Goal: Communication & Community: Share content

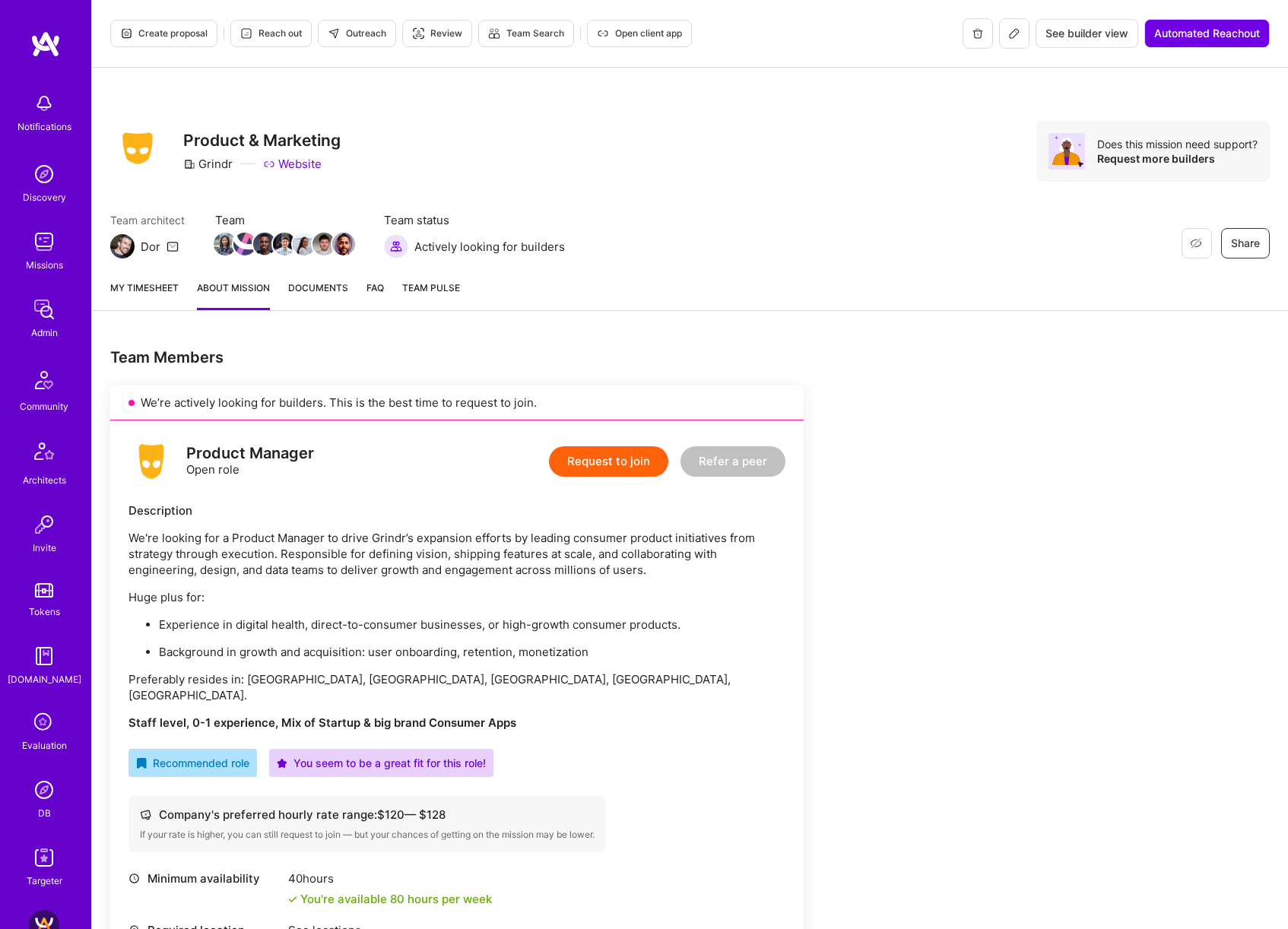
scroll to position [359, 0]
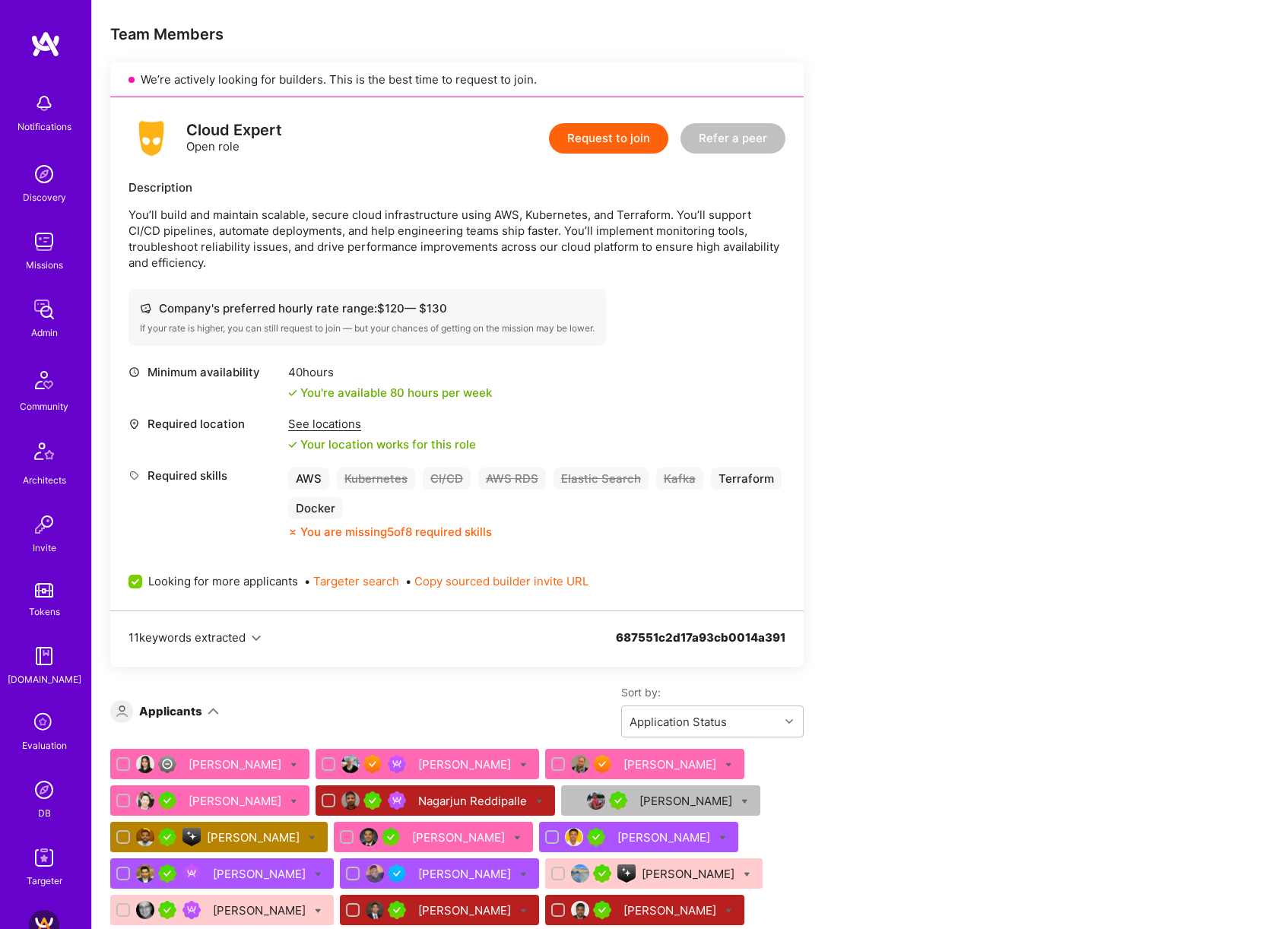
scroll to position [324, 0]
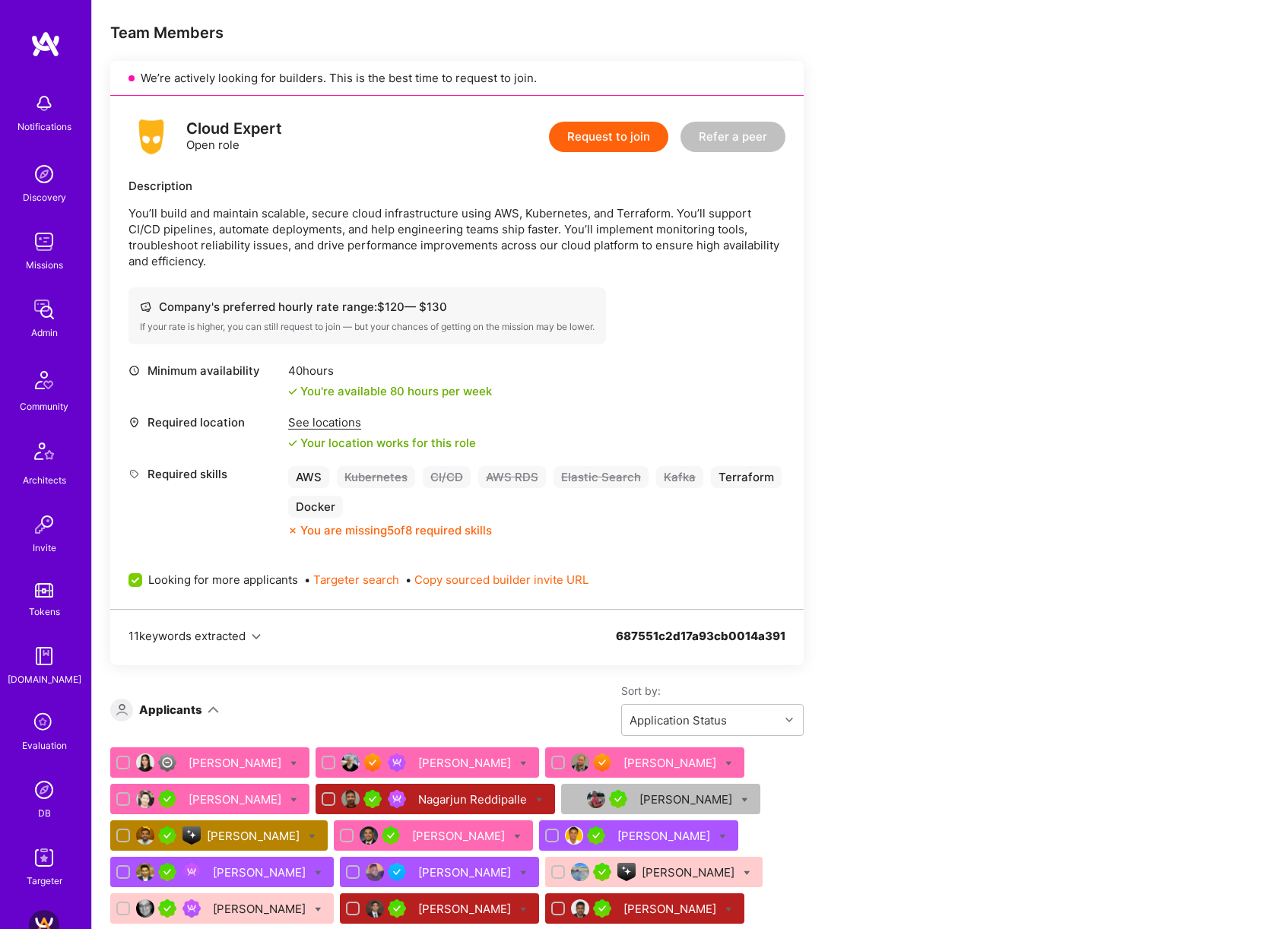
click at [419, 792] on div "Nagarjun Reddipalle" at bounding box center [474, 799] width 112 height 16
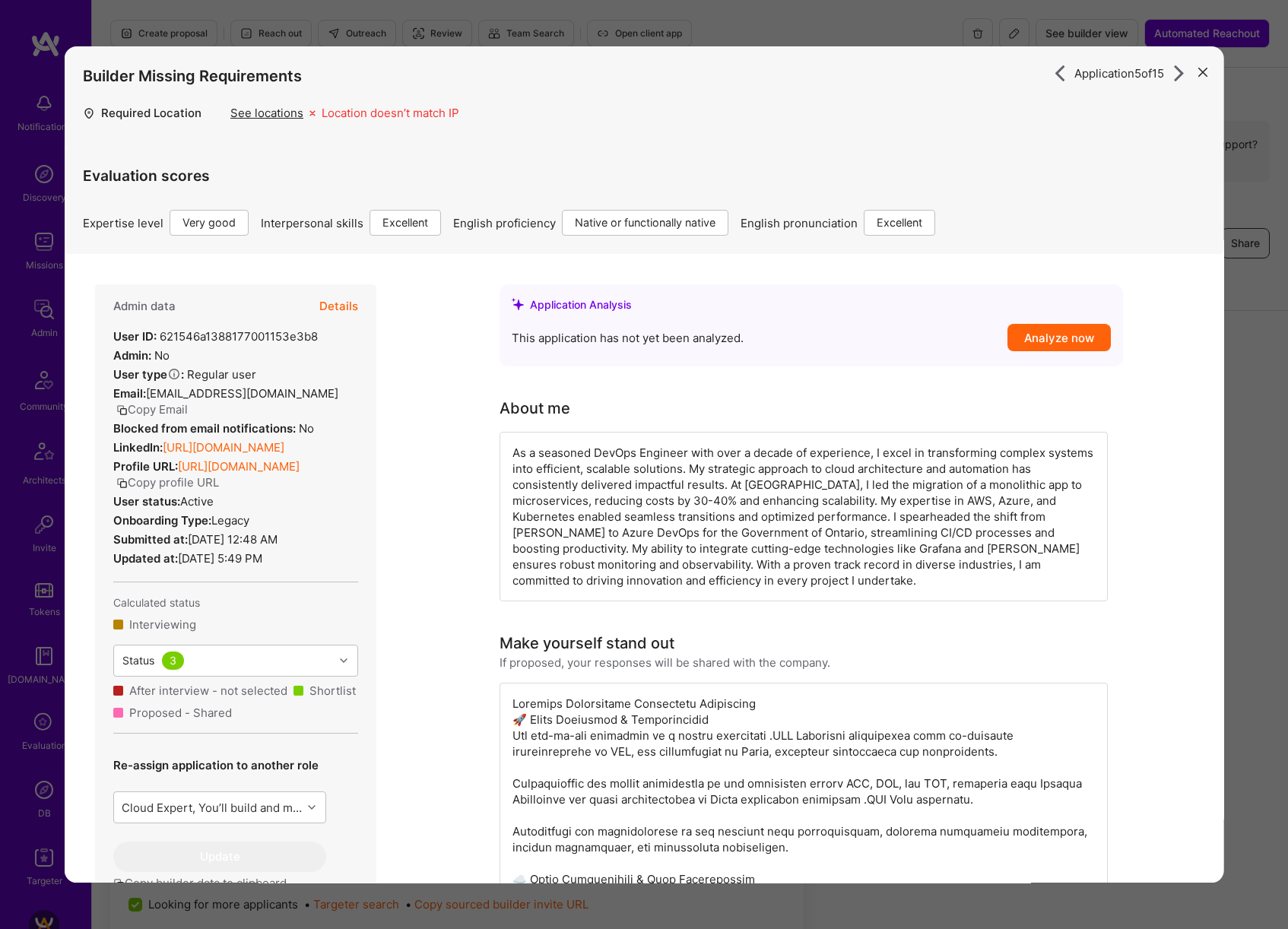
click at [352, 310] on button "Details" at bounding box center [338, 306] width 39 height 44
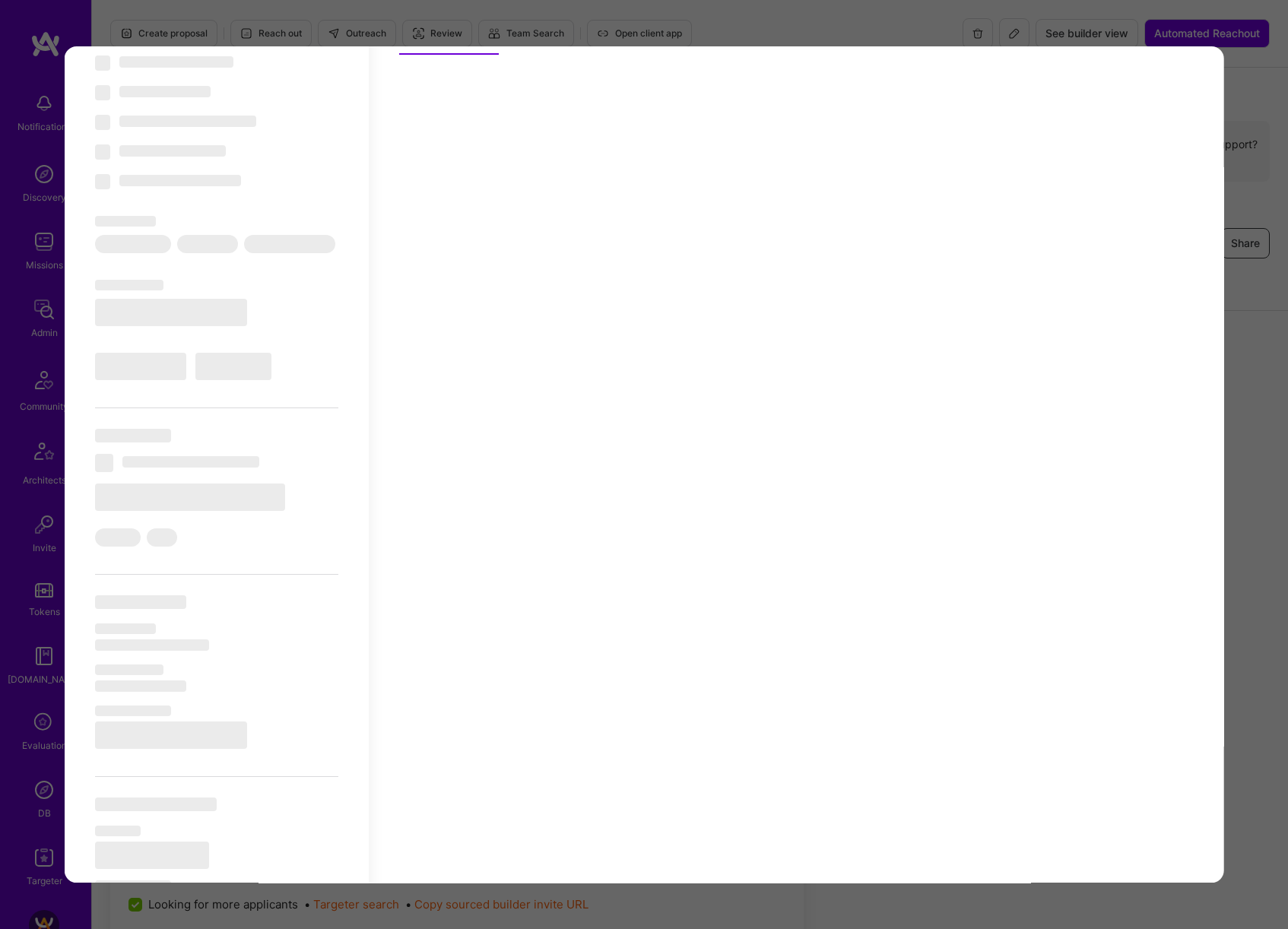
scroll to position [107, 0]
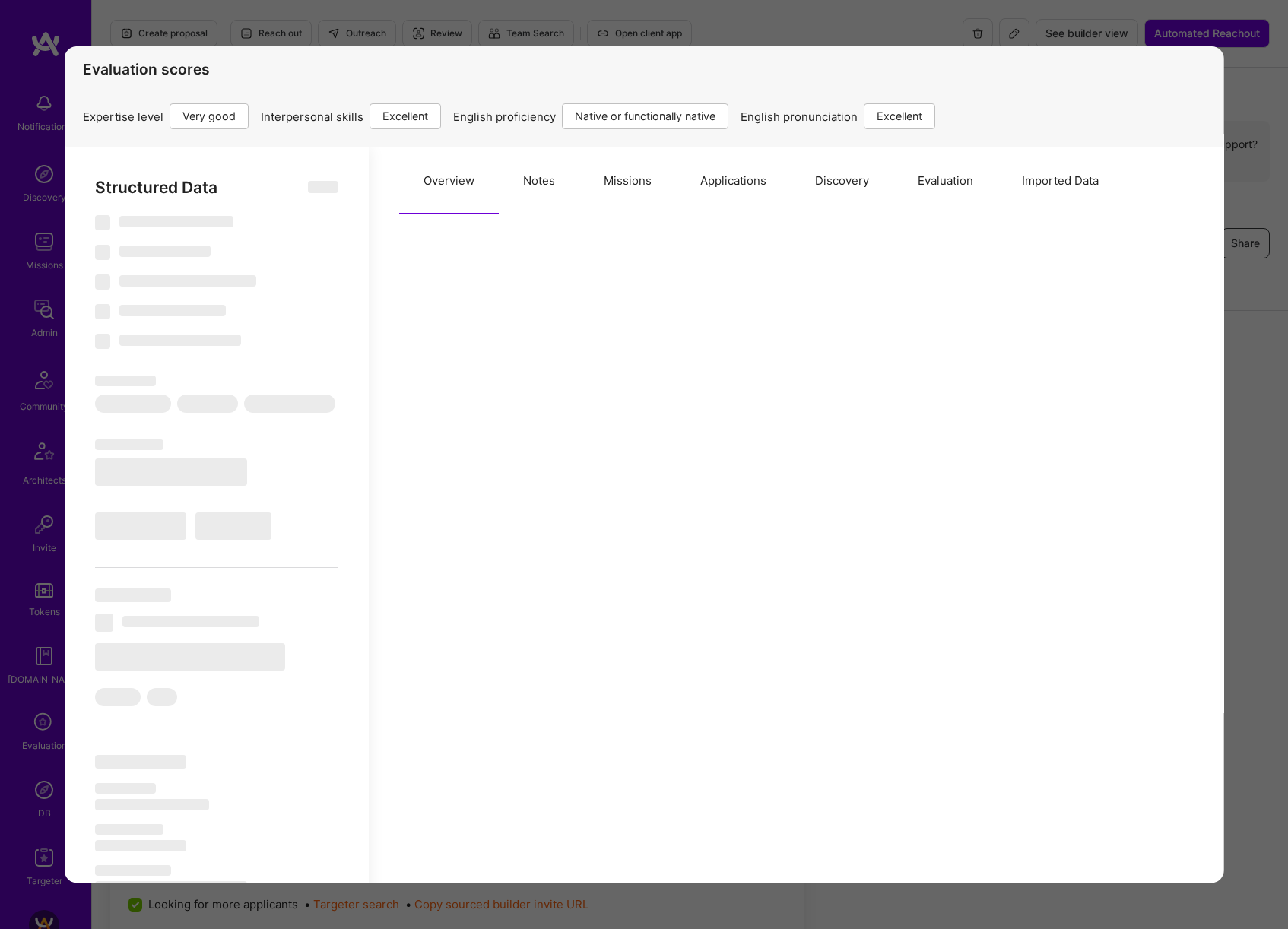
click at [547, 188] on button "Notes" at bounding box center [539, 181] width 81 height 67
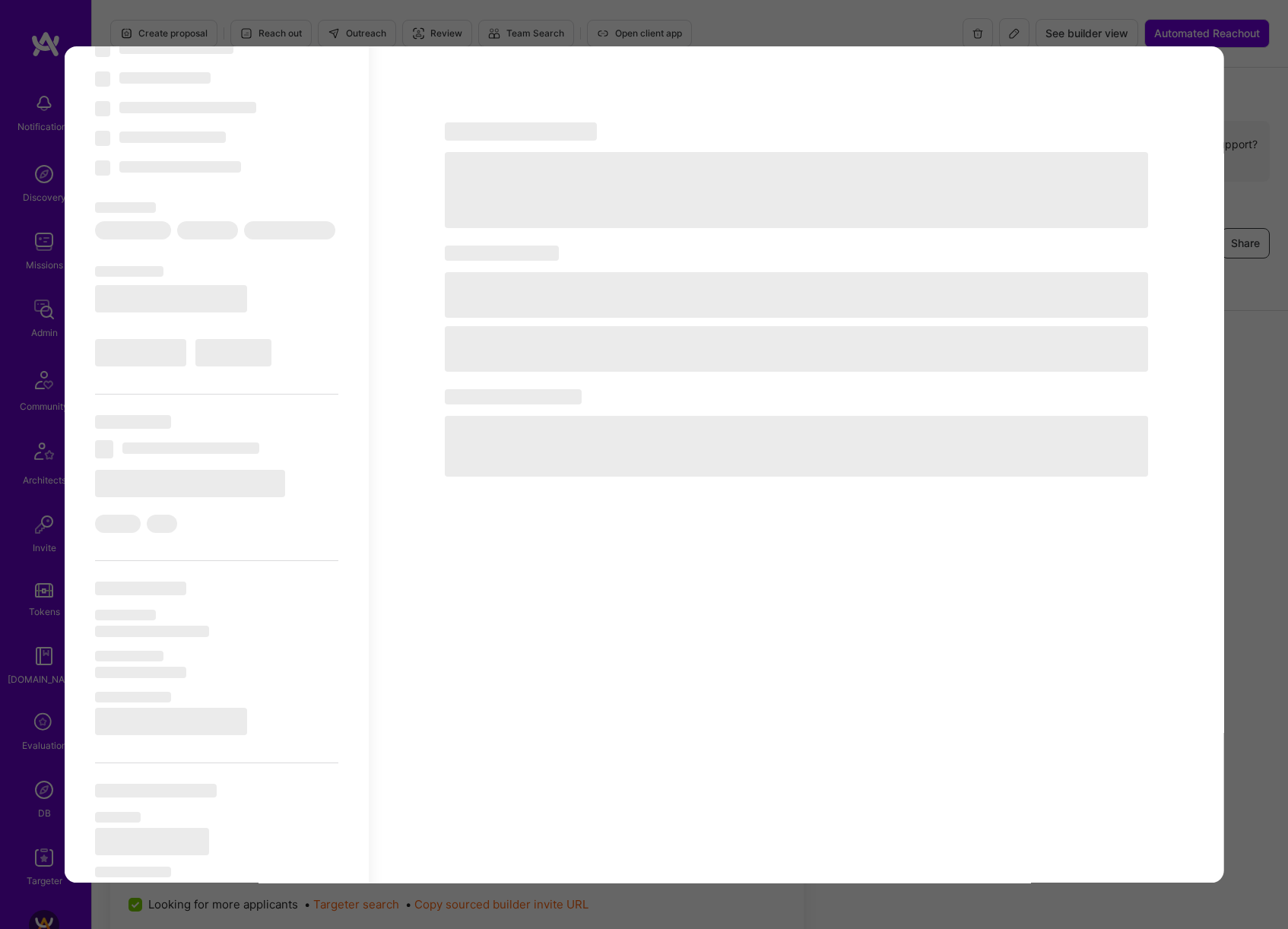
scroll to position [385, 0]
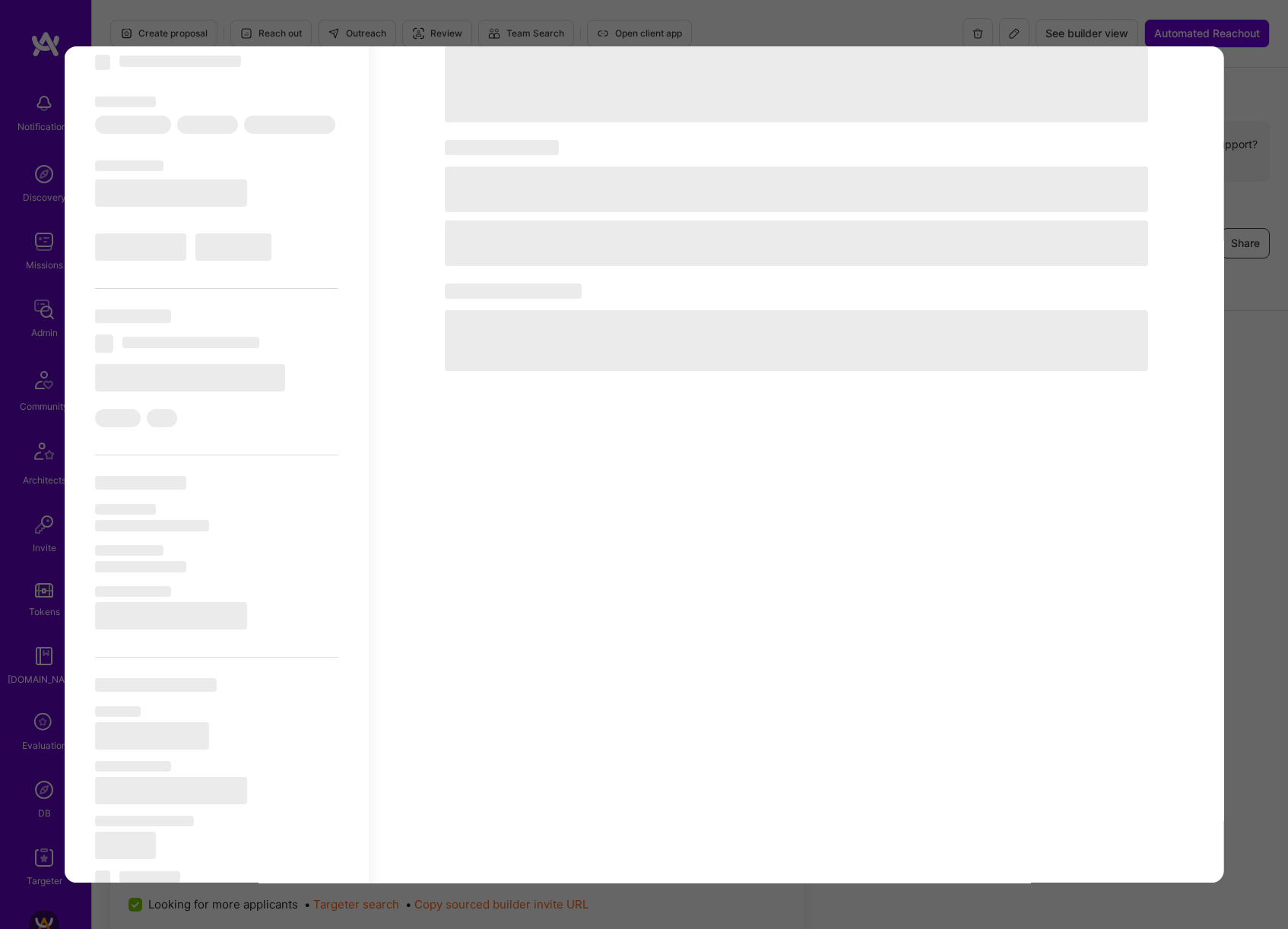
select select "Right Now"
select select "5"
select select "7"
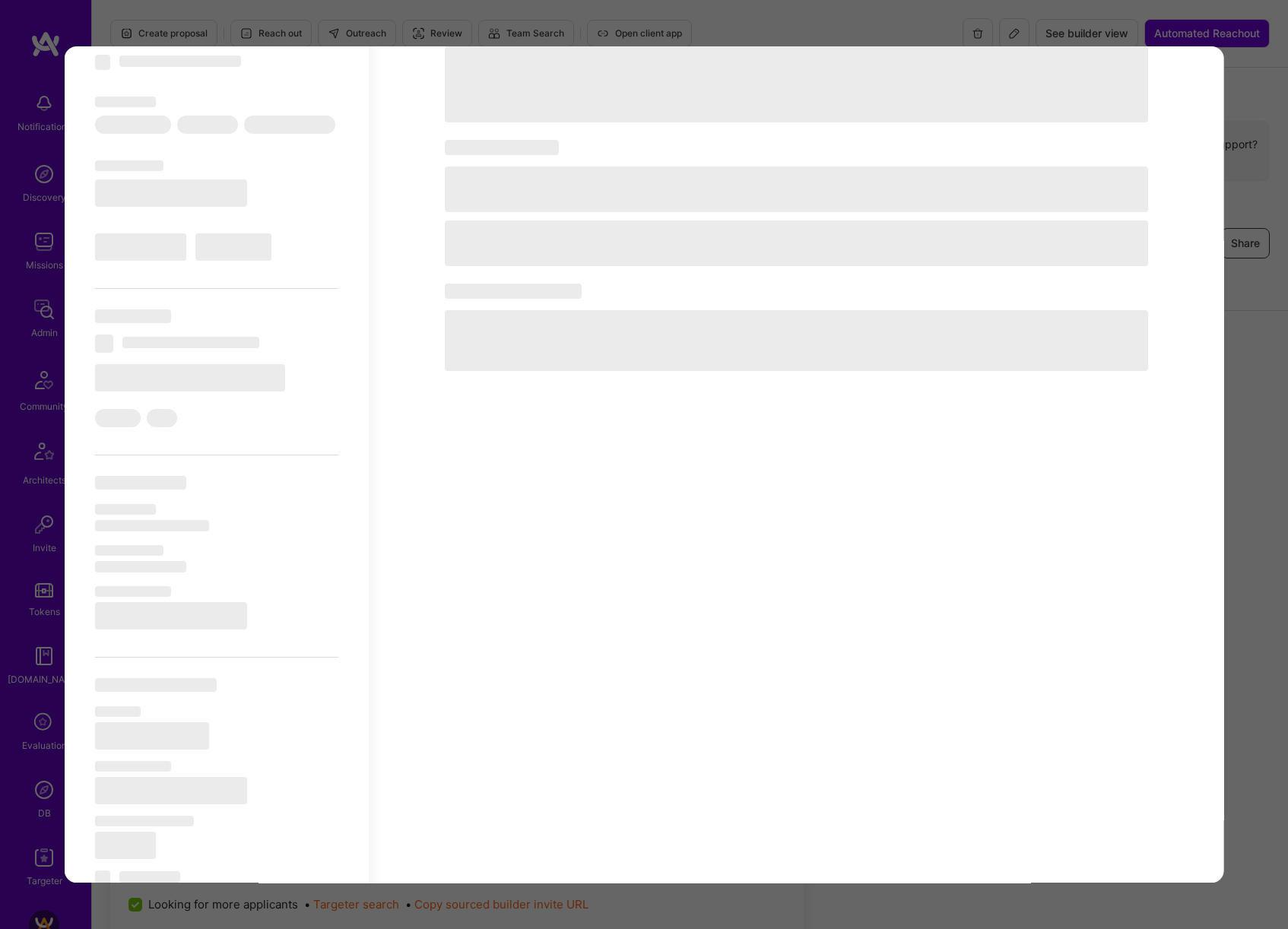
select select "CA"
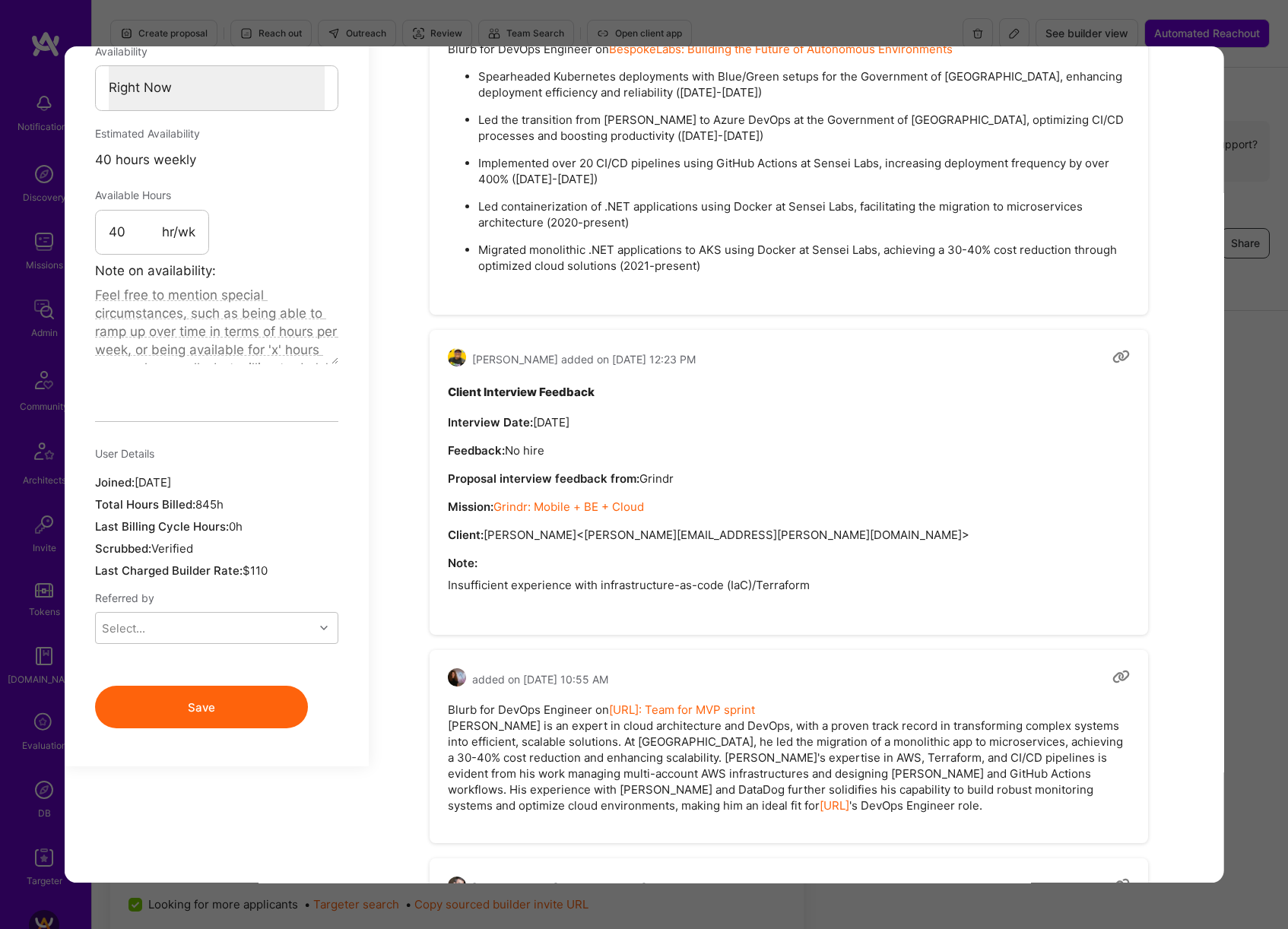
scroll to position [1012, 0]
click at [600, 588] on pre "Insufficient experience with infrastructure-as-code (IaC)/Terraform" at bounding box center [788, 586] width 682 height 16
drag, startPoint x: 511, startPoint y: 587, endPoint x: 819, endPoint y: 584, distance: 308.0
click at [819, 584] on pre "Insufficient experience with infrastructure-as-code (IaC)/Terraform" at bounding box center [788, 586] width 682 height 16
copy pre "experience with infrastructure-as-code (IaC)/Terraform"
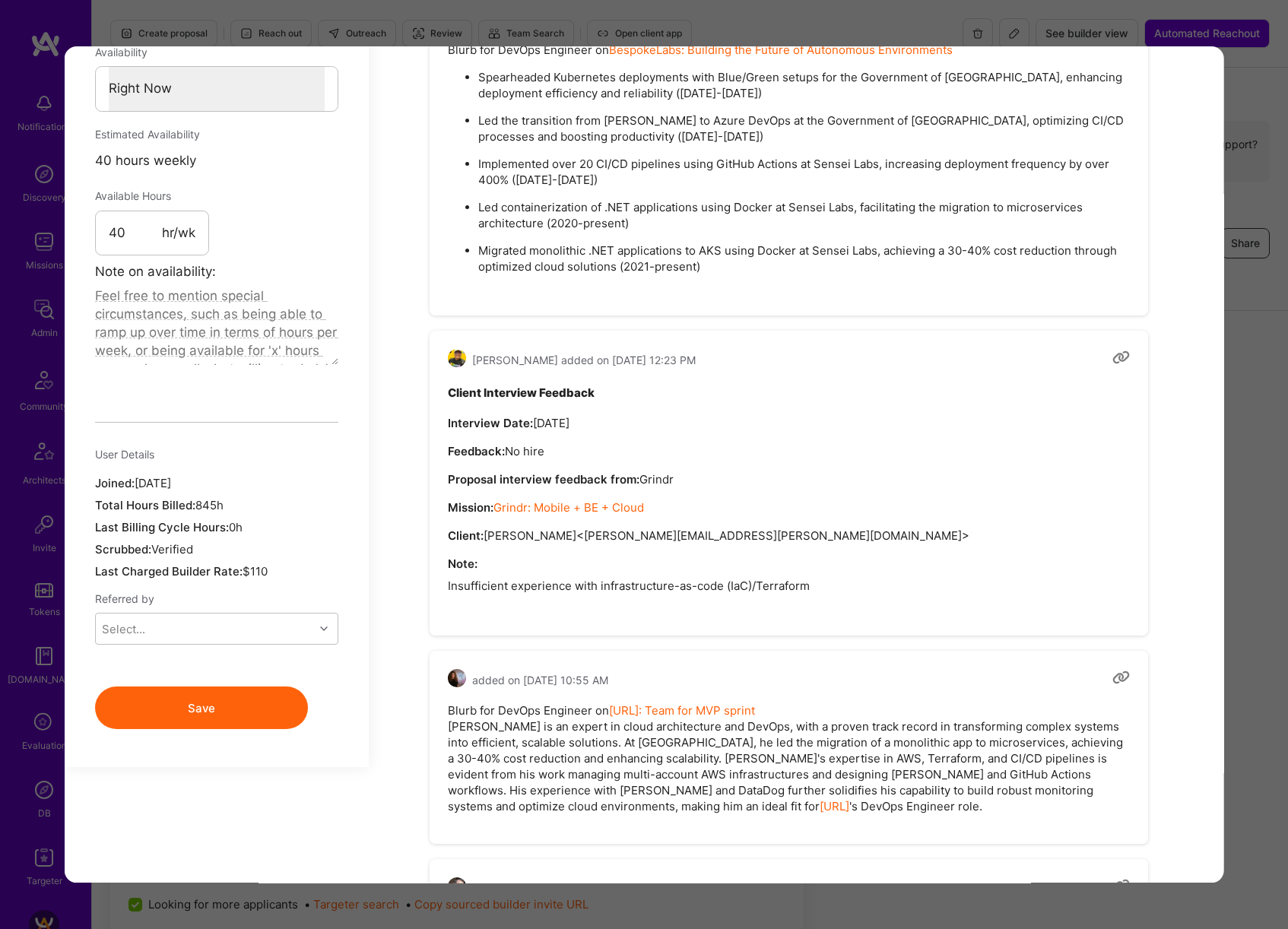
click at [1227, 259] on div "Application 5 of 15 Builder Missing Requirements Required Location See location…" at bounding box center [644, 464] width 1288 height 929
click at [1262, 364] on div "Application 5 of 15 Builder Missing Requirements Required Location See location…" at bounding box center [644, 464] width 1288 height 929
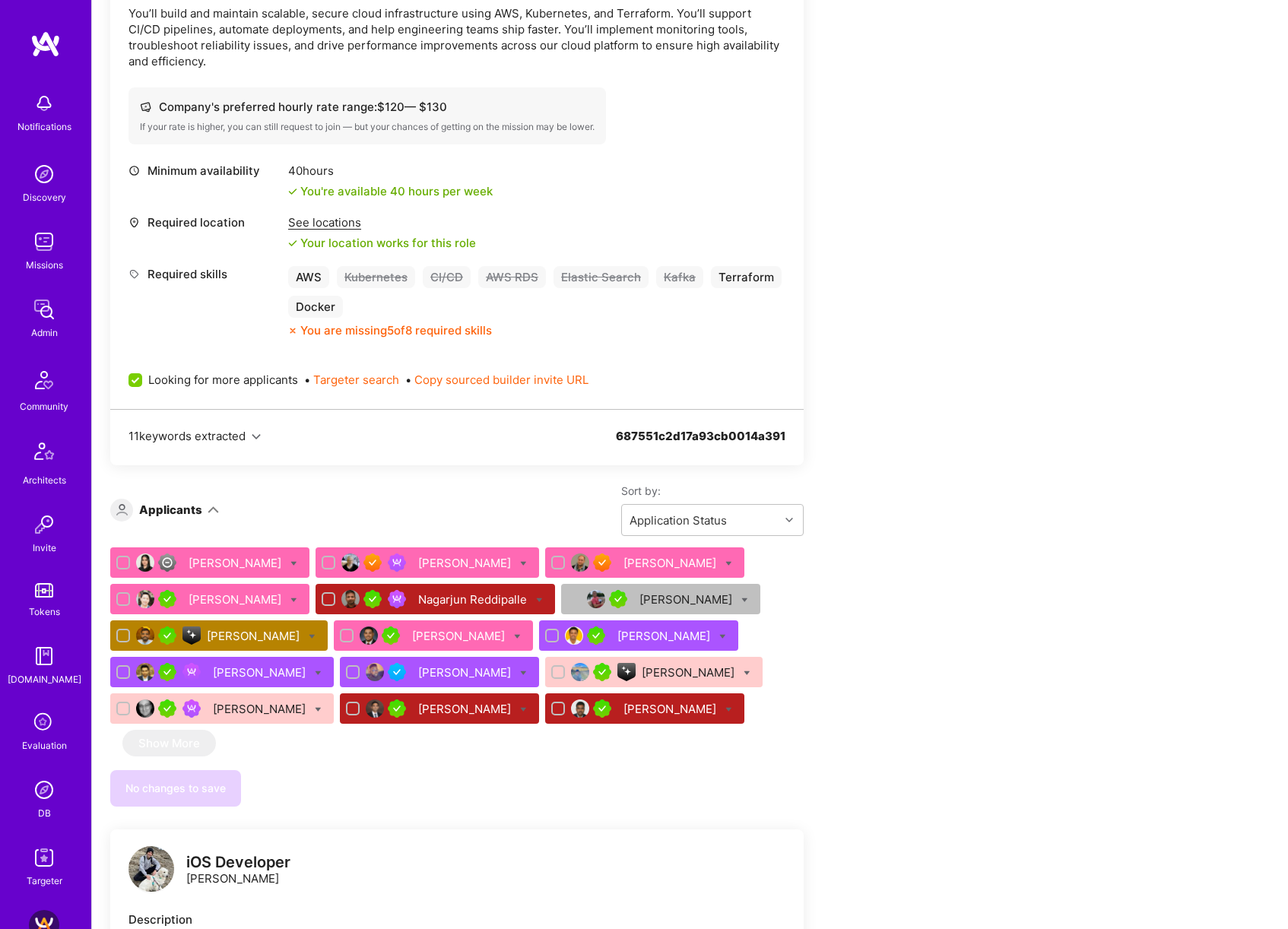
scroll to position [681, 0]
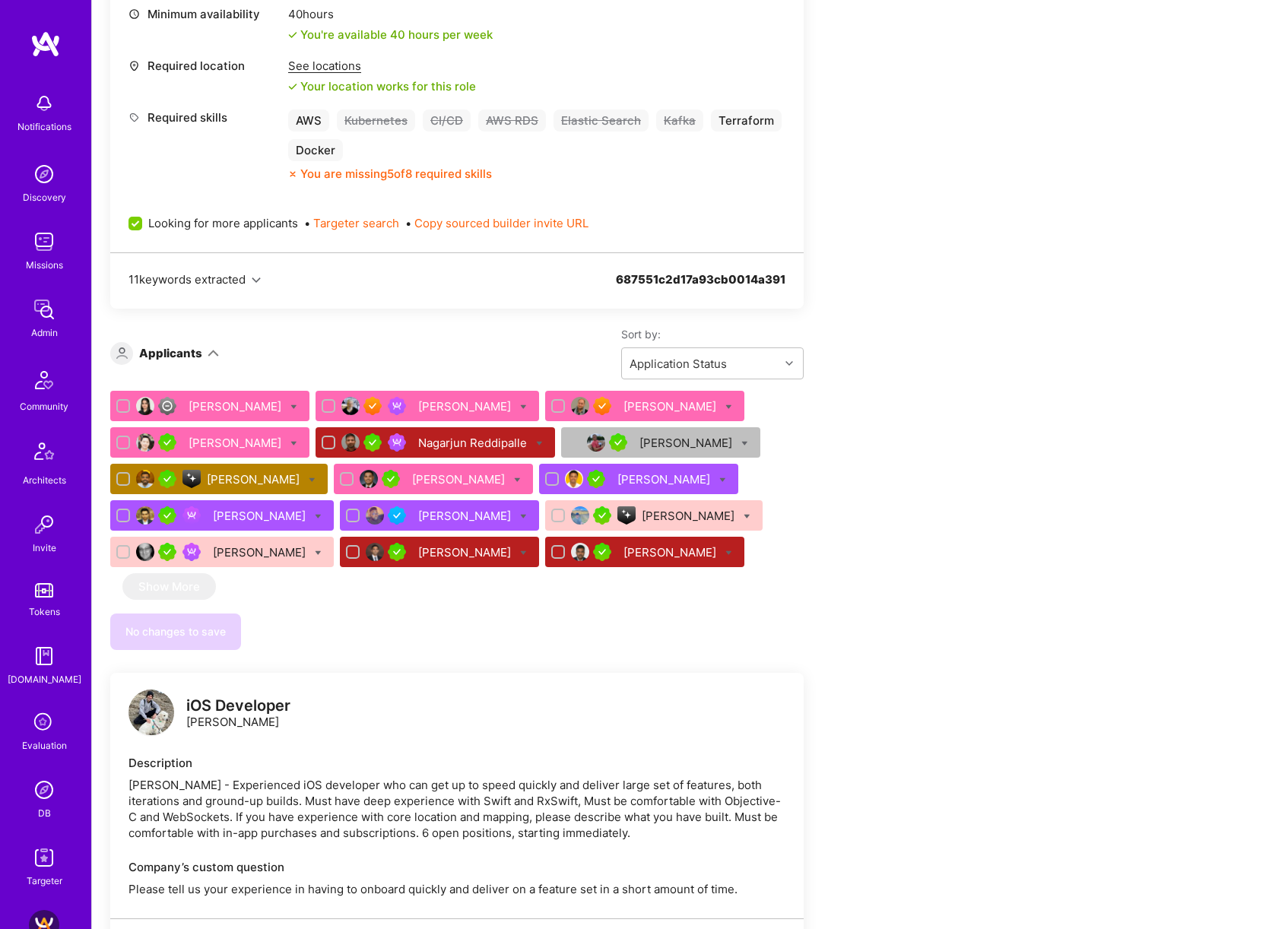
click at [456, 545] on div "Imran Faridi" at bounding box center [466, 552] width 95 height 16
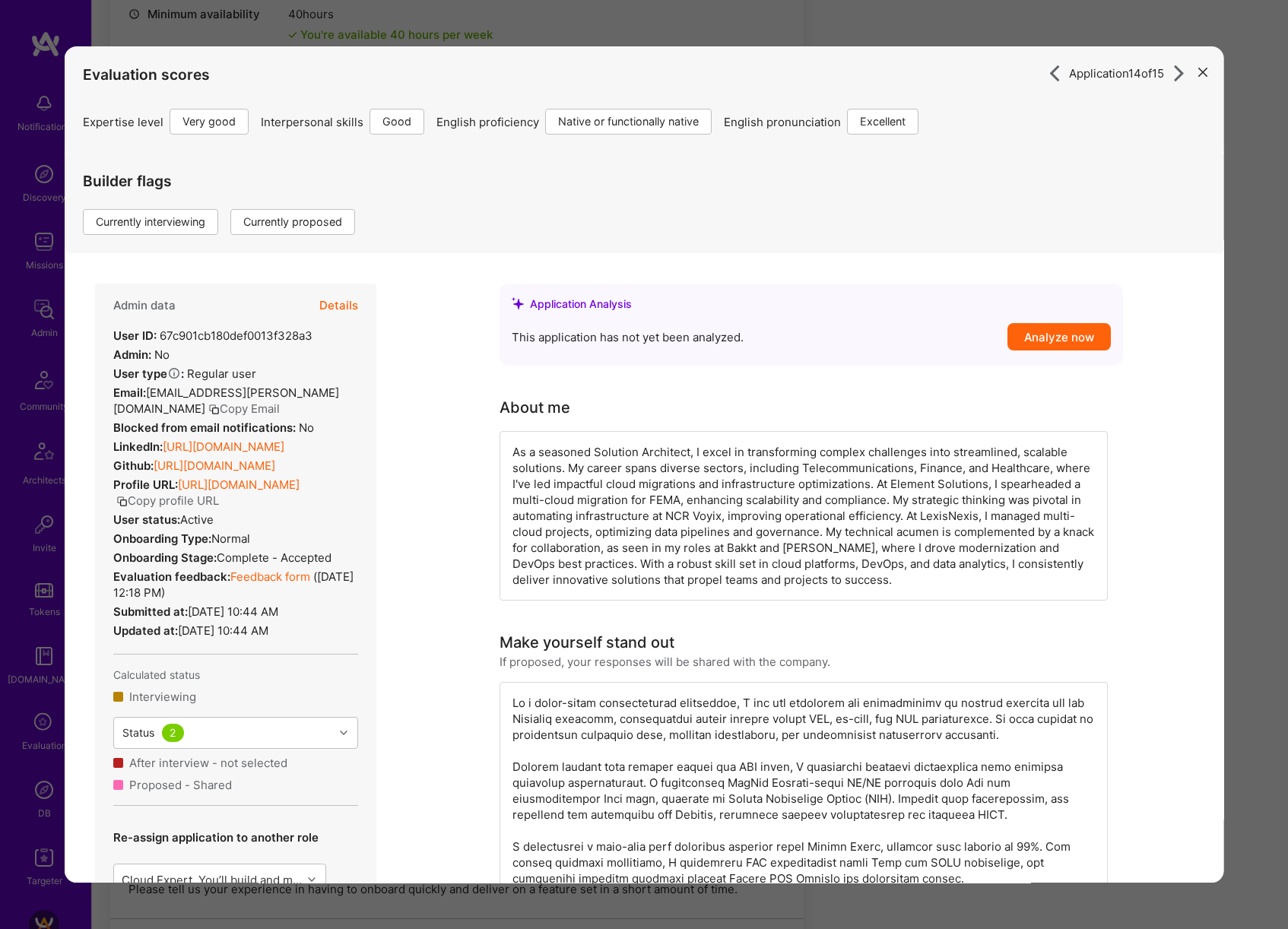
click at [354, 306] on button "Details" at bounding box center [338, 305] width 39 height 44
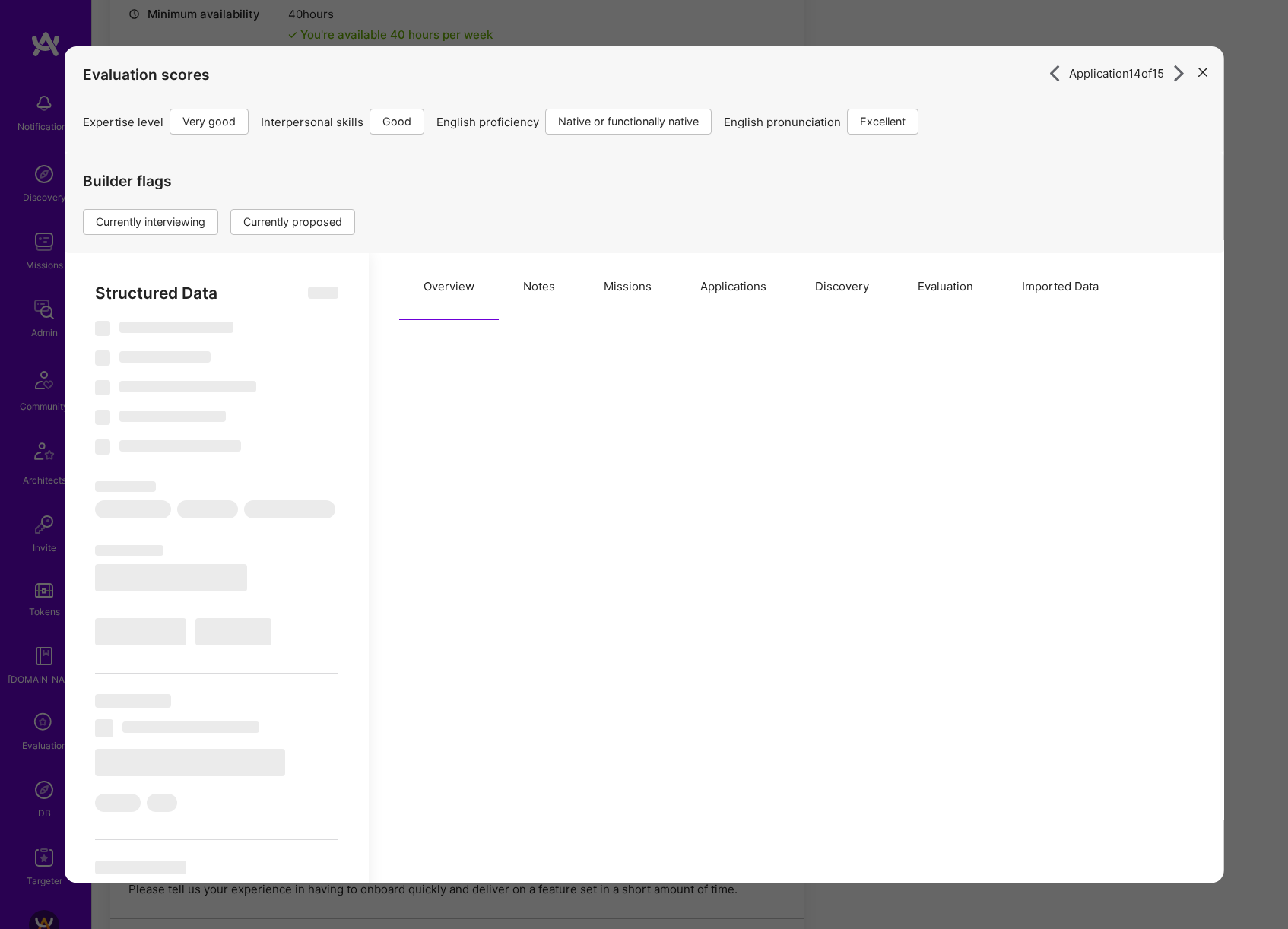
type textarea "x"
select select "Right Now"
select select "5"
select select "4"
select select "7"
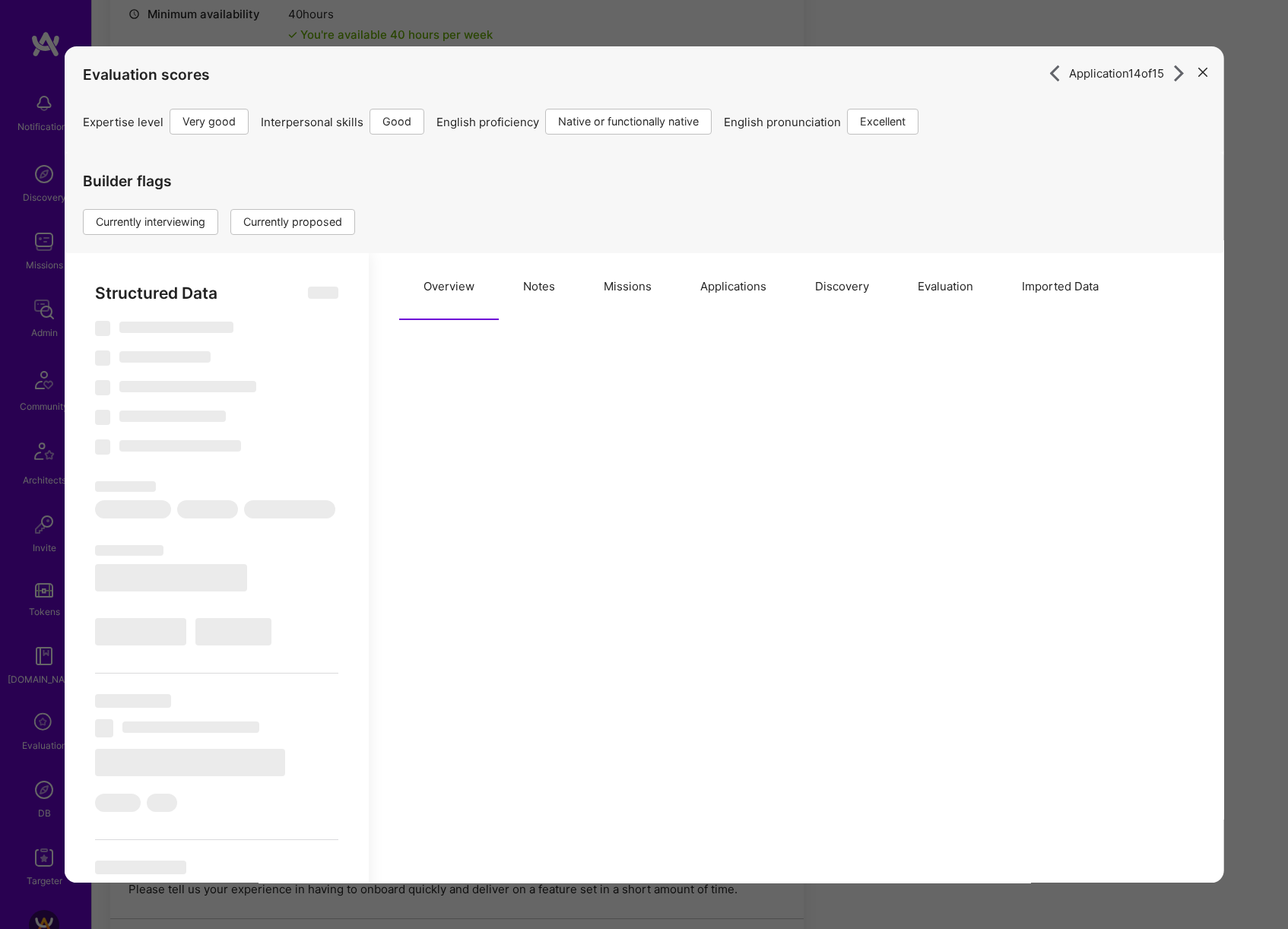
select select "7"
select select "US"
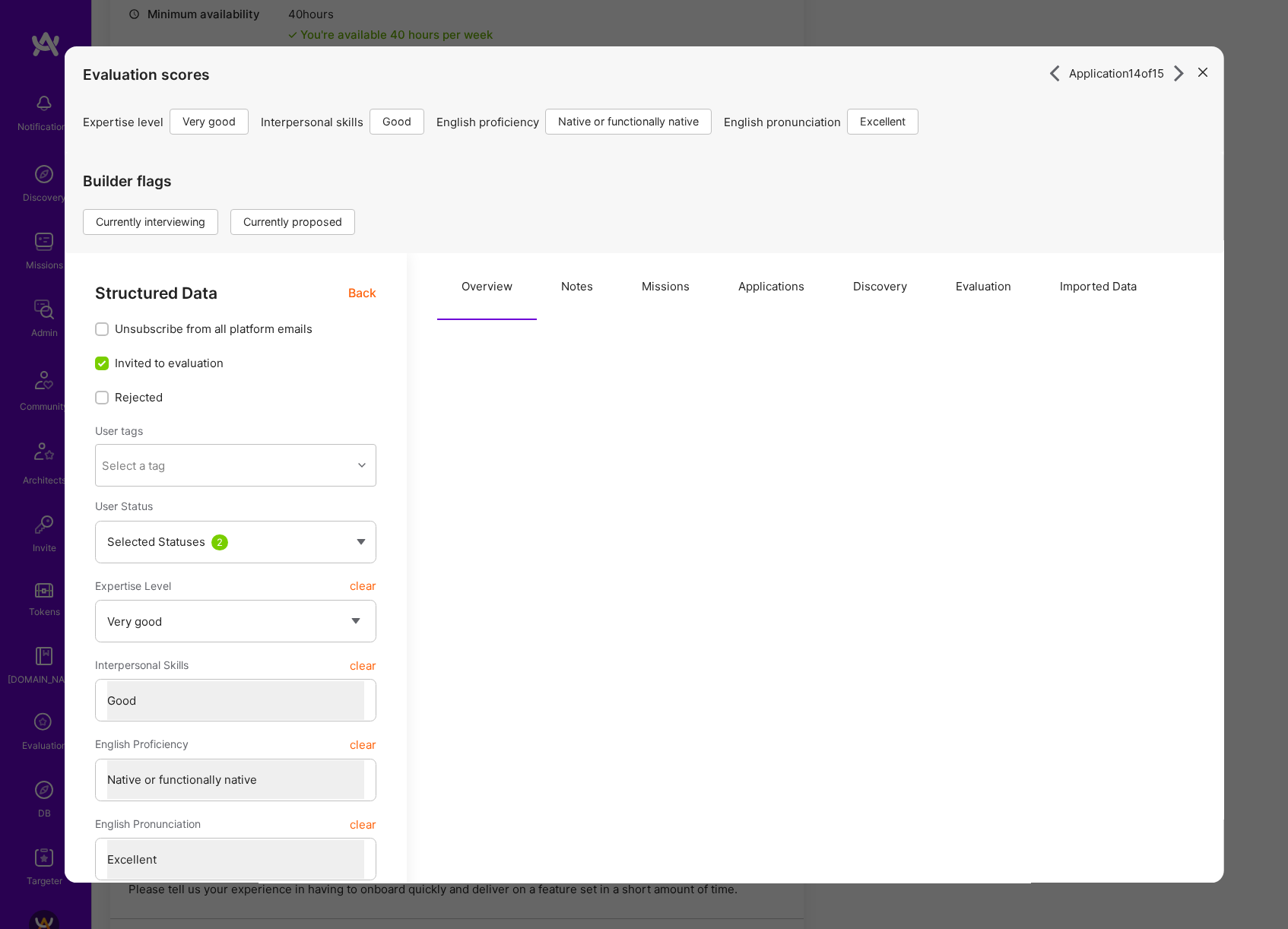
click at [668, 284] on button "Missions" at bounding box center [664, 287] width 96 height 67
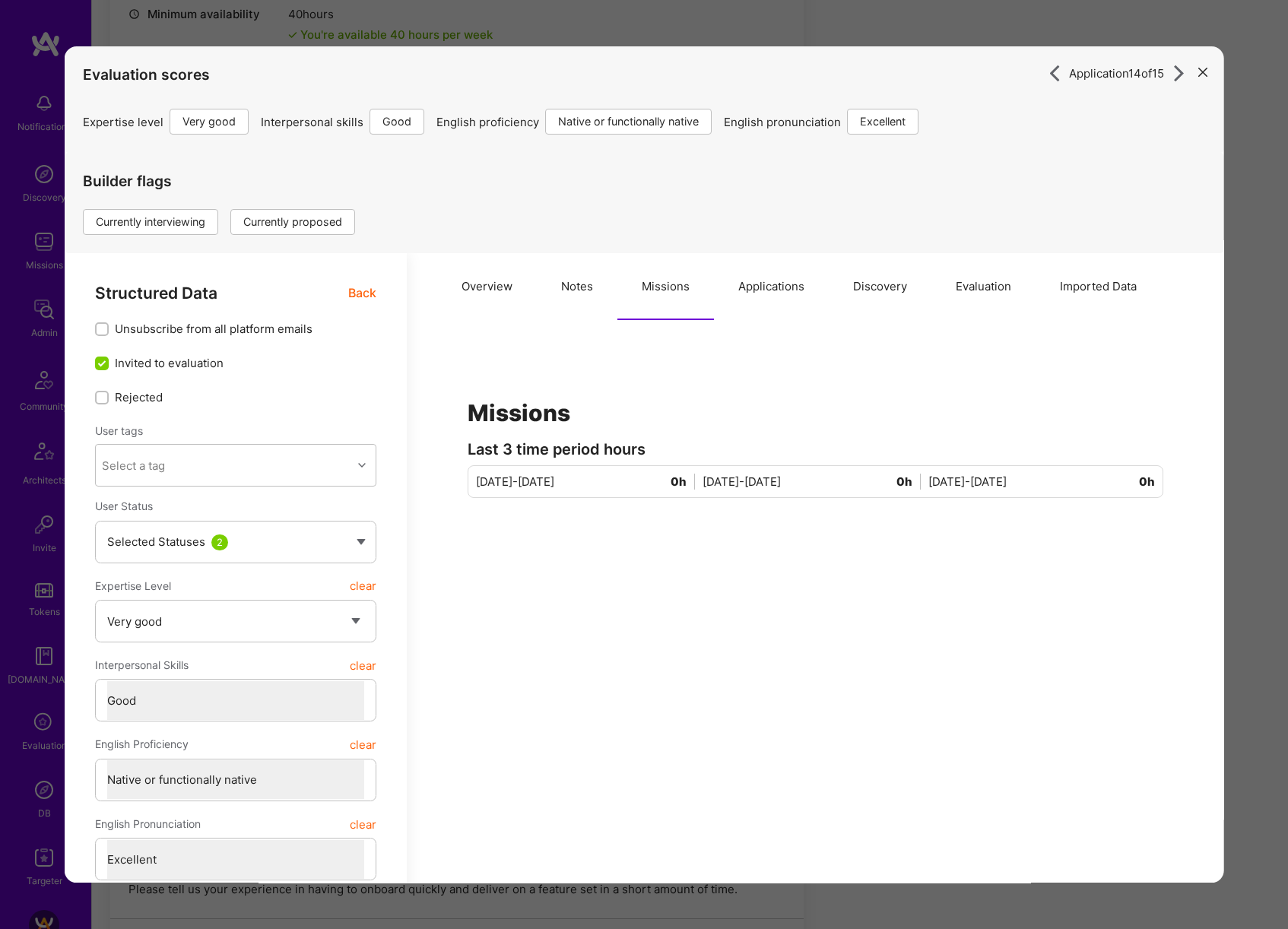
scroll to position [10, 0]
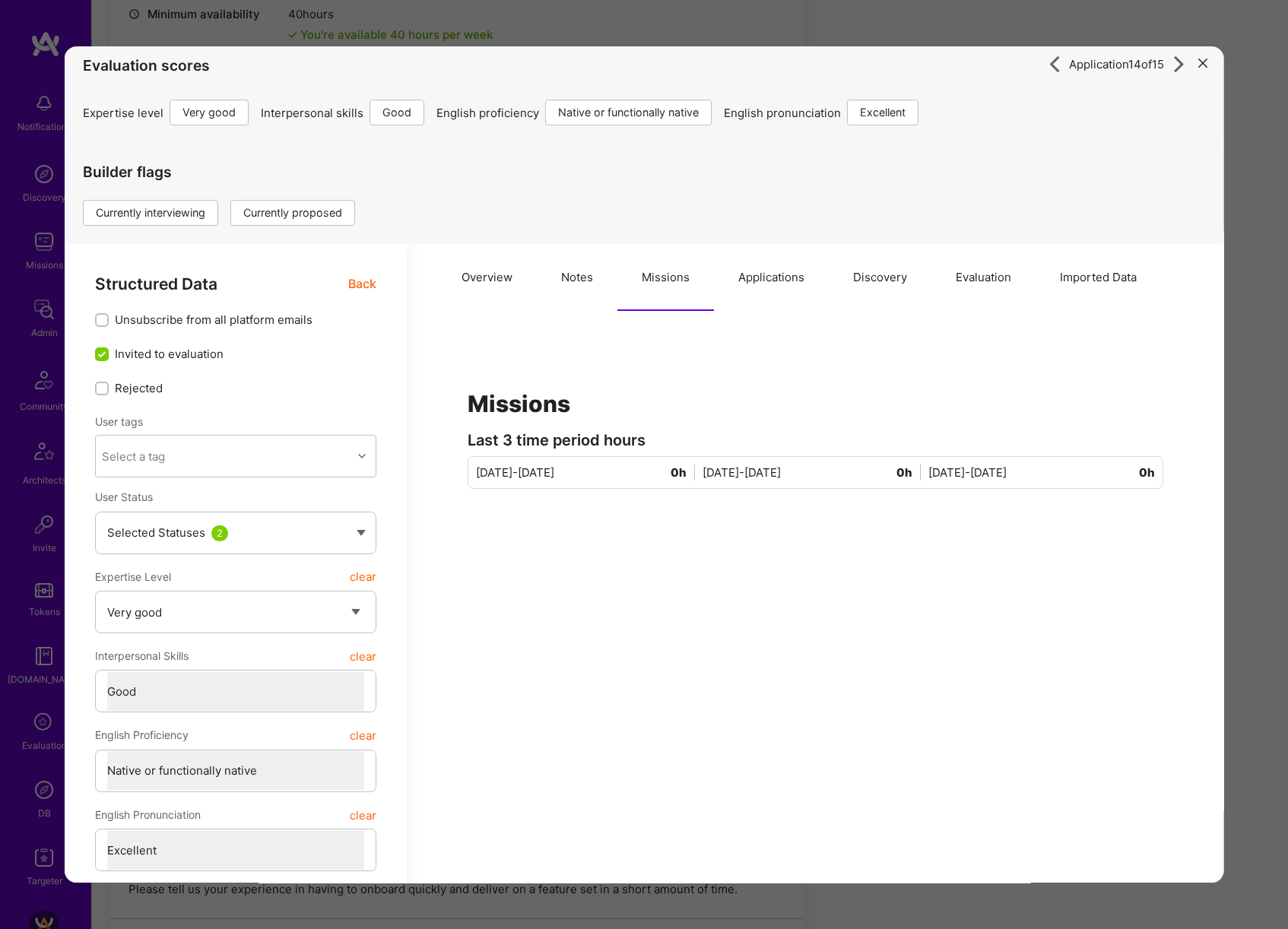
click at [582, 290] on button "Notes" at bounding box center [577, 278] width 81 height 67
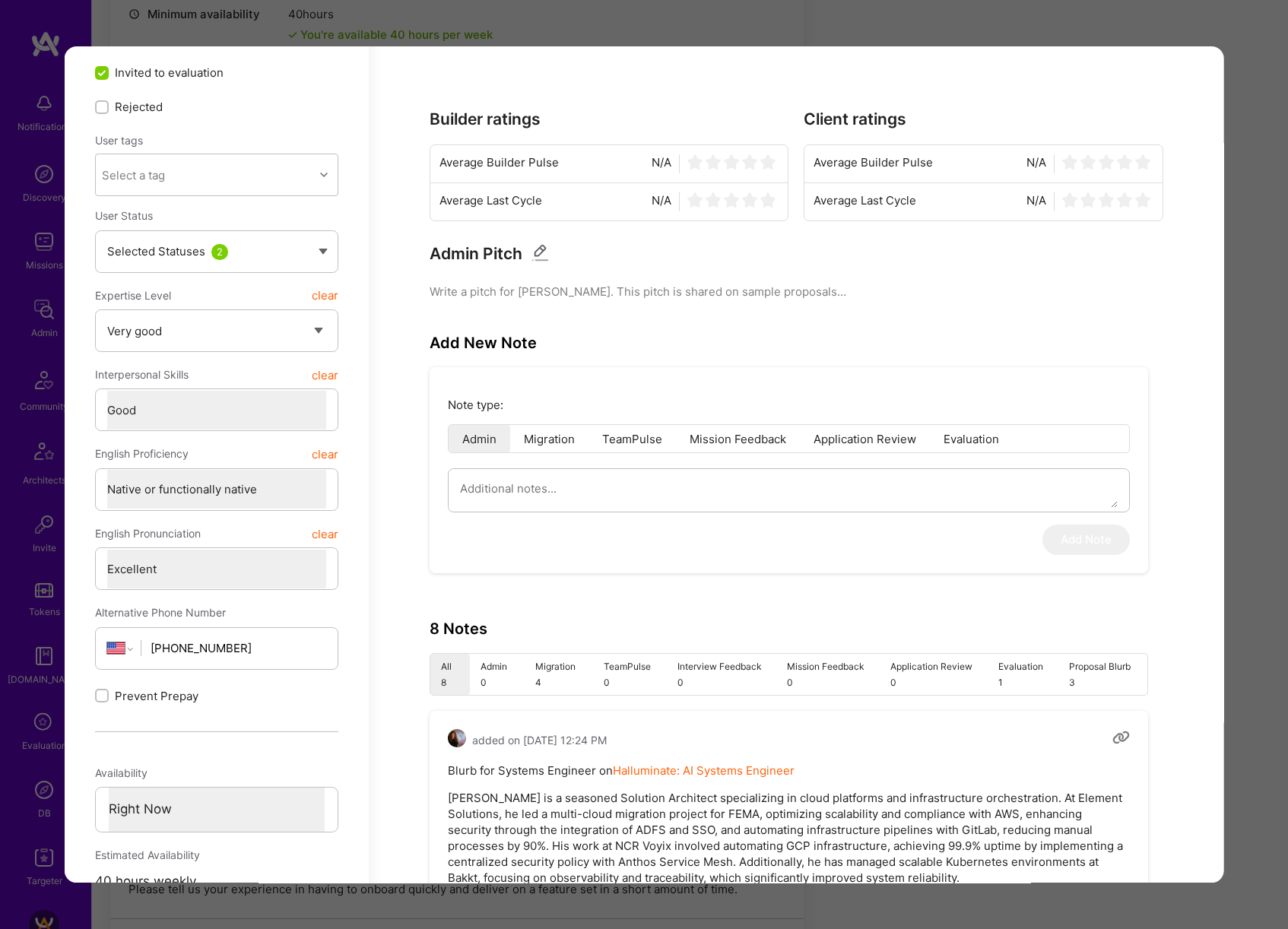
scroll to position [295, 0]
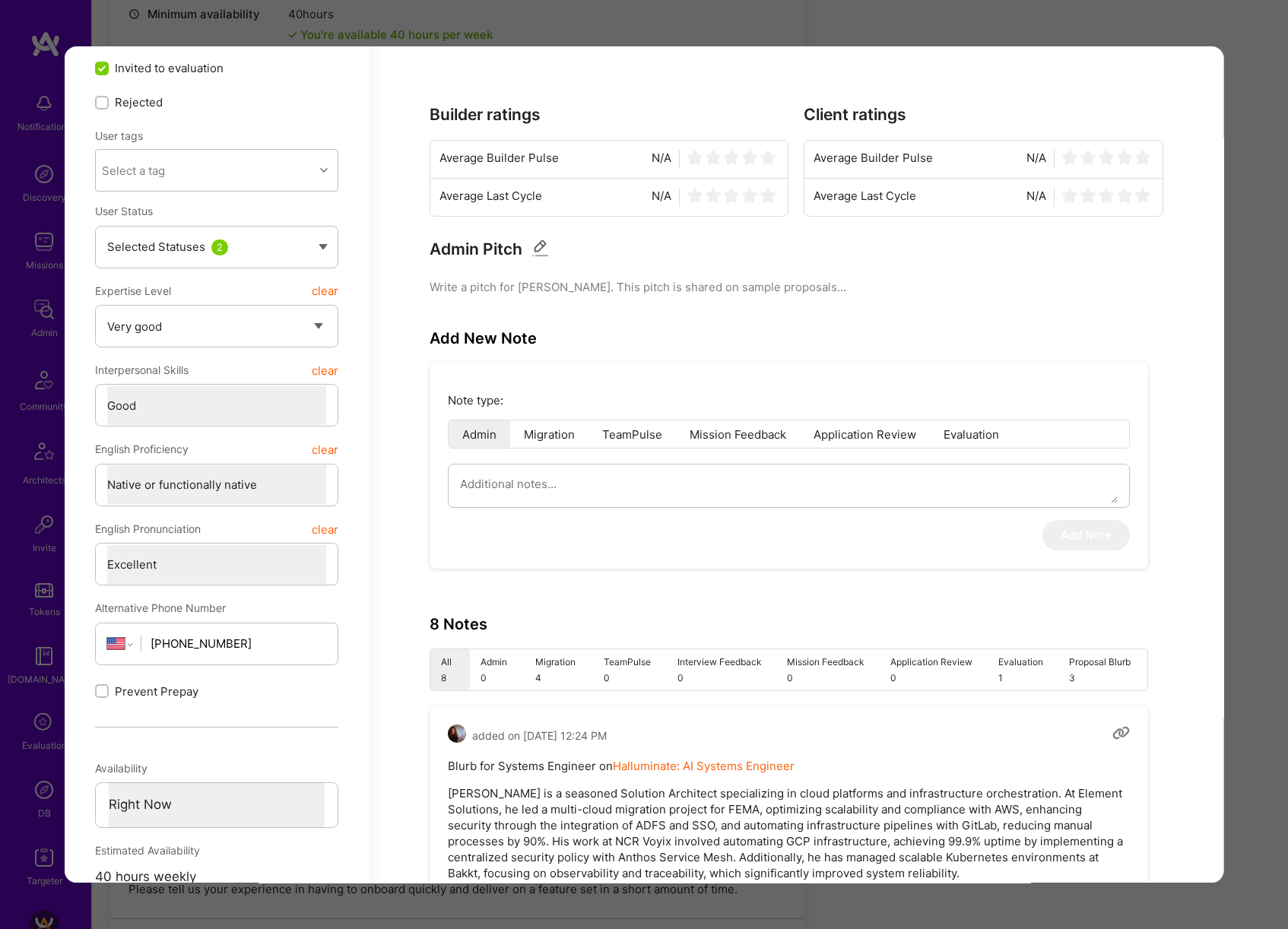
click at [1255, 475] on div "Application 14 of 15 Evaluation scores Expertise level Very good Interpersonal …" at bounding box center [644, 464] width 1288 height 929
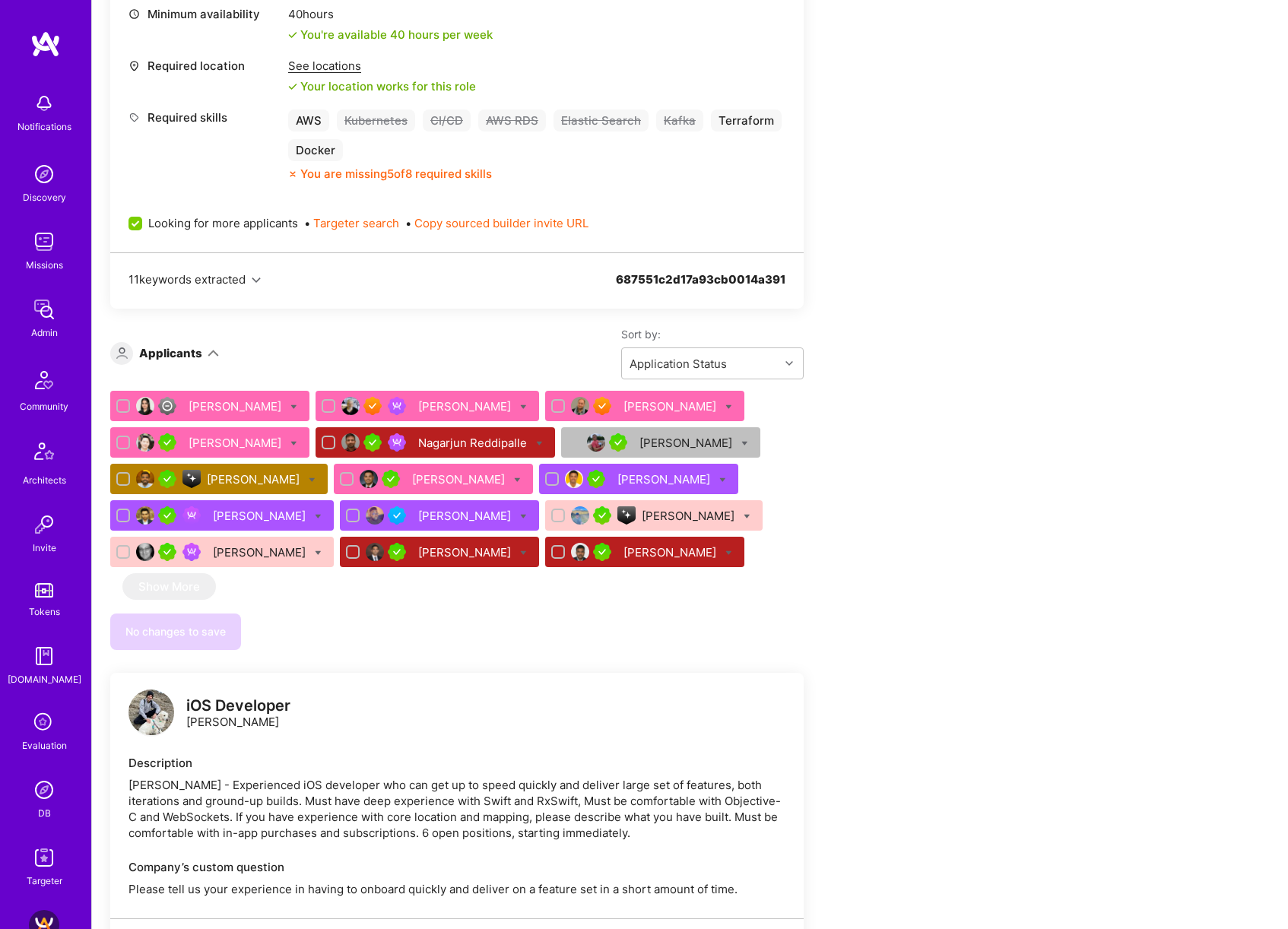
click at [624, 545] on div "Kumar Udaya" at bounding box center [671, 552] width 95 height 16
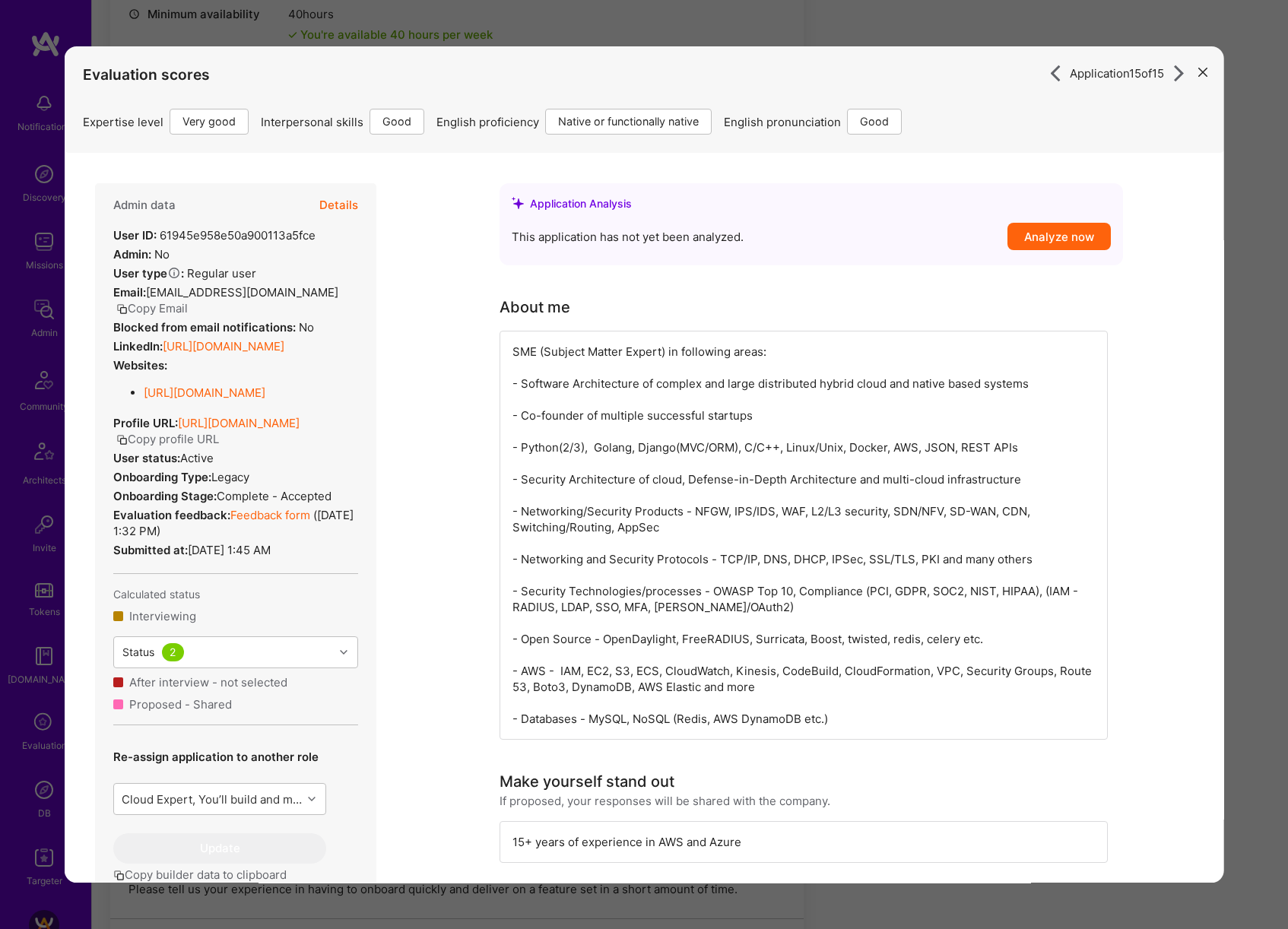
click at [344, 200] on button "Details" at bounding box center [338, 205] width 39 height 44
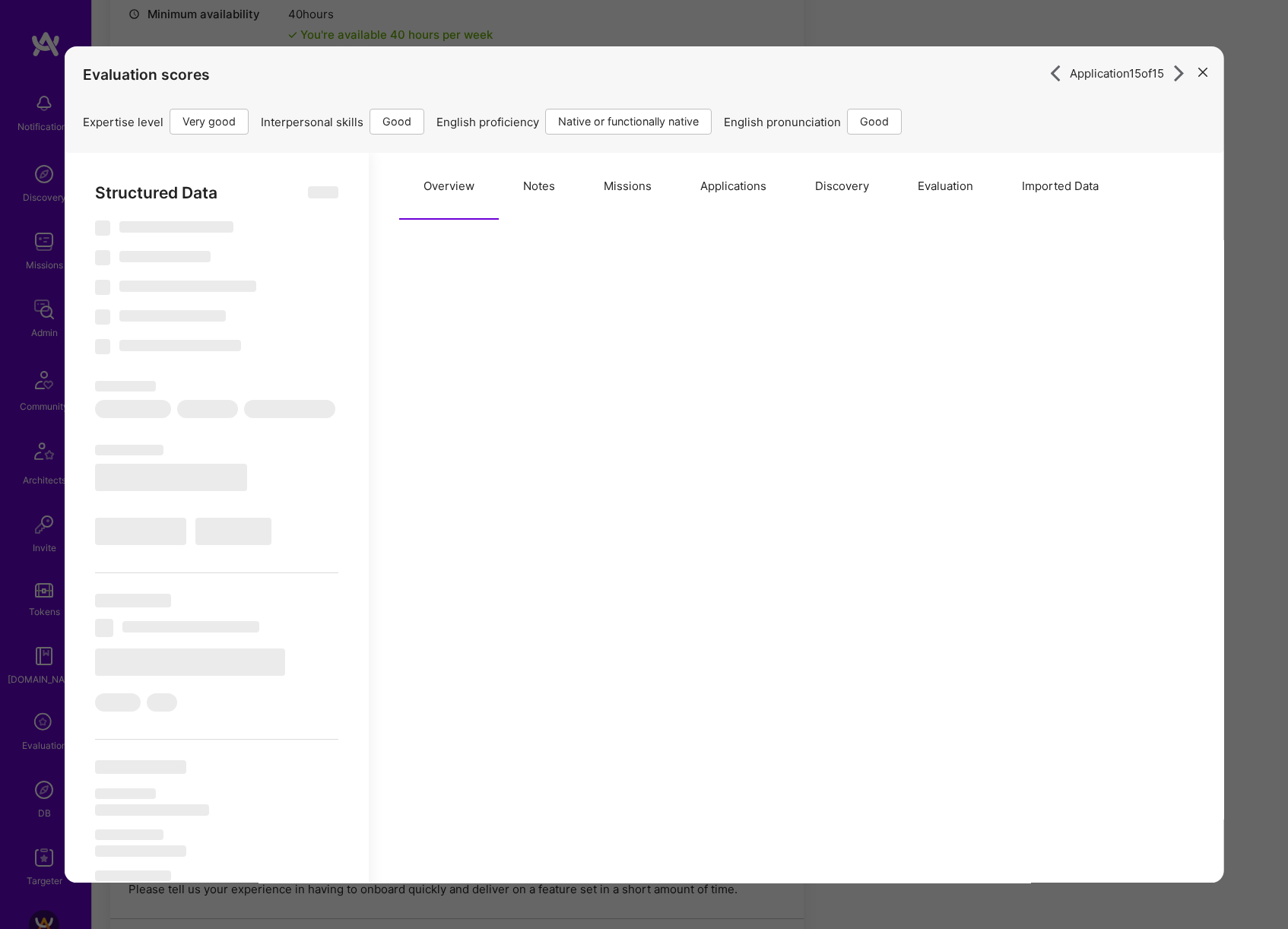
click at [547, 196] on button "Notes" at bounding box center [539, 186] width 81 height 67
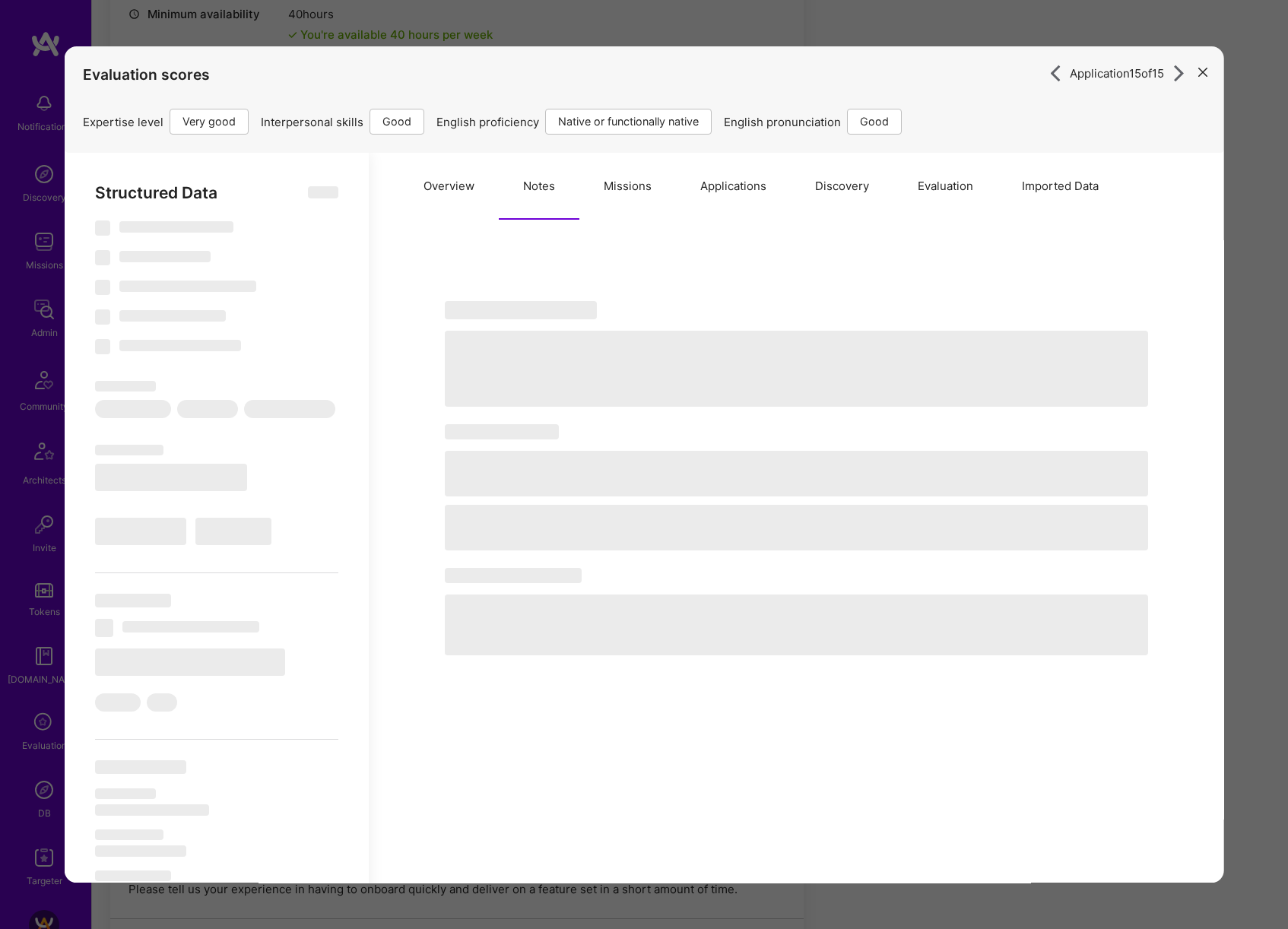
type textarea "x"
select select "Right Now"
select select "5"
select select "4"
select select "7"
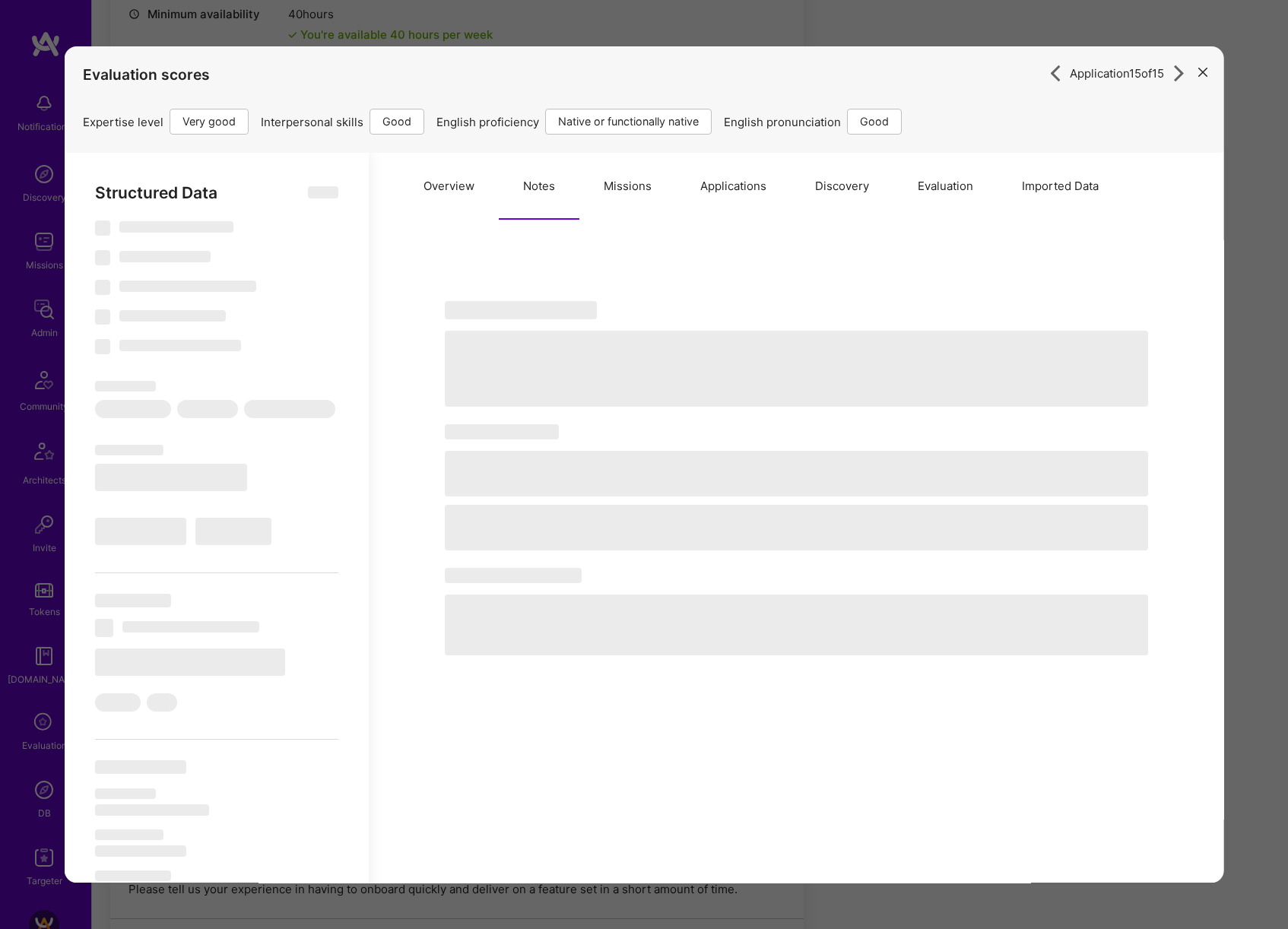
select select "6"
select select "US"
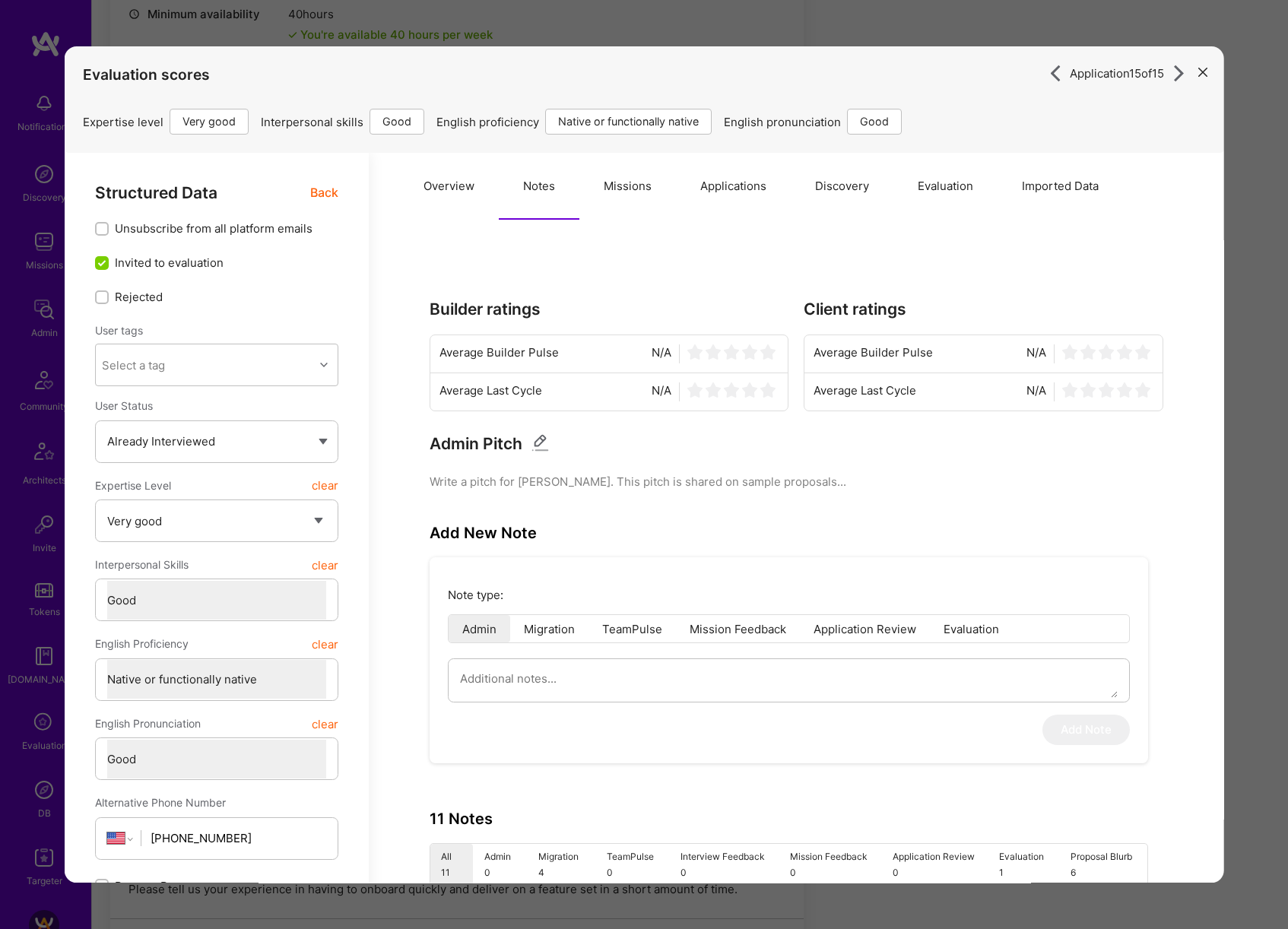
click at [669, 200] on button "Missions" at bounding box center [627, 186] width 96 height 67
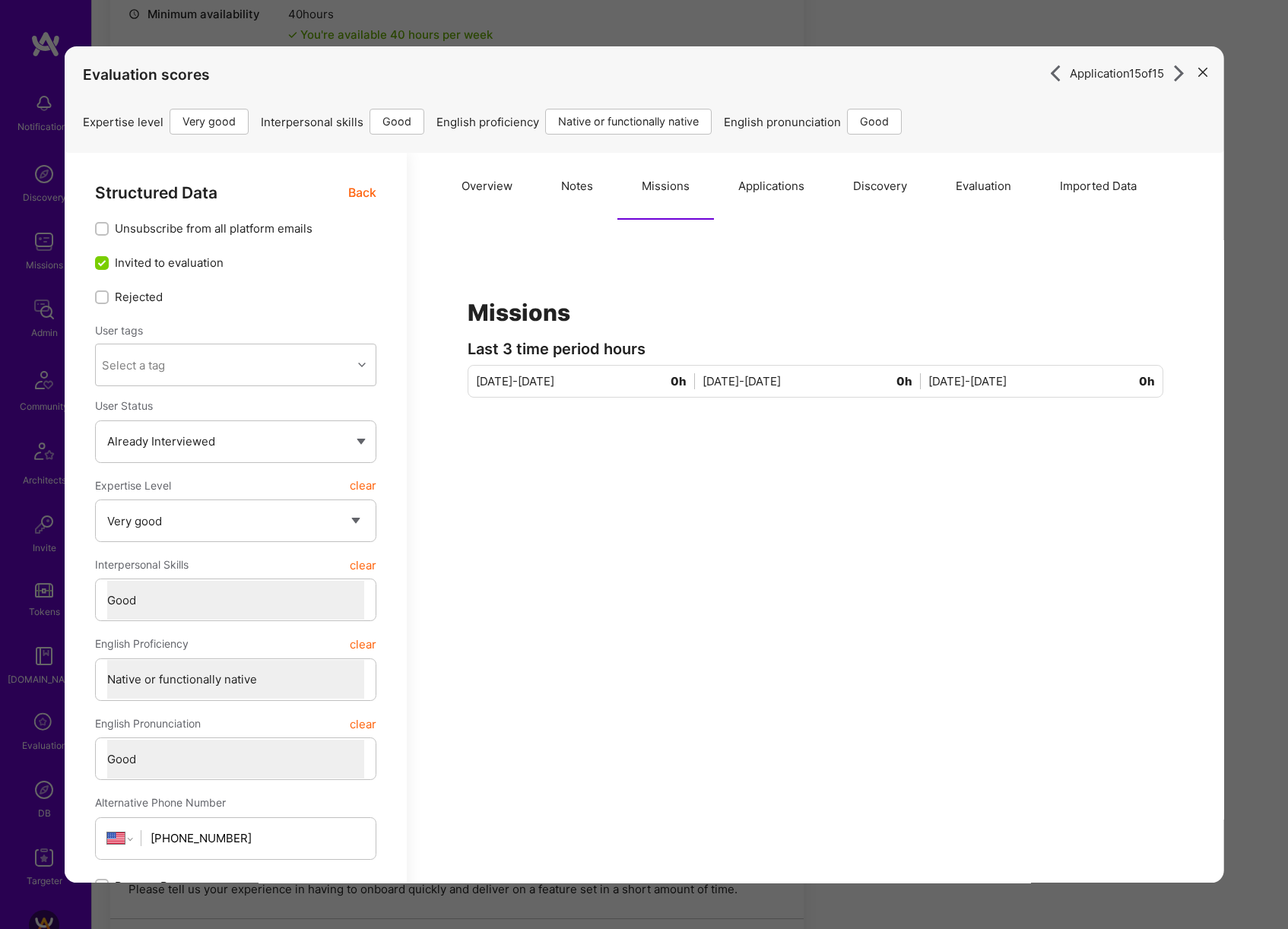
click at [788, 197] on button "Applications" at bounding box center [771, 186] width 114 height 67
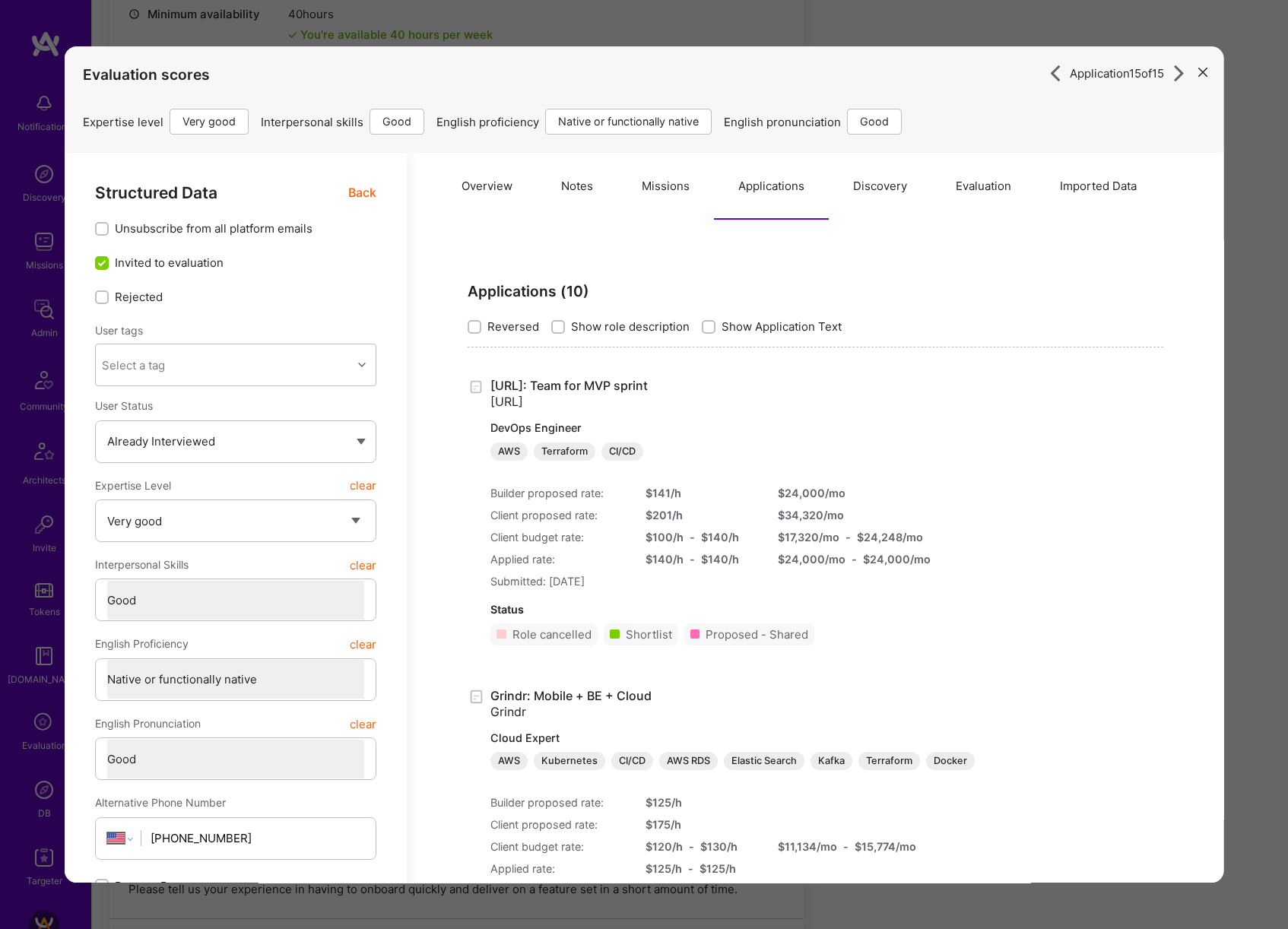
click at [475, 190] on button "Overview" at bounding box center [486, 186] width 99 height 67
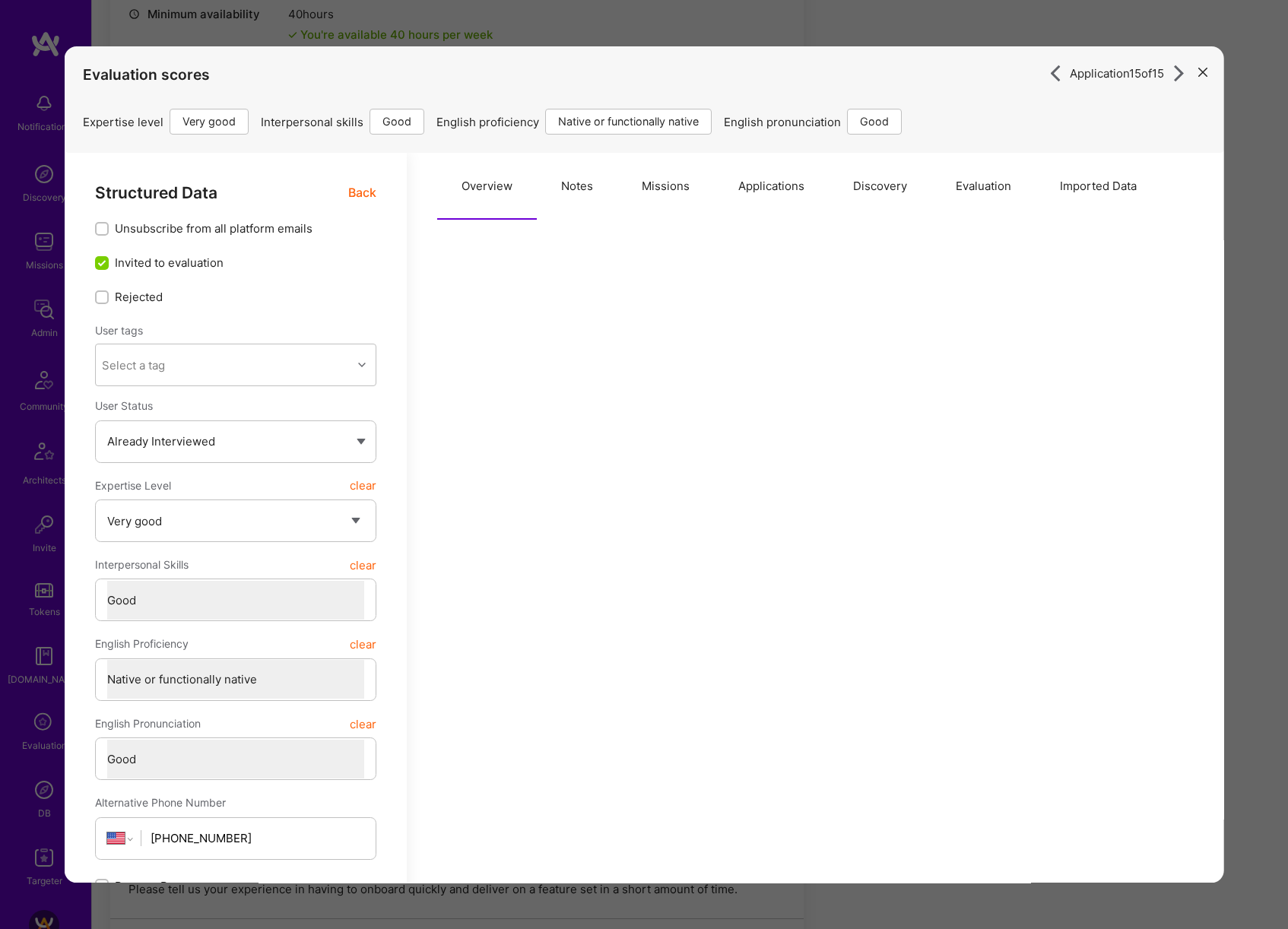
scroll to position [598, 0]
click at [565, 208] on button "Notes" at bounding box center [577, 186] width 81 height 67
type textarea "x"
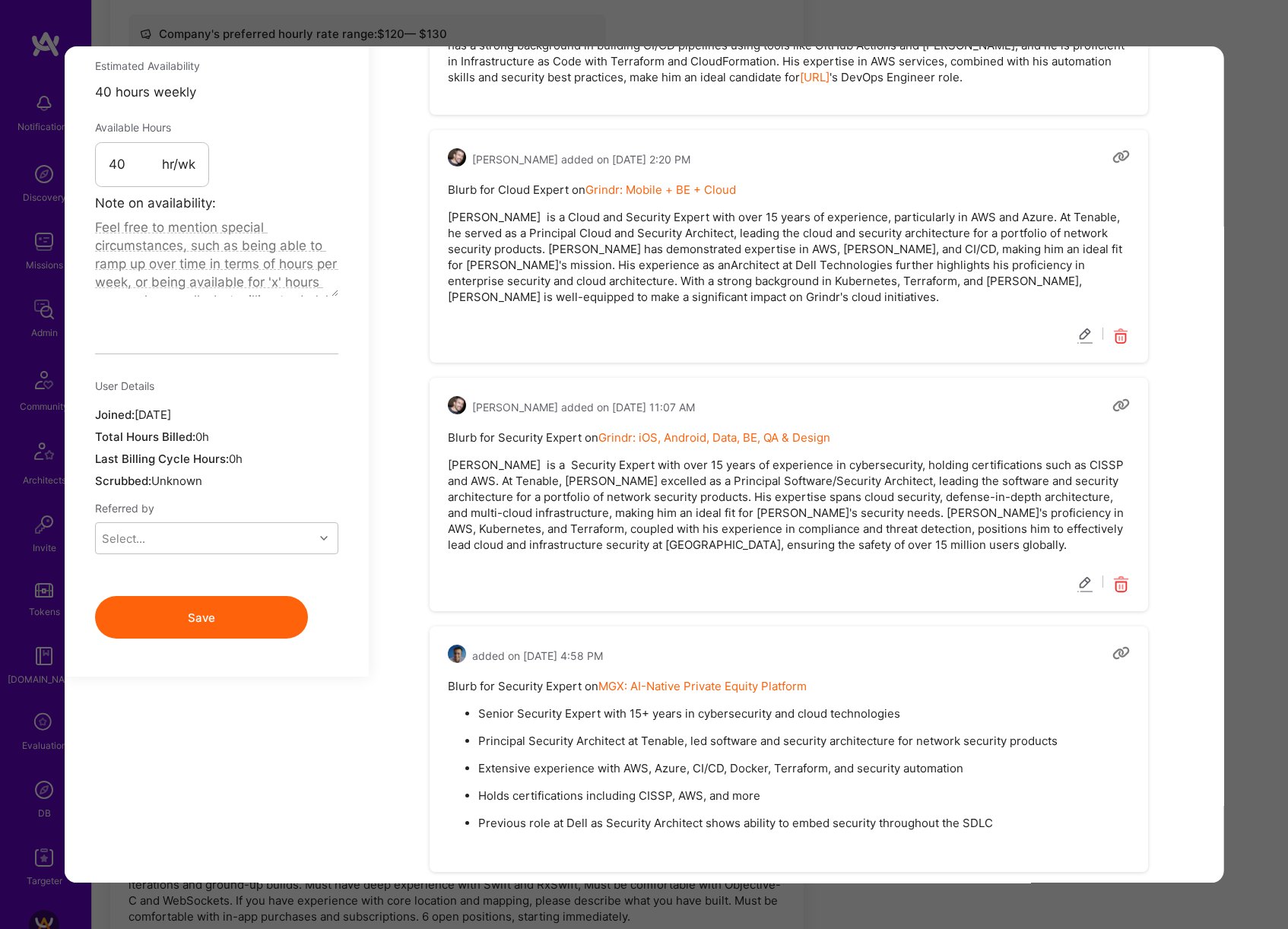
scroll to position [0, 0]
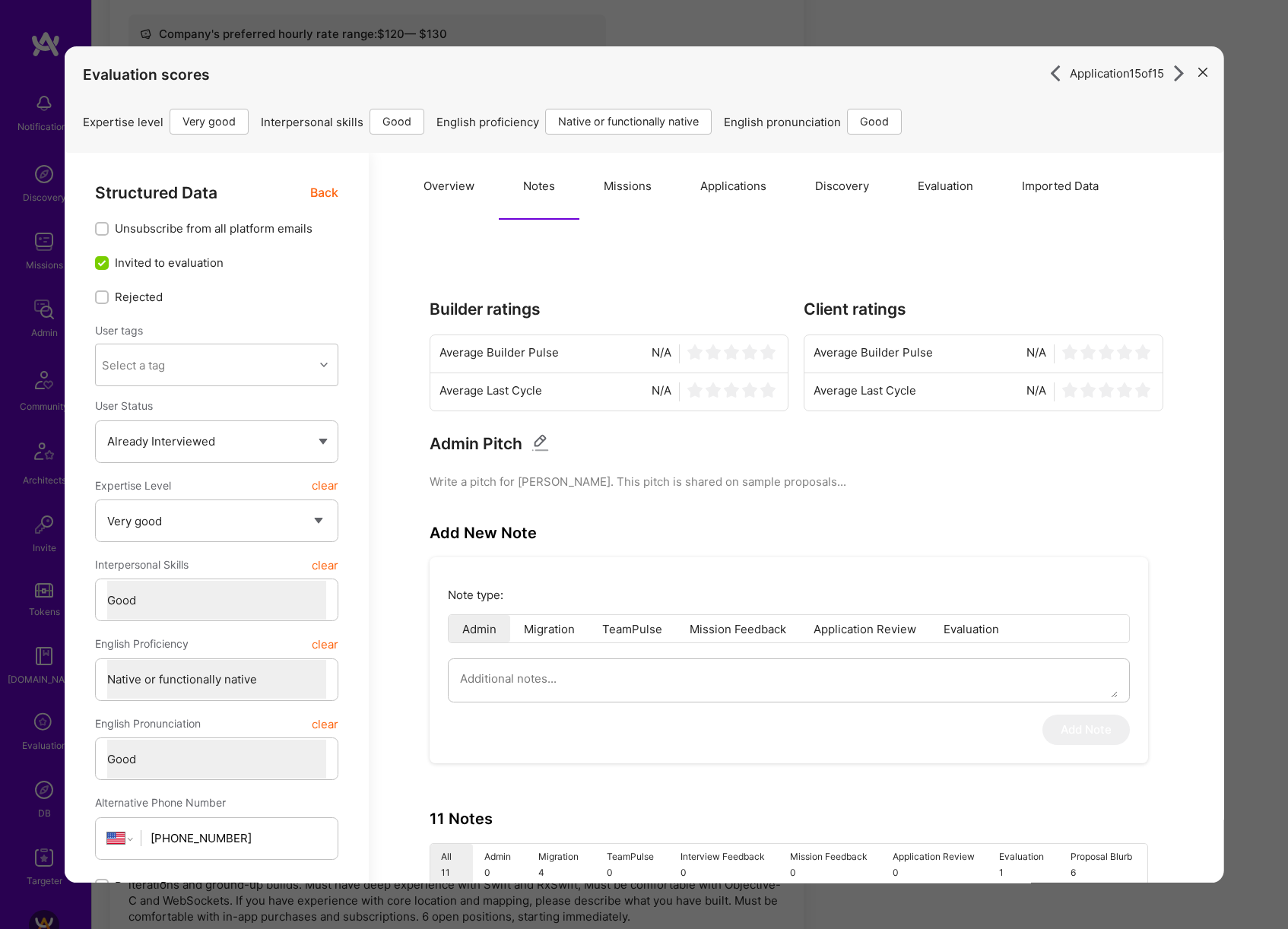
click at [1254, 438] on div "Application 15 of 15 Evaluation scores Expertise level Very good Interpersonal …" at bounding box center [644, 464] width 1288 height 929
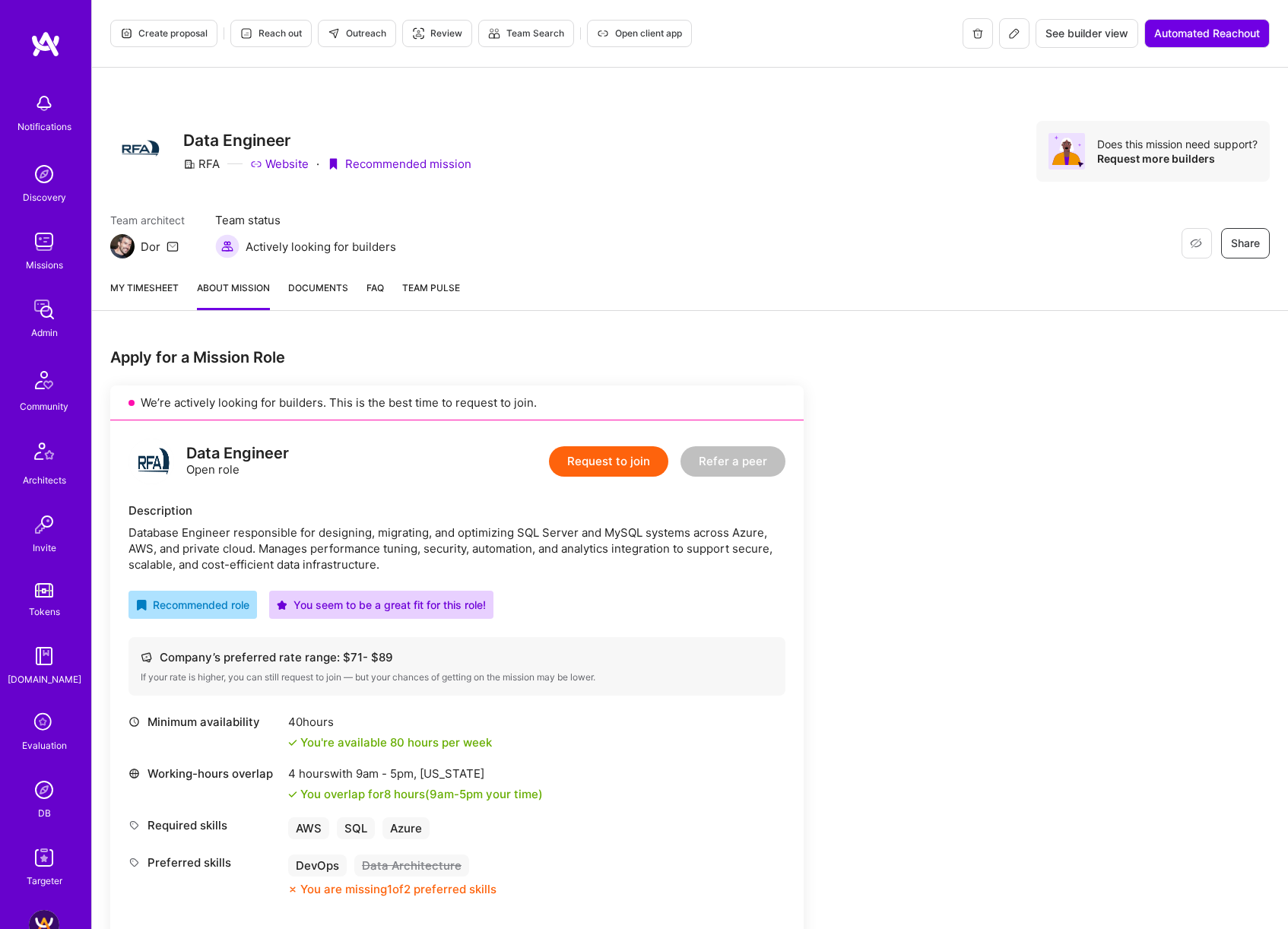
scroll to position [790, 0]
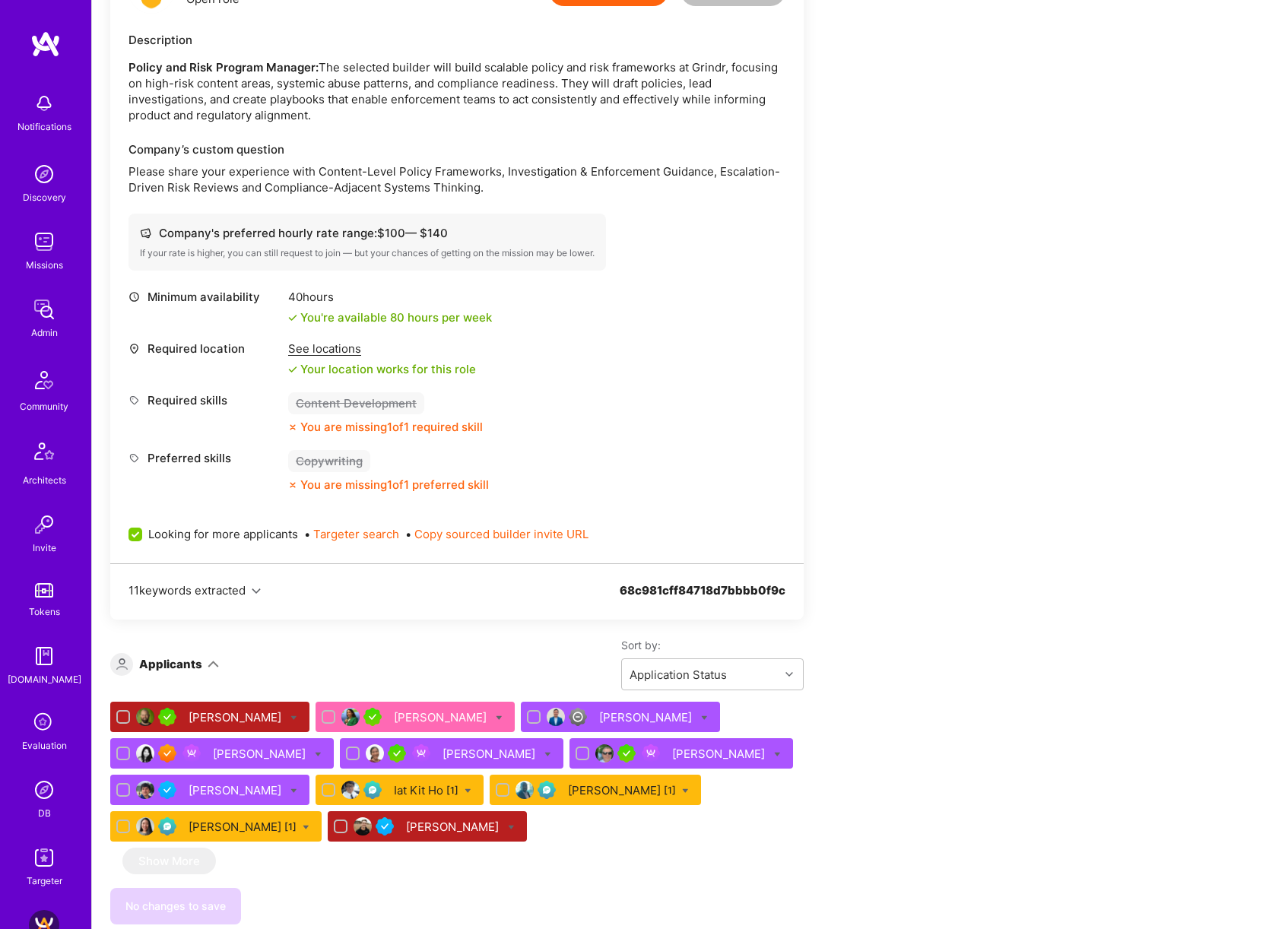
scroll to position [2294, 0]
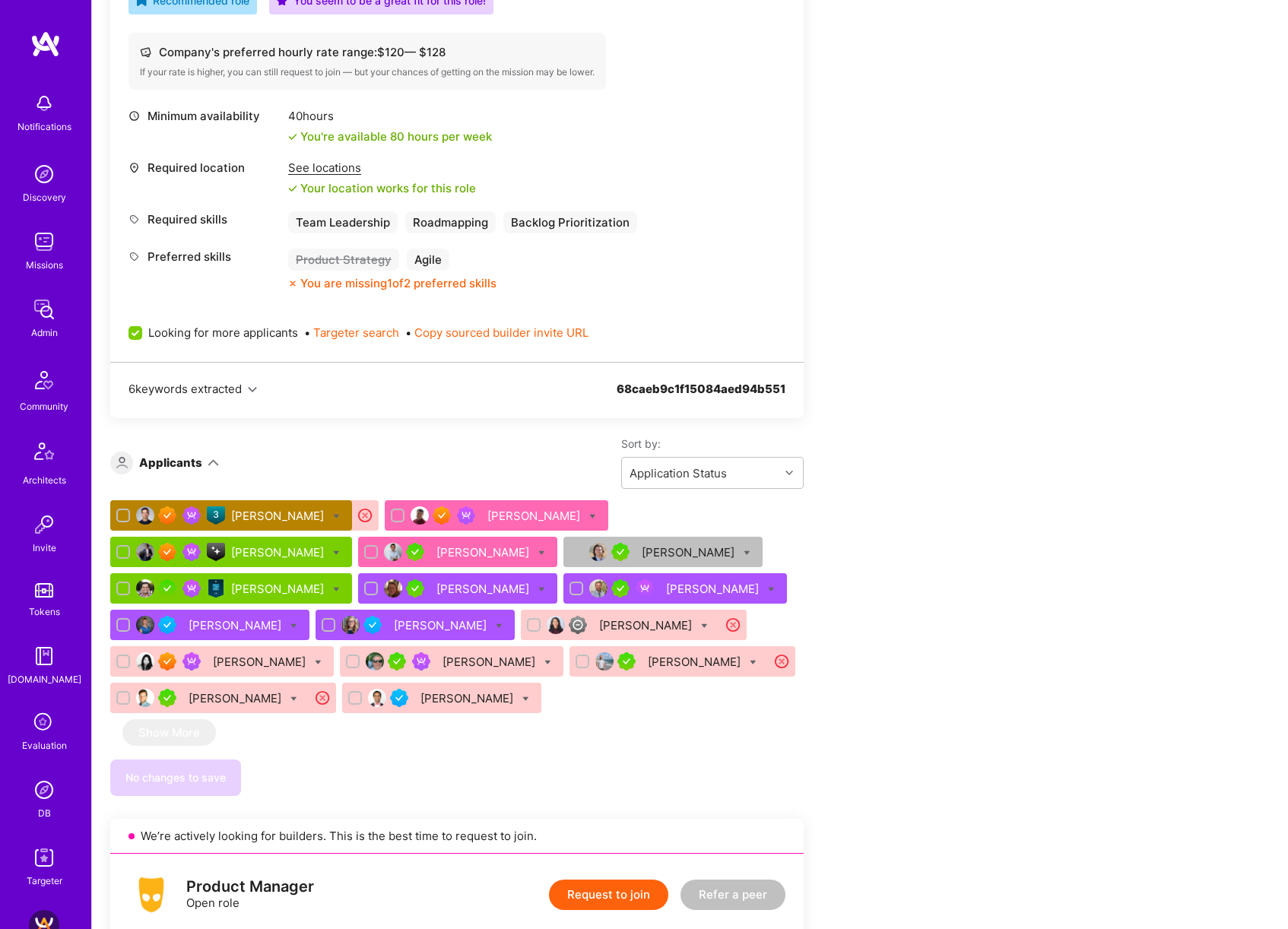
scroll to position [314, 0]
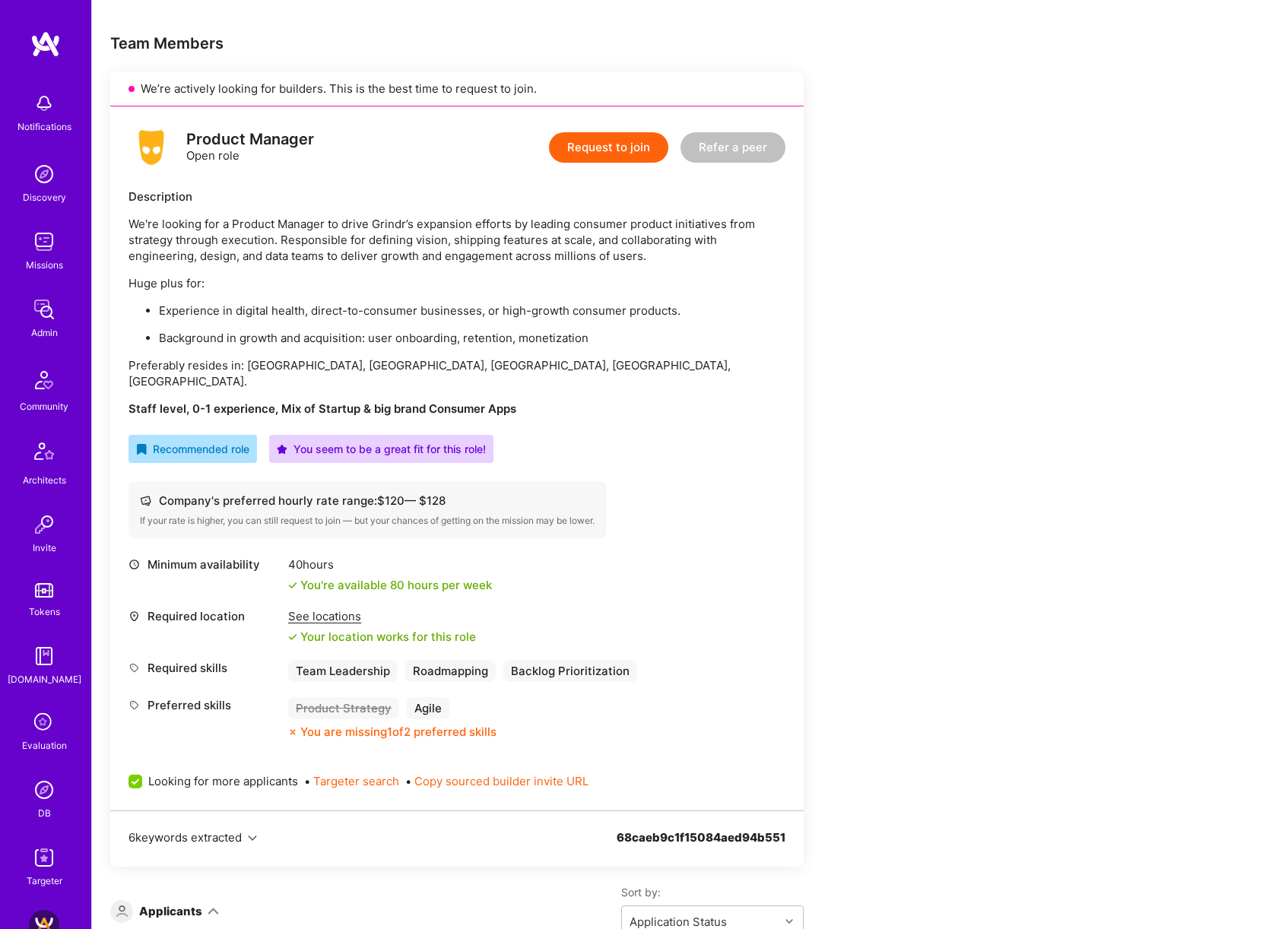
click at [337, 609] on div "See locations" at bounding box center [381, 616] width 188 height 16
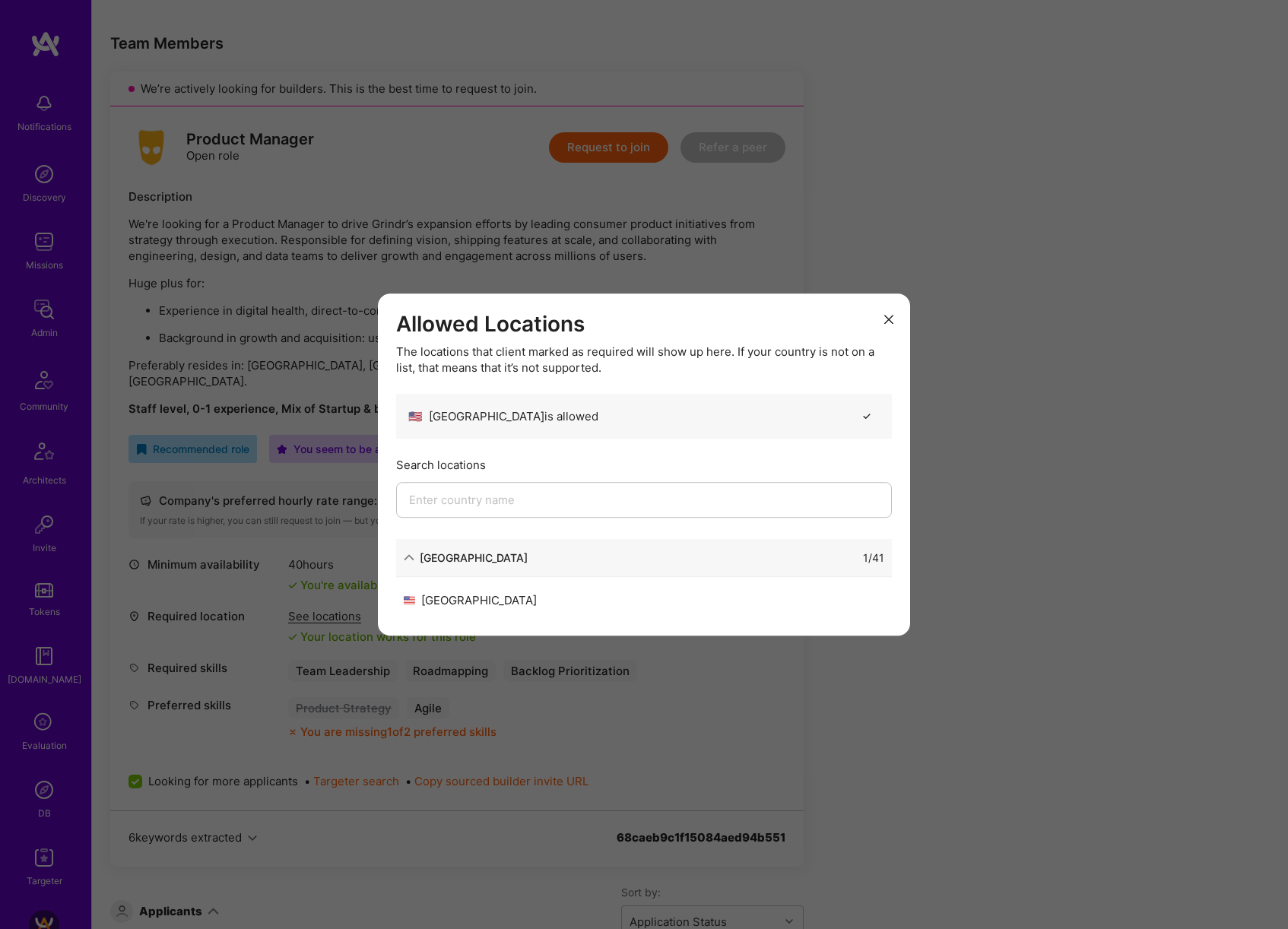
click at [1031, 492] on div "Allowed Locations The locations that client marked as required will show up her…" at bounding box center [644, 464] width 1288 height 929
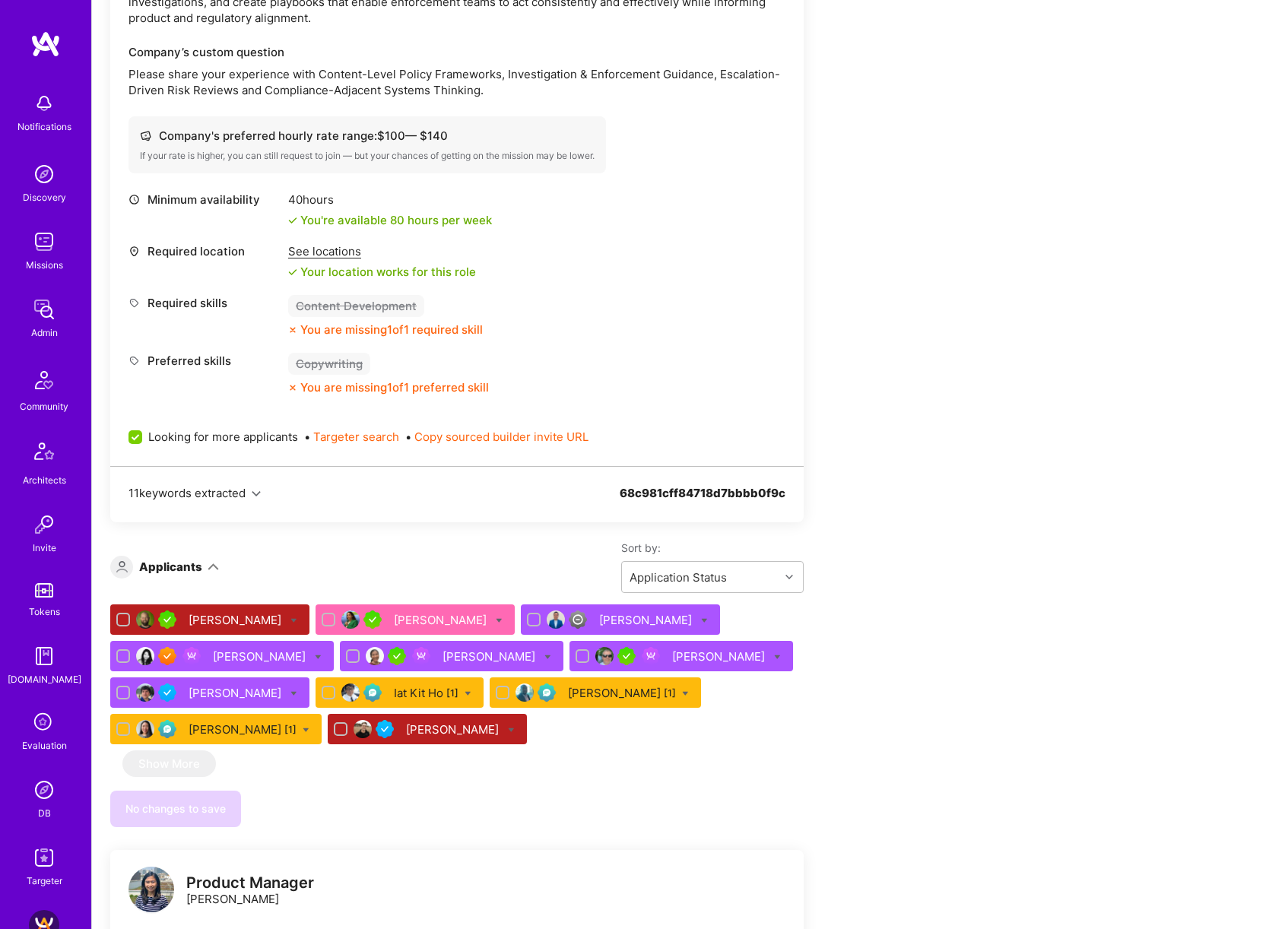
scroll to position [2620, 0]
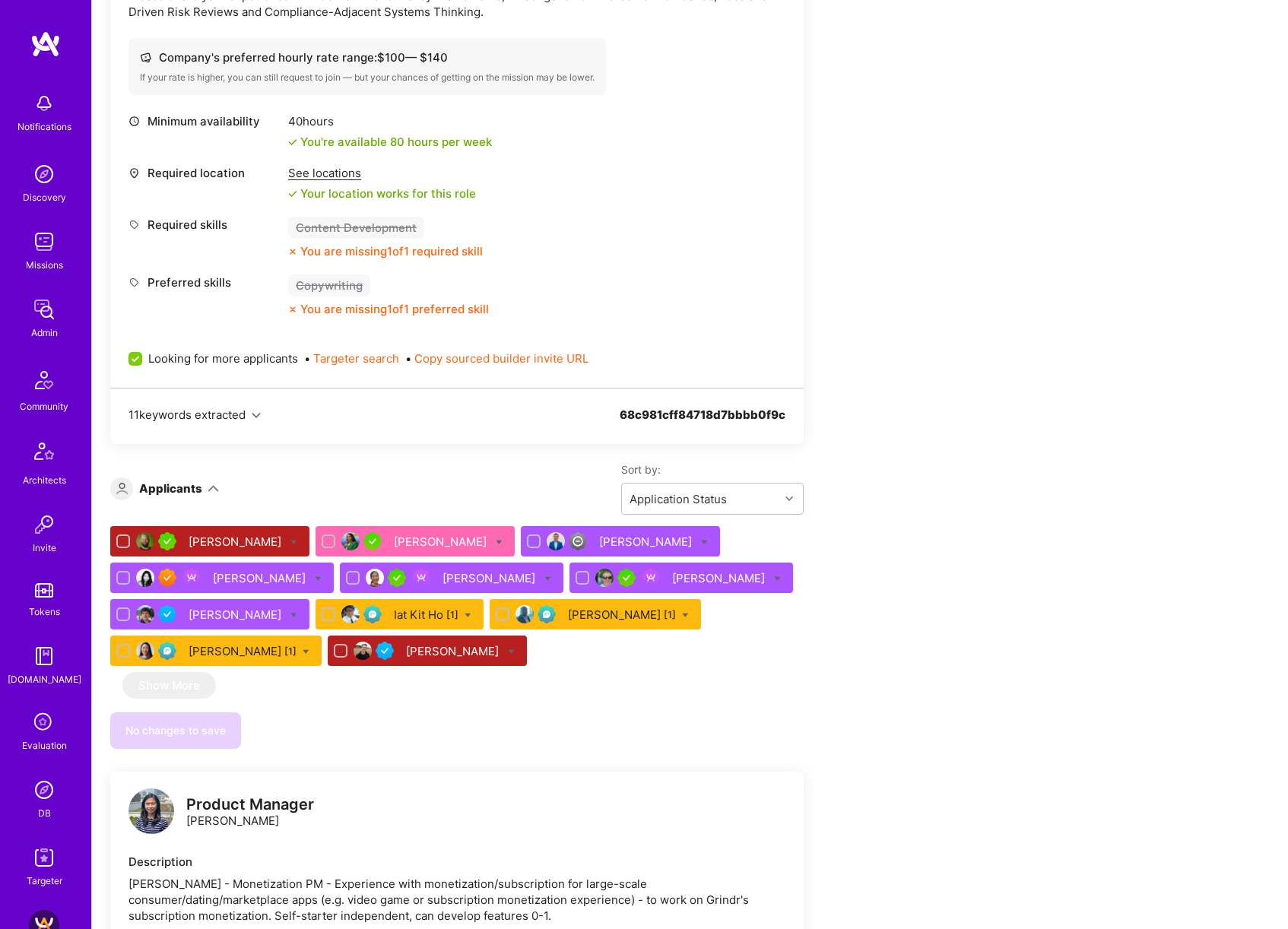
click at [496, 539] on icon at bounding box center [499, 542] width 7 height 7
checkbox input "true"
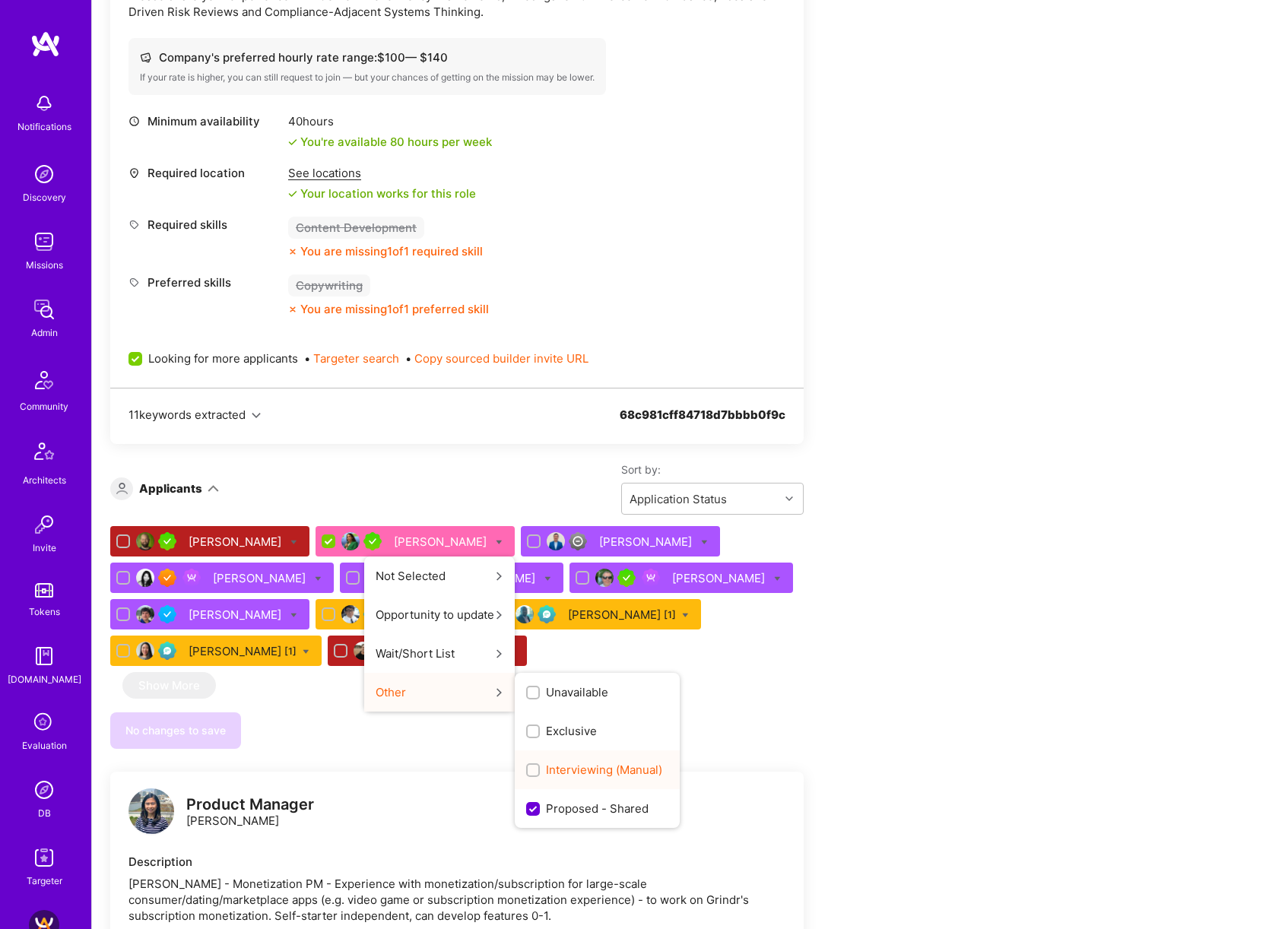
click at [545, 762] on span "Interviewing (Manual)" at bounding box center [603, 770] width 116 height 16
click at [536, 766] on input "Interviewing (Manual)" at bounding box center [534, 771] width 10 height 10
checkbox input "true"
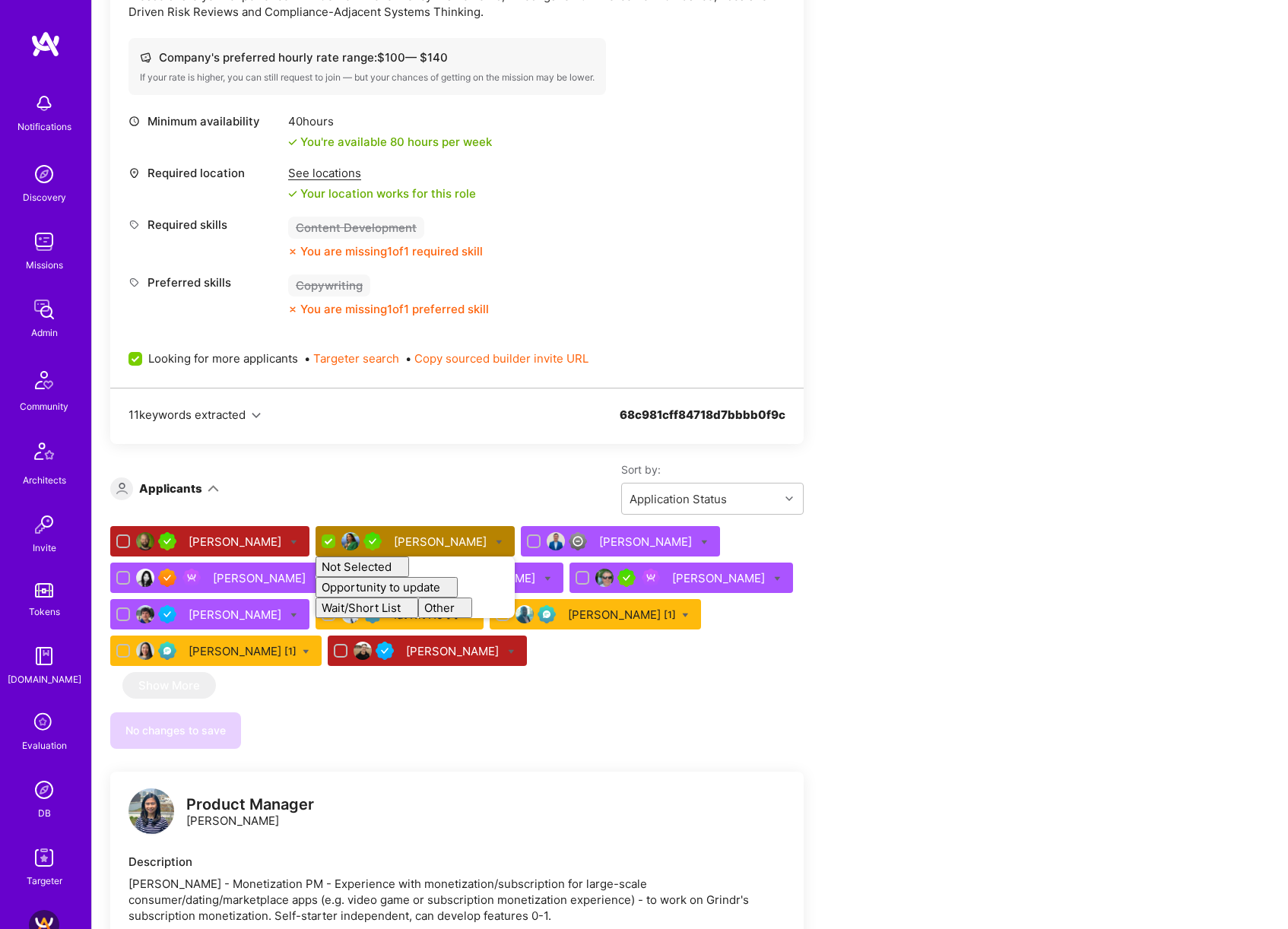
checkbox input "false"
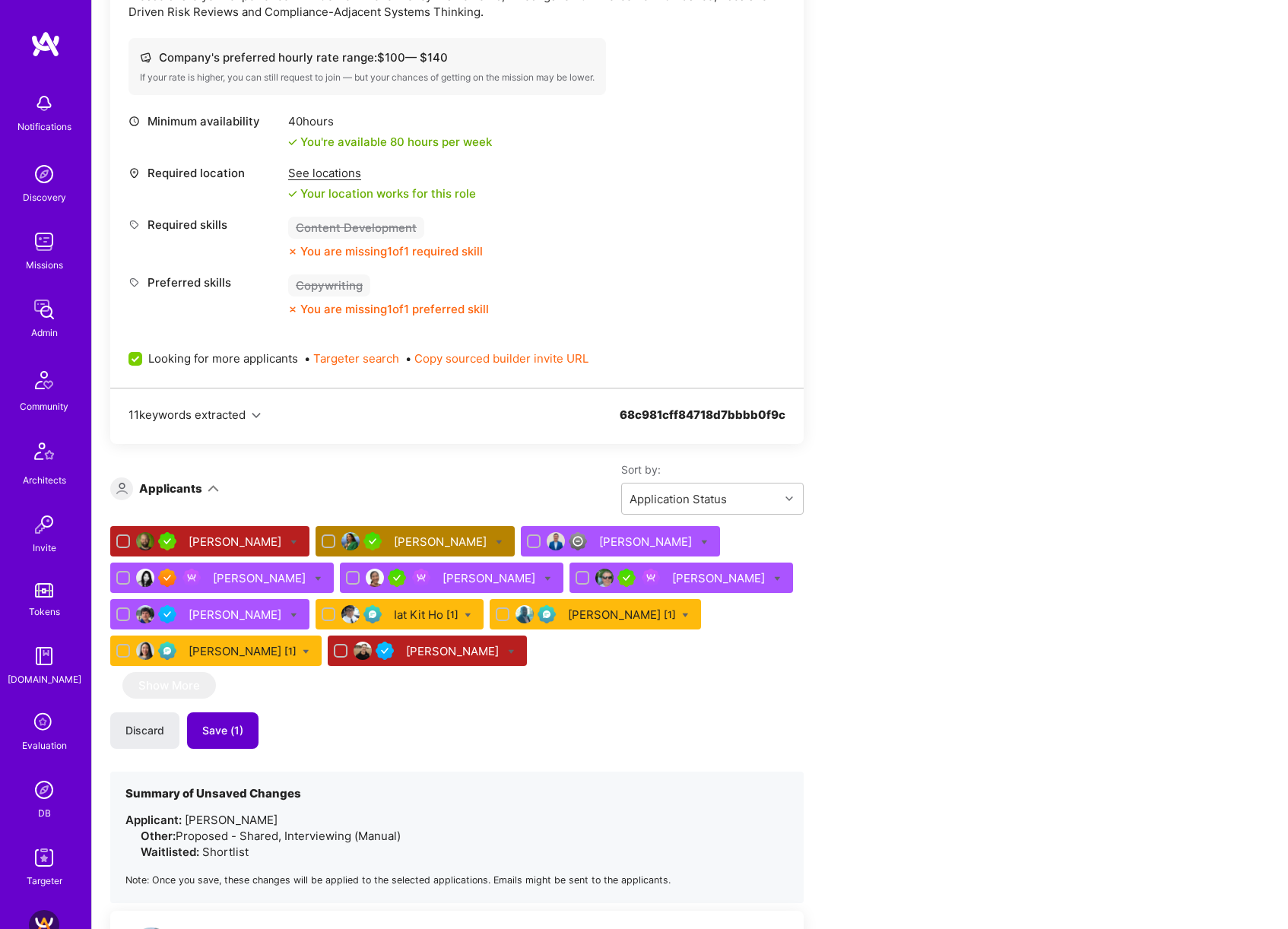
click at [234, 723] on span "Save (1)" at bounding box center [222, 731] width 41 height 15
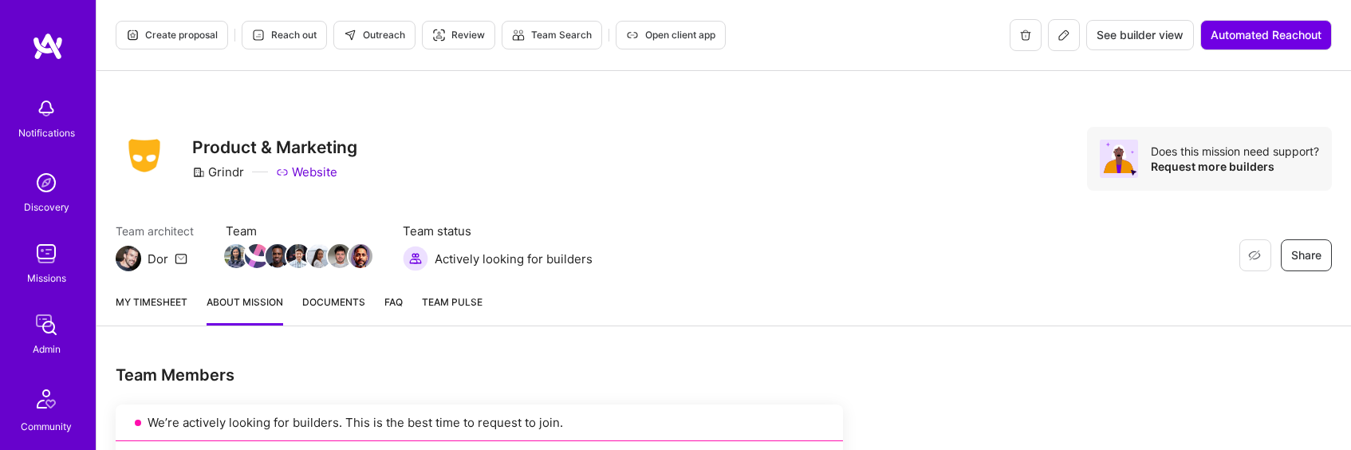
click at [1067, 37] on button at bounding box center [1064, 35] width 32 height 32
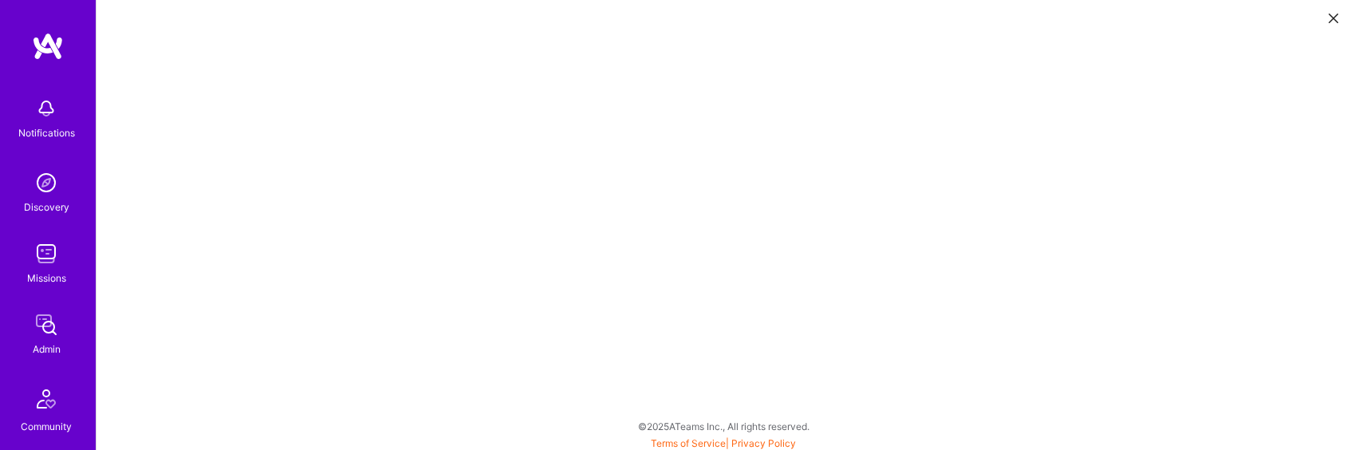
click at [1334, 22] on icon at bounding box center [1333, 19] width 10 height 10
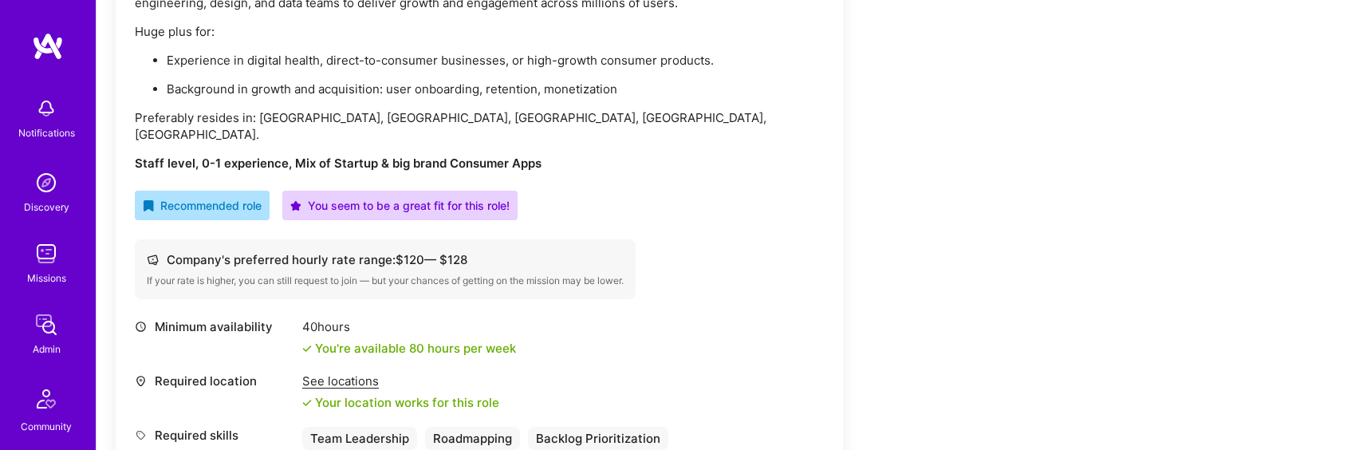
scroll to position [447, 0]
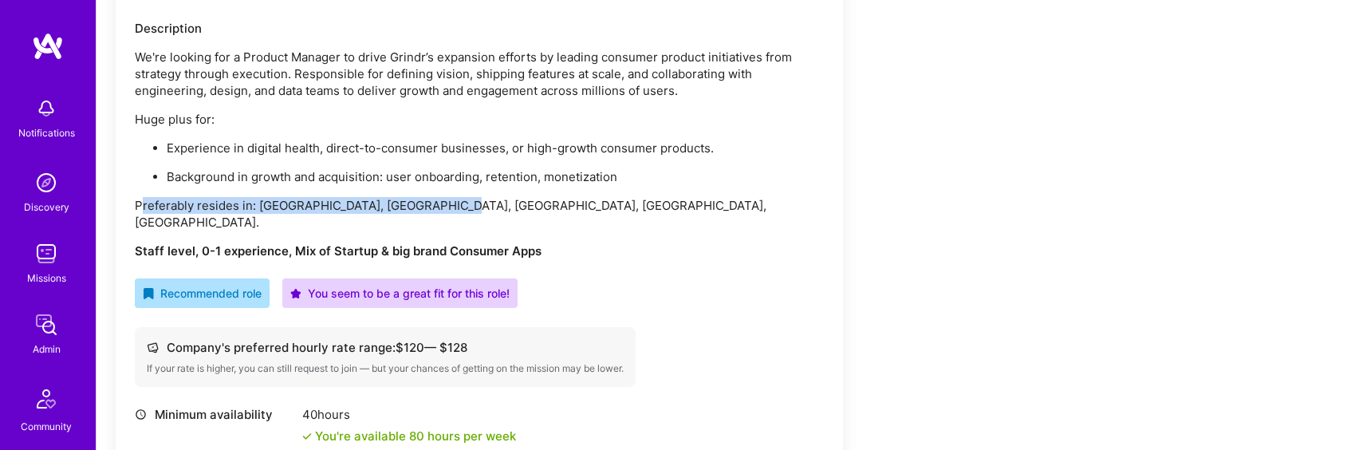
drag, startPoint x: 140, startPoint y: 207, endPoint x: 470, endPoint y: 203, distance: 330.1
click at [470, 203] on p "Preferably resides in: SF, Palo Alto, LA, NYC, Chicago." at bounding box center [479, 213] width 689 height 33
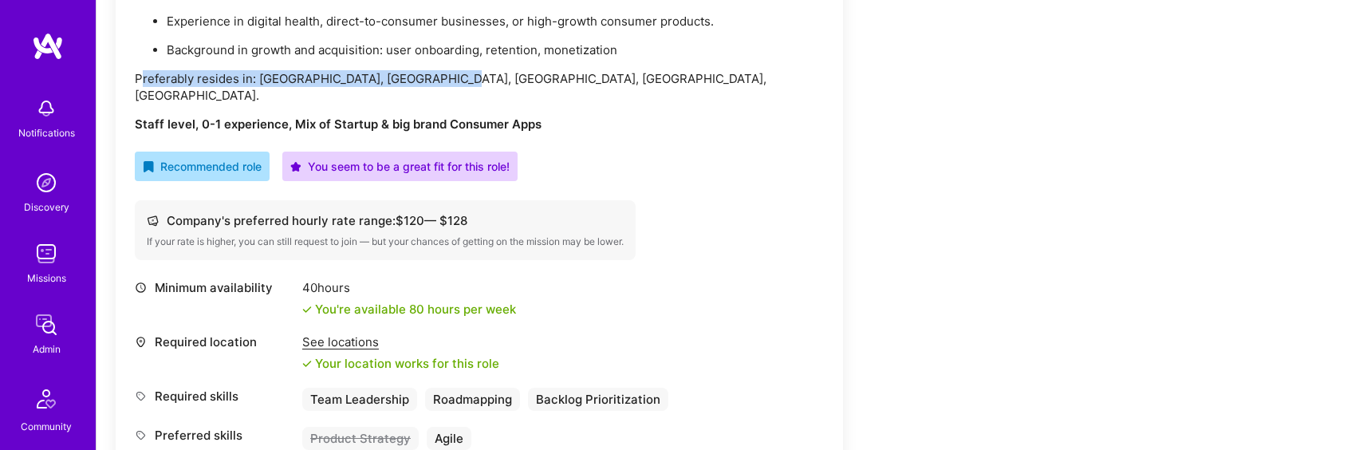
scroll to position [655, 0]
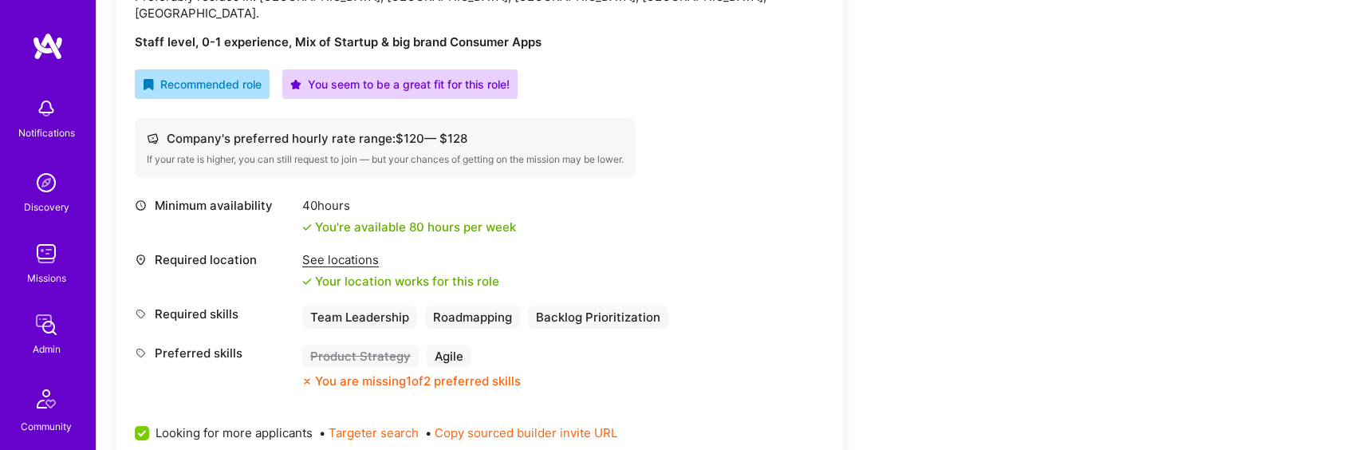
click at [369, 251] on div "See locations" at bounding box center [400, 259] width 197 height 17
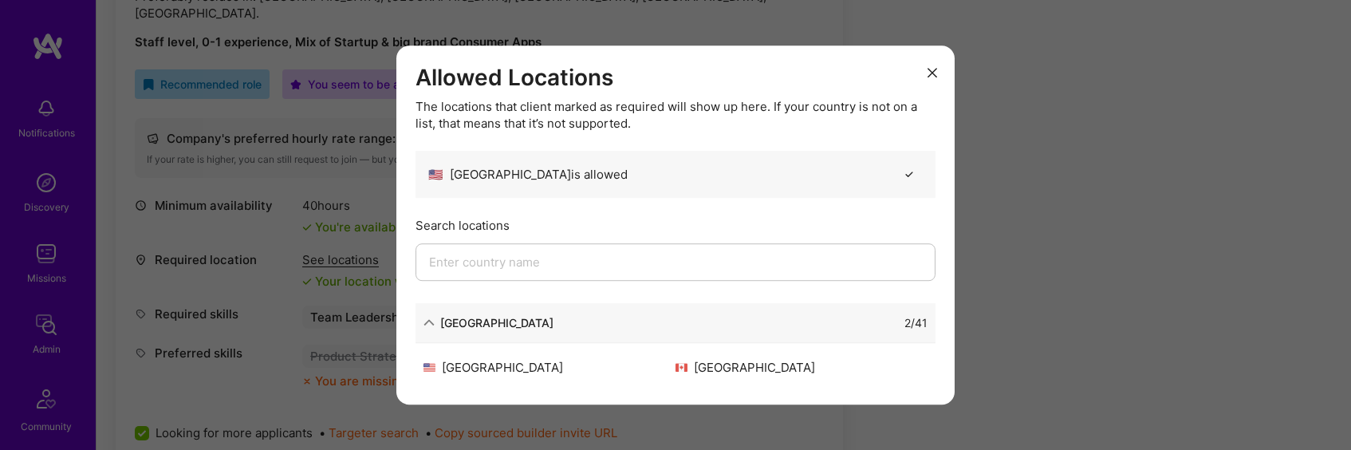
click at [1121, 266] on div "Allowed Locations The locations that client marked as required will show up her…" at bounding box center [675, 225] width 1351 height 450
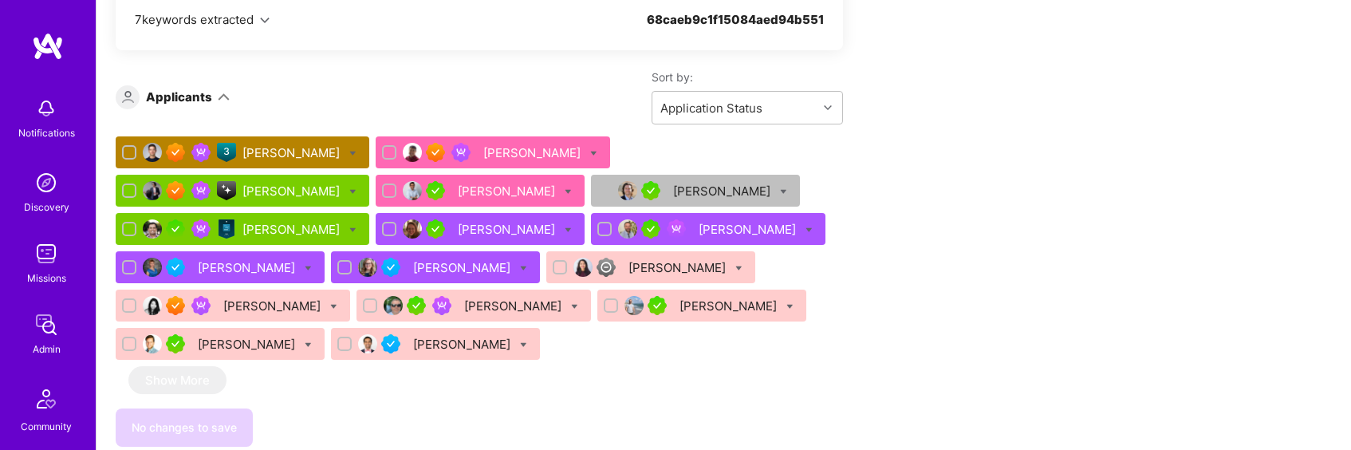
scroll to position [1674, 0]
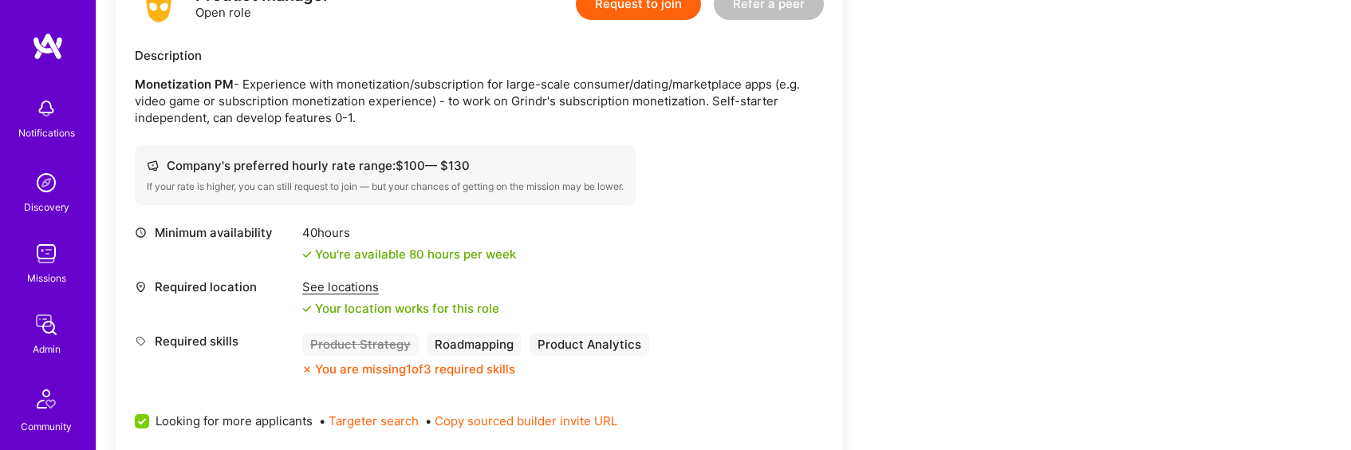
click at [372, 278] on div "See locations" at bounding box center [400, 286] width 197 height 17
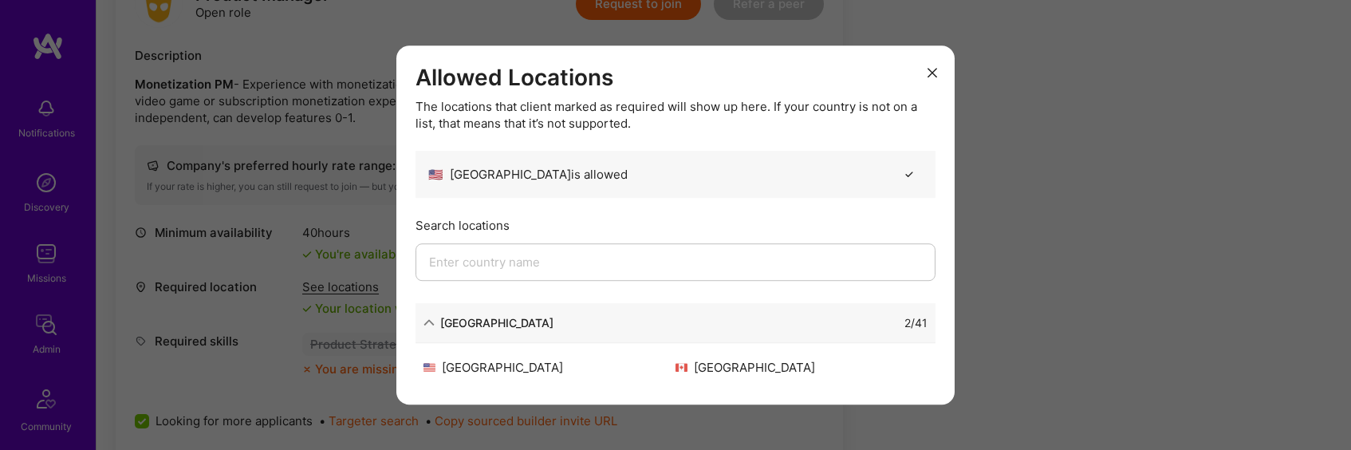
click at [1101, 264] on div "Allowed Locations The locations that client marked as required will show up her…" at bounding box center [675, 225] width 1351 height 450
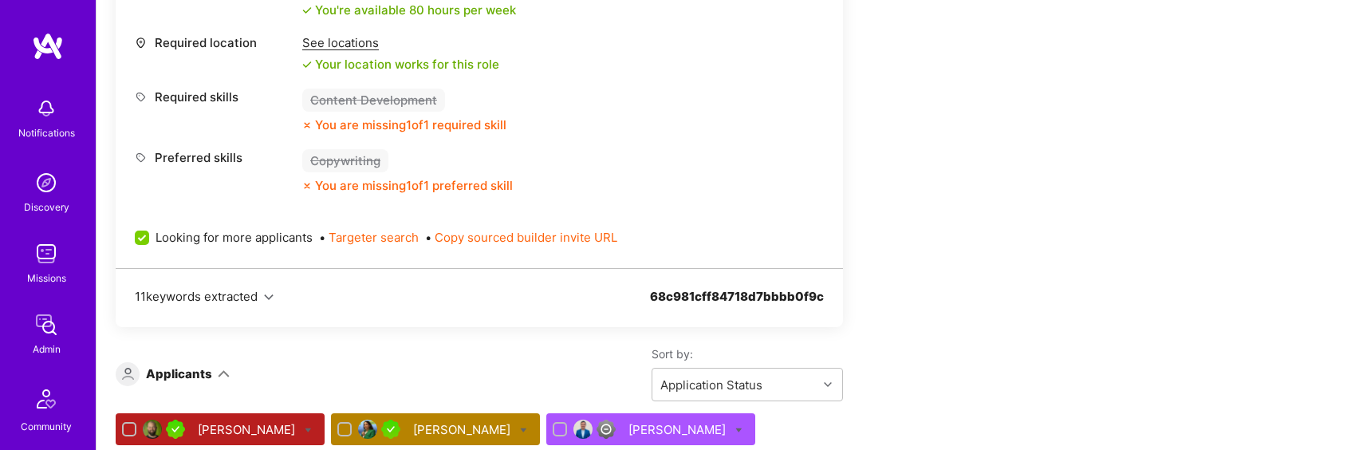
scroll to position [2820, 0]
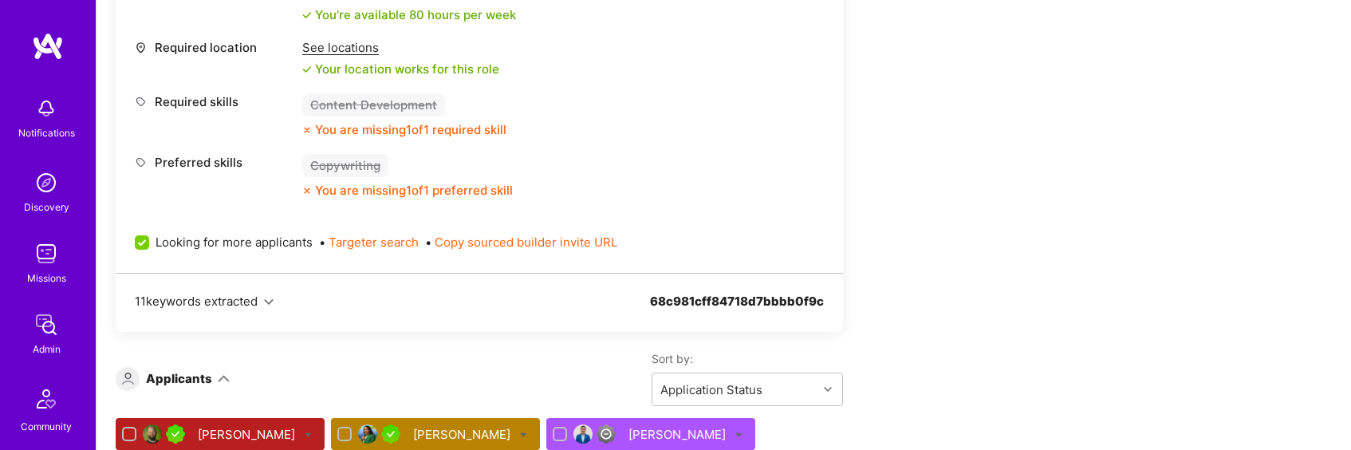
click at [352, 39] on div "See locations" at bounding box center [400, 47] width 197 height 17
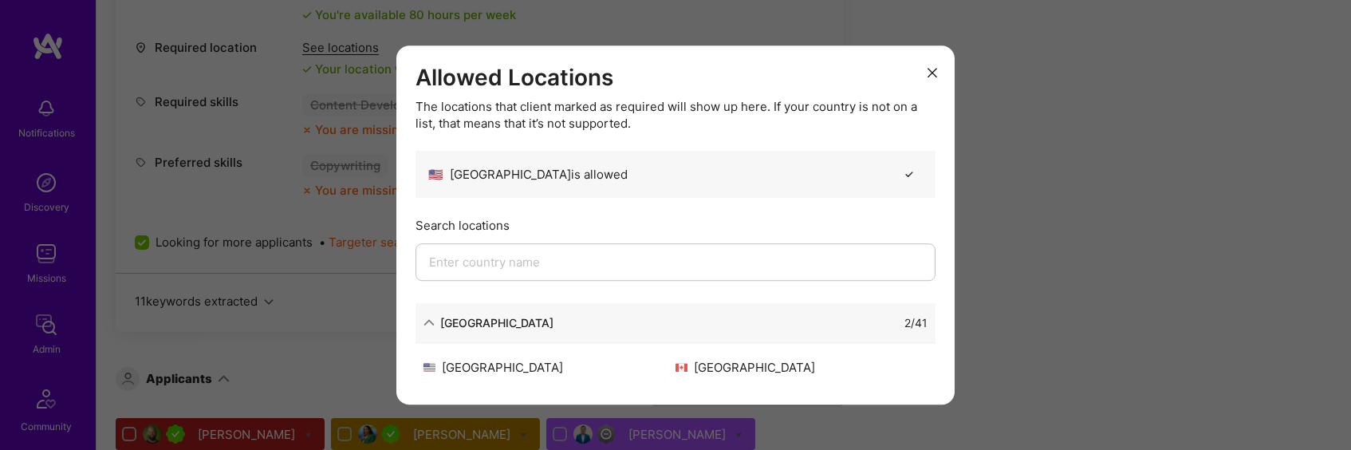
click at [1133, 235] on div "Allowed Locations The locations that client marked as required will show up her…" at bounding box center [675, 225] width 1351 height 450
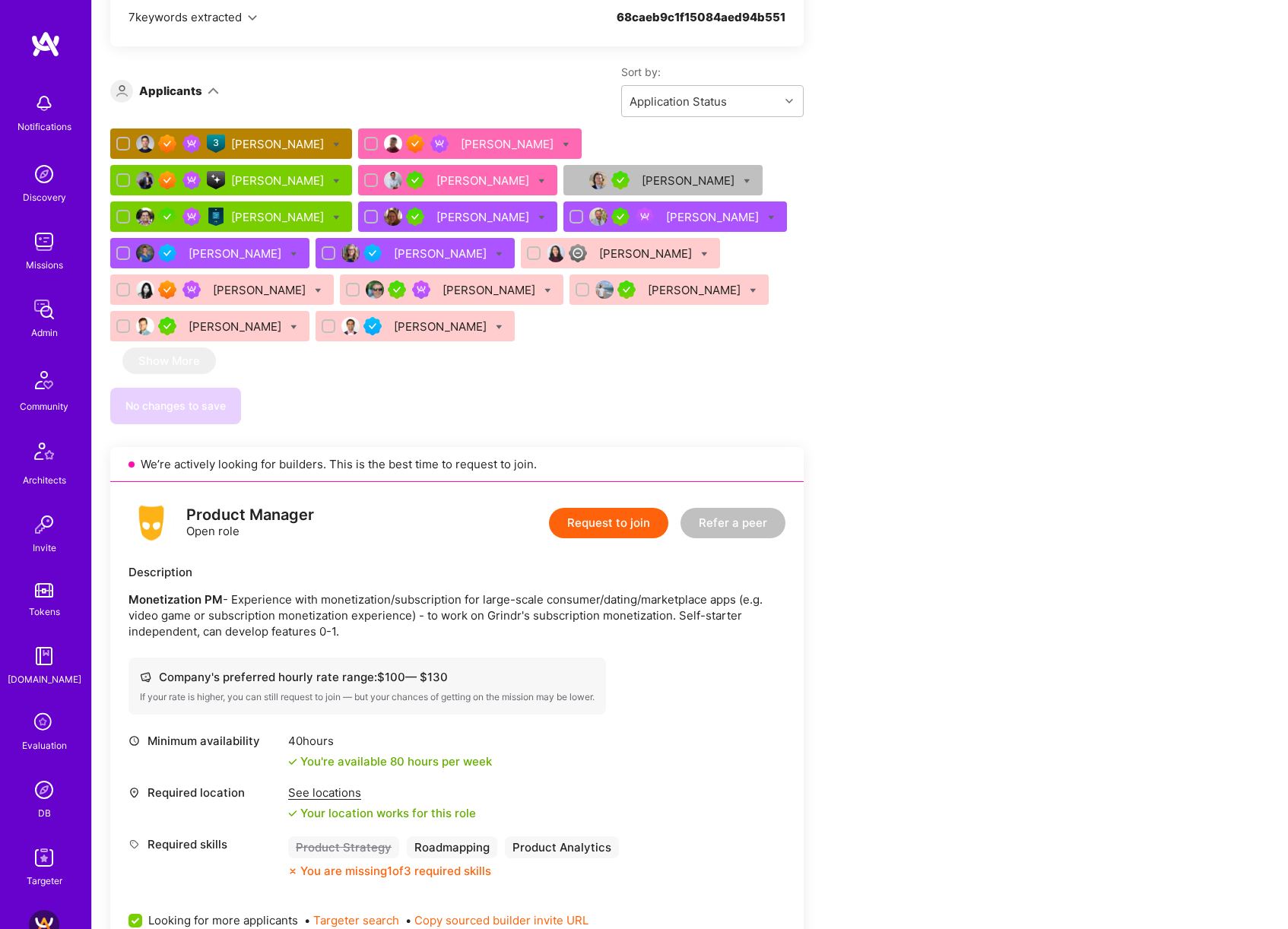
scroll to position [0, 0]
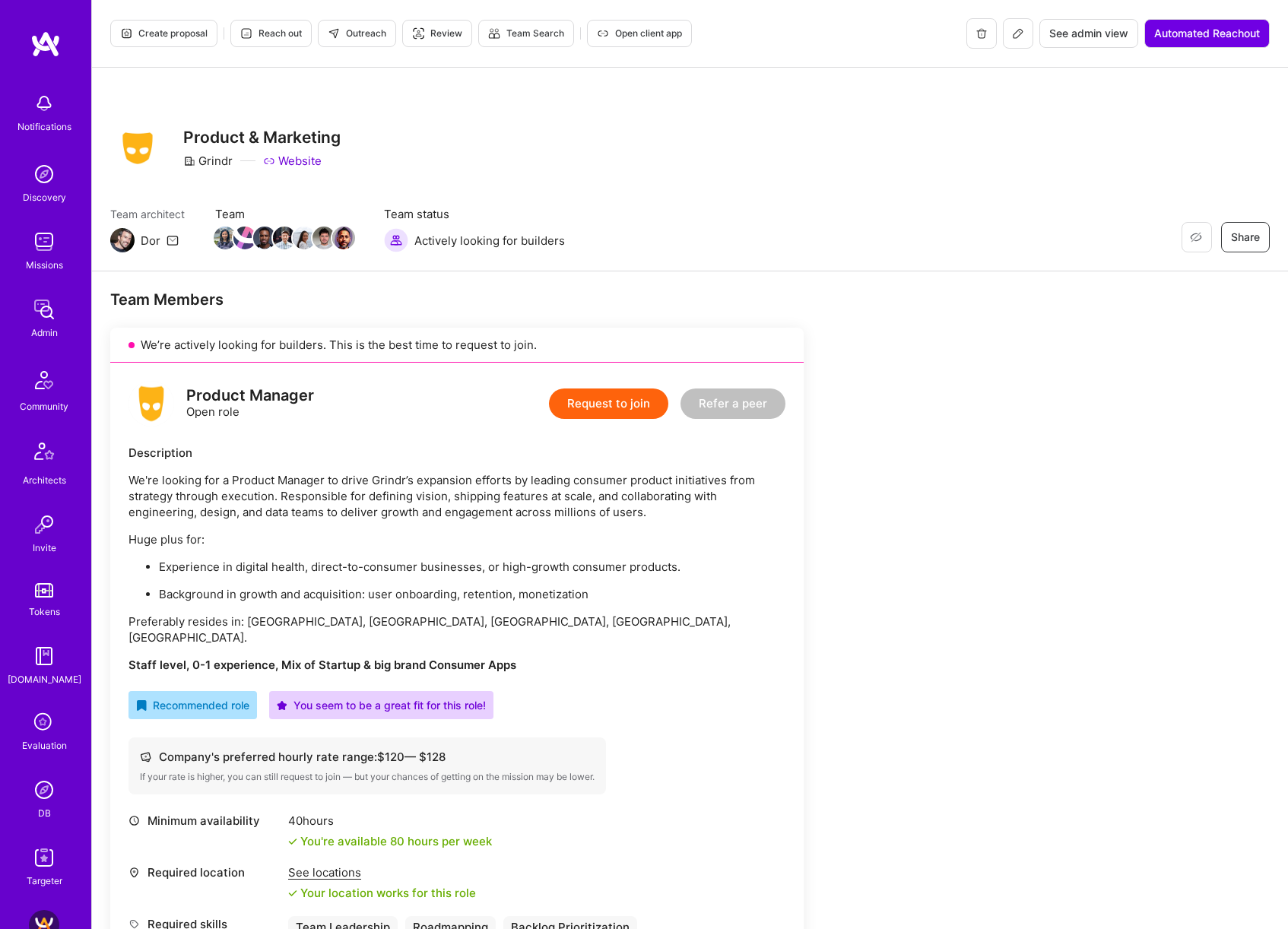
click at [347, 30] on span "Outreach" at bounding box center [357, 33] width 58 height 13
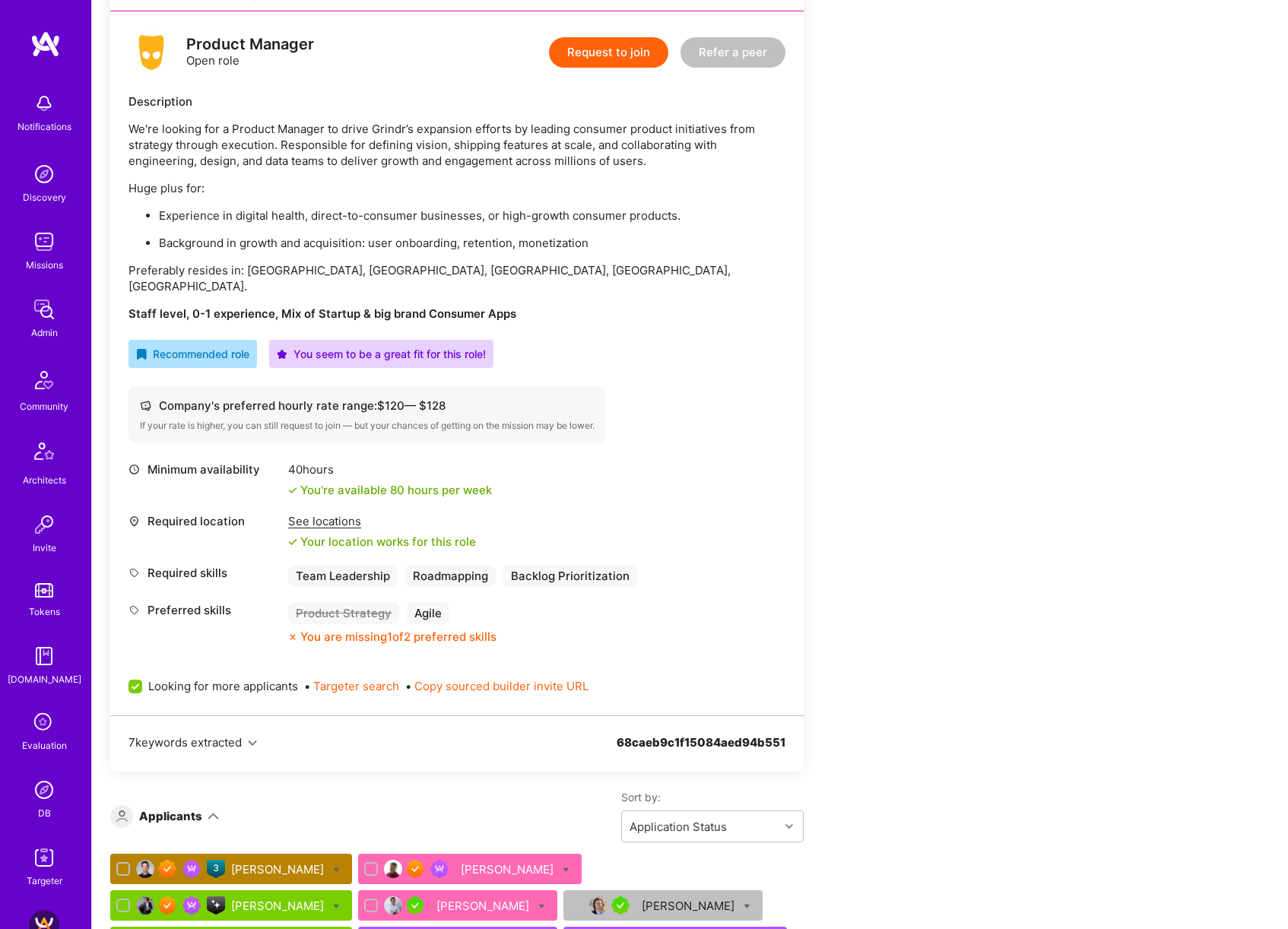
click at [243, 678] on span "Looking for more applicants" at bounding box center [222, 686] width 150 height 16
click at [144, 681] on input "Looking for more applicants" at bounding box center [136, 688] width 13 height 13
checkbox input "false"
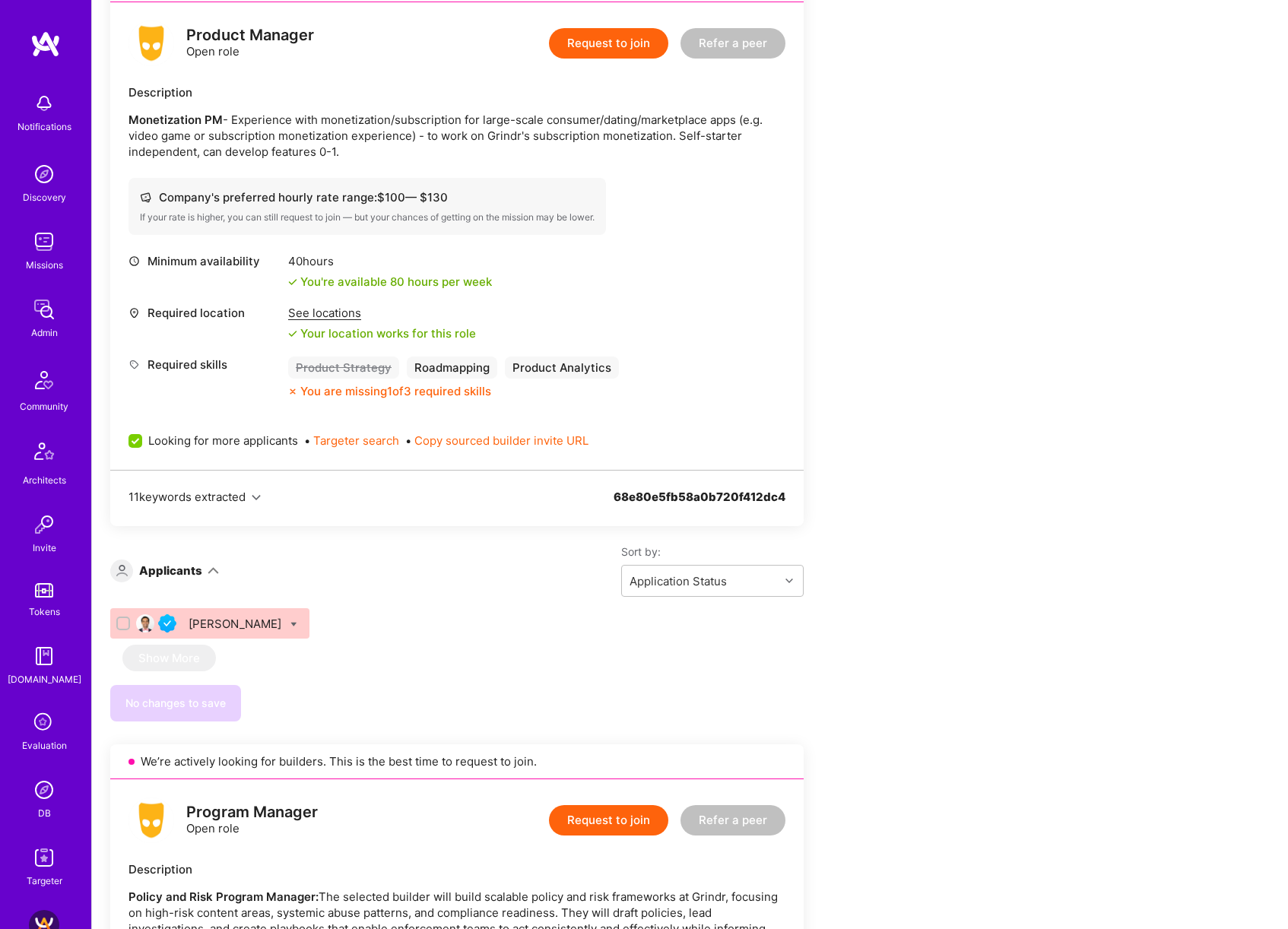
scroll to position [1495, 0]
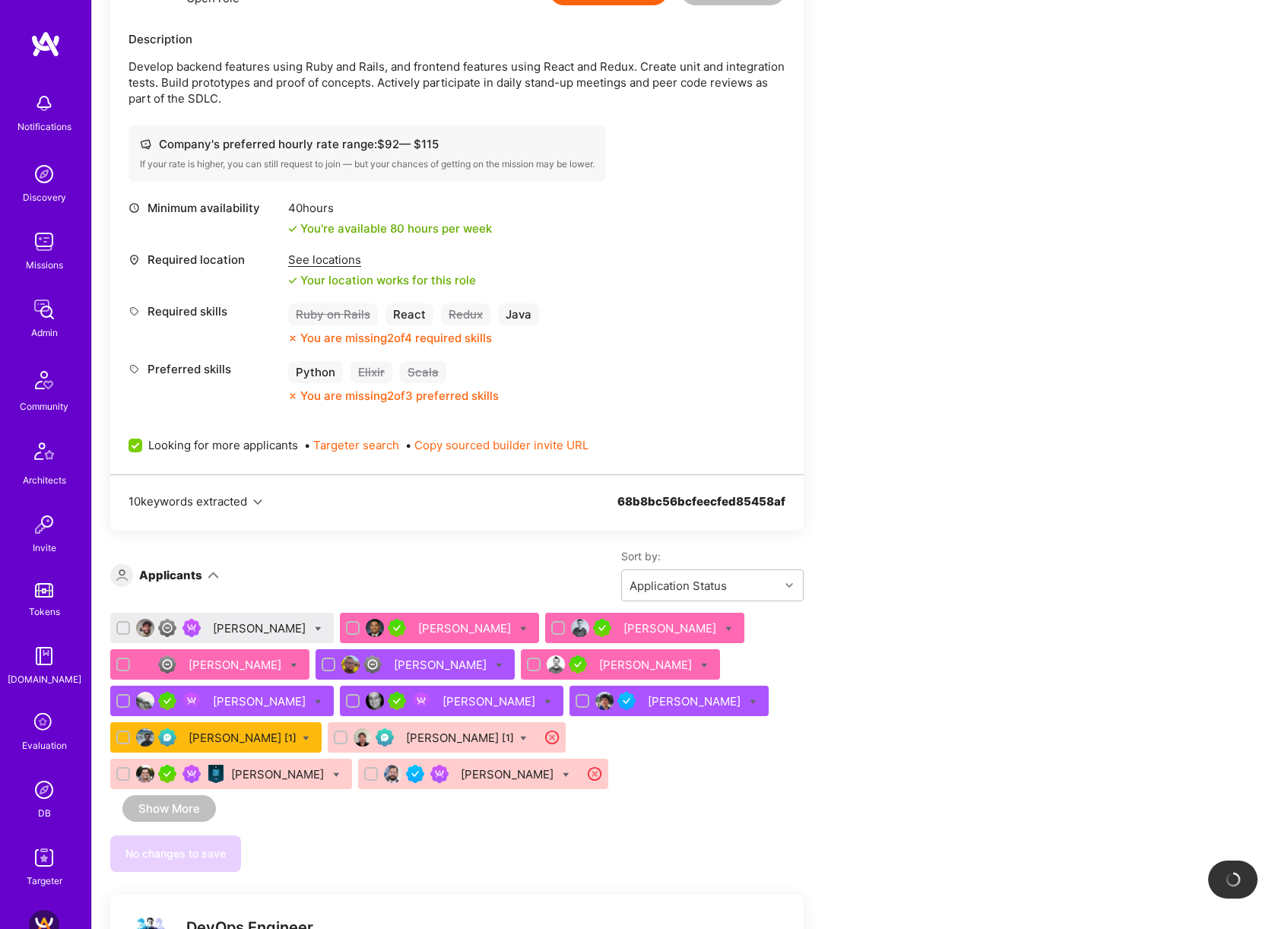
scroll to position [673, 0]
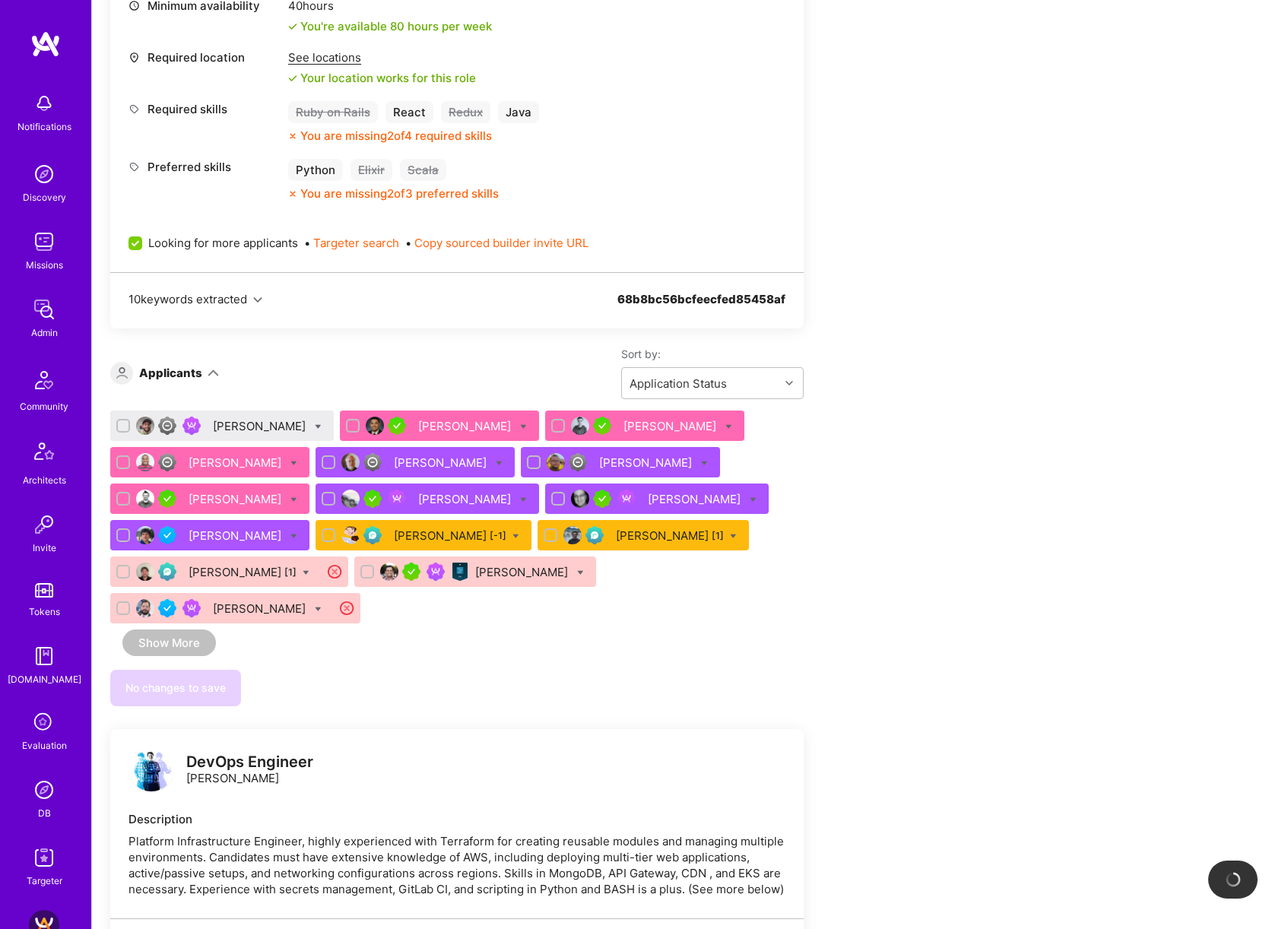
click at [264, 420] on div "[PERSON_NAME]" at bounding box center [260, 426] width 95 height 16
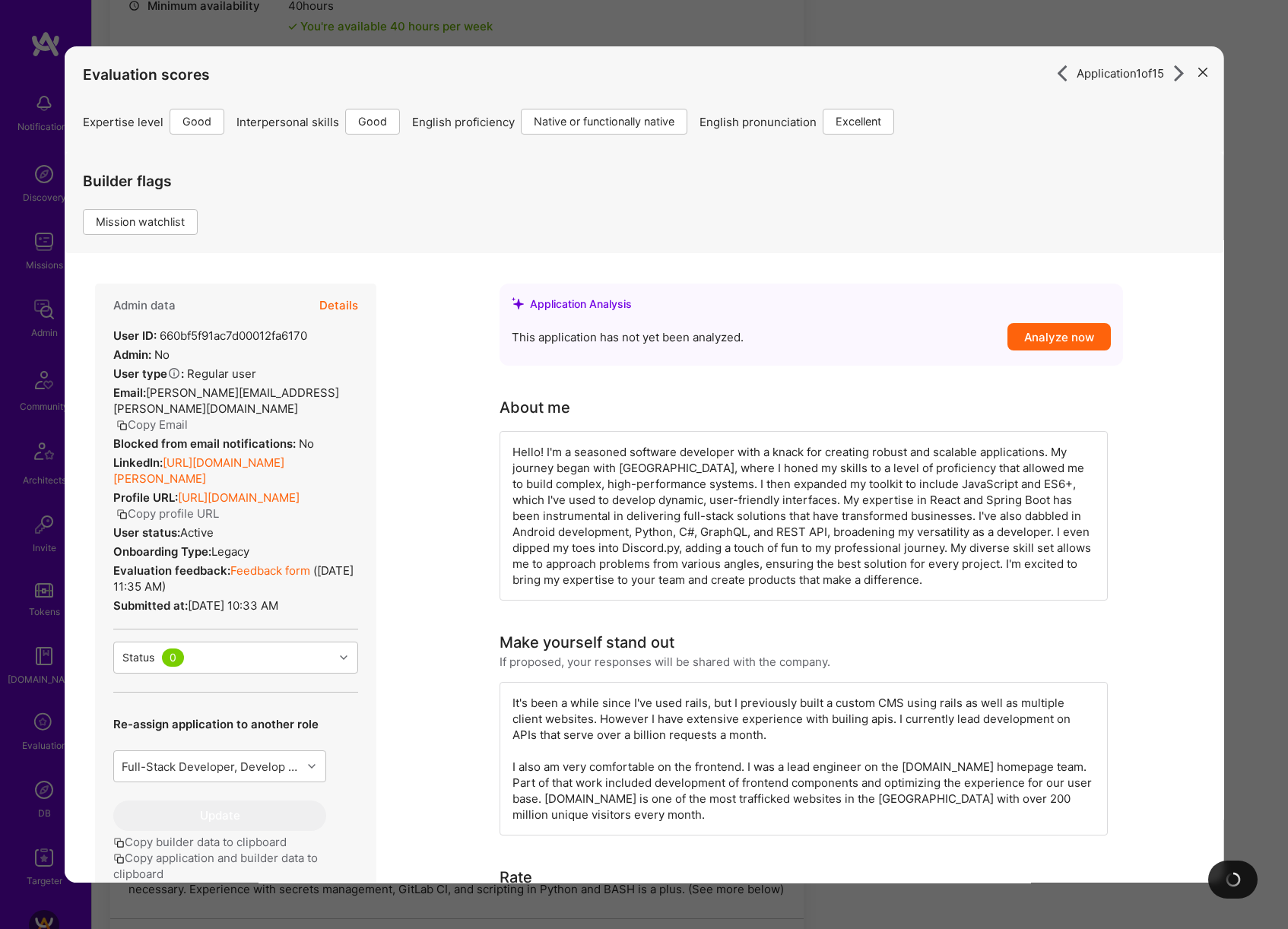
scroll to position [671, 0]
click at [1274, 514] on div "Application 1 of 15 Evaluation scores Expertise level Good Interpersonal skills…" at bounding box center [644, 464] width 1288 height 929
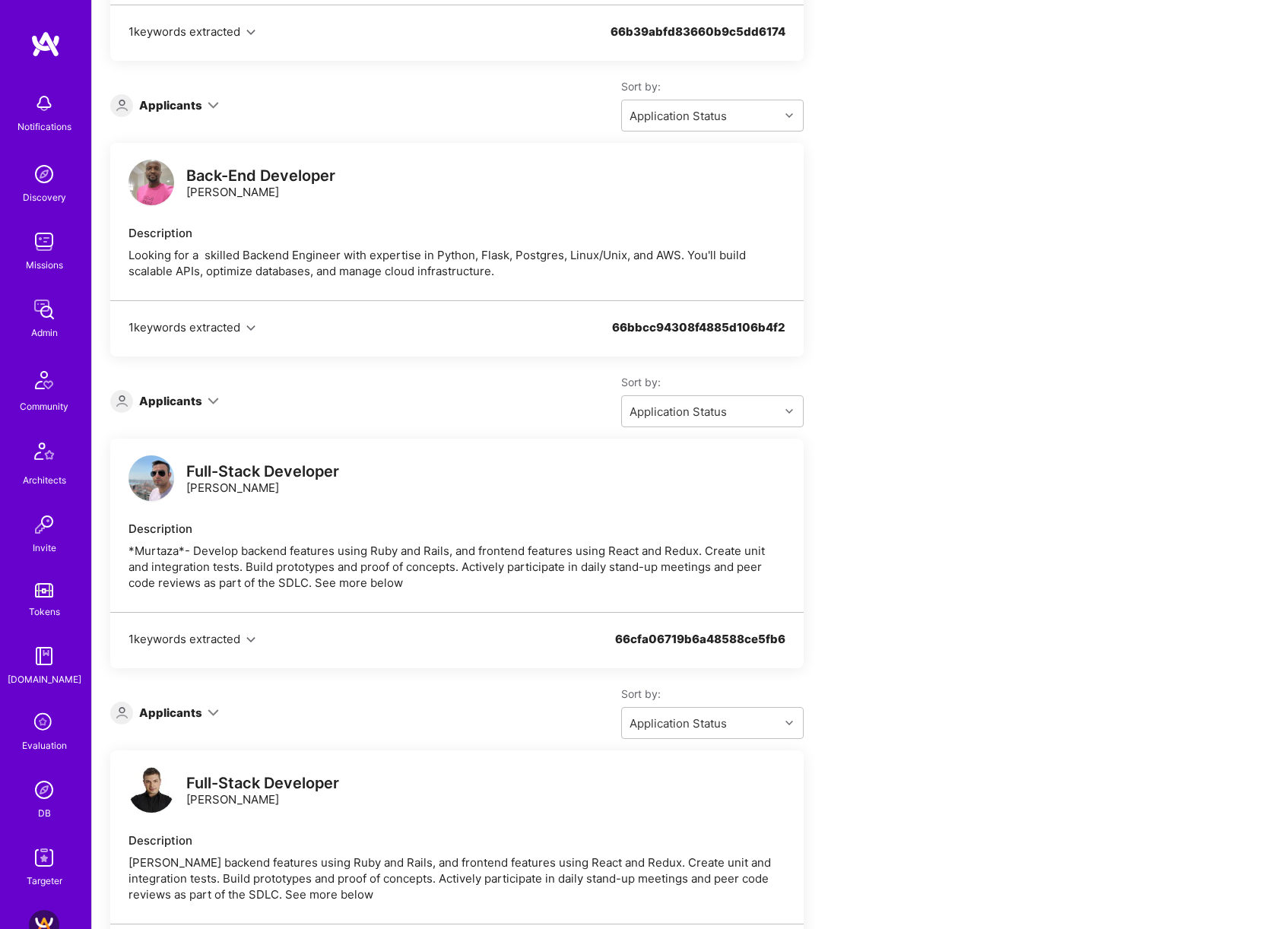
scroll to position [2317, 0]
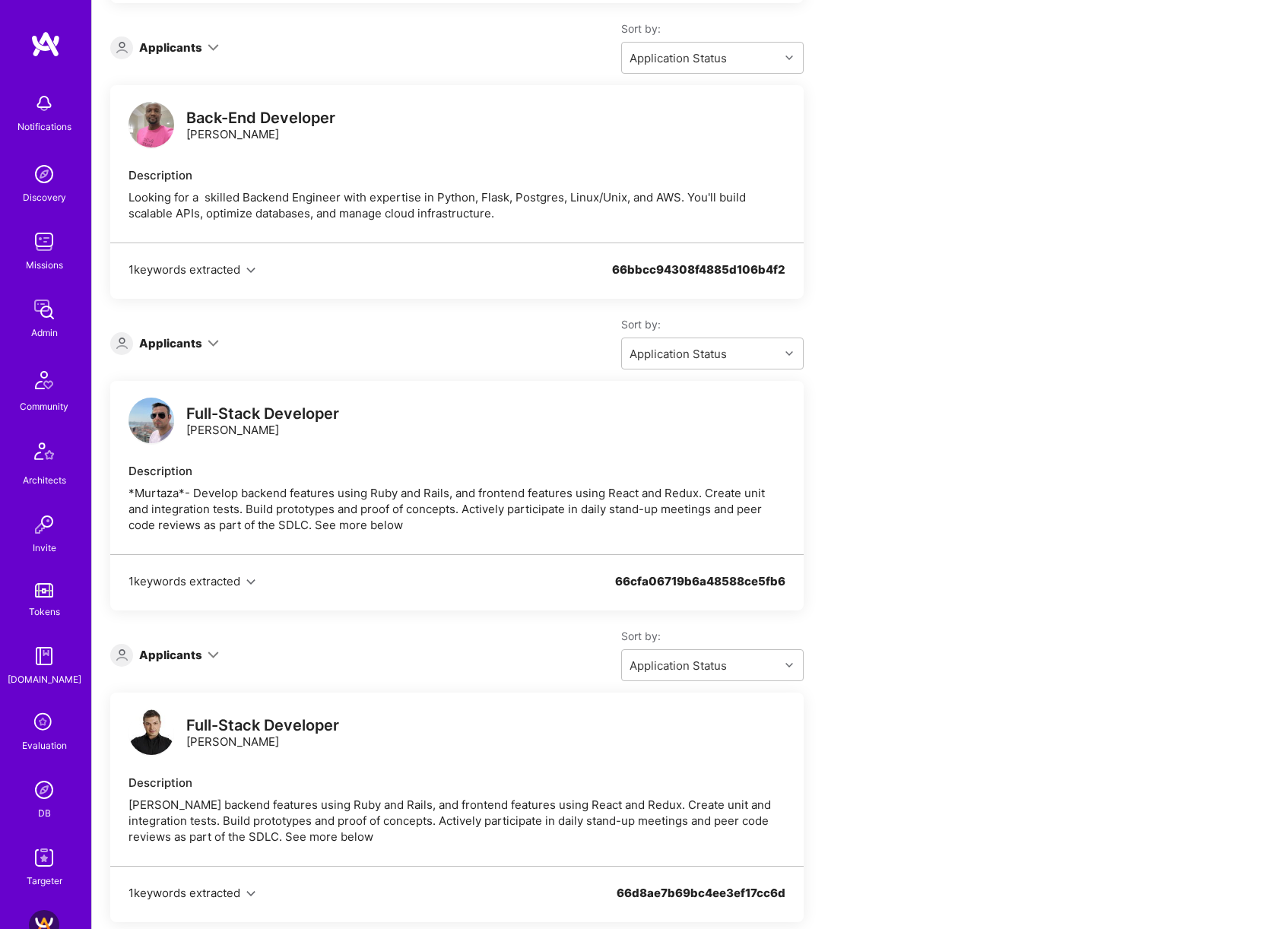
click at [184, 336] on div "Applicants" at bounding box center [171, 343] width 63 height 16
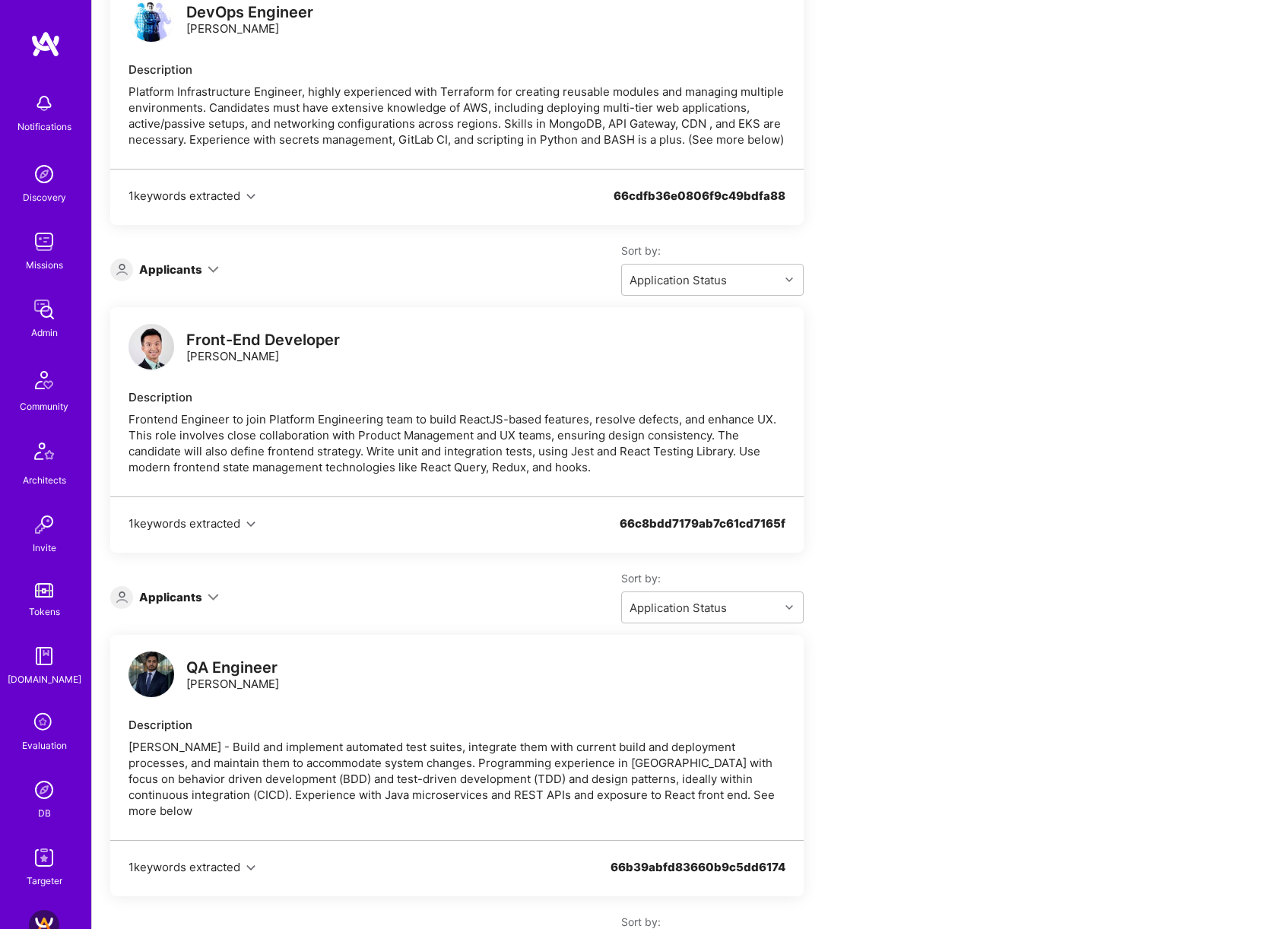
scroll to position [1448, 0]
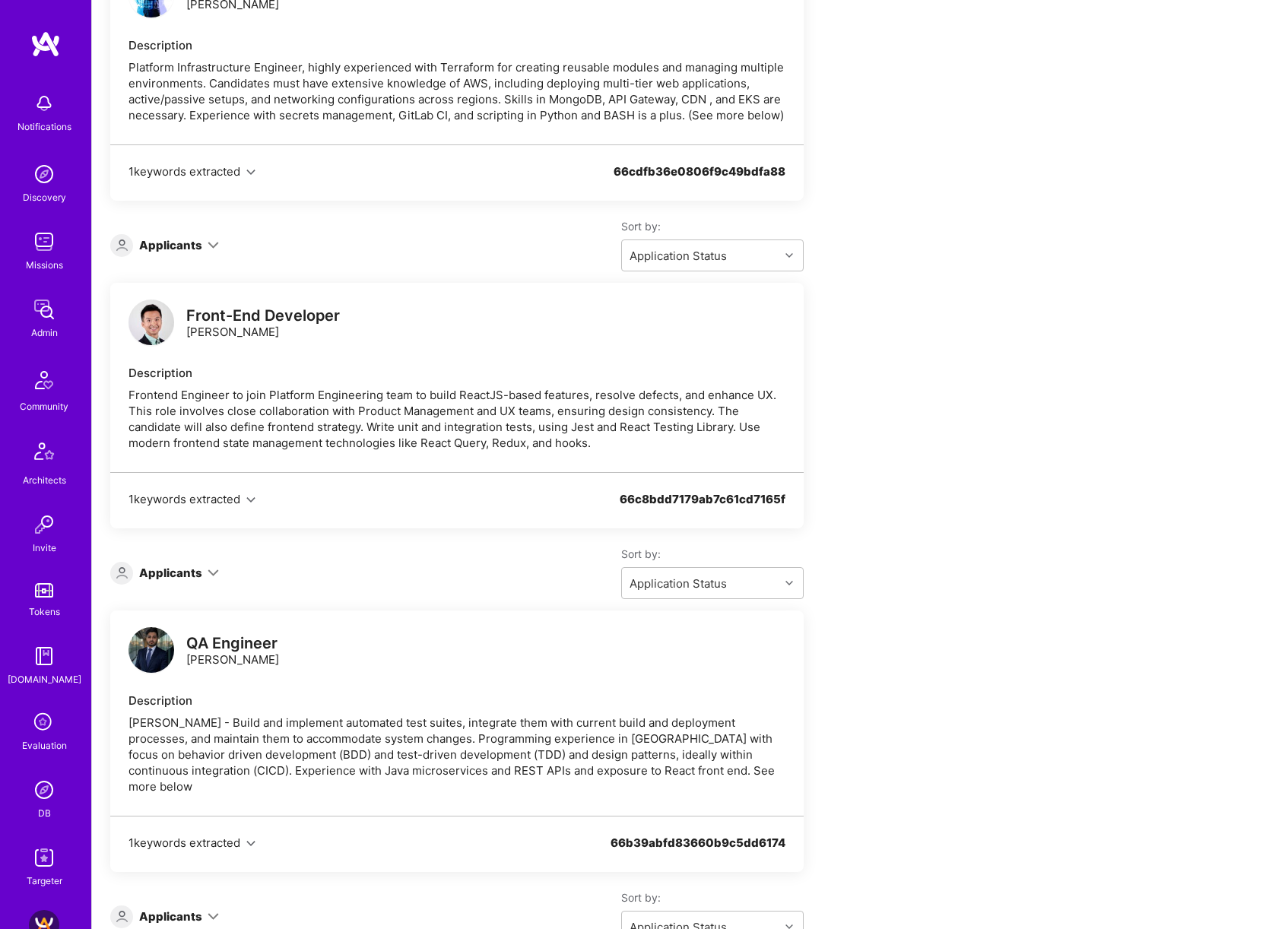
click at [209, 570] on icon at bounding box center [214, 573] width 11 height 11
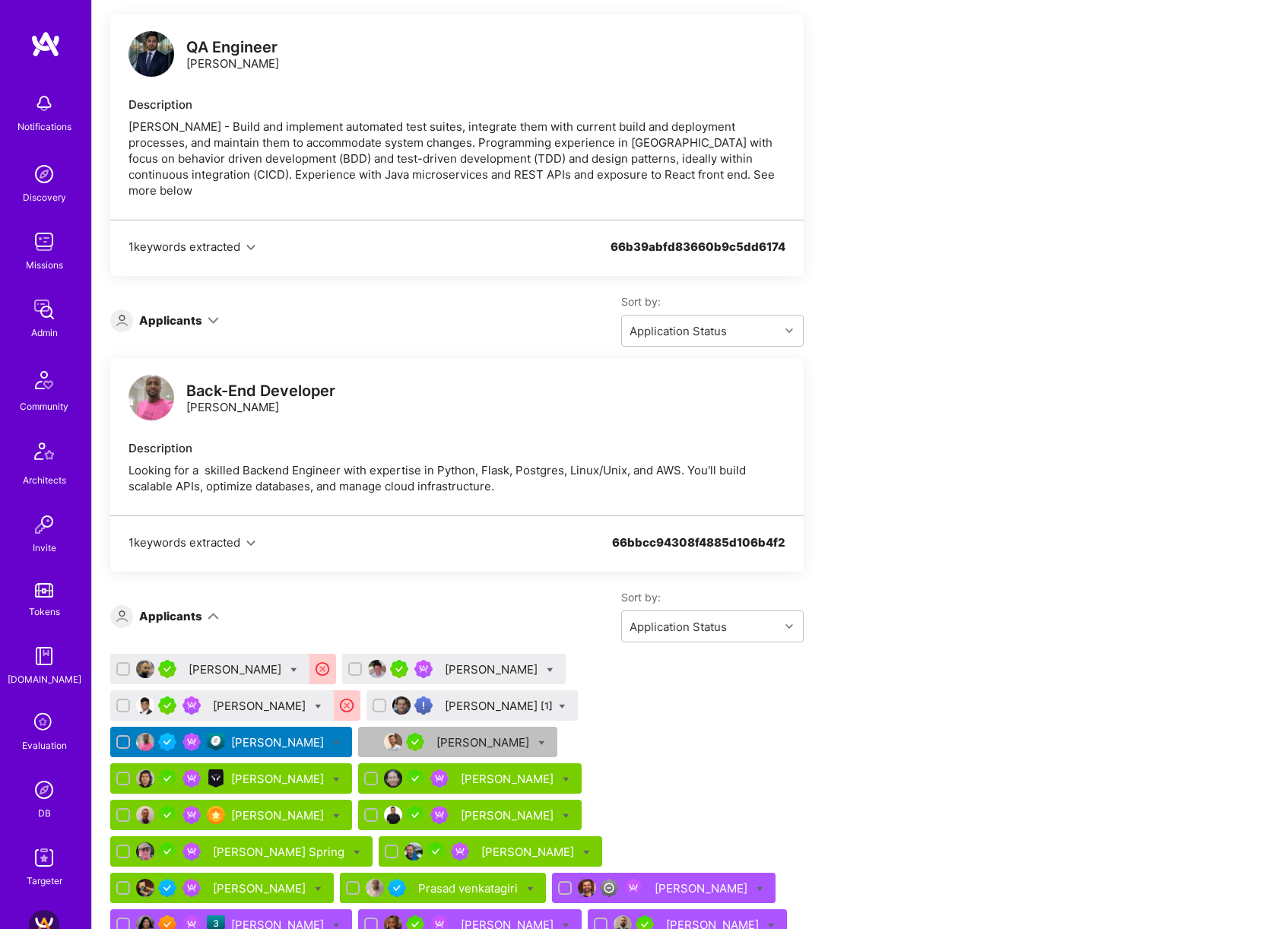
scroll to position [2436, 0]
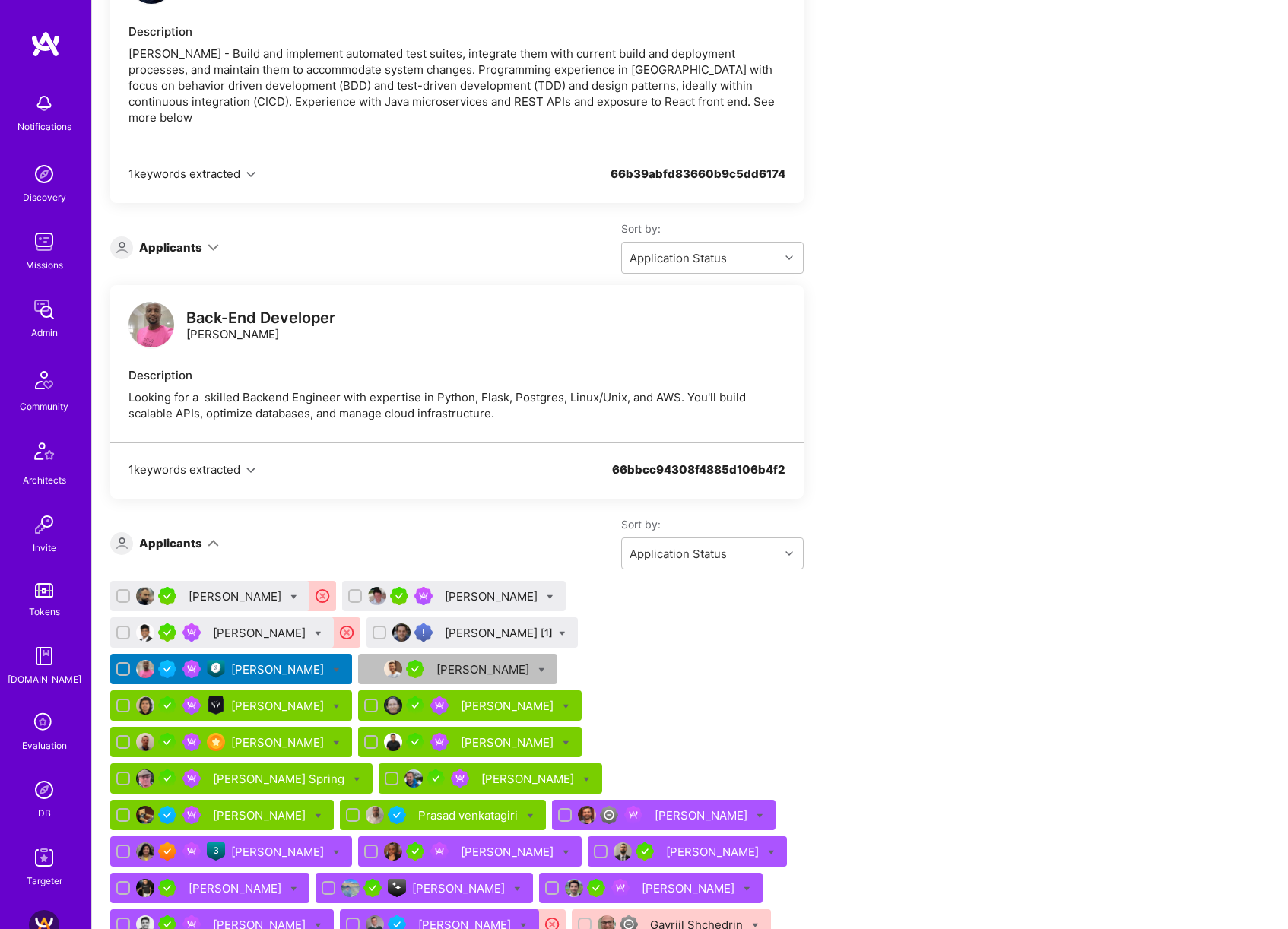
click at [327, 662] on div "[PERSON_NAME]" at bounding box center [278, 670] width 95 height 16
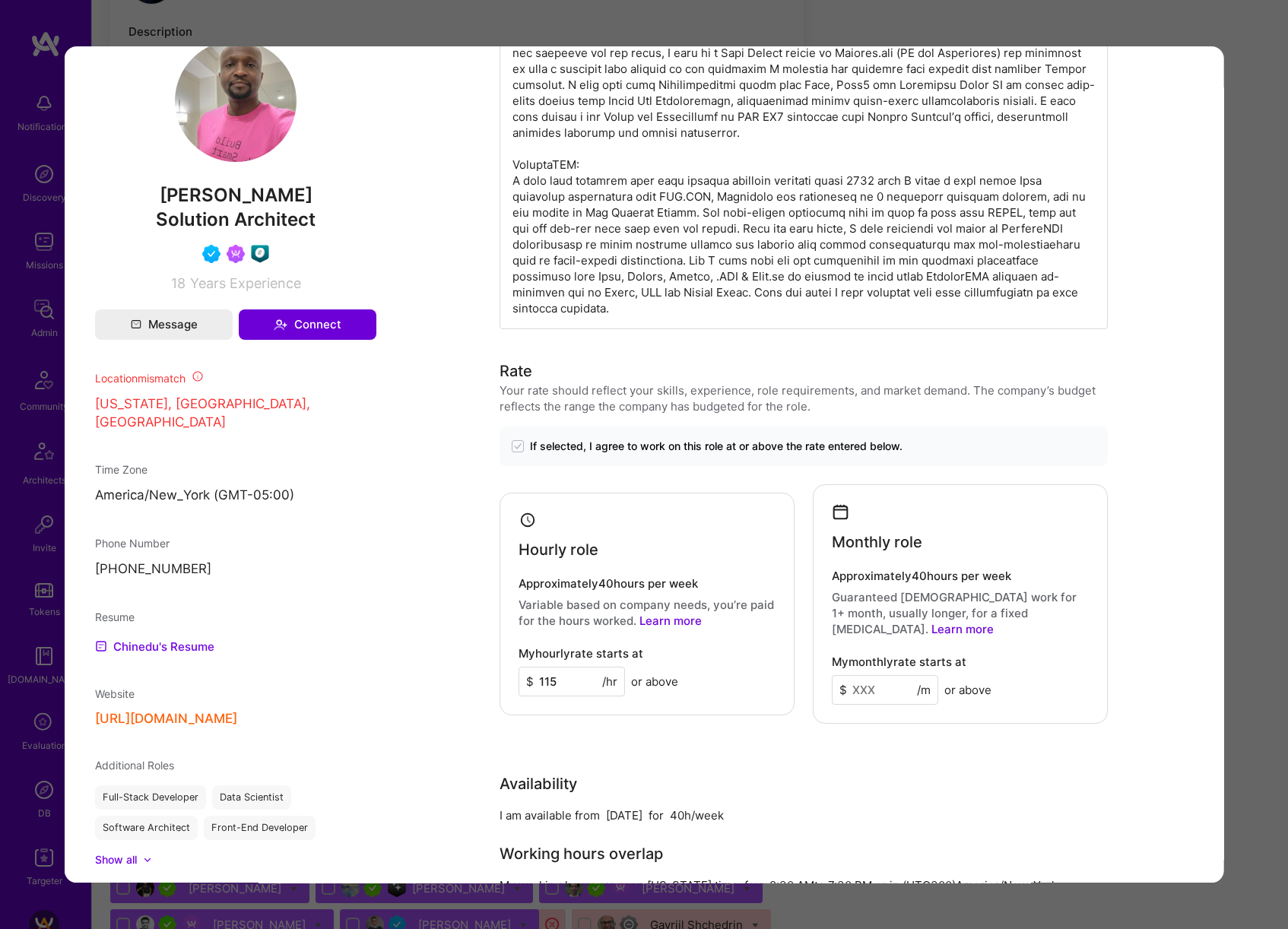
scroll to position [1544, 0]
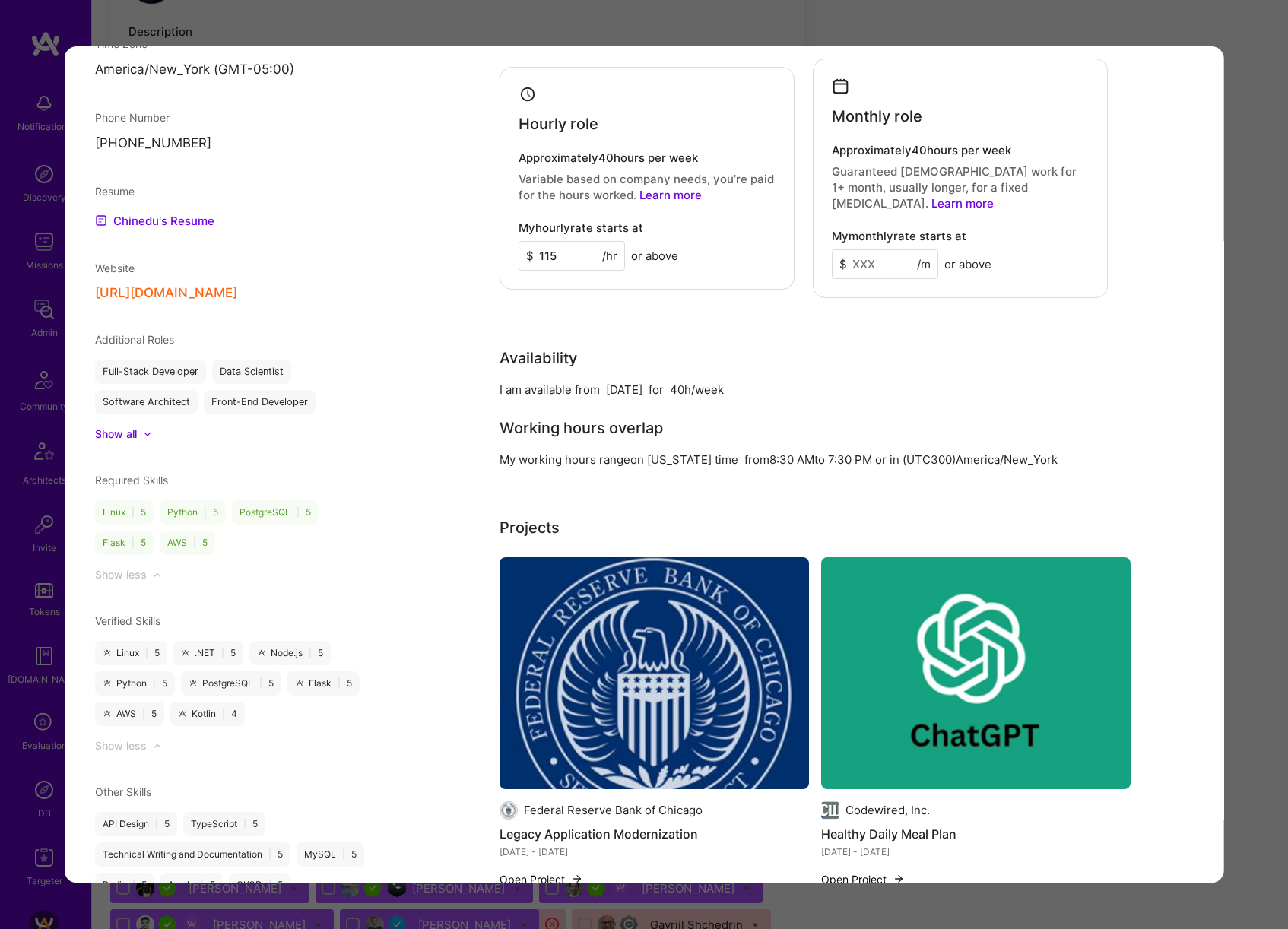
click at [1263, 395] on div "Application 5 of 31 Builder Missing Requirements Required Location See location…" at bounding box center [644, 464] width 1288 height 929
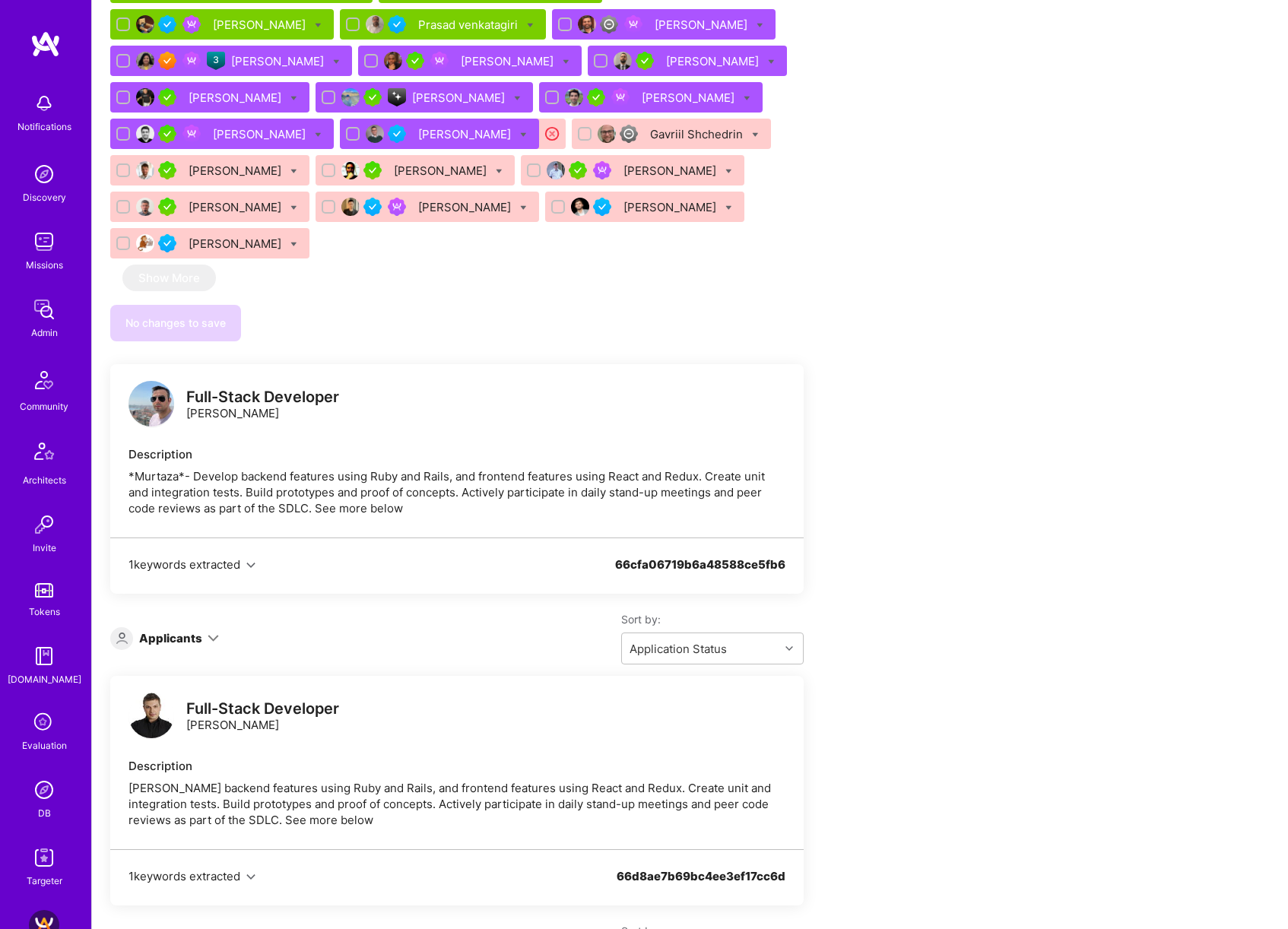
scroll to position [3229, 0]
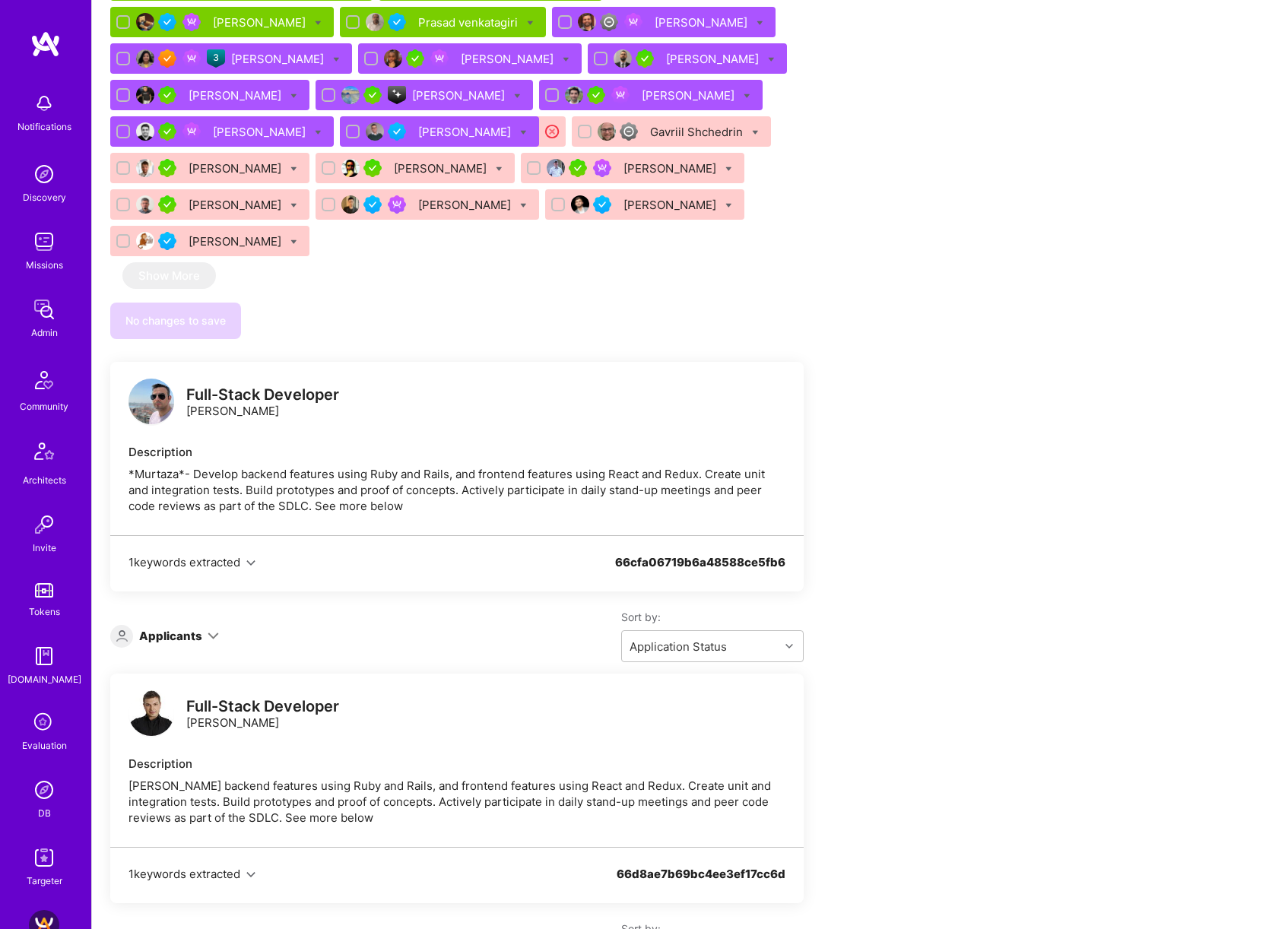
click at [208, 630] on icon at bounding box center [214, 636] width 11 height 11
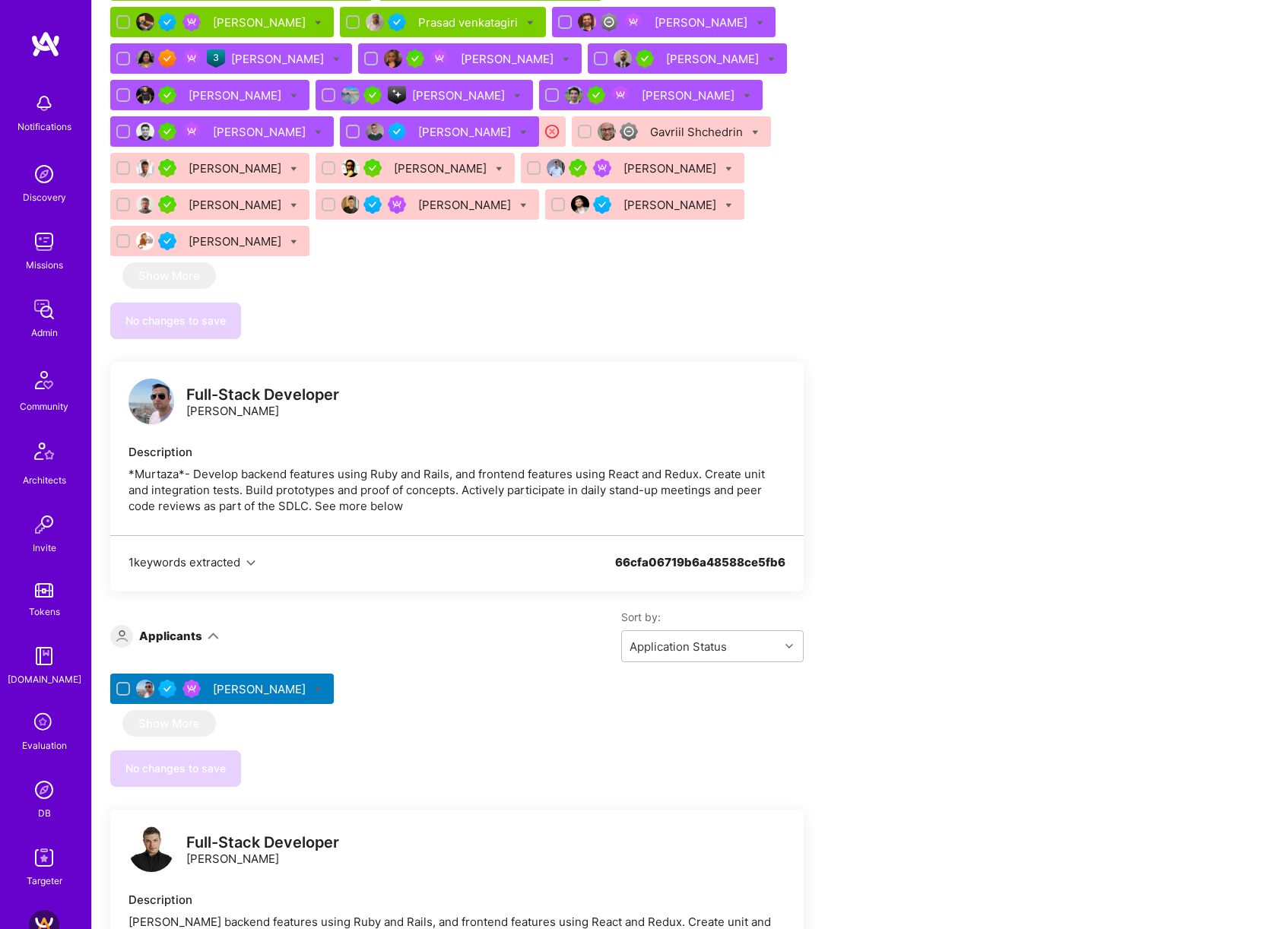
click at [260, 681] on div "[PERSON_NAME]" at bounding box center [260, 689] width 95 height 16
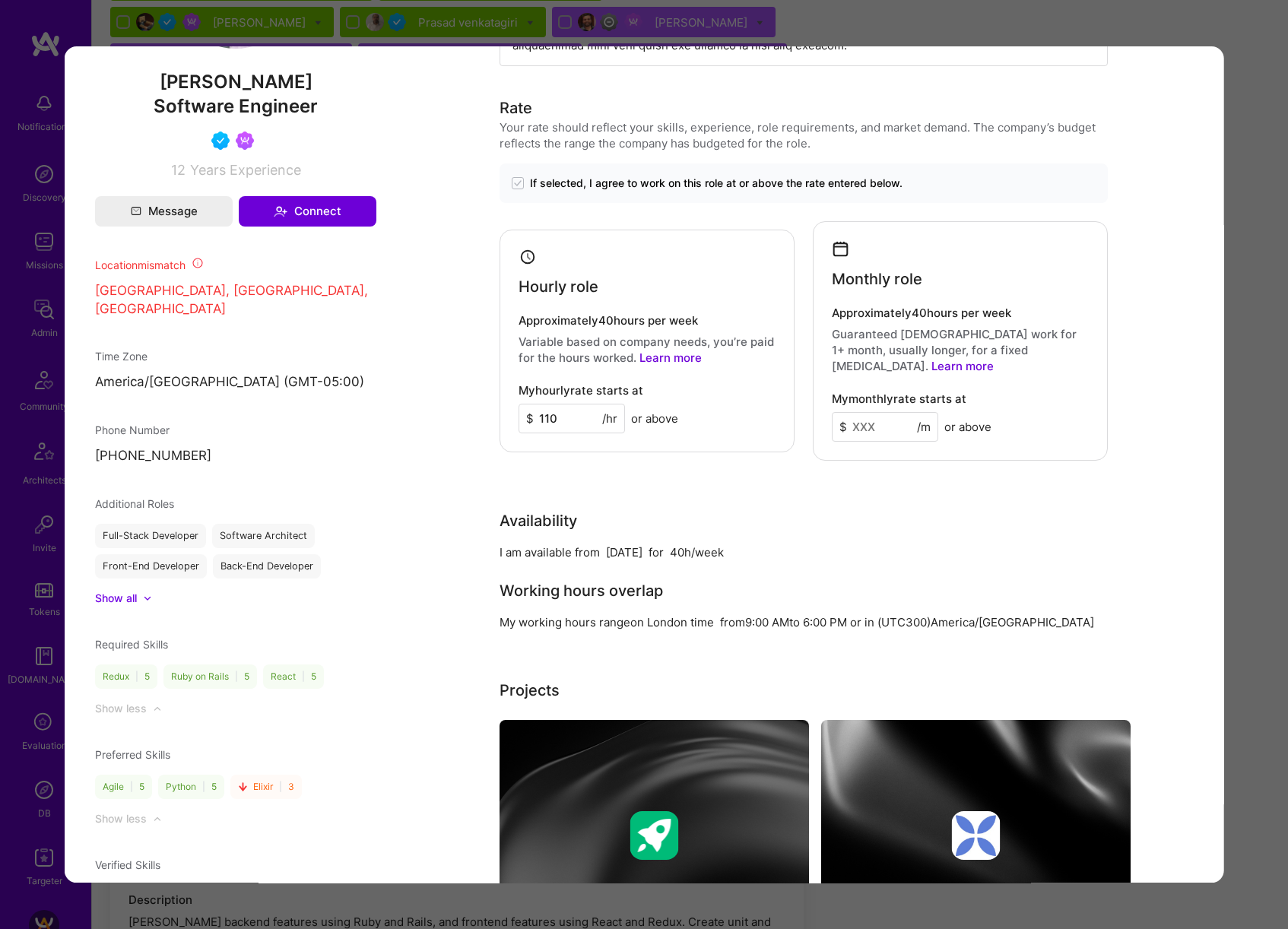
scroll to position [1190, 0]
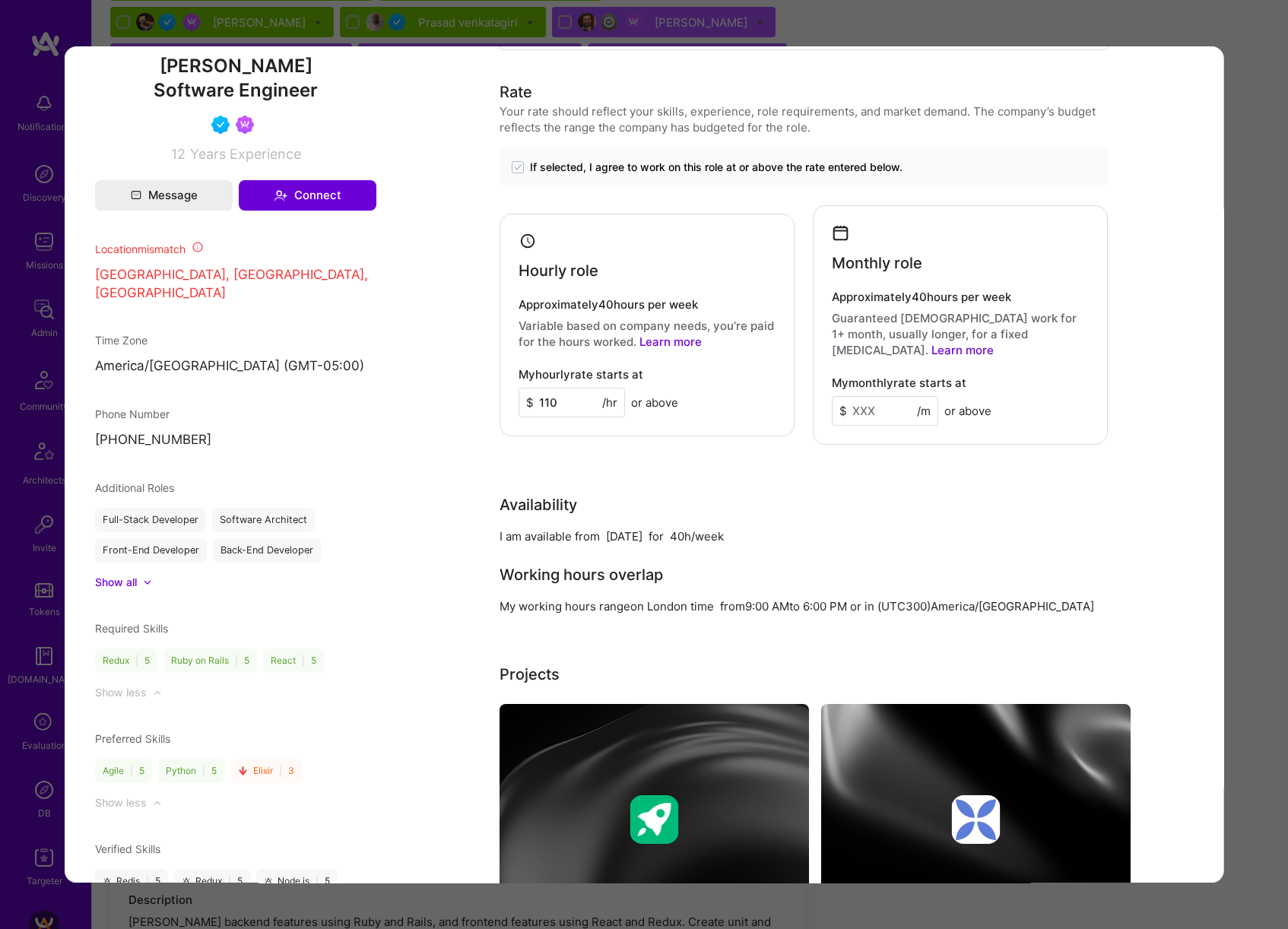
click at [1242, 446] on div "Application 1 of 1 Builder Missing Requirements Required Location See locations…" at bounding box center [644, 464] width 1288 height 929
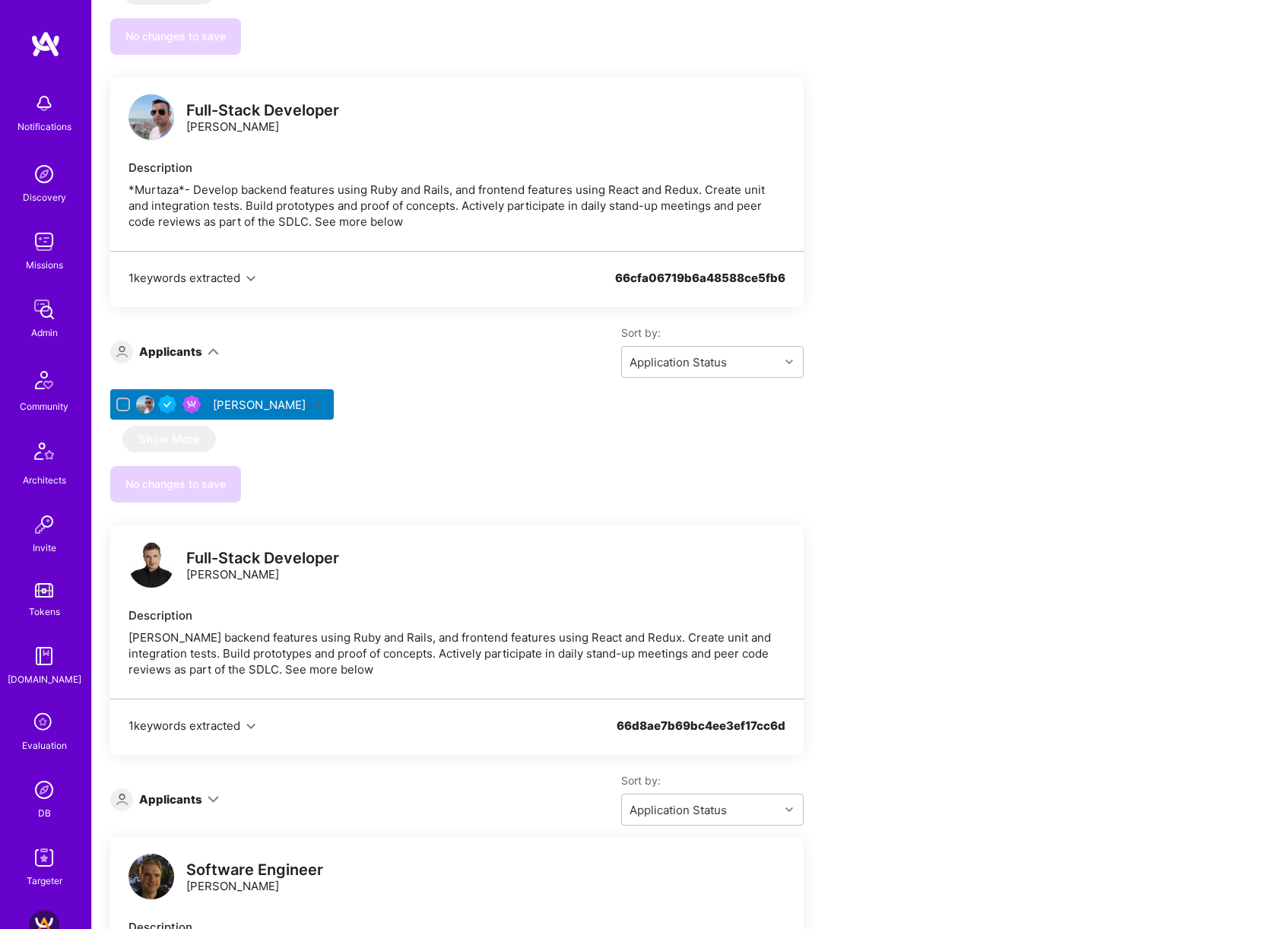
scroll to position [3544, 0]
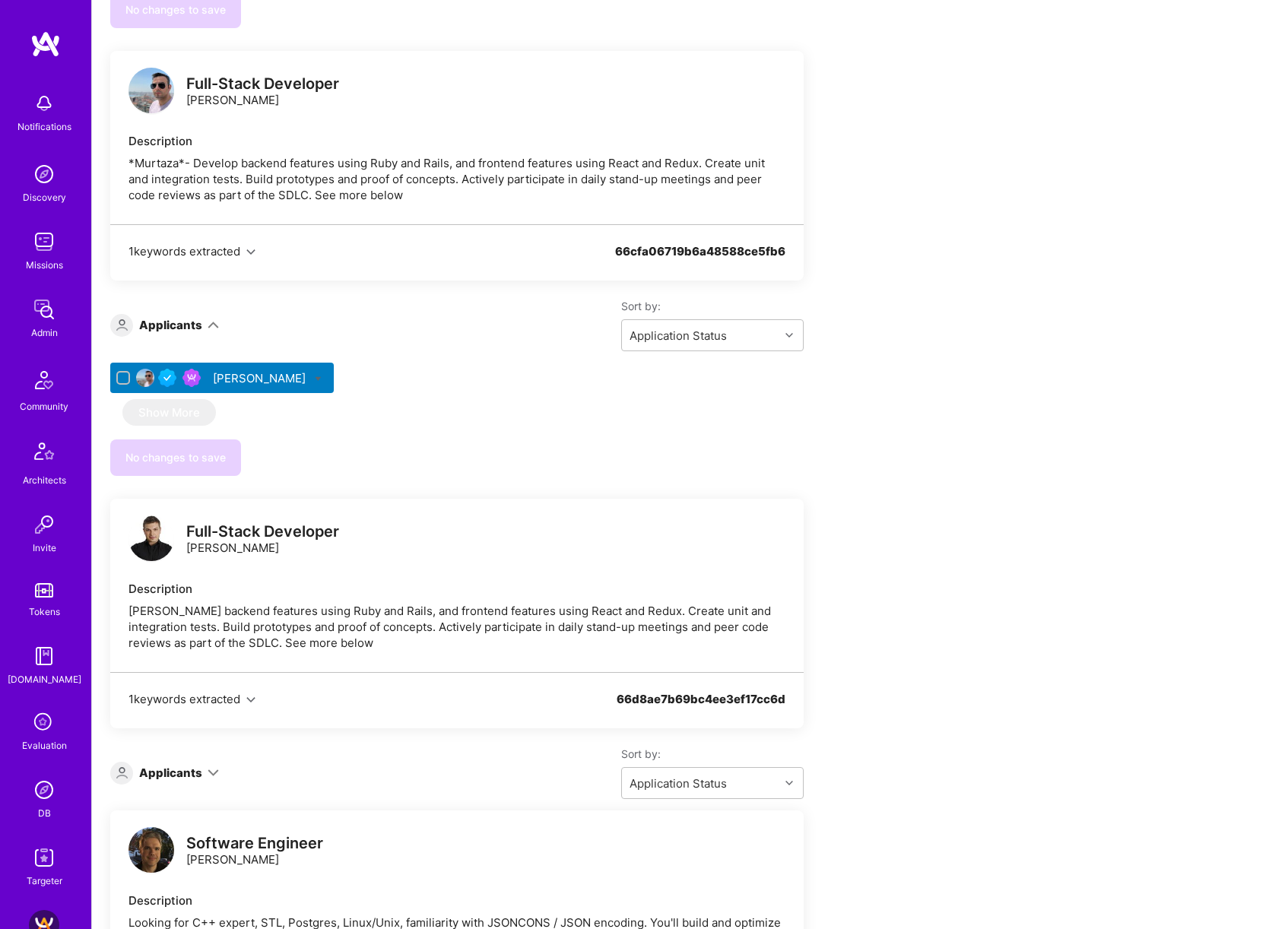
click at [212, 768] on icon at bounding box center [214, 774] width 11 height 11
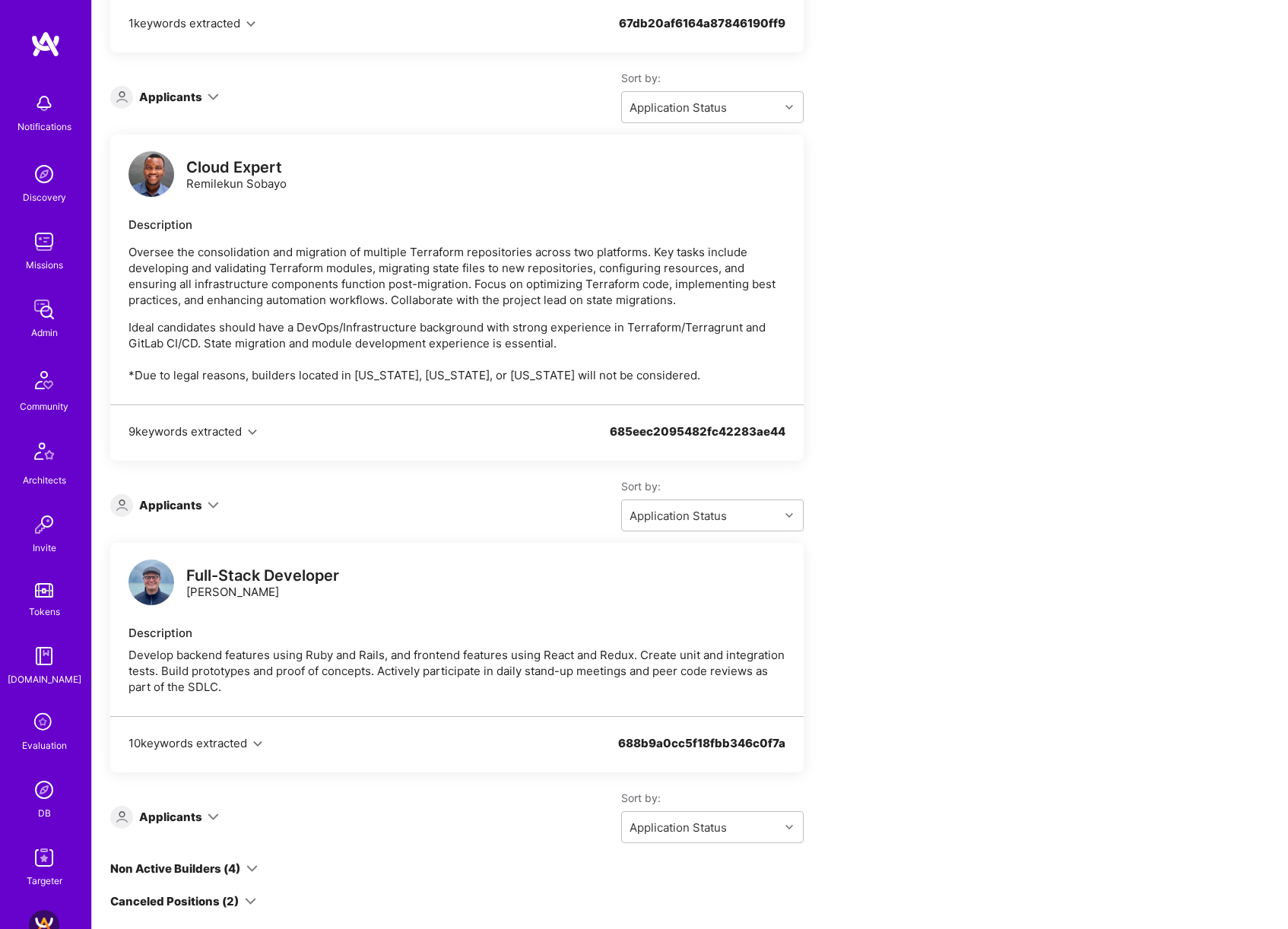
scroll to position [5694, 0]
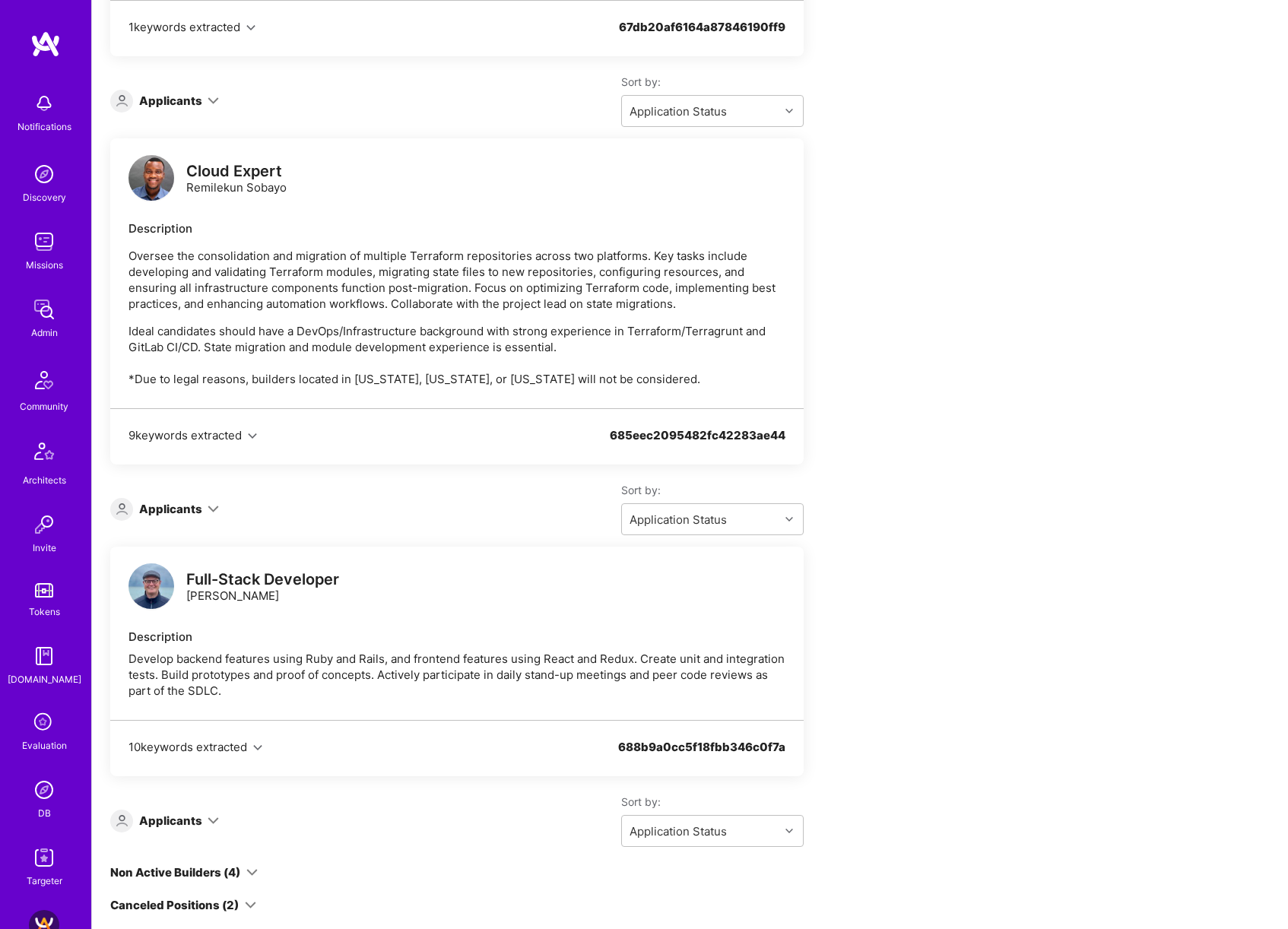
click at [208, 815] on icon at bounding box center [214, 821] width 11 height 11
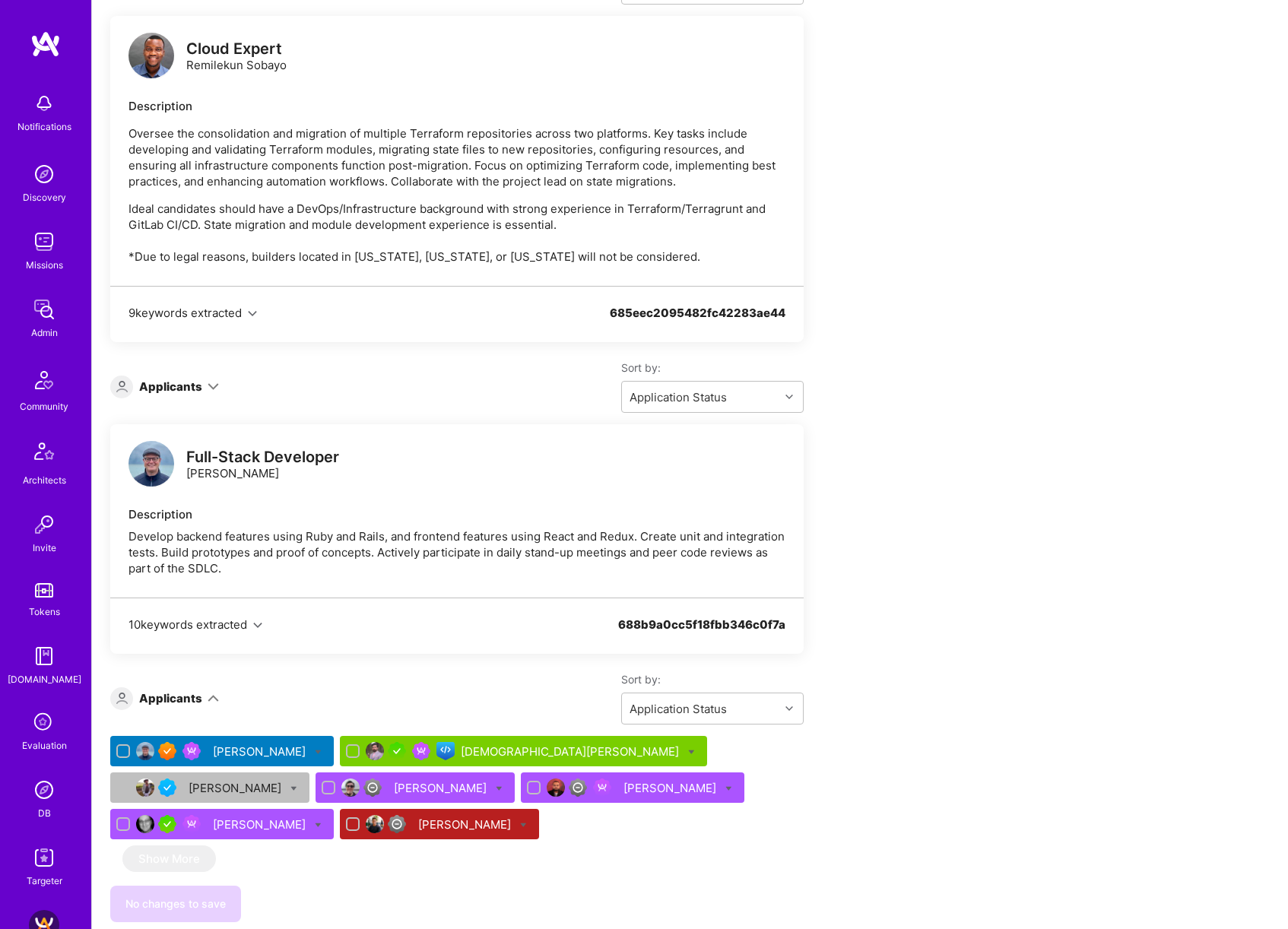
scroll to position [5868, 0]
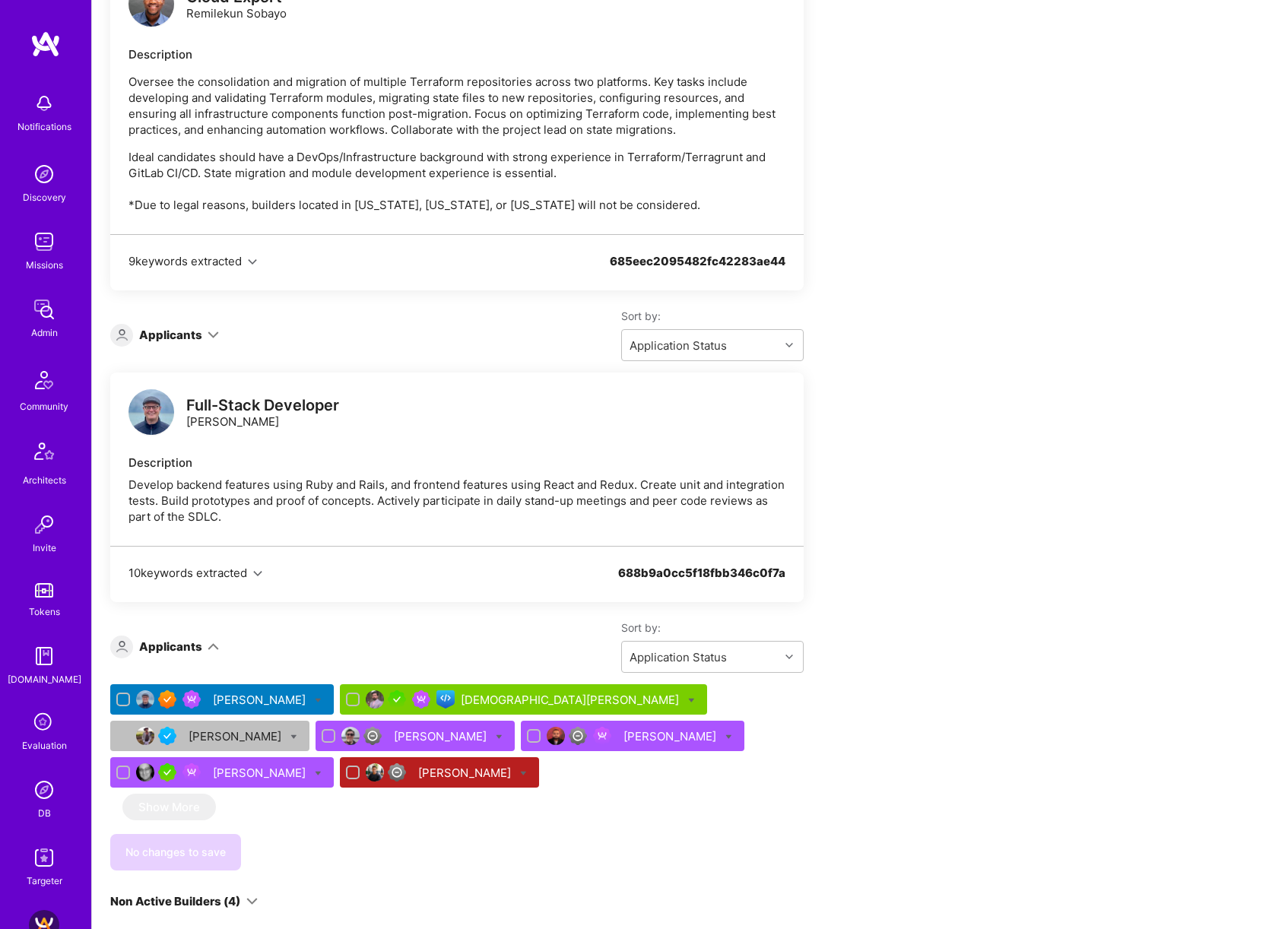
click at [499, 692] on div "Muhammad Umer" at bounding box center [571, 700] width 221 height 16
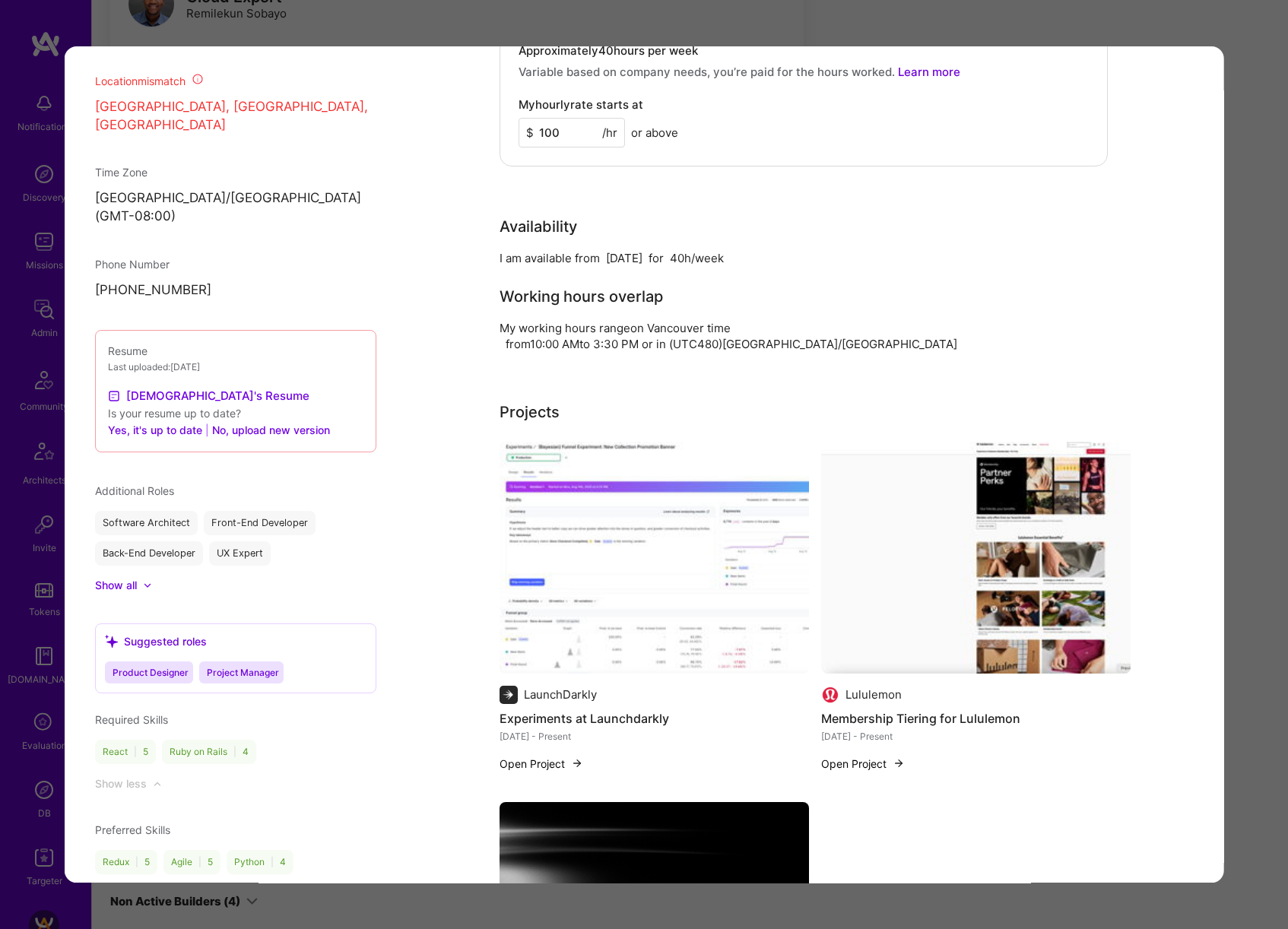
scroll to position [1319, 0]
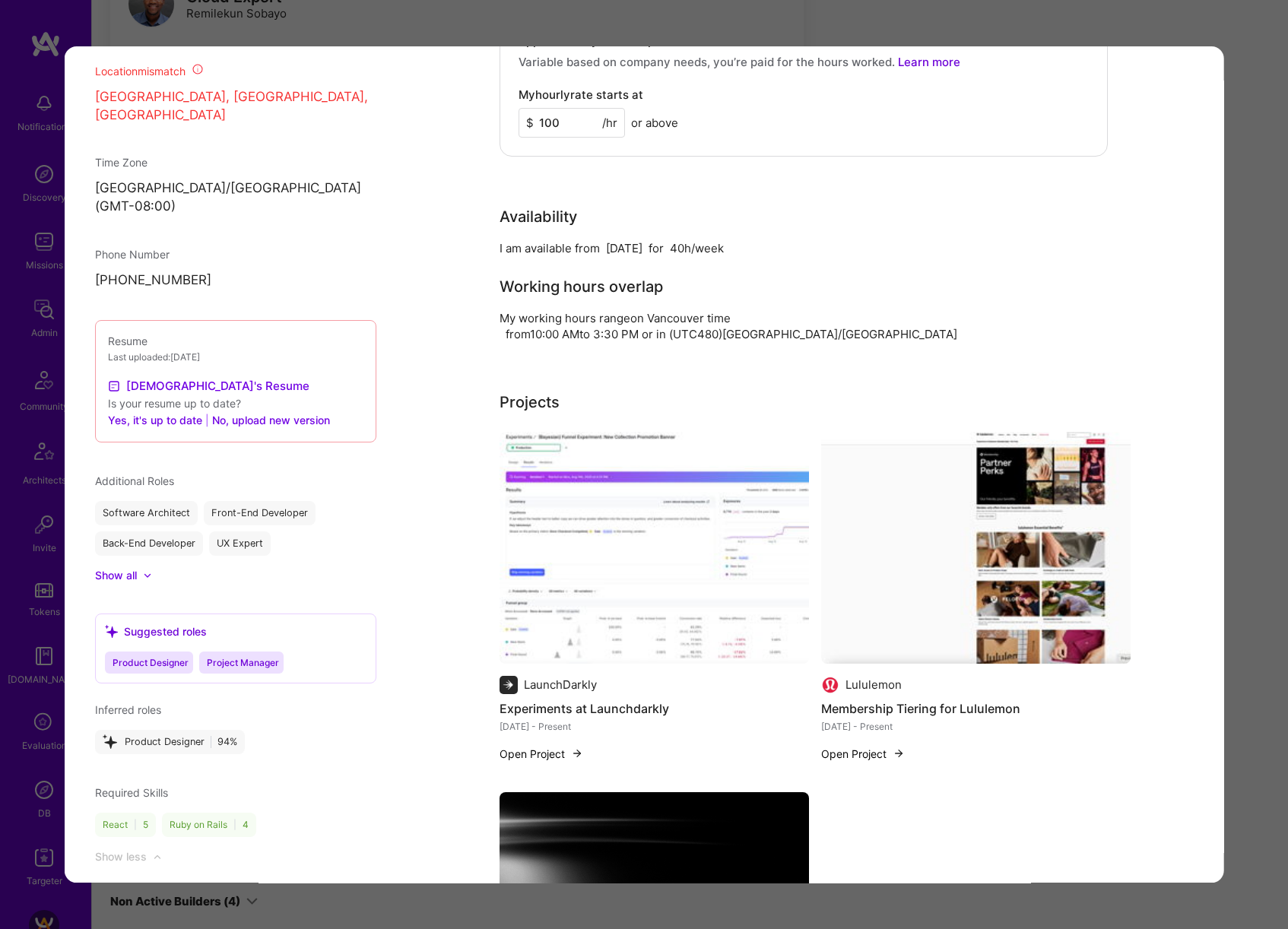
click at [1238, 521] on div "Application 2 of 7 Builder Missing Requirements Required Location See locations…" at bounding box center [644, 464] width 1288 height 929
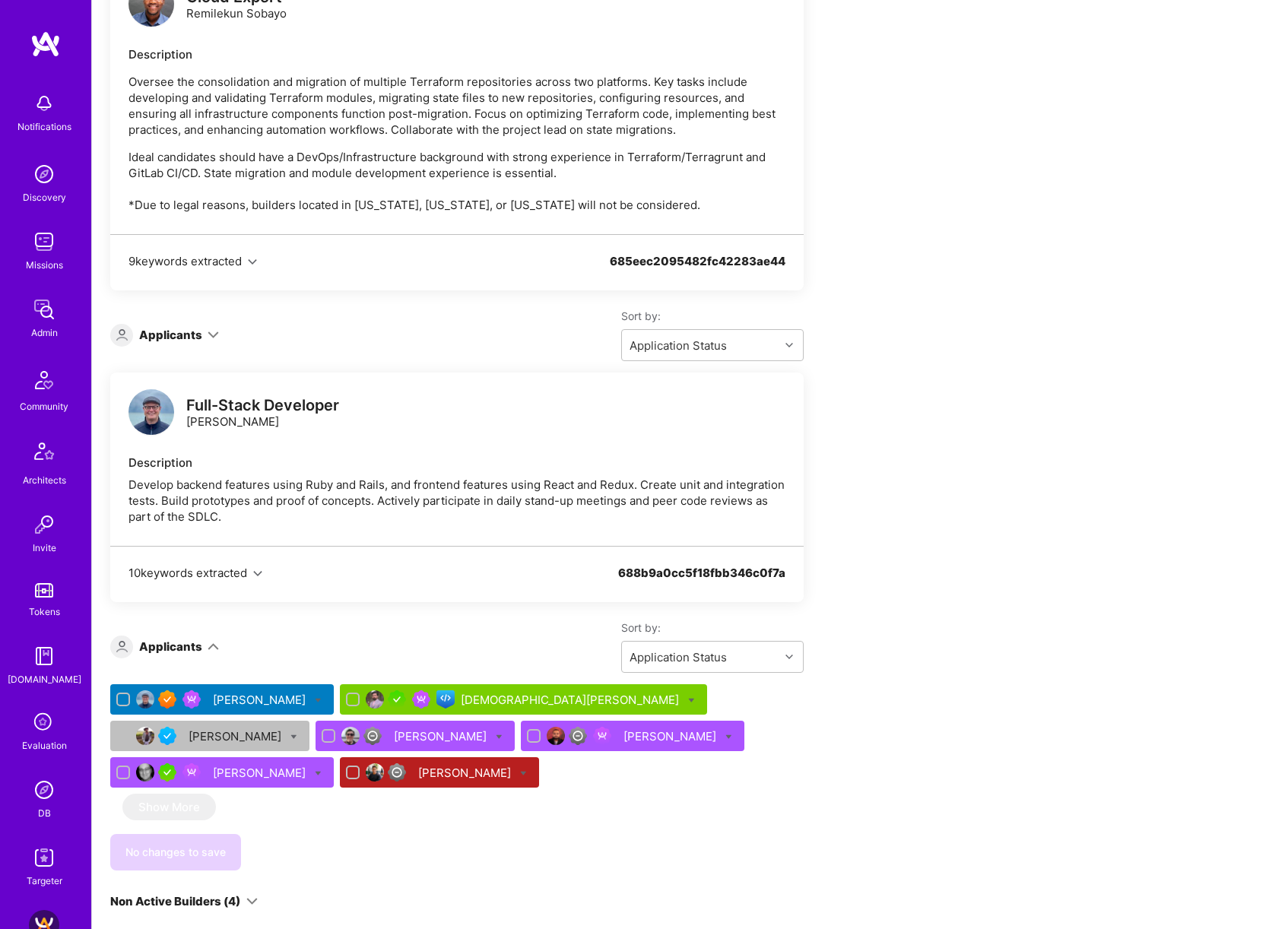
click at [480, 692] on div "Muhammad Umer" at bounding box center [571, 700] width 221 height 16
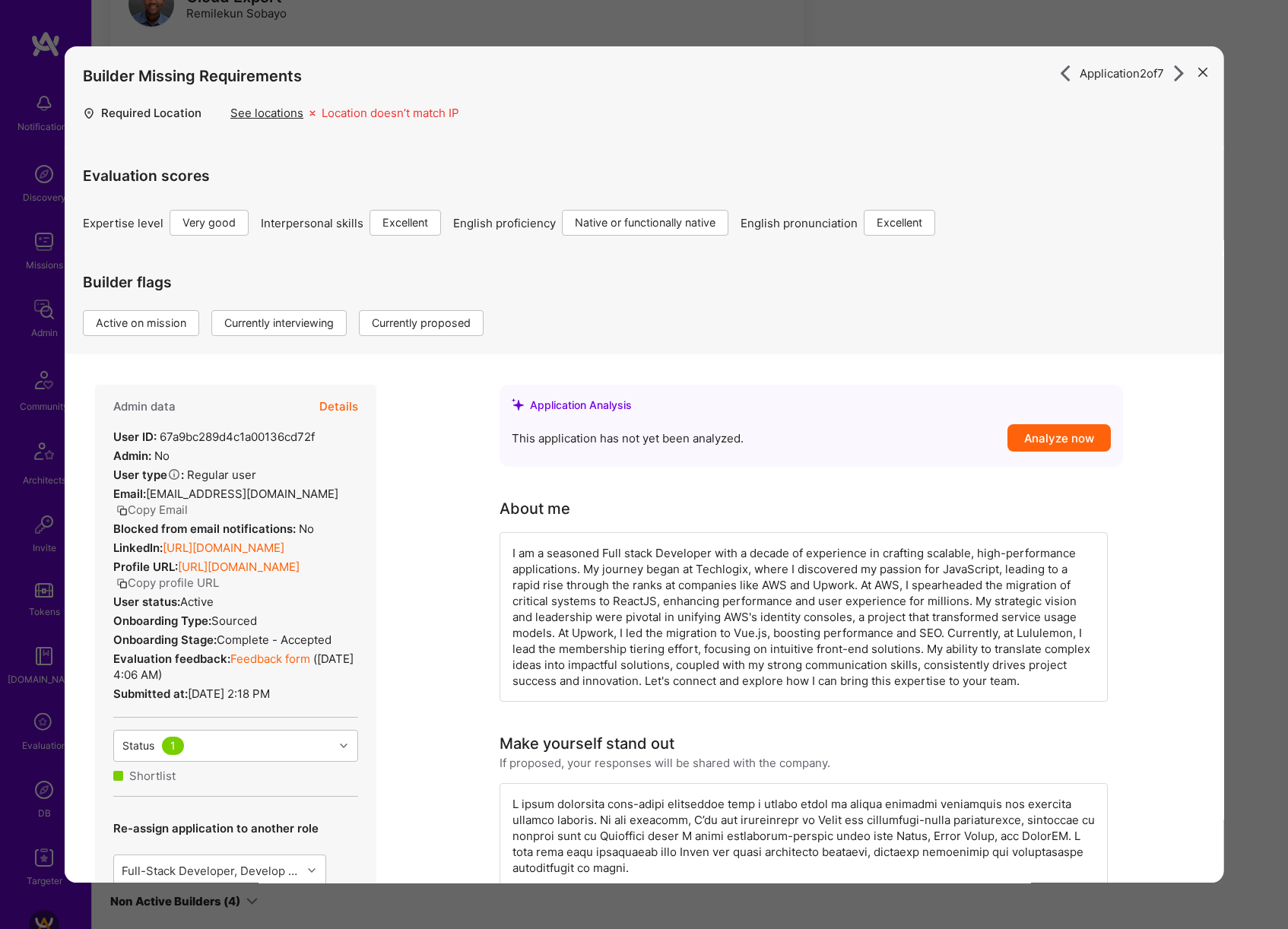
click at [336, 400] on button "Details" at bounding box center [338, 407] width 39 height 44
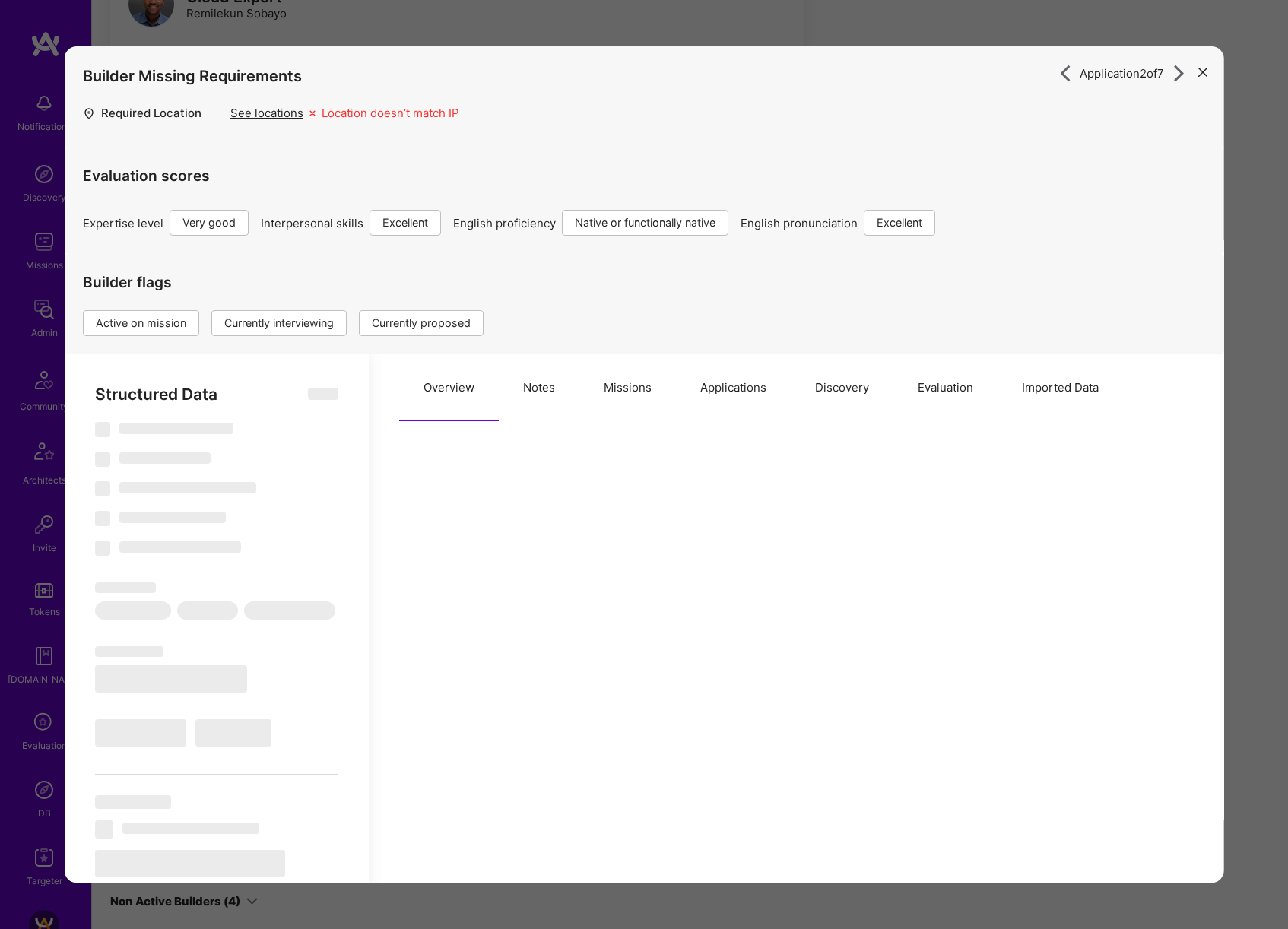
click at [599, 393] on button "Missions" at bounding box center [627, 388] width 96 height 67
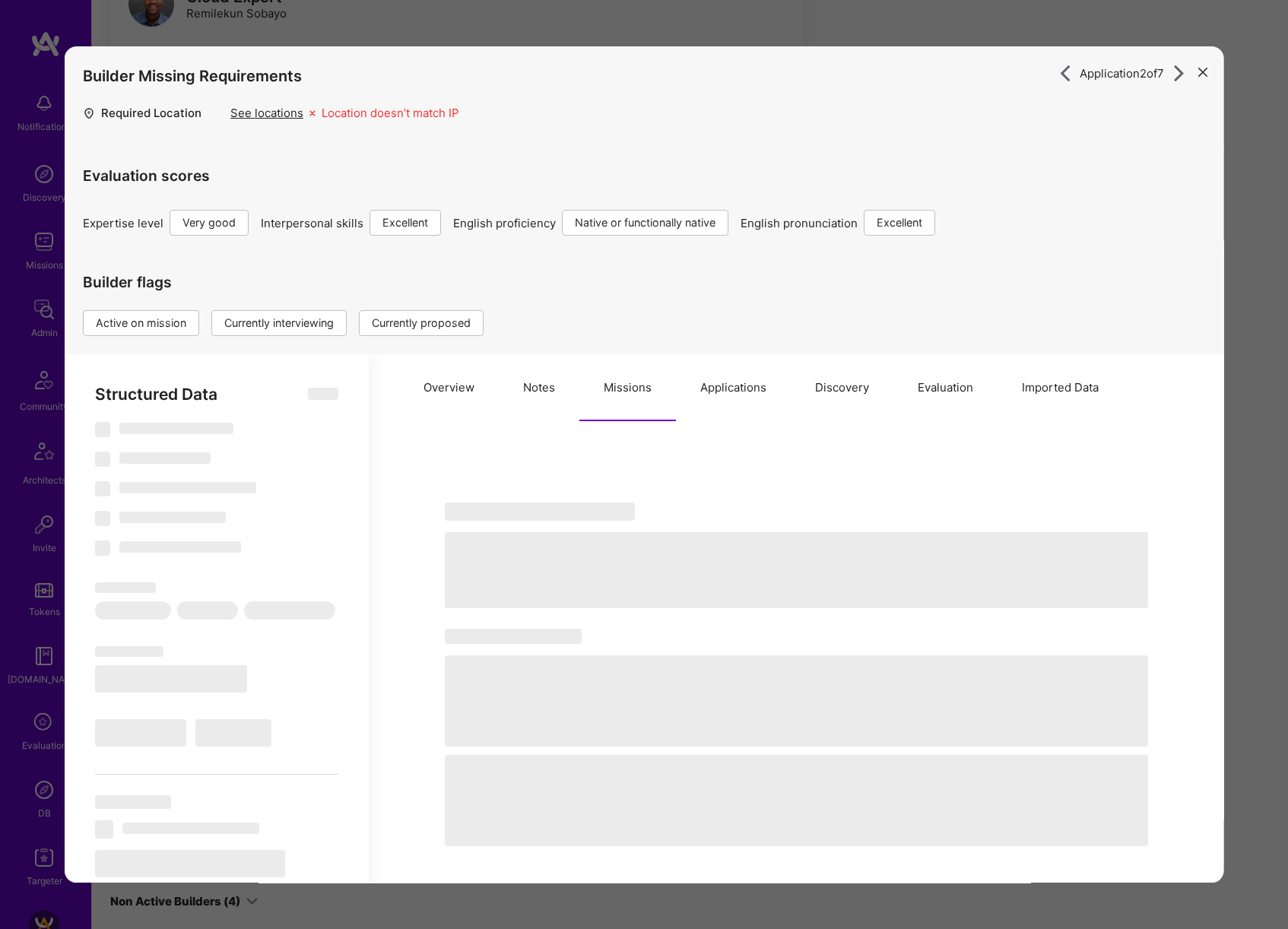
select select "Right Now"
select select "5"
select select "7"
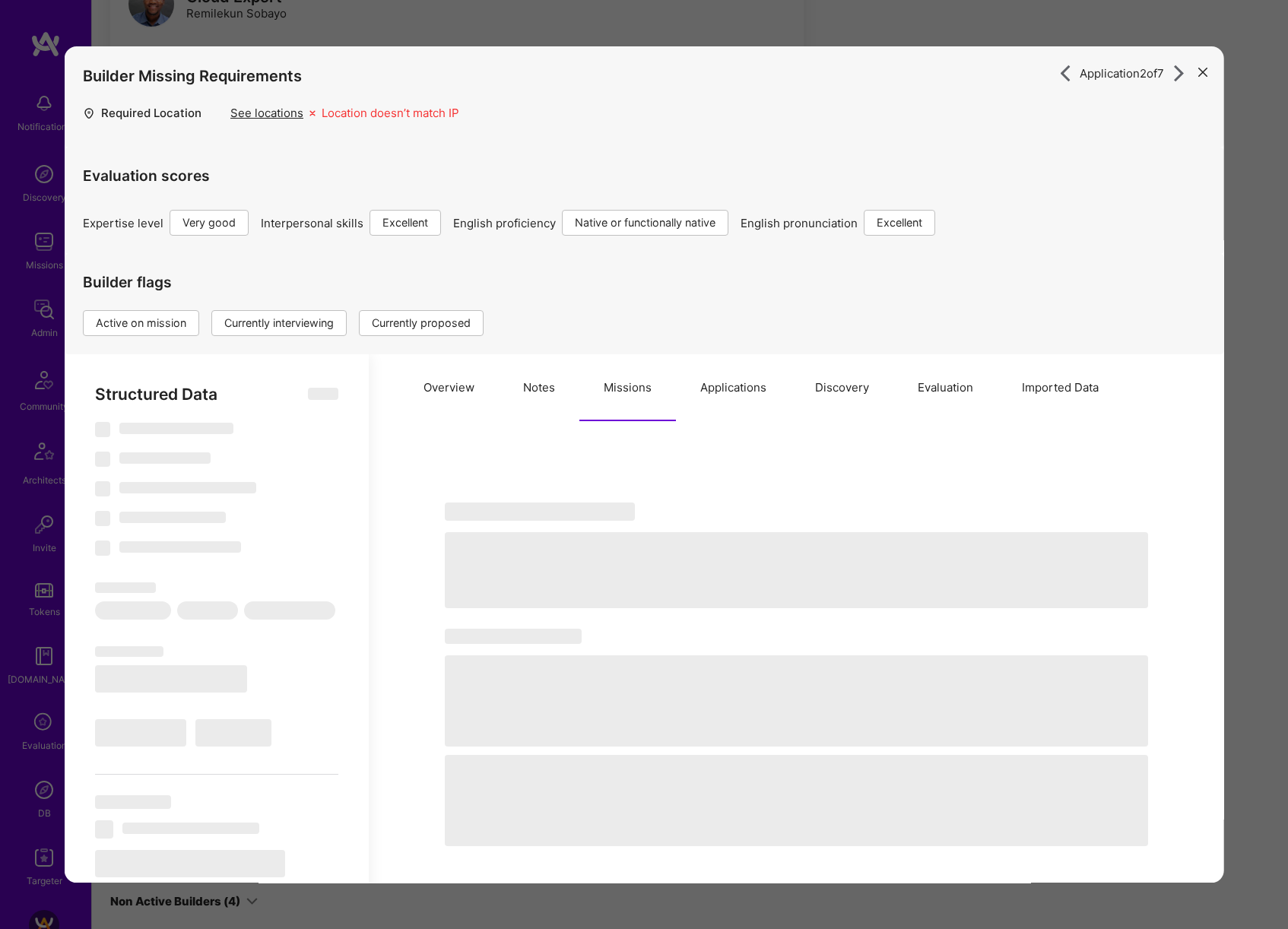
select select "CA"
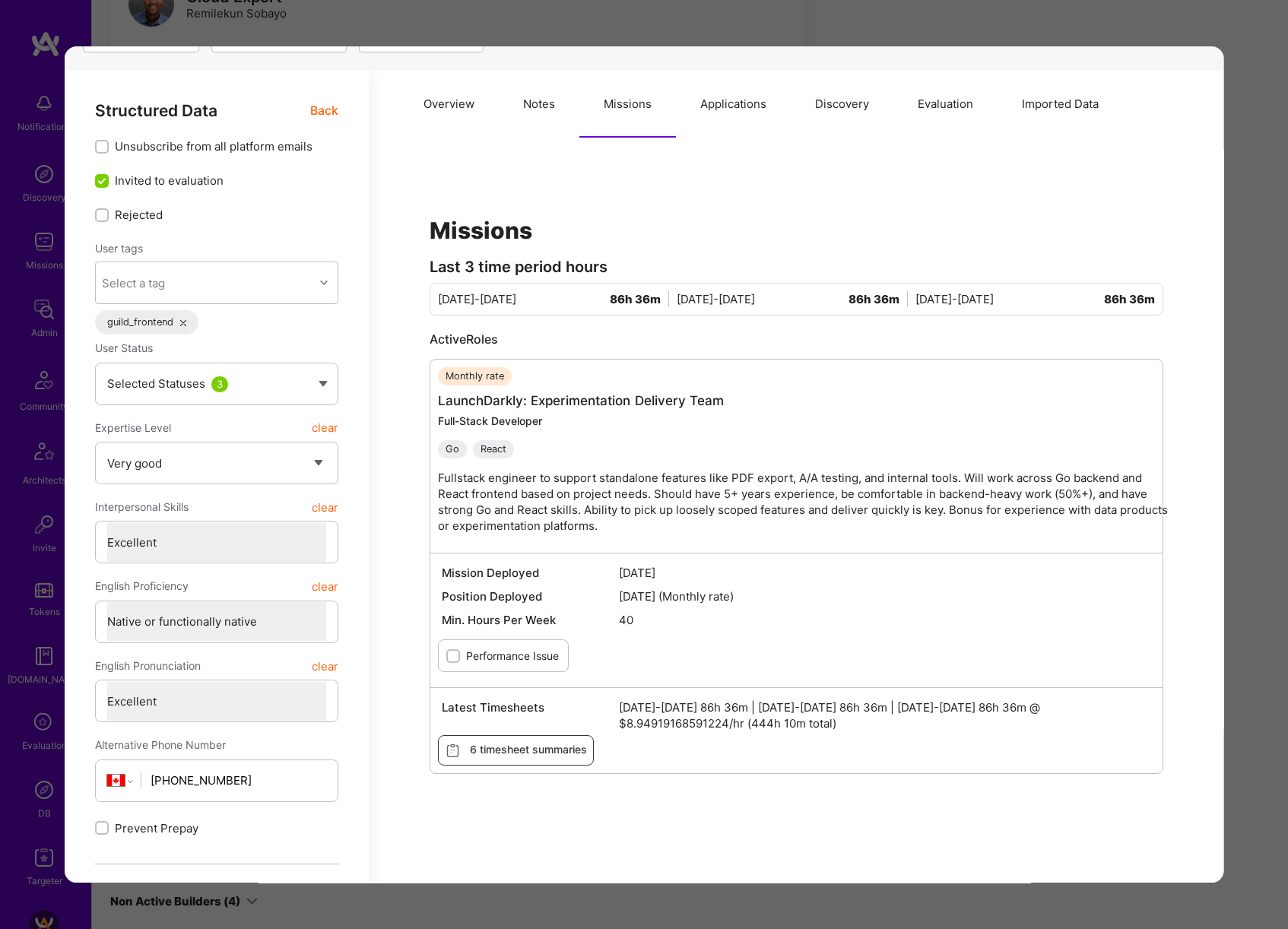
scroll to position [295, 0]
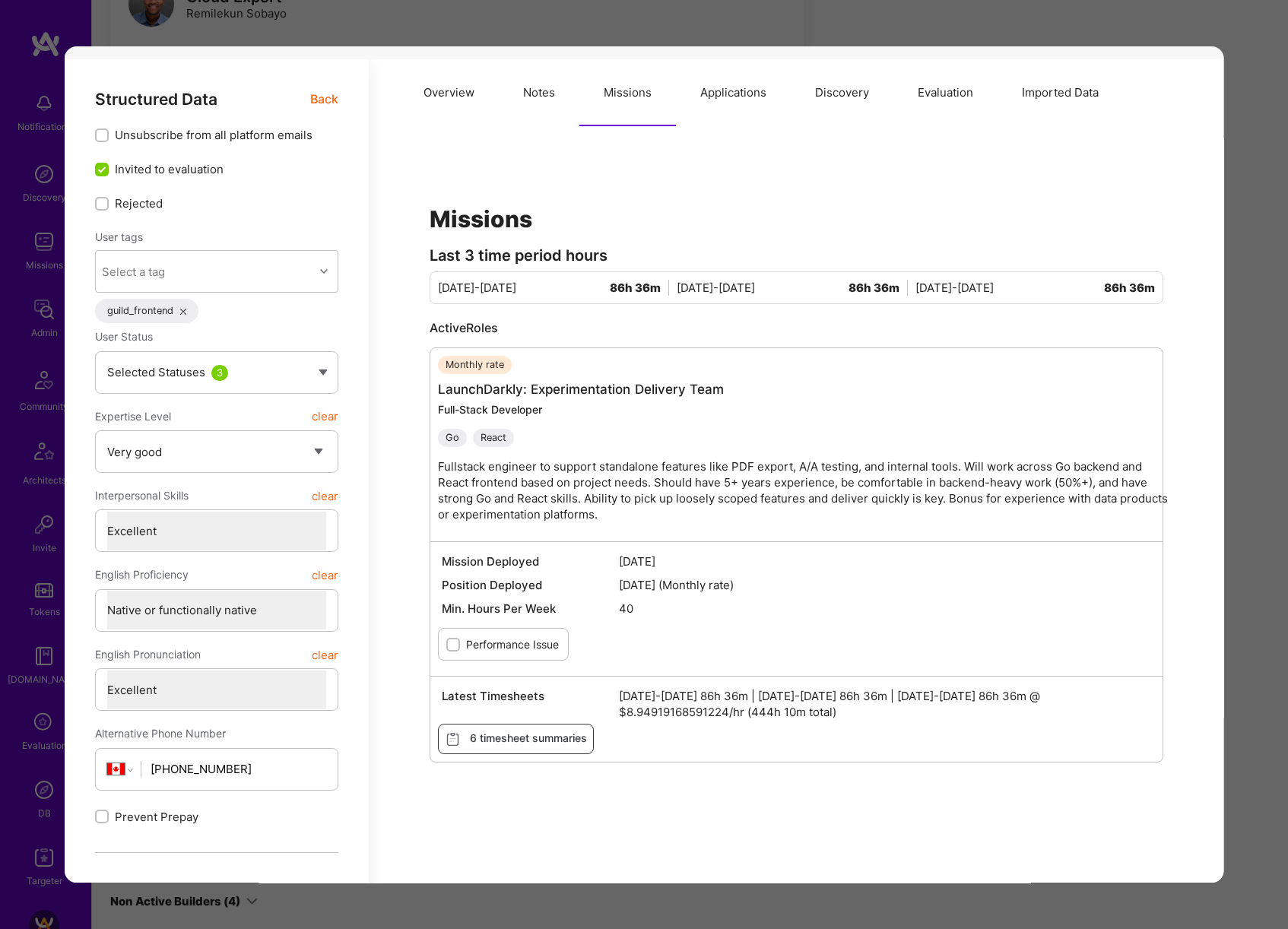
click at [1256, 549] on div "Application 2 of 7 Builder Missing Requirements Required Location See locations…" at bounding box center [644, 464] width 1288 height 929
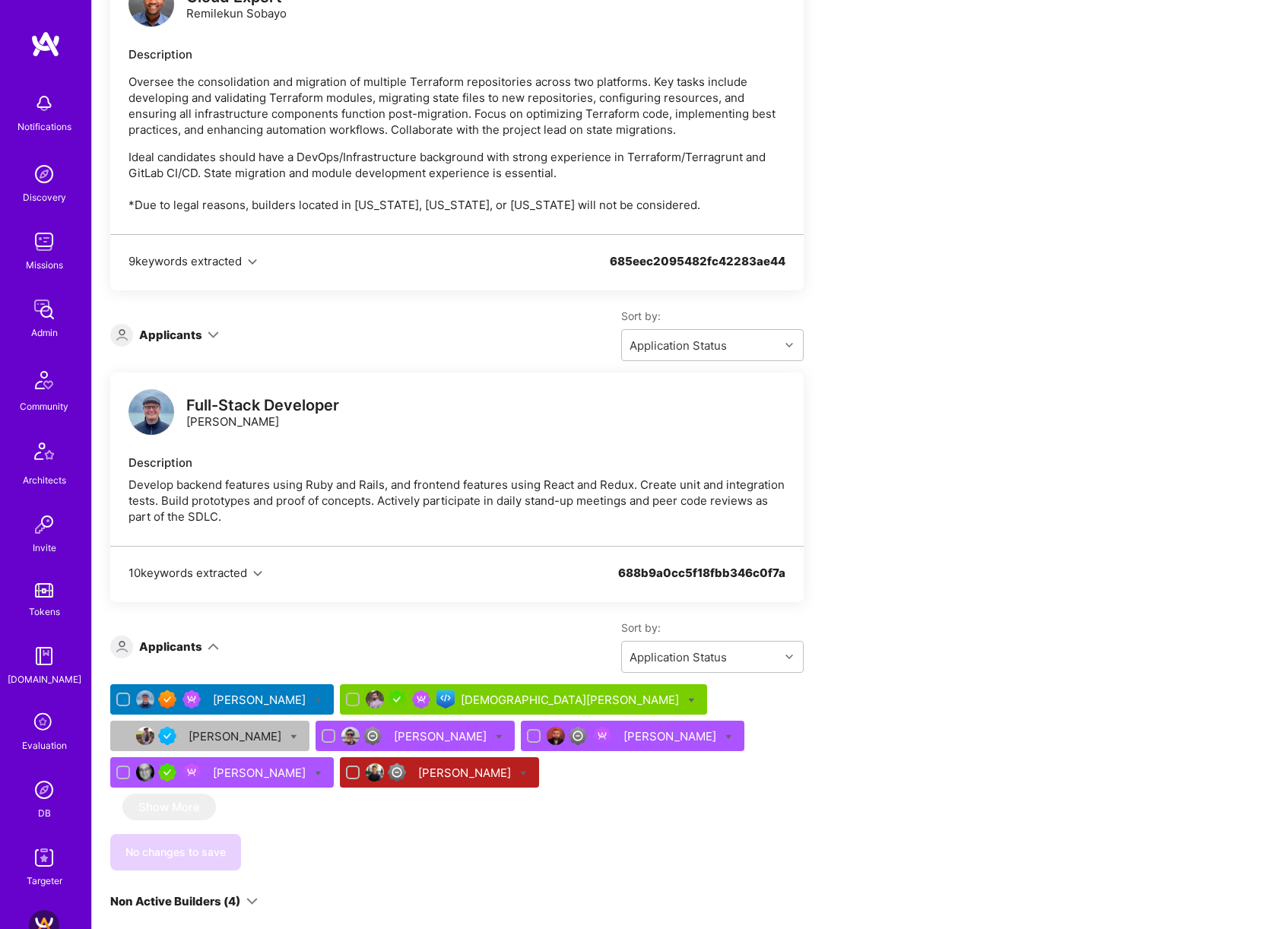
click at [284, 729] on div "Eric Stiens" at bounding box center [236, 736] width 95 height 16
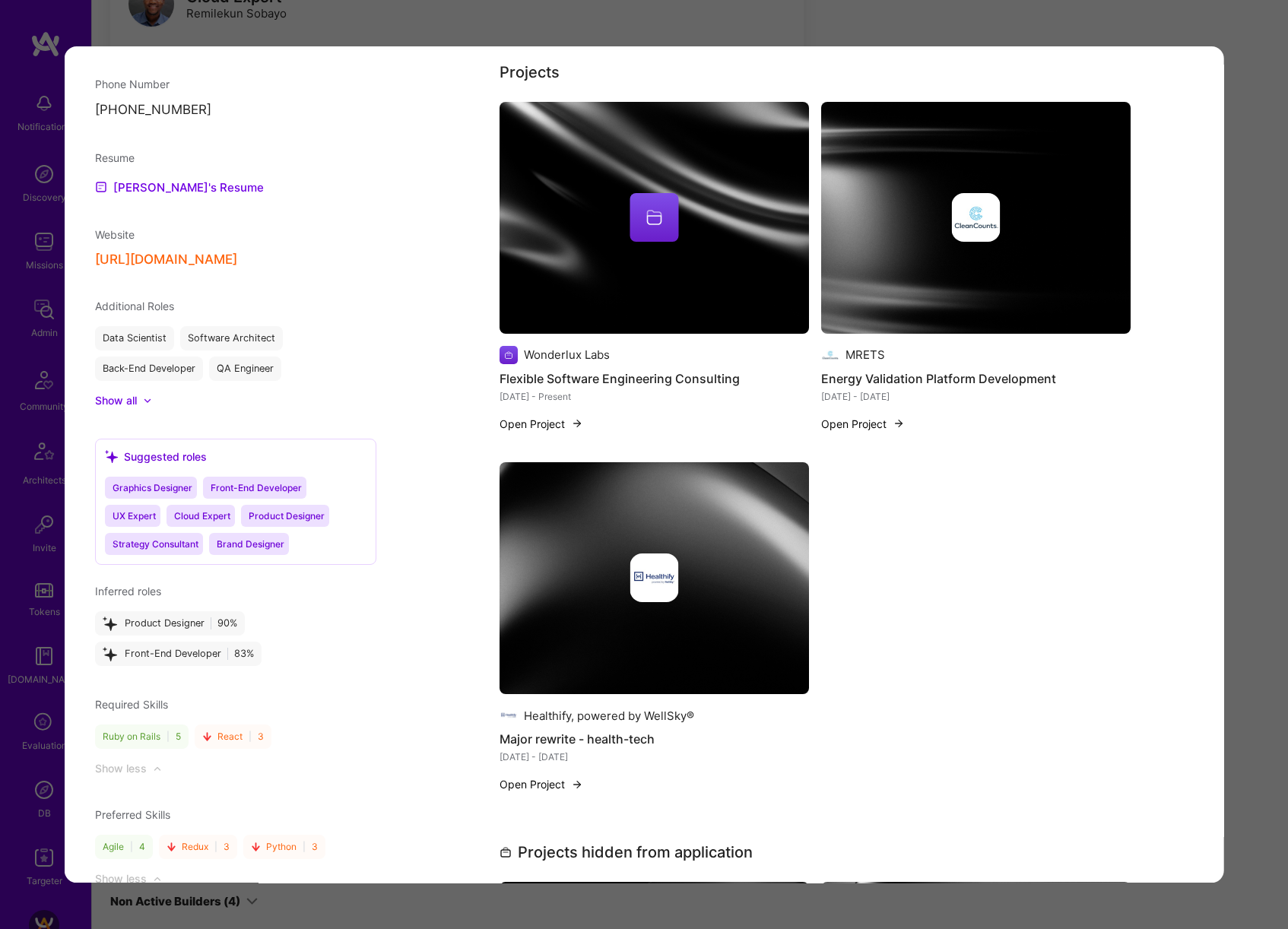
scroll to position [1444, 0]
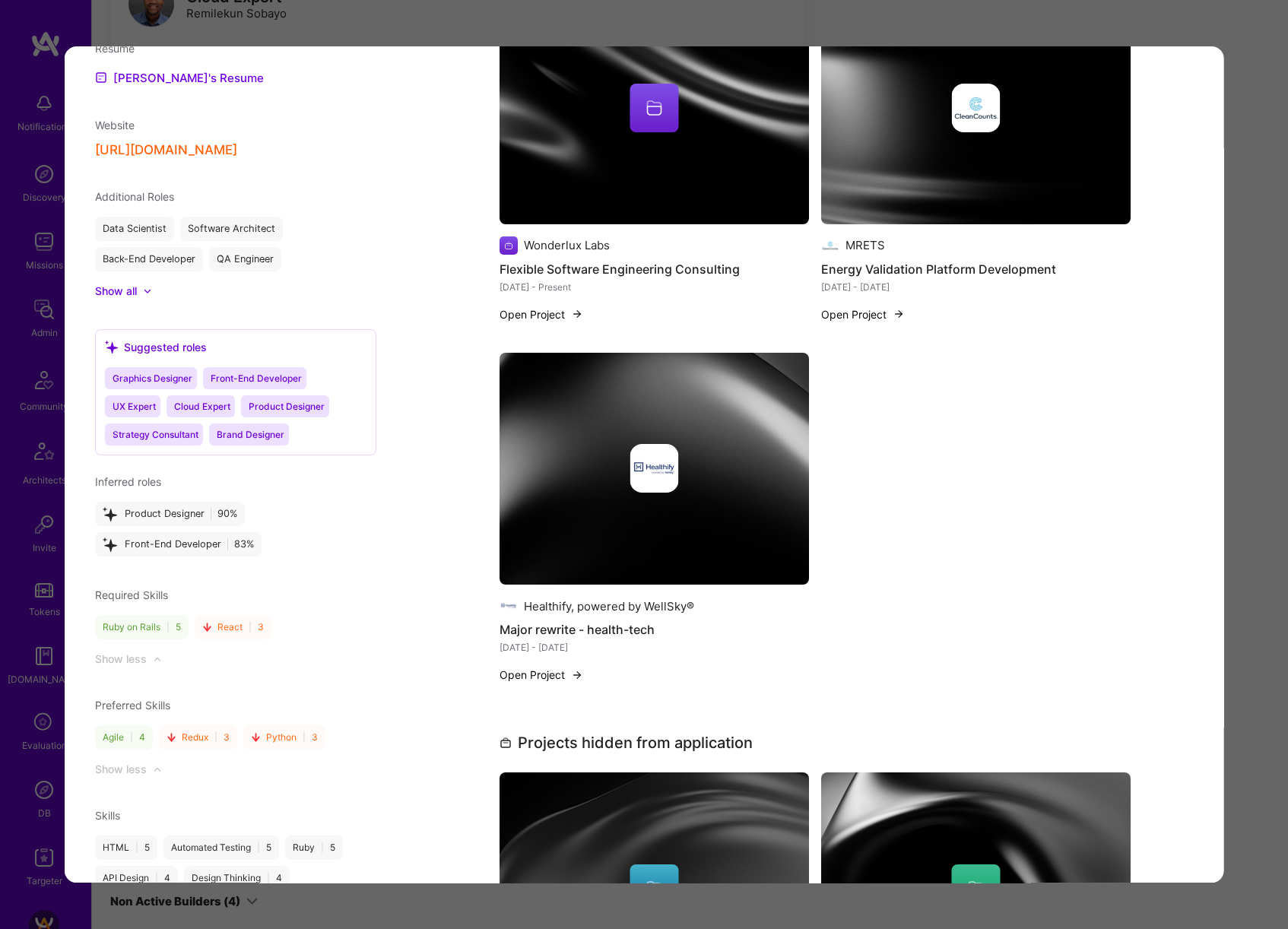
click at [1230, 539] on div "Application 3 of 7 Evaluation scores Expertise level Good Interpersonal skills …" at bounding box center [644, 464] width 1288 height 929
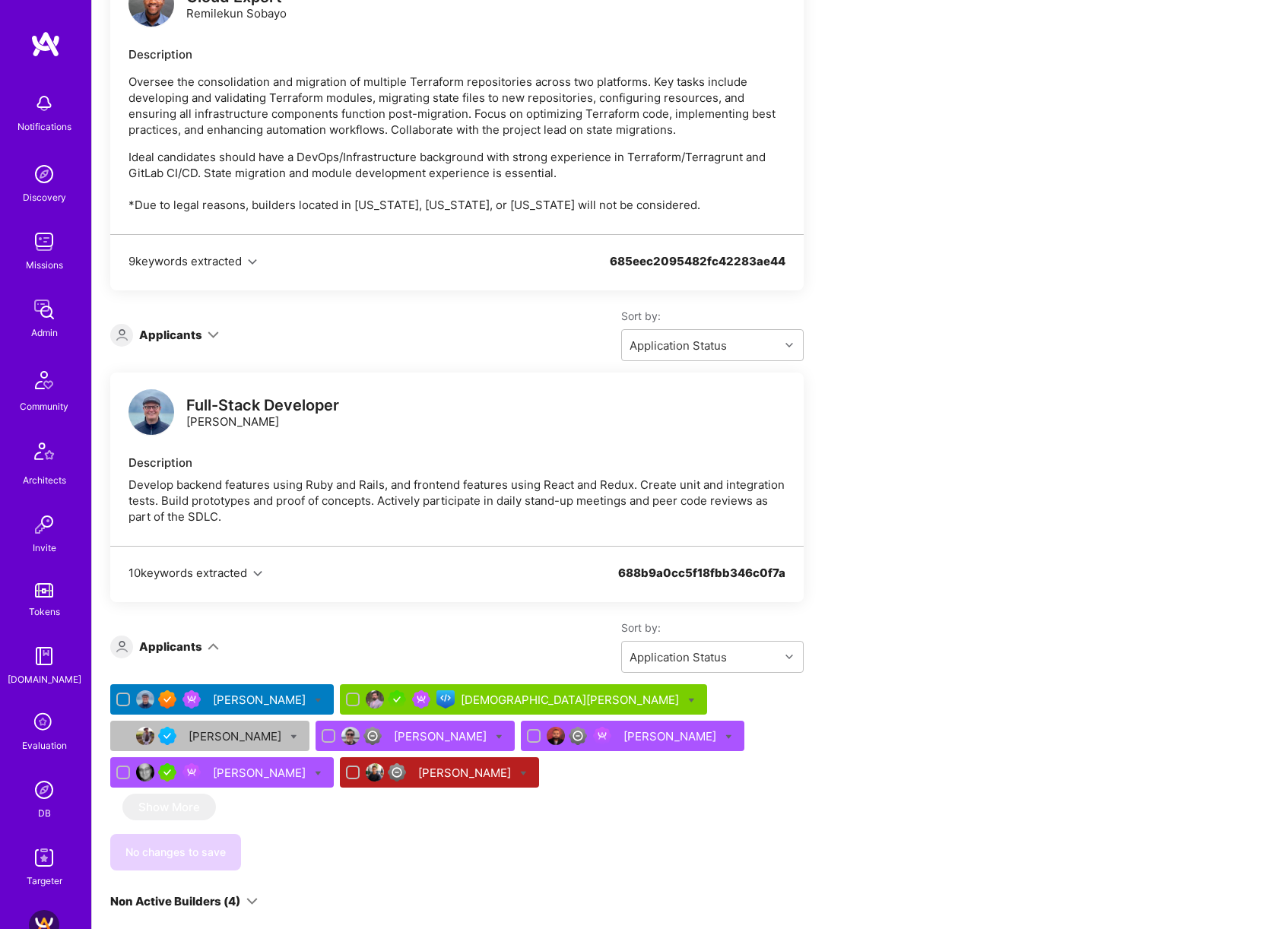
click at [394, 729] on div "Dillon Welch" at bounding box center [441, 736] width 95 height 16
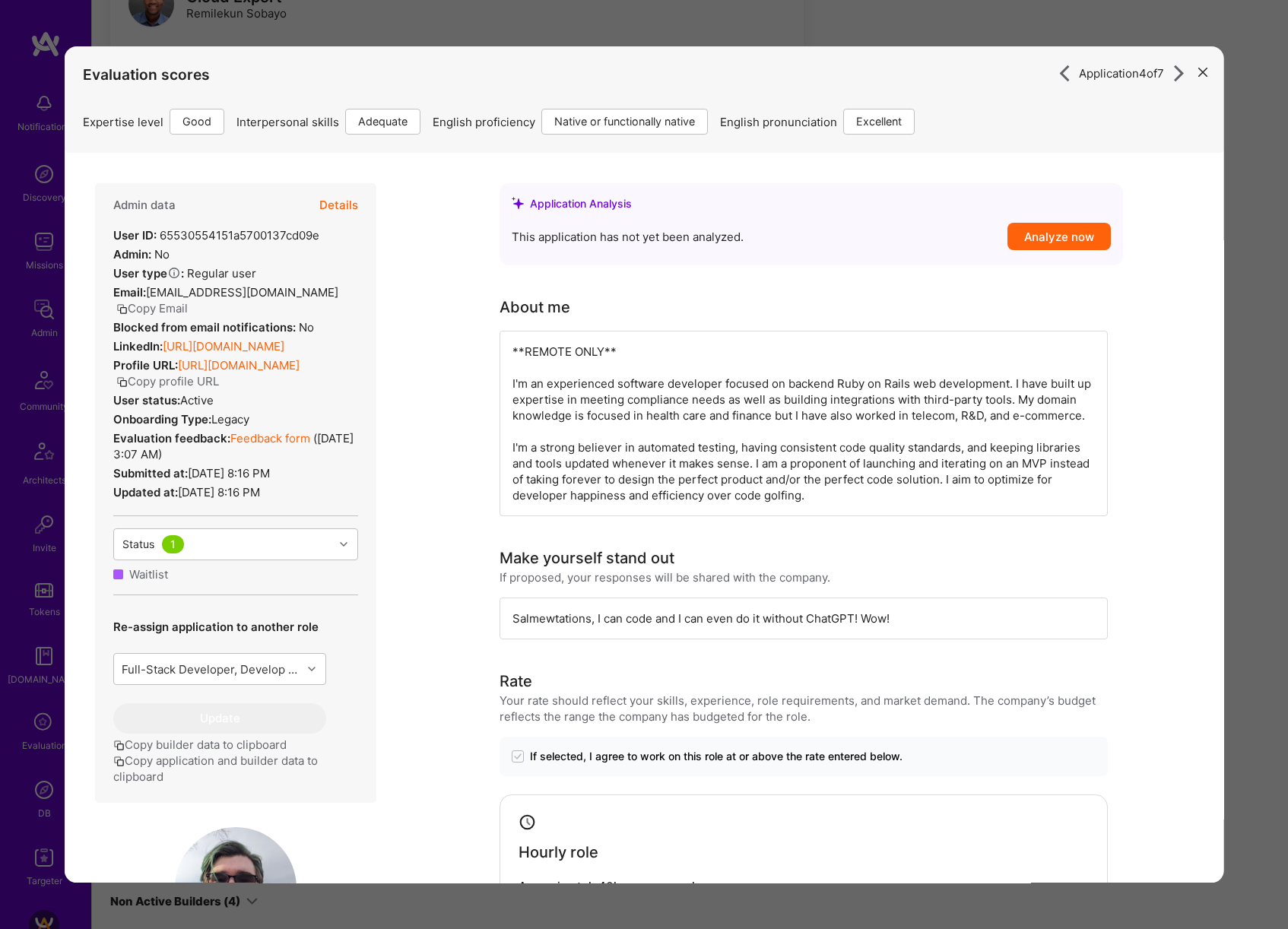
click at [1247, 396] on div "Application 4 of 7 Evaluation scores Expertise level Good Interpersonal skills …" at bounding box center [644, 464] width 1288 height 929
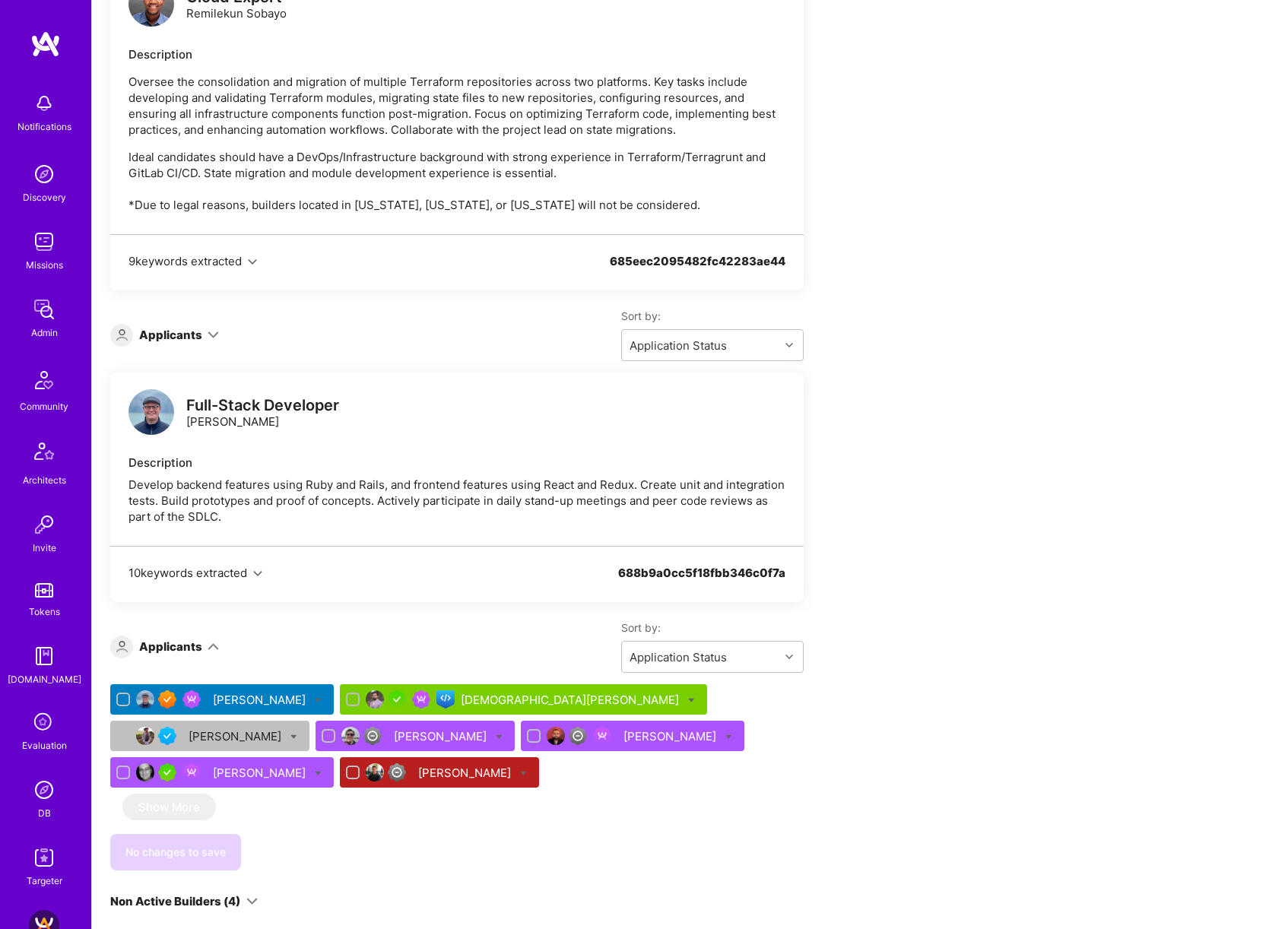
click at [624, 729] on div "Abhishek Chowdhury" at bounding box center [671, 736] width 95 height 16
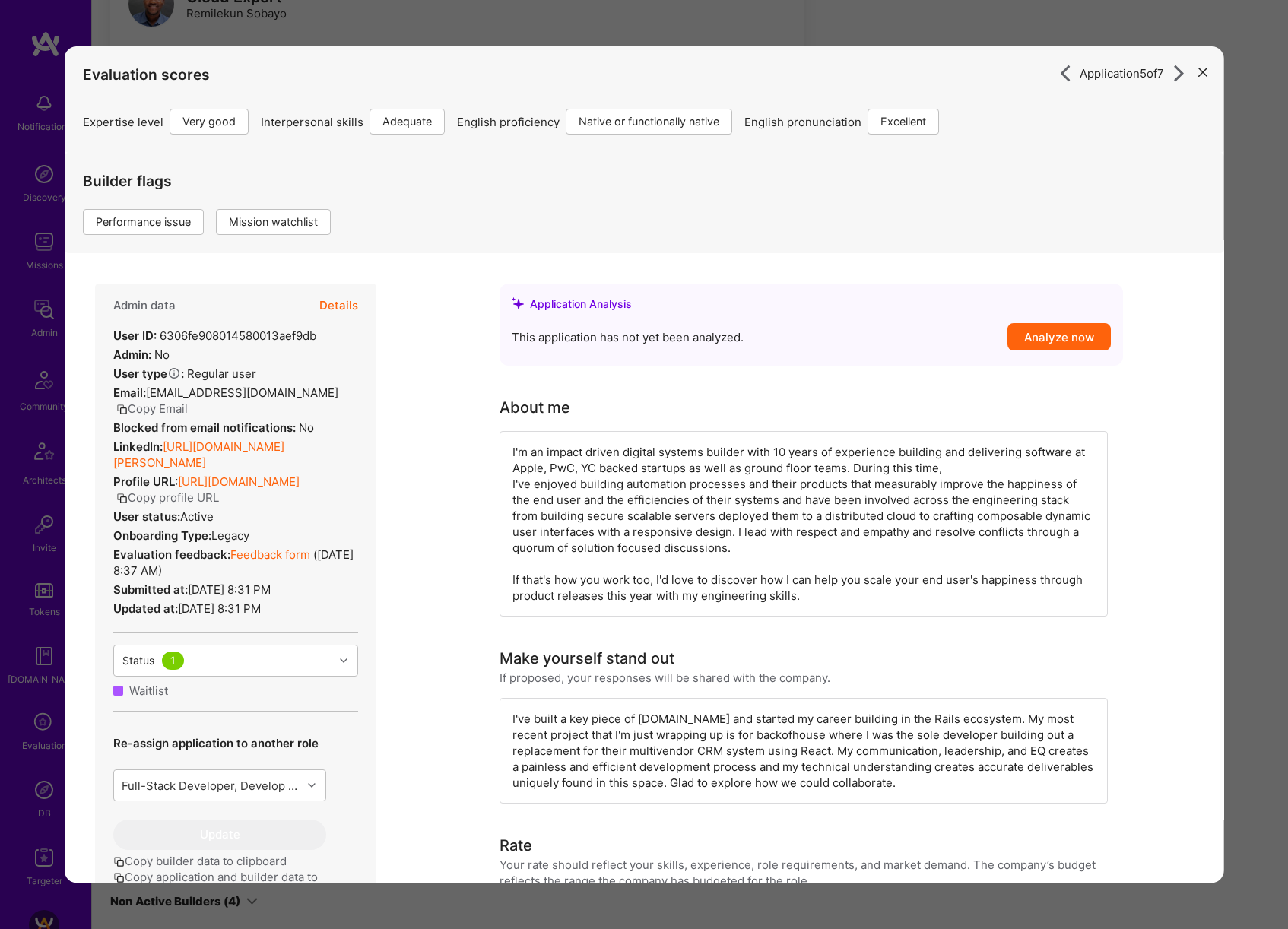
click at [326, 307] on button "Details" at bounding box center [338, 305] width 39 height 44
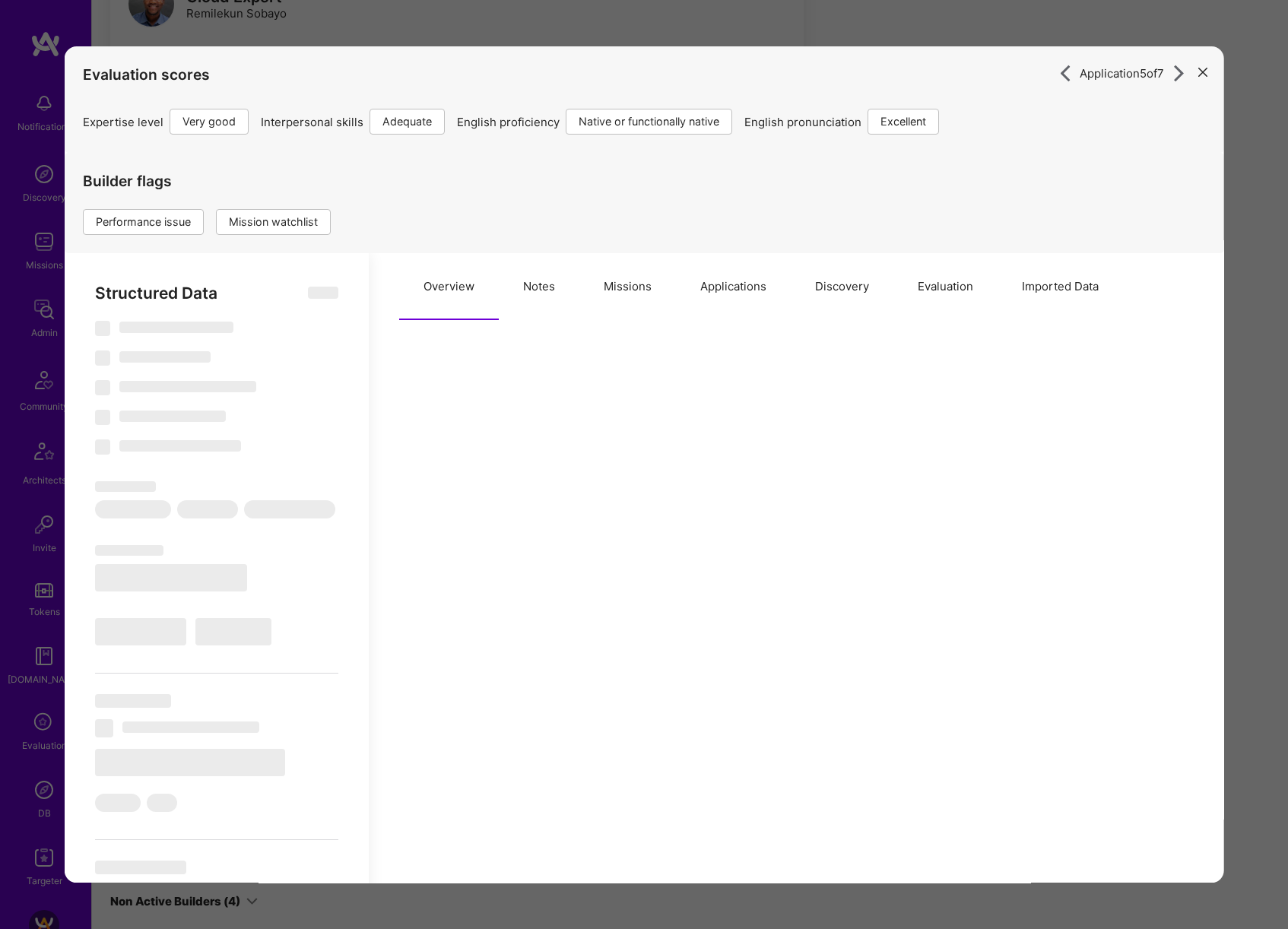
click at [628, 296] on button "Missions" at bounding box center [627, 287] width 96 height 67
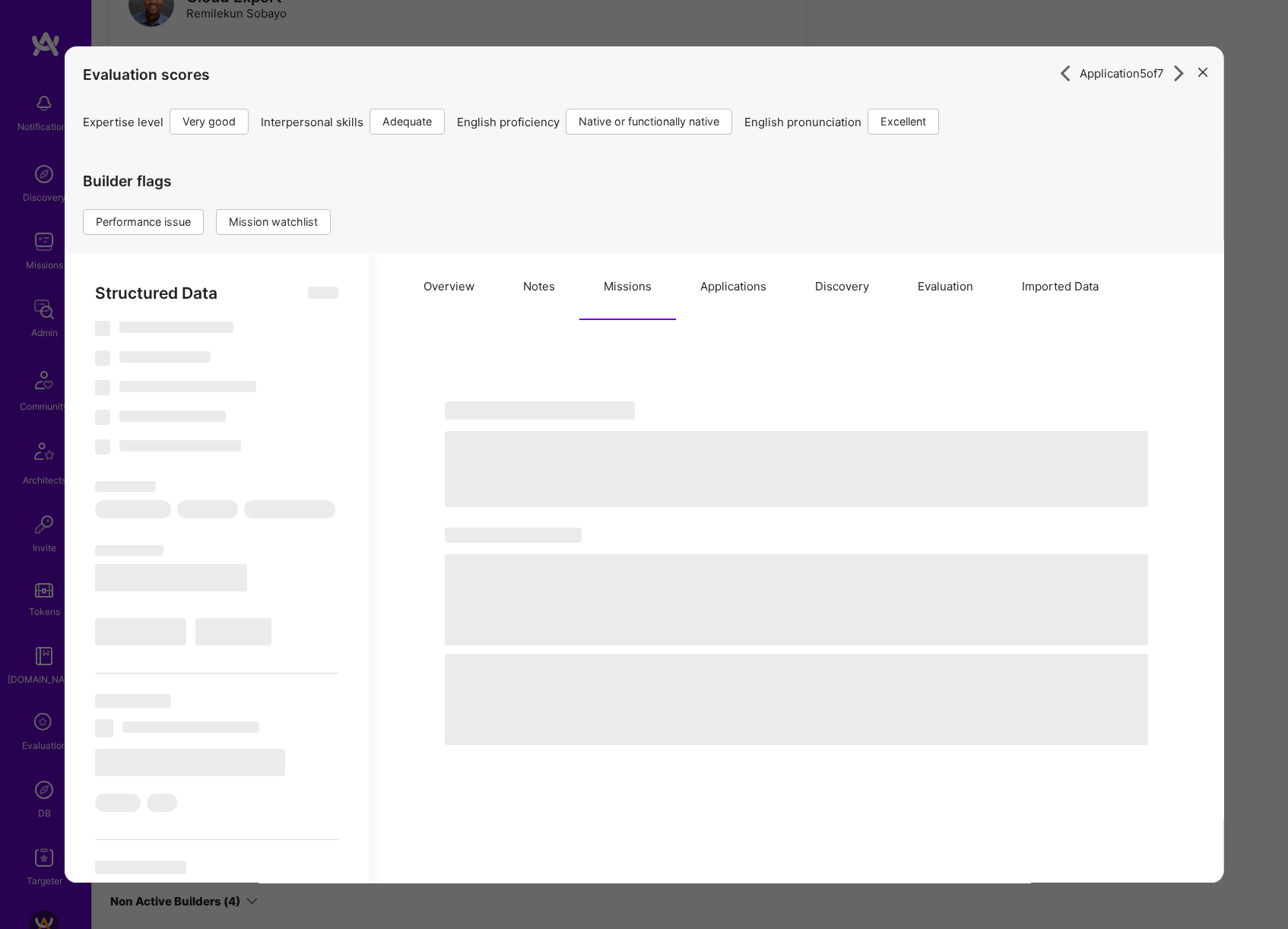
type textarea "x"
select select "Right Now"
select select "5"
select select "3"
select select "7"
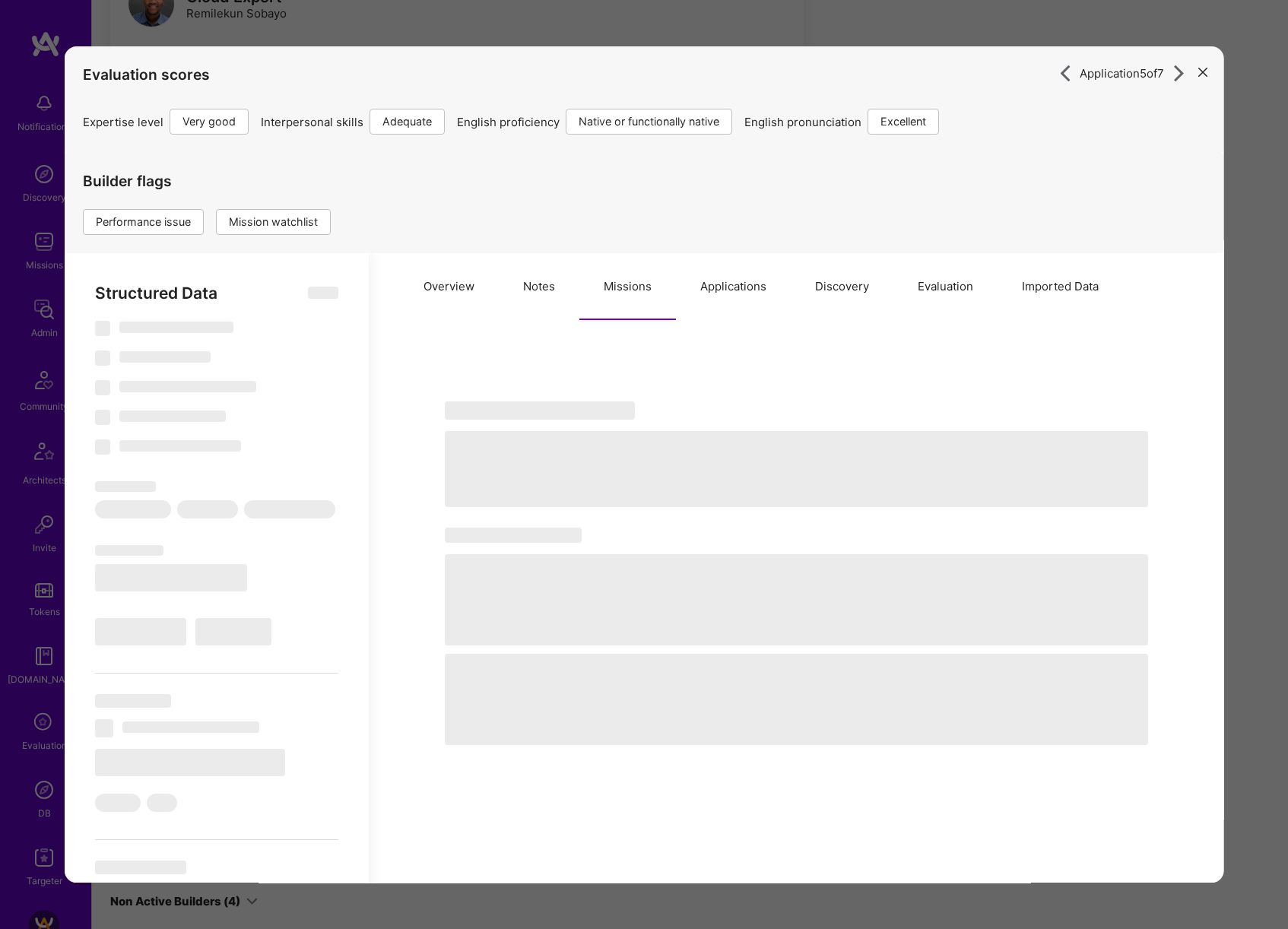
select select "7"
select select "US"
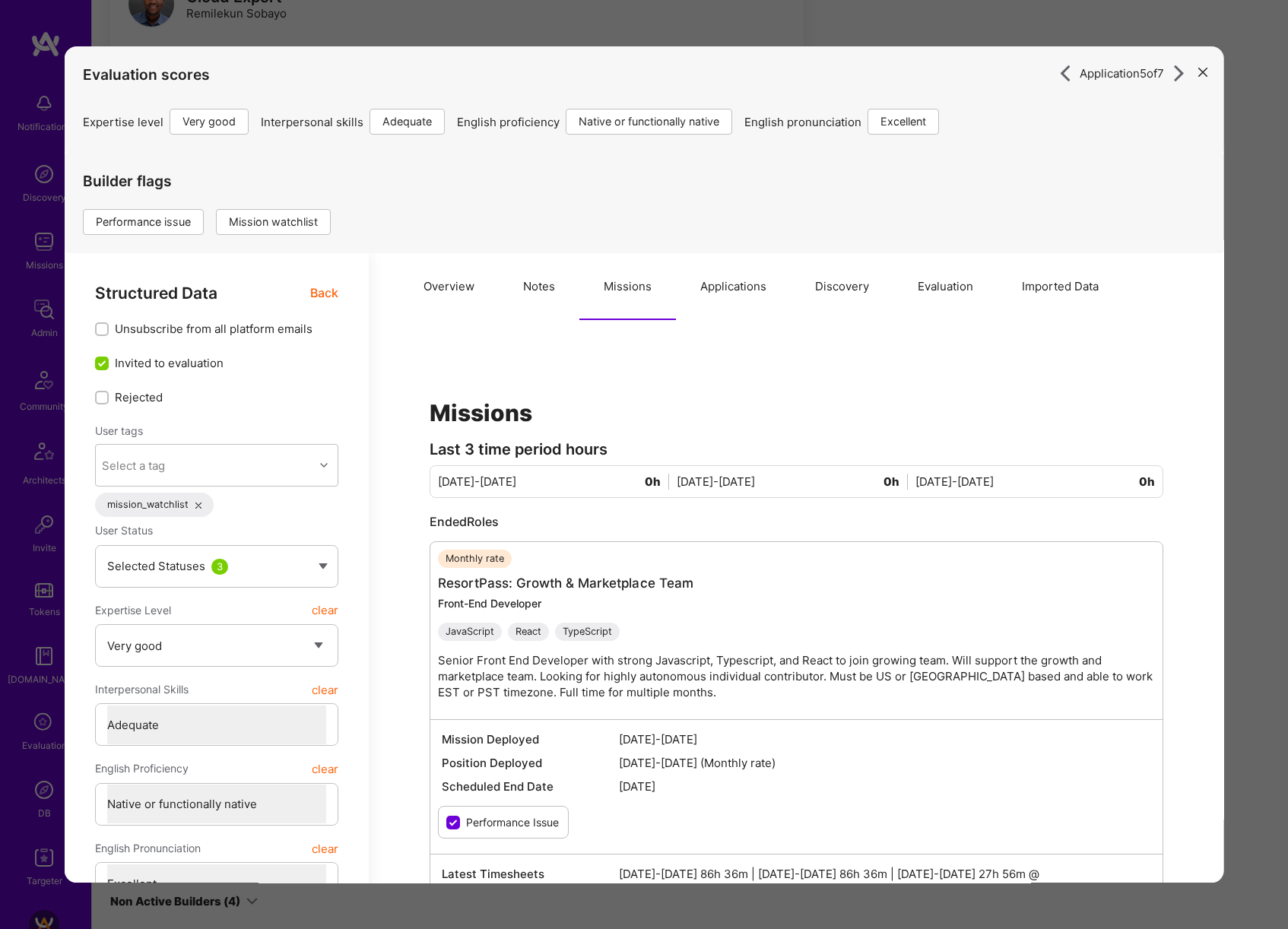
drag, startPoint x: 559, startPoint y: 298, endPoint x: 613, endPoint y: 320, distance: 58.3
click at [559, 297] on button "Notes" at bounding box center [539, 287] width 81 height 67
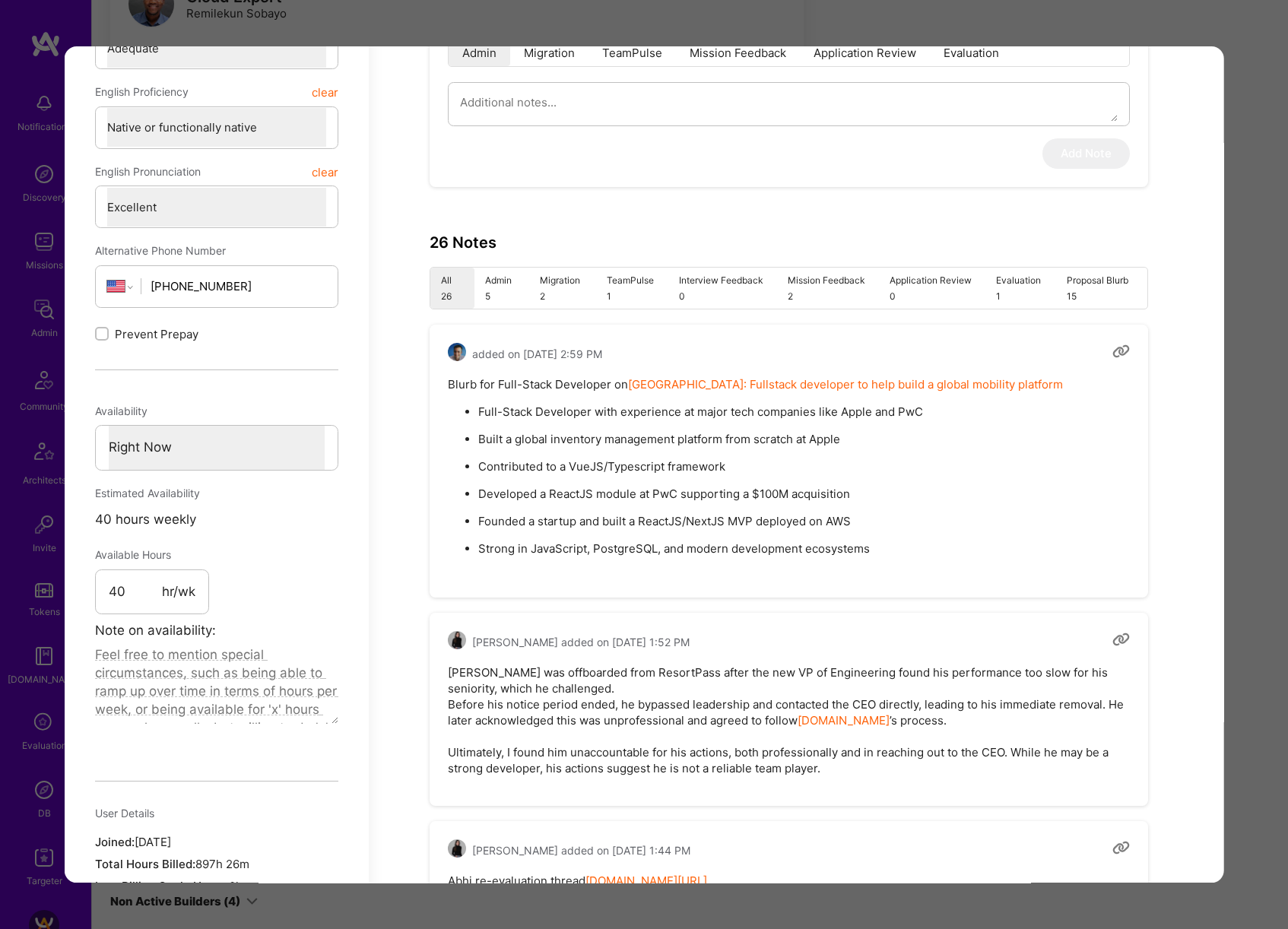
scroll to position [685, 0]
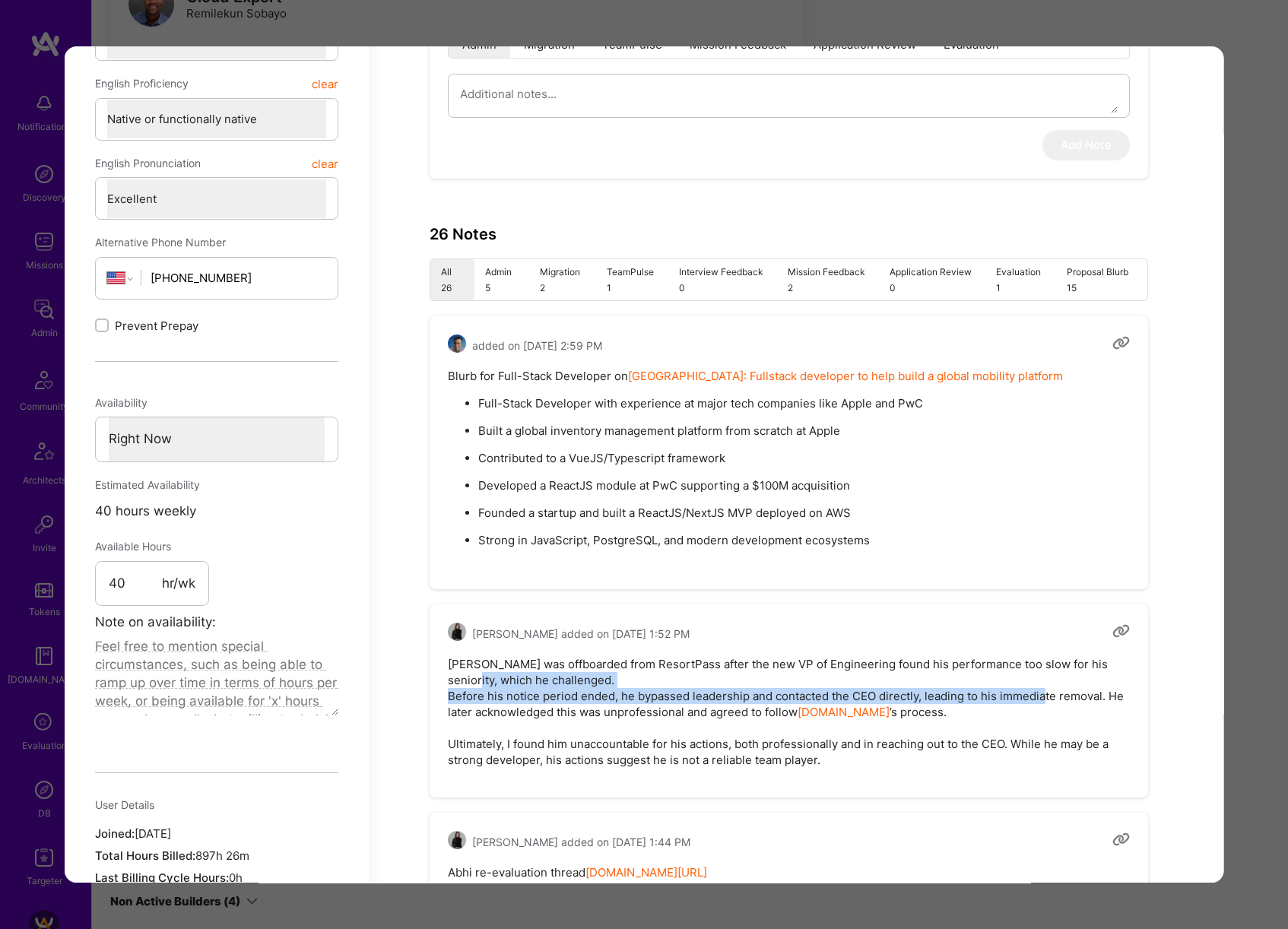
drag, startPoint x: 499, startPoint y: 683, endPoint x: 1075, endPoint y: 700, distance: 576.3
click at [1075, 700] on pre "Abhishek was offboarded from ResortPass after the new VP of Engineering found h…" at bounding box center [788, 712] width 682 height 112
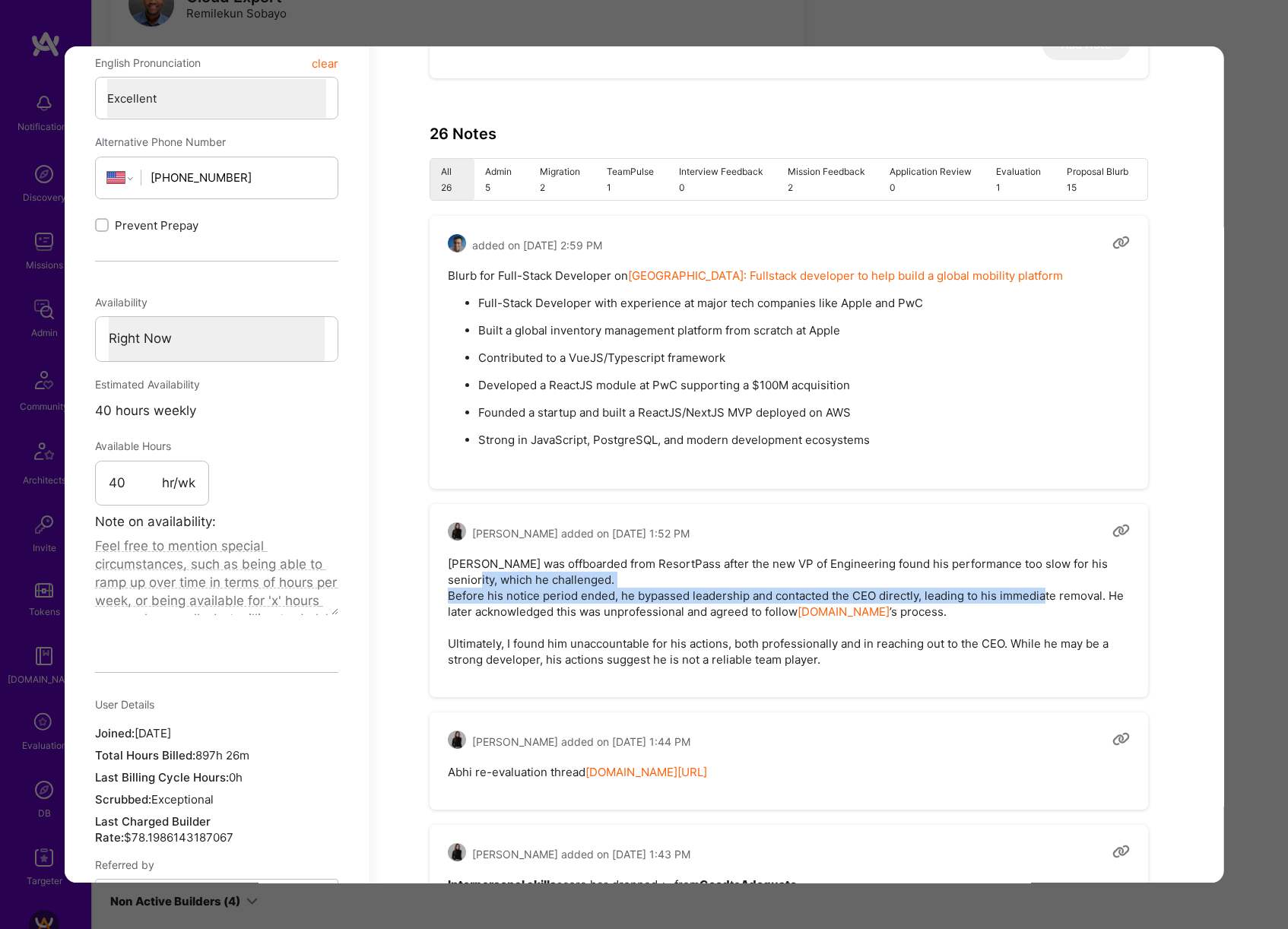
scroll to position [750, 0]
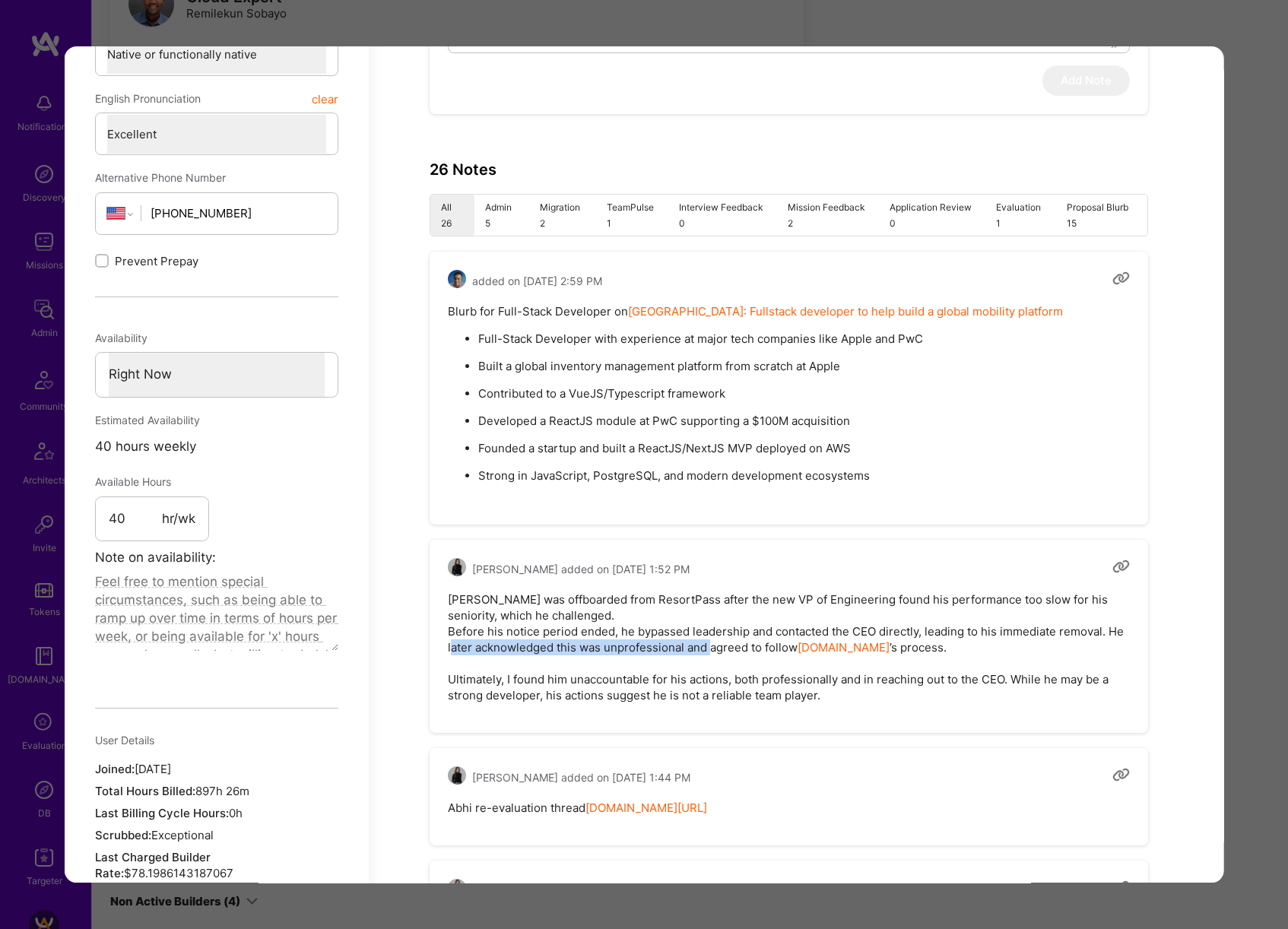
drag, startPoint x: 496, startPoint y: 651, endPoint x: 762, endPoint y: 648, distance: 266.0
click at [762, 648] on pre "Abhishek was offboarded from ResortPass after the new VP of Engineering found h…" at bounding box center [788, 647] width 682 height 112
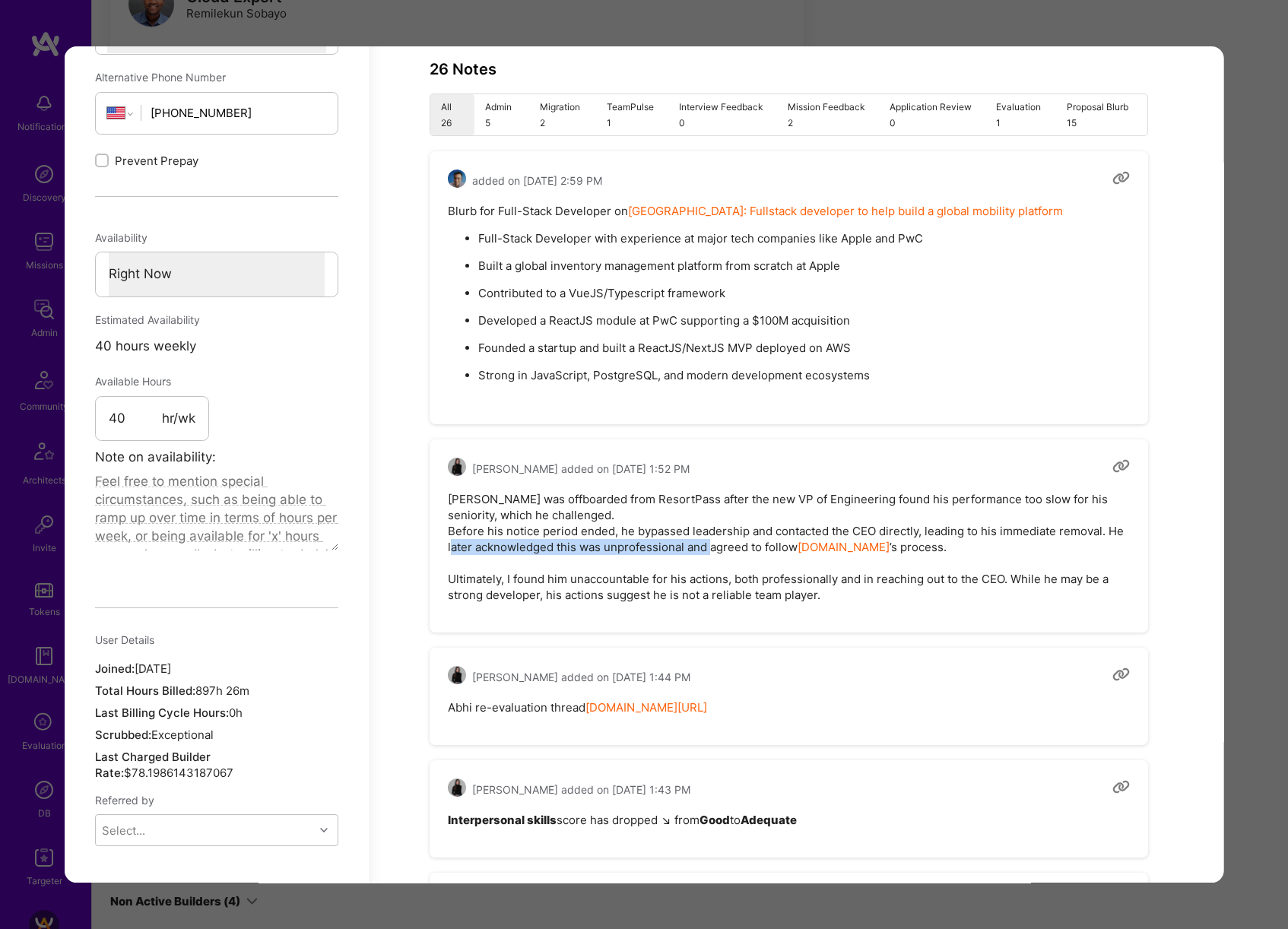
scroll to position [865, 0]
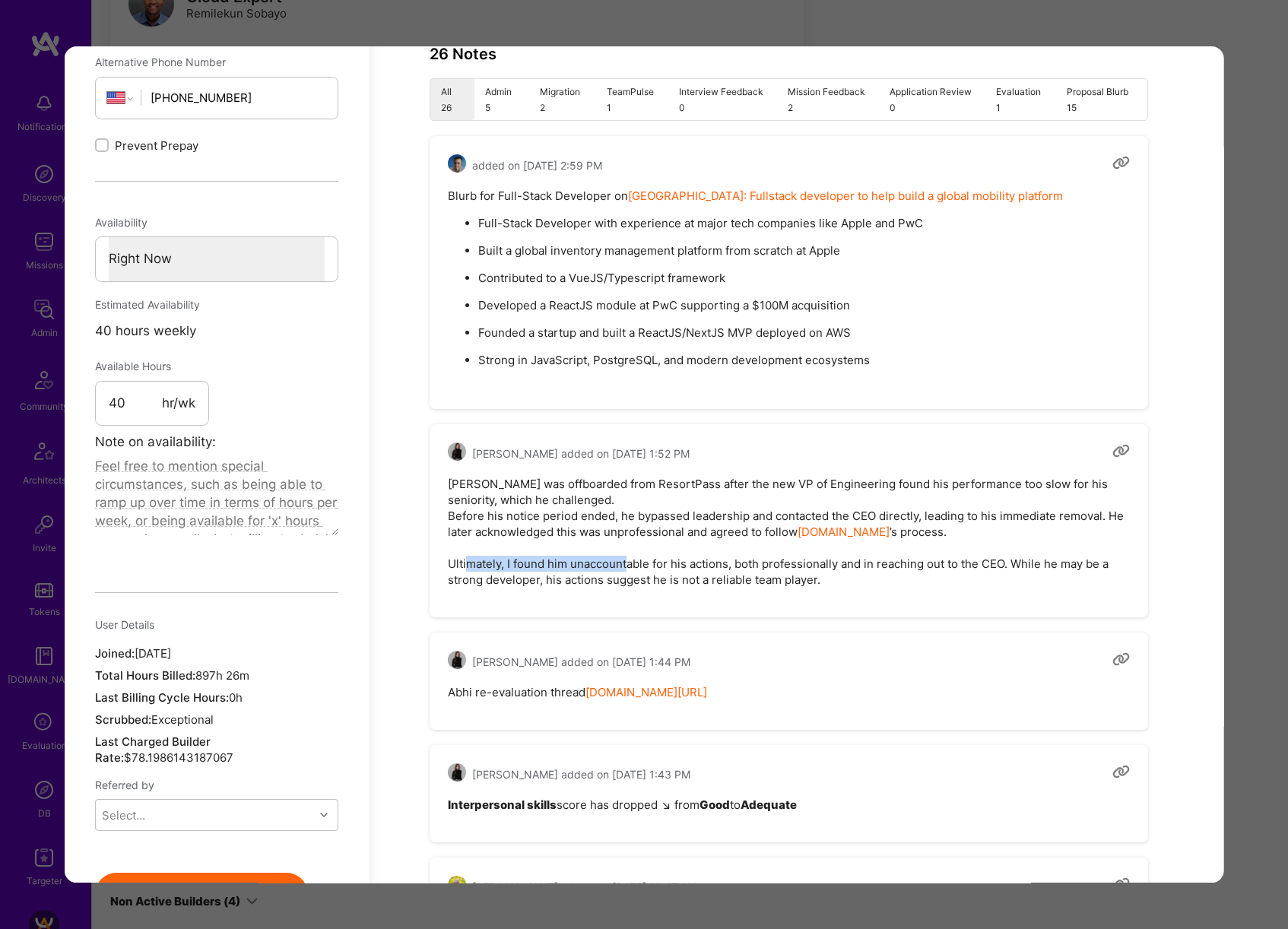
drag, startPoint x: 469, startPoint y: 566, endPoint x: 628, endPoint y: 569, distance: 159.0
click at [628, 569] on pre "Abhishek was offboarded from ResortPass after the new VP of Engineering found h…" at bounding box center [788, 531] width 682 height 112
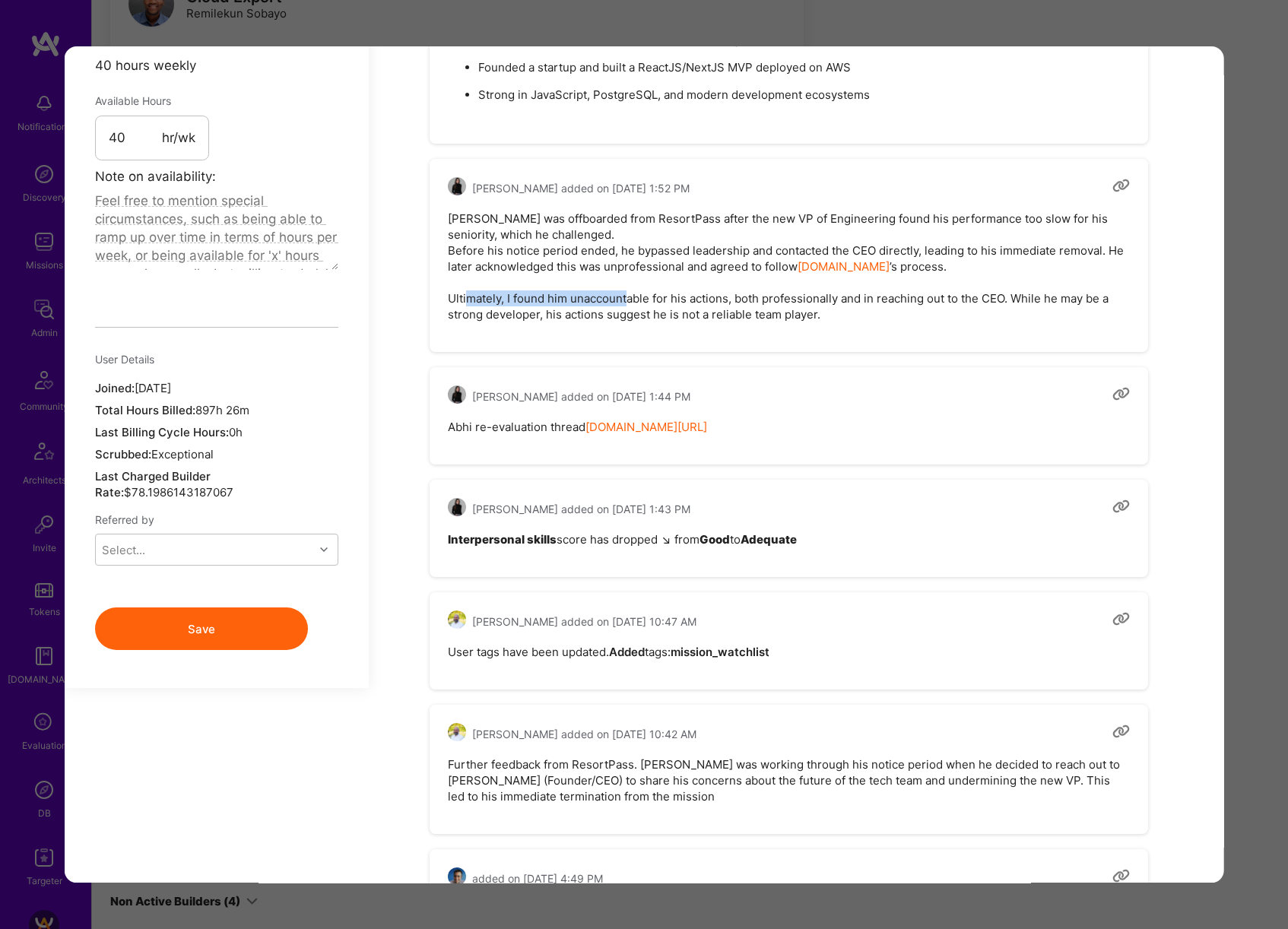
scroll to position [1131, 0]
click at [1274, 524] on div "Application 5 of 7 Evaluation scores Expertise level Very good Interpersonal sk…" at bounding box center [644, 464] width 1288 height 929
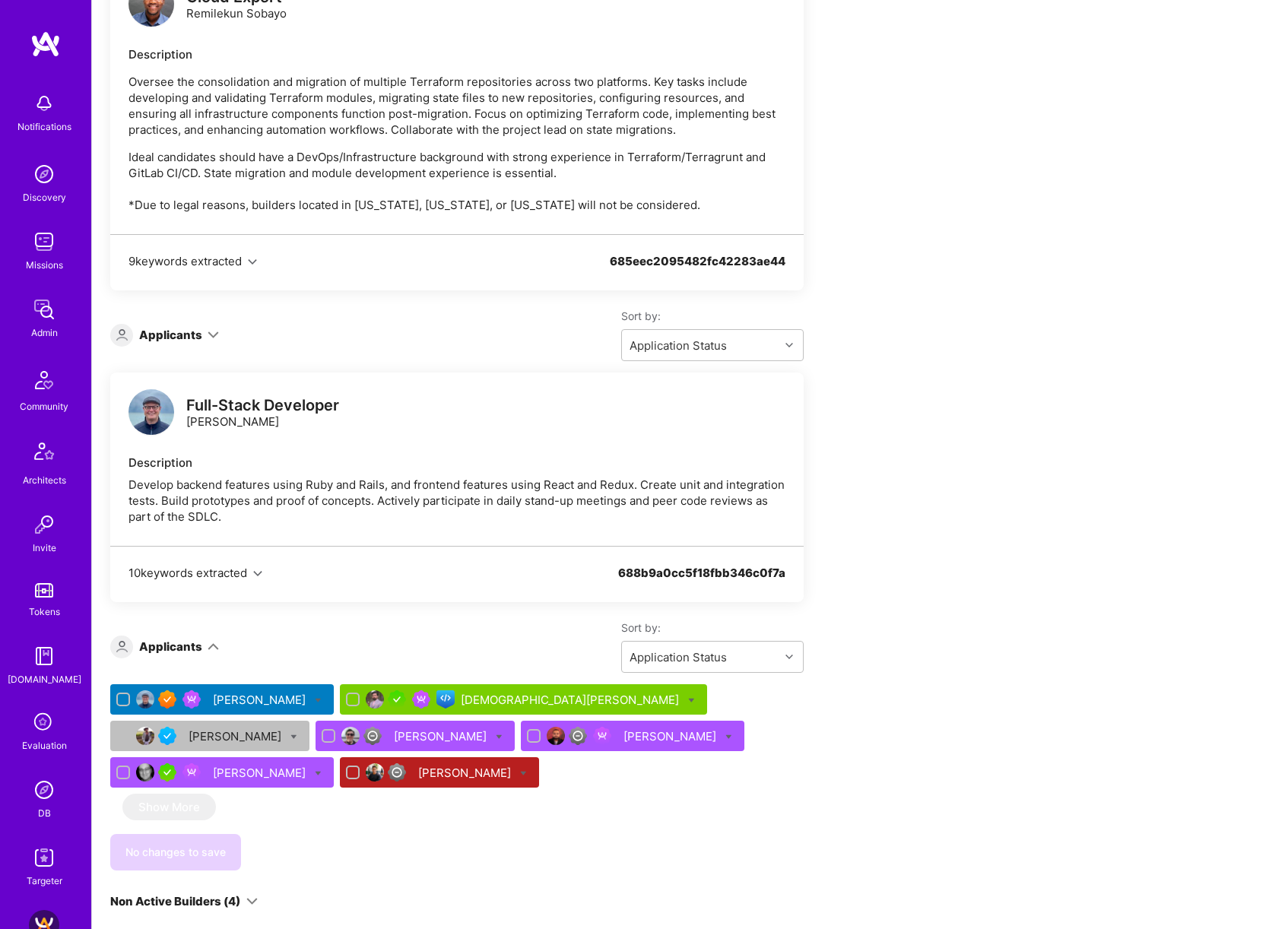
scroll to position [6054, 0]
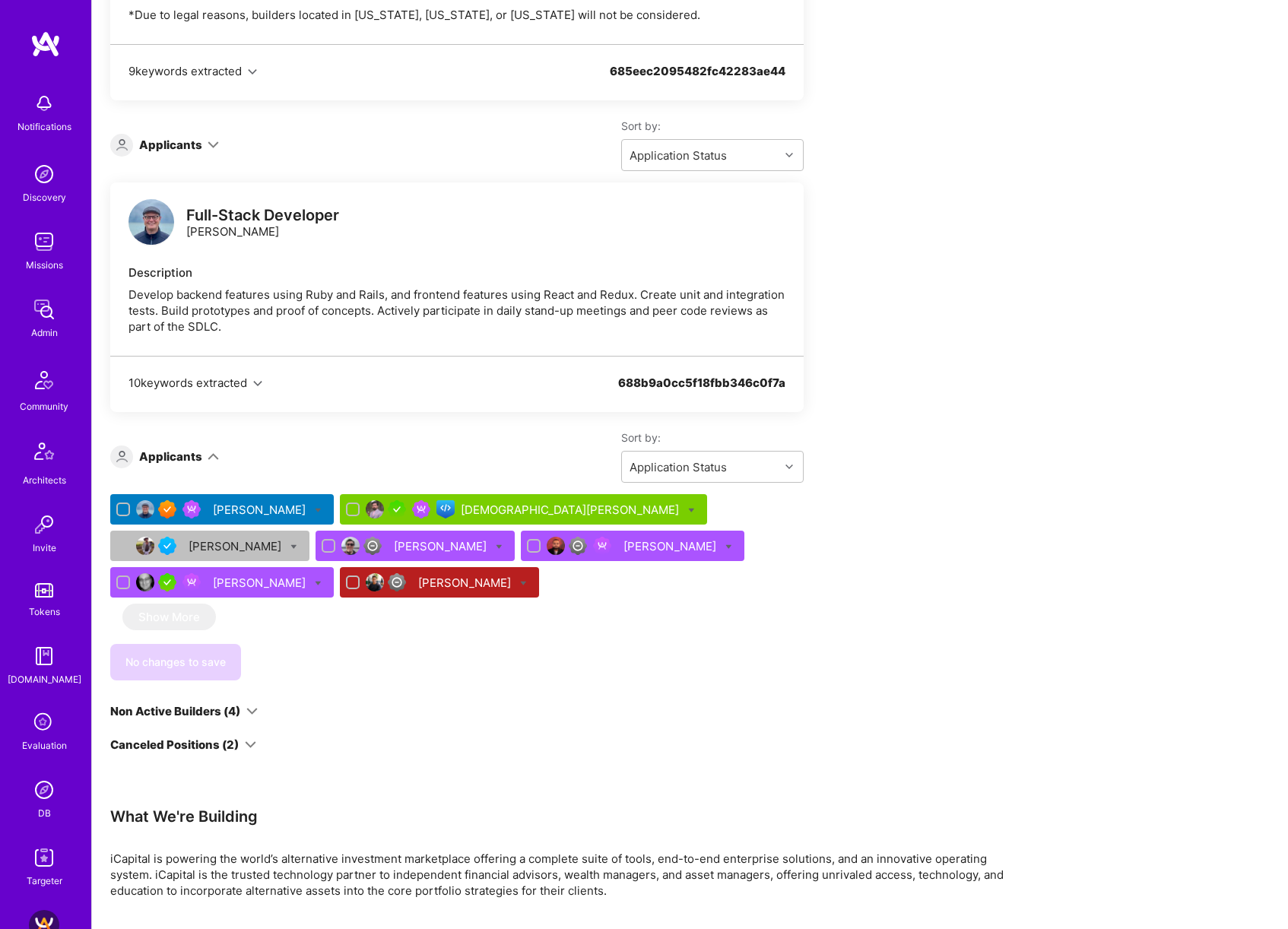
click at [256, 704] on div "Non Active Builders (4)" at bounding box center [457, 712] width 693 height 16
click at [253, 706] on icon at bounding box center [252, 712] width 11 height 11
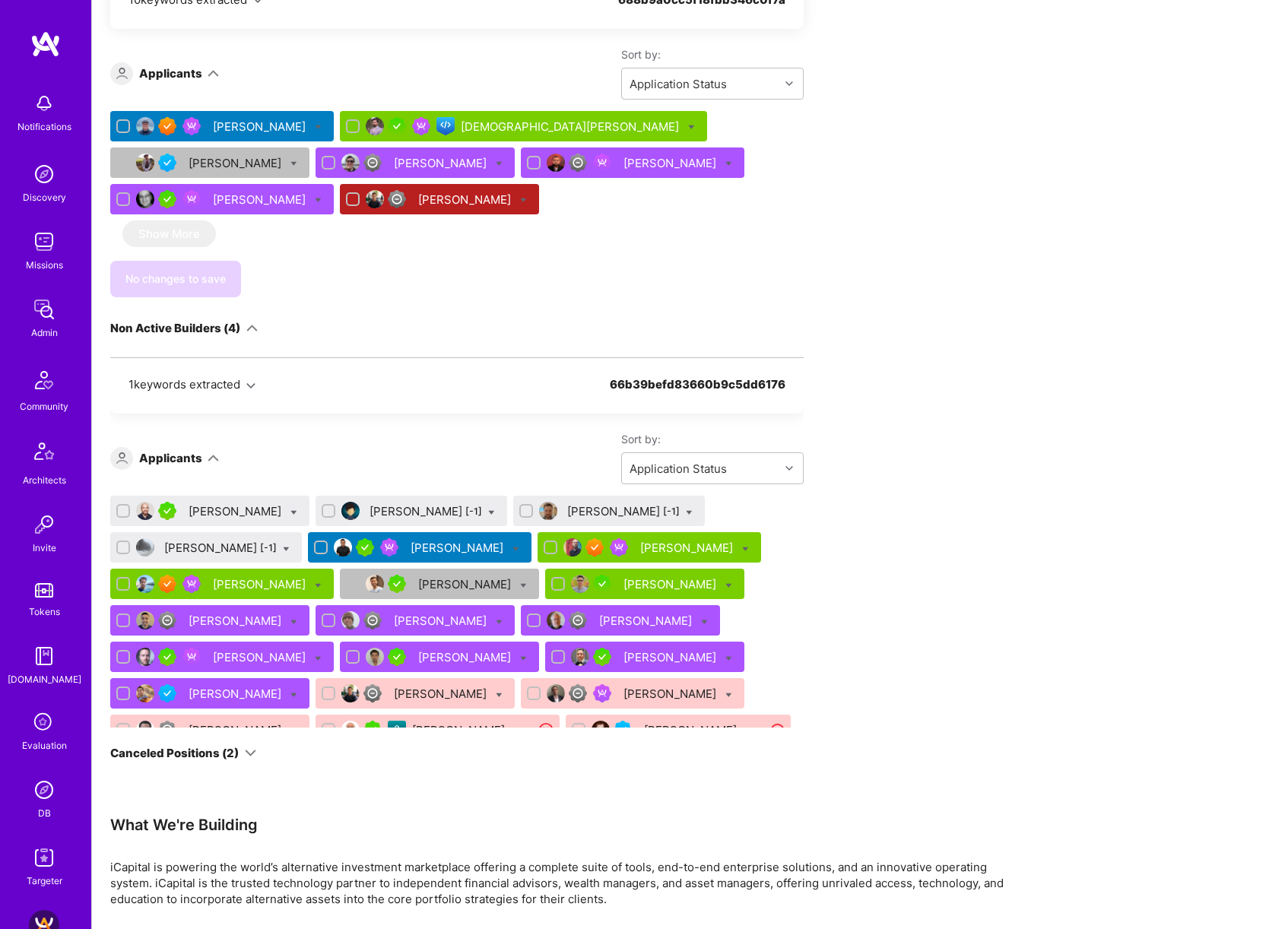
scroll to position [162, 0]
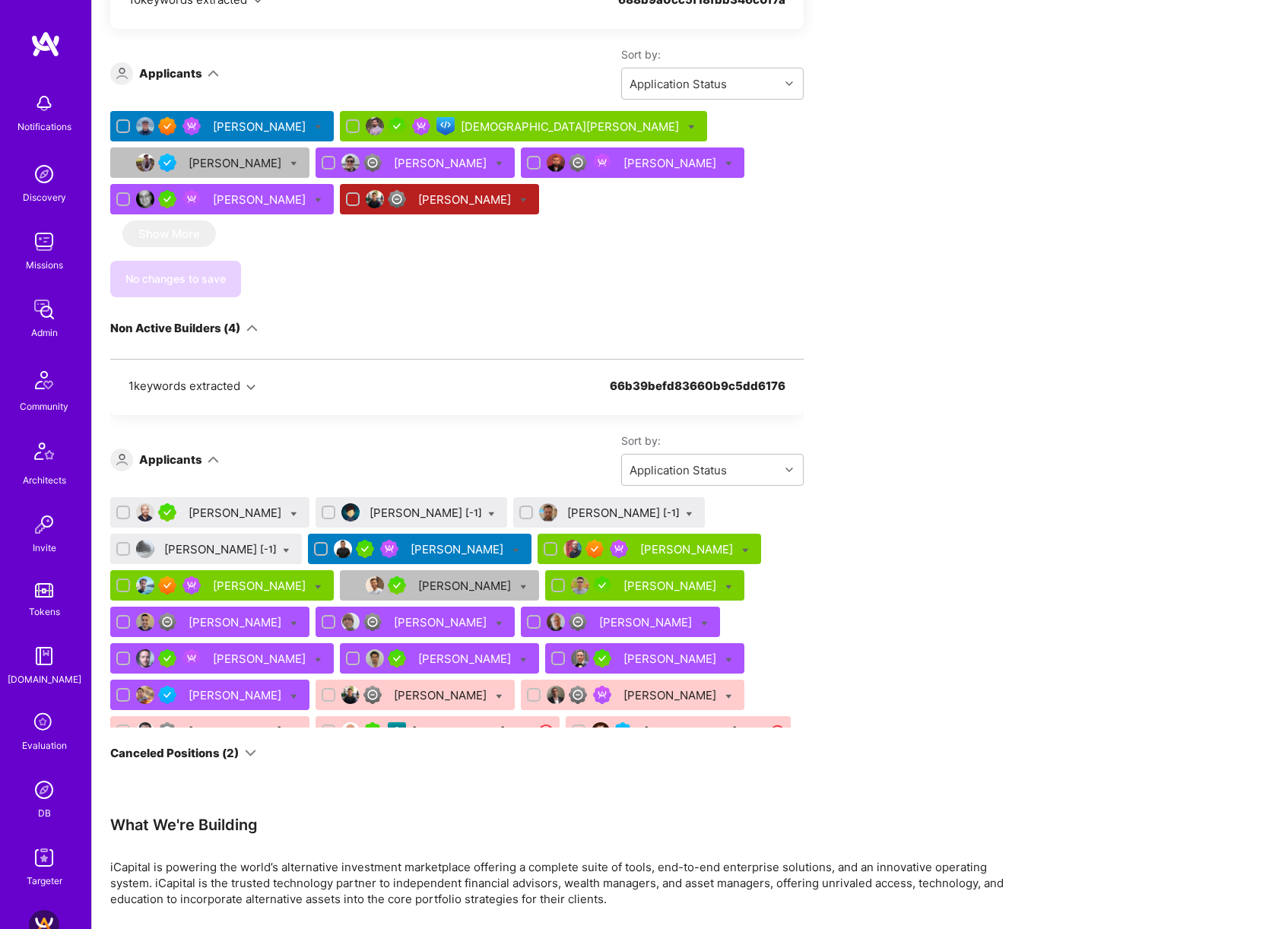
click at [451, 542] on div "Randy Ramnansingh" at bounding box center [459, 549] width 95 height 16
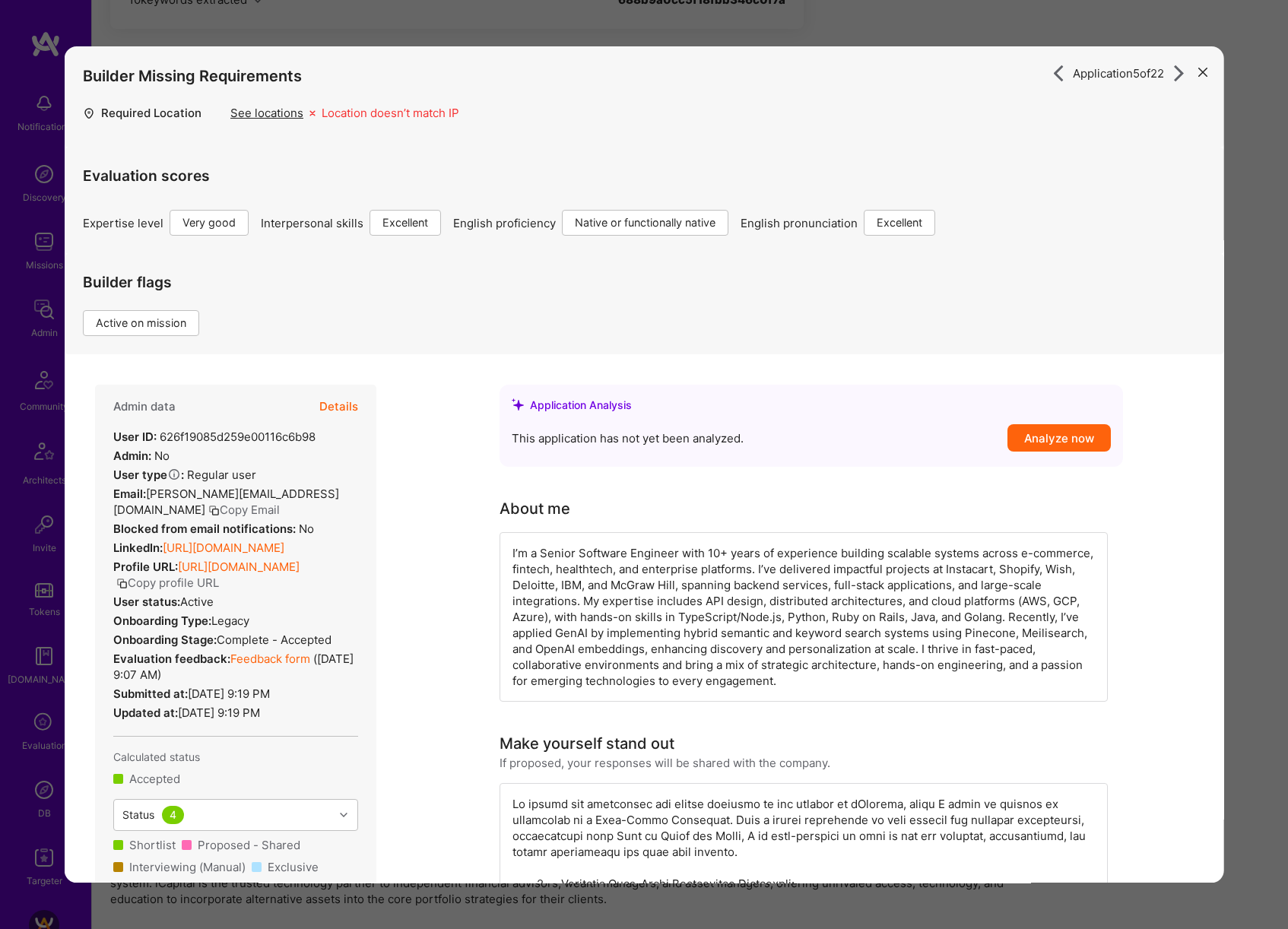
click at [340, 408] on button "Details" at bounding box center [338, 407] width 39 height 44
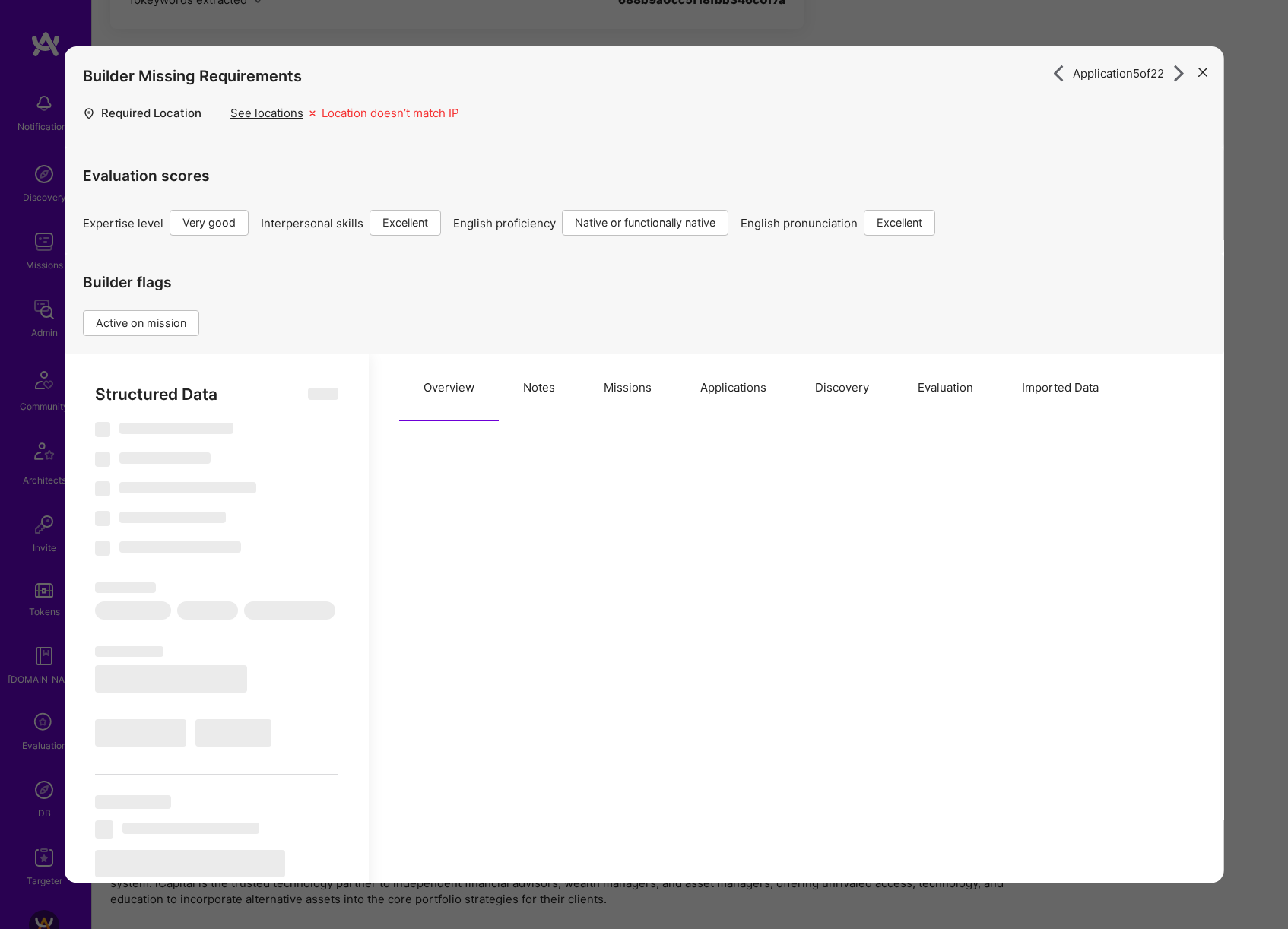
click at [612, 409] on button "Missions" at bounding box center [627, 388] width 96 height 67
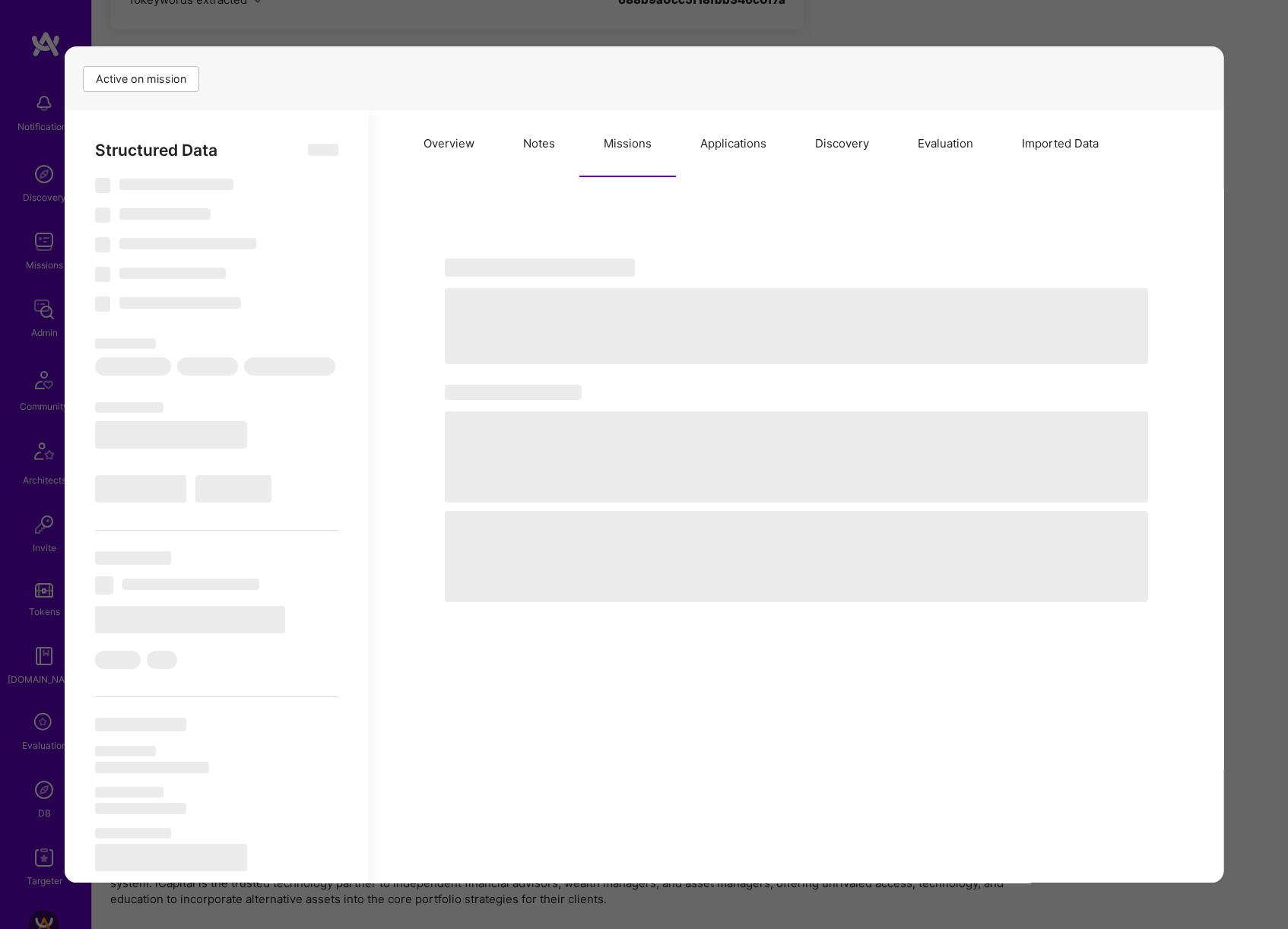
scroll to position [228, 0]
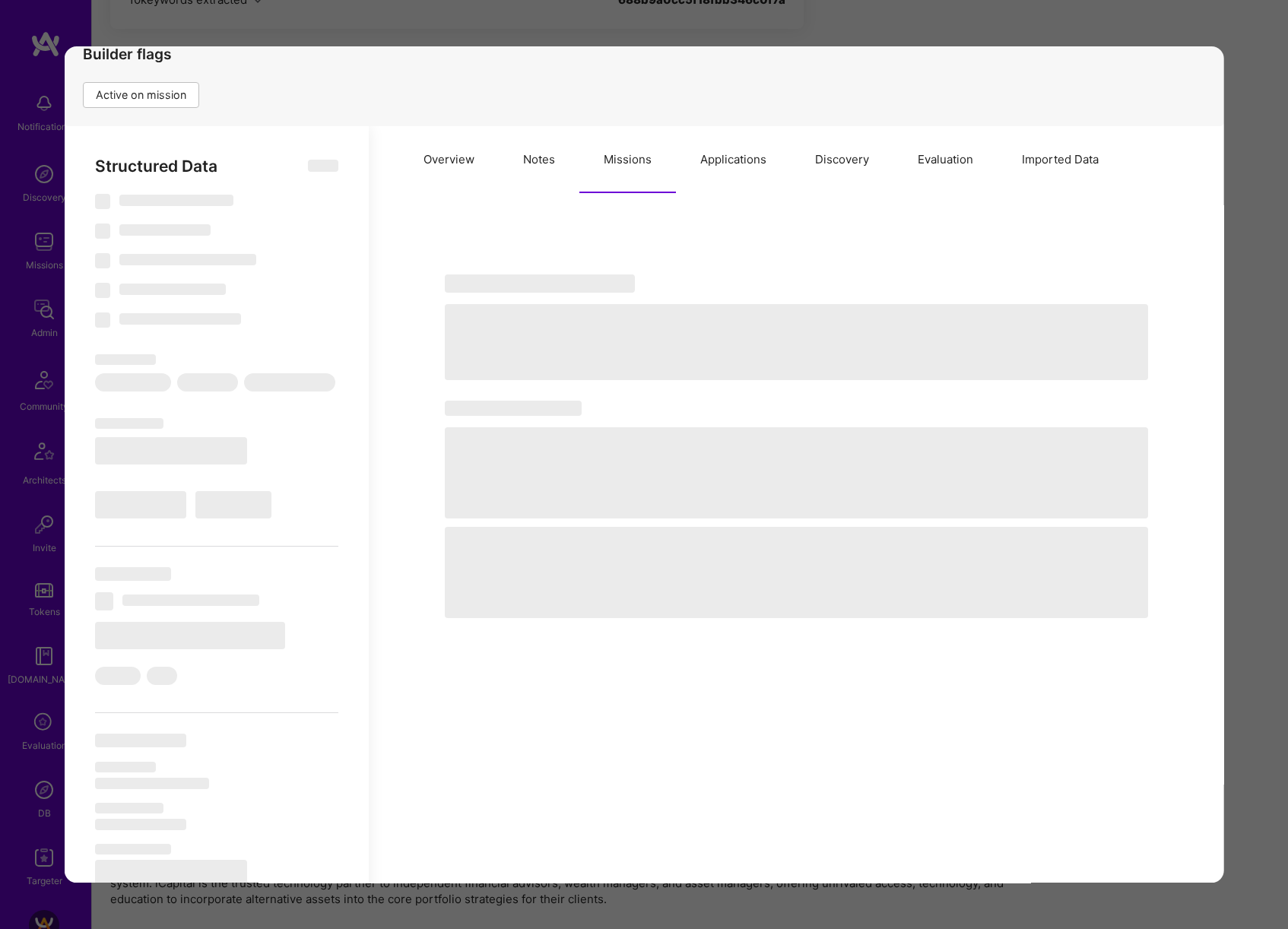
type textarea "x"
select select "Right Now"
select select "5"
select select "7"
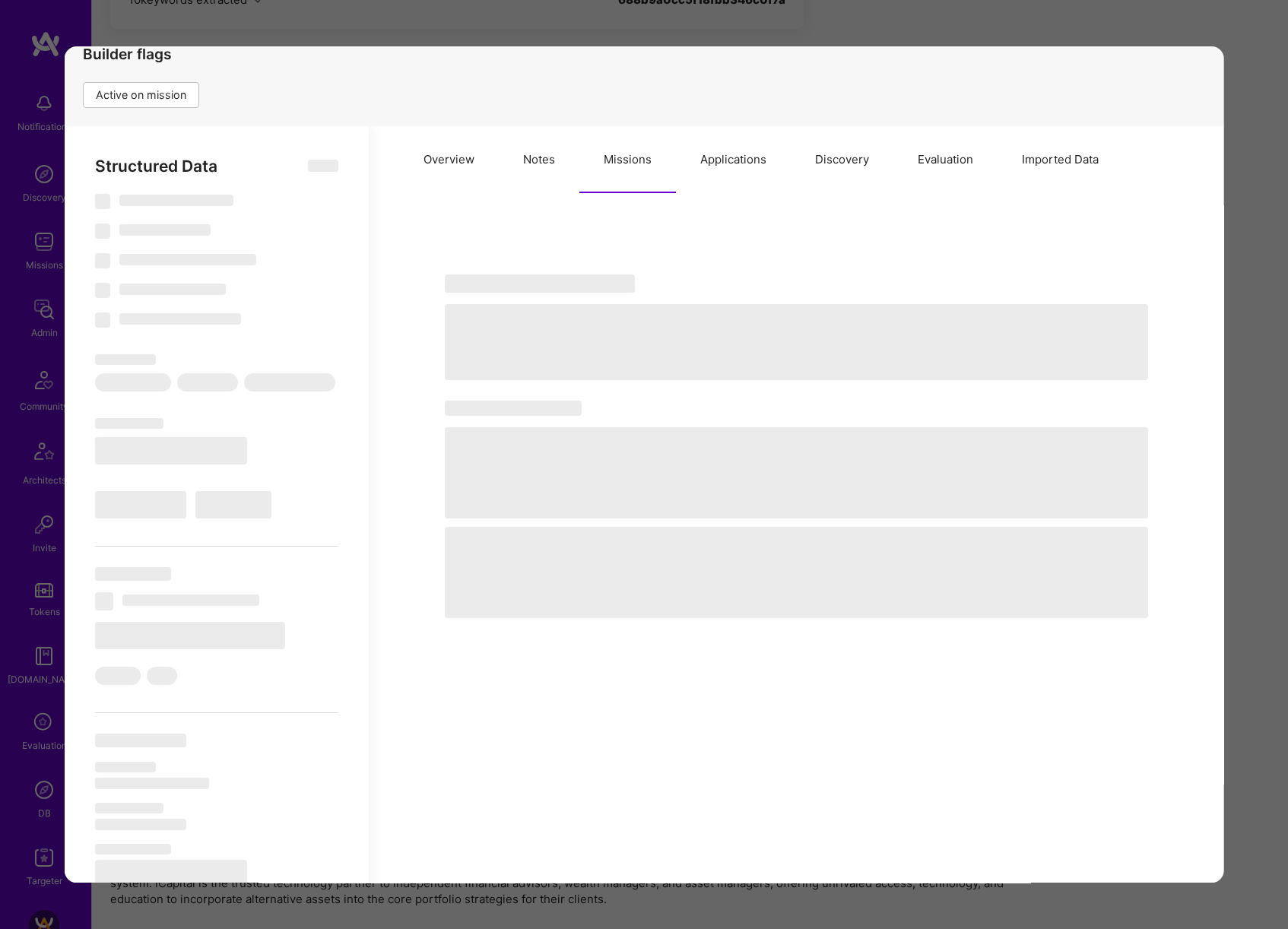
select select "7"
select select "CA"
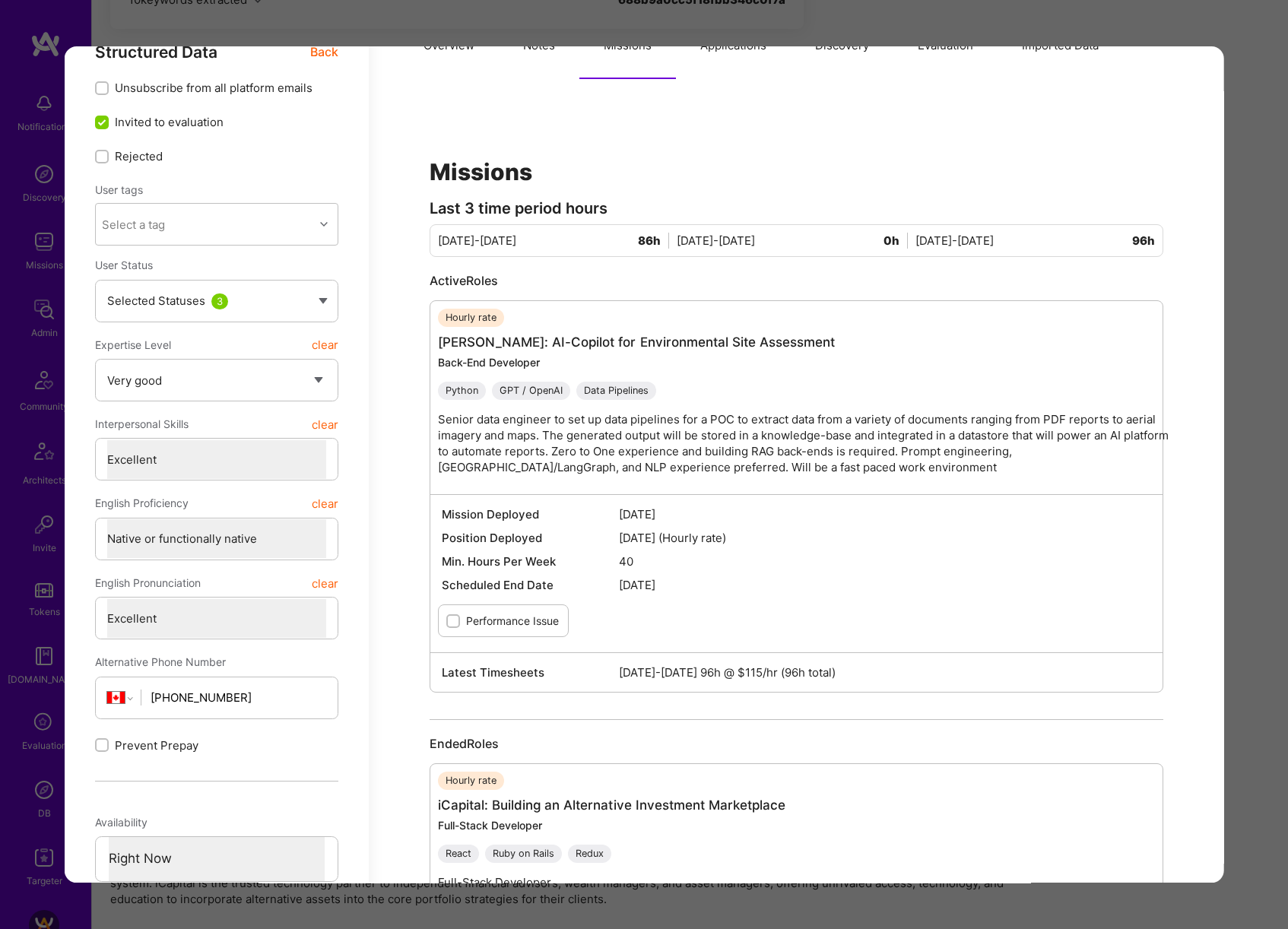
scroll to position [338, 0]
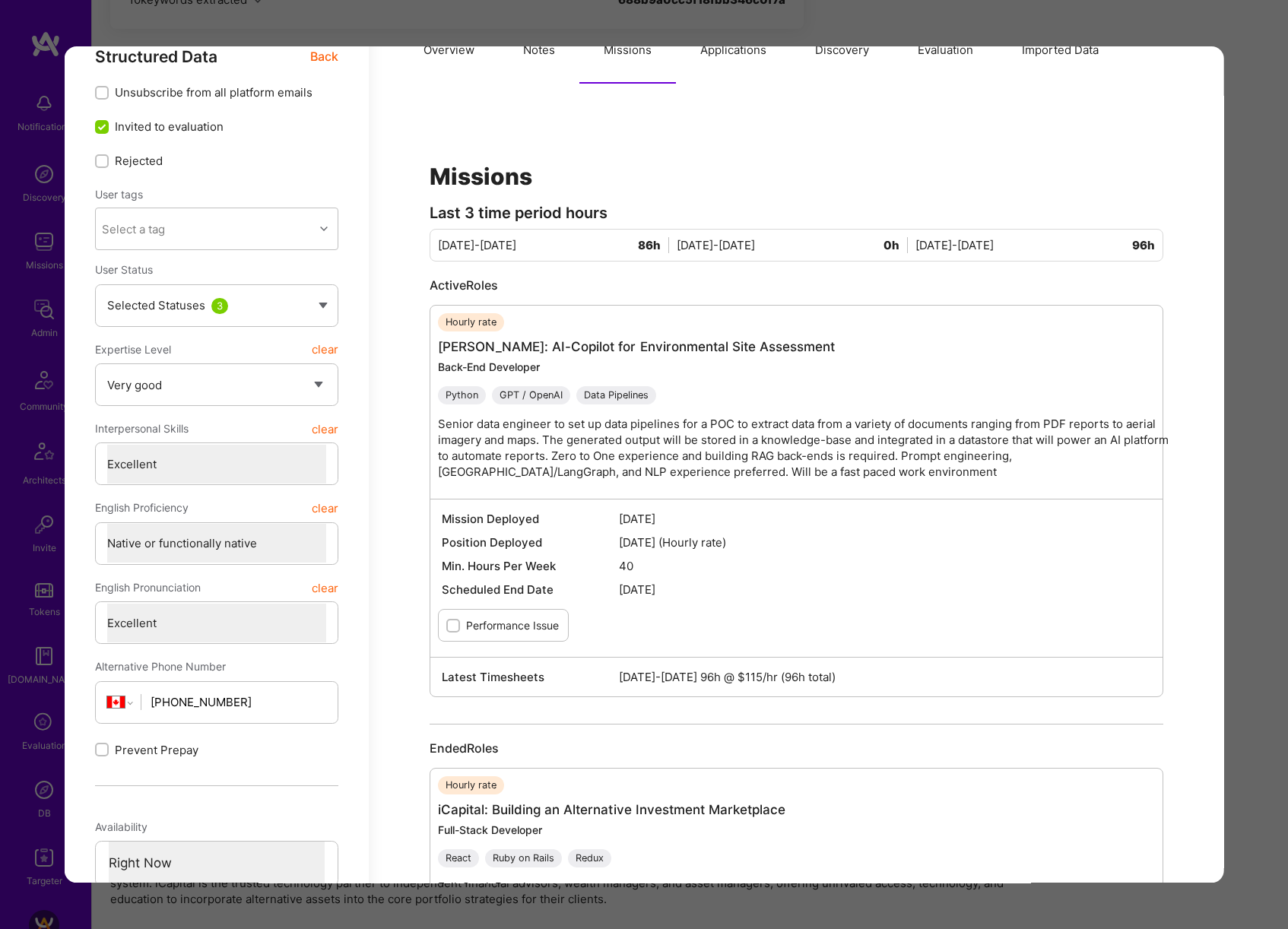
click at [1248, 466] on div "Application 5 of 22 Builder Missing Requirements Required Location See location…" at bounding box center [644, 464] width 1288 height 929
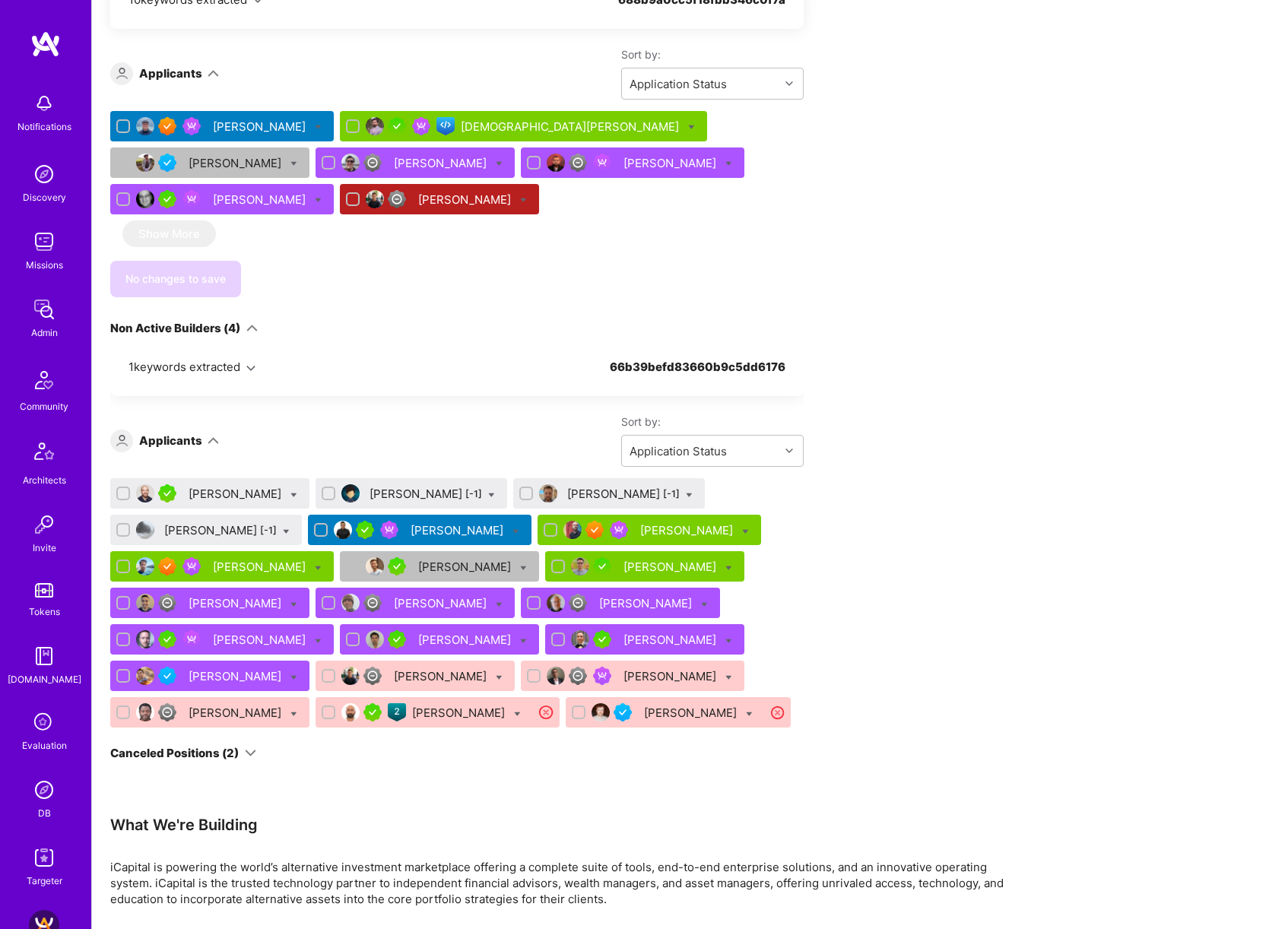
scroll to position [196, 0]
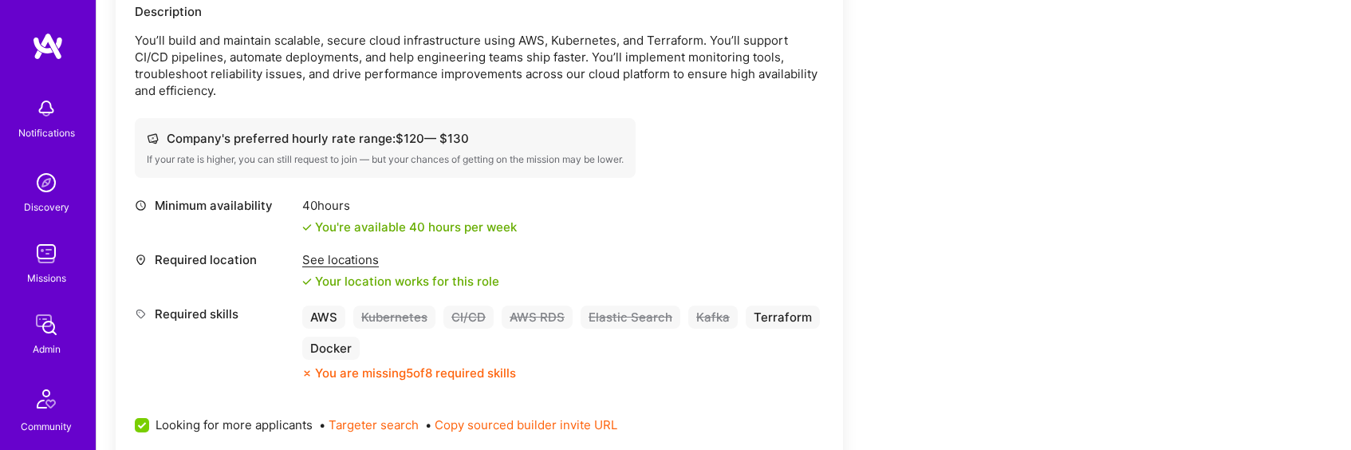
scroll to position [655, 0]
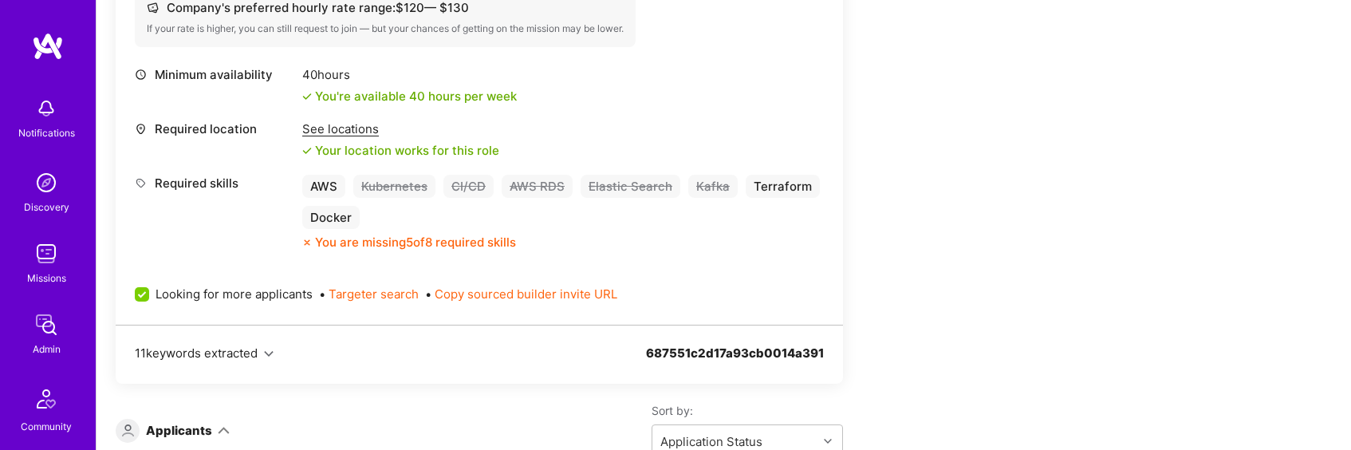
click at [355, 120] on div "See locations" at bounding box center [400, 128] width 197 height 17
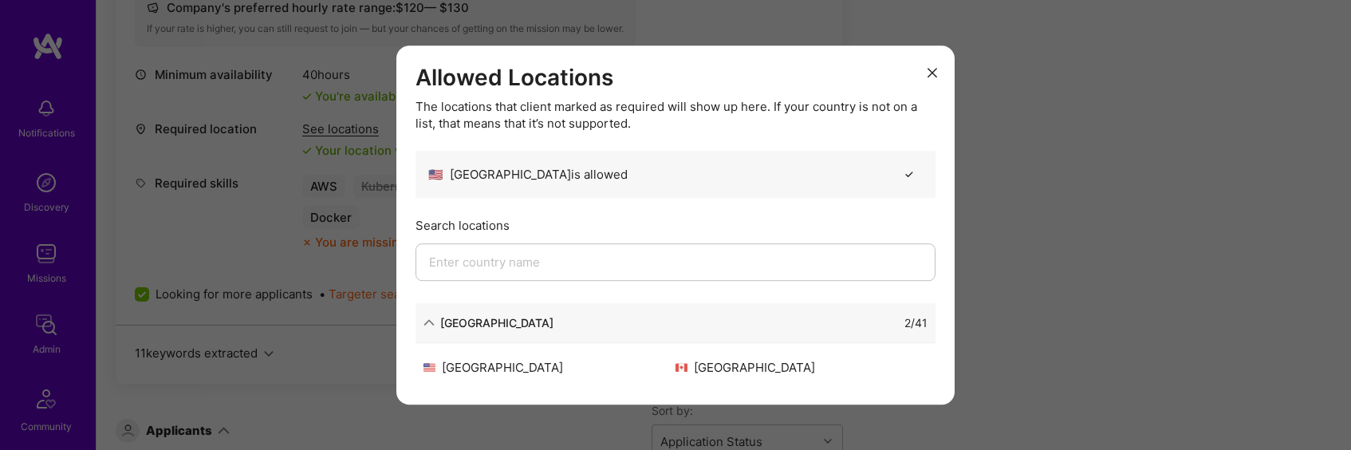
click at [1059, 218] on div "Allowed Locations The locations that client marked as required will show up her…" at bounding box center [675, 225] width 1351 height 450
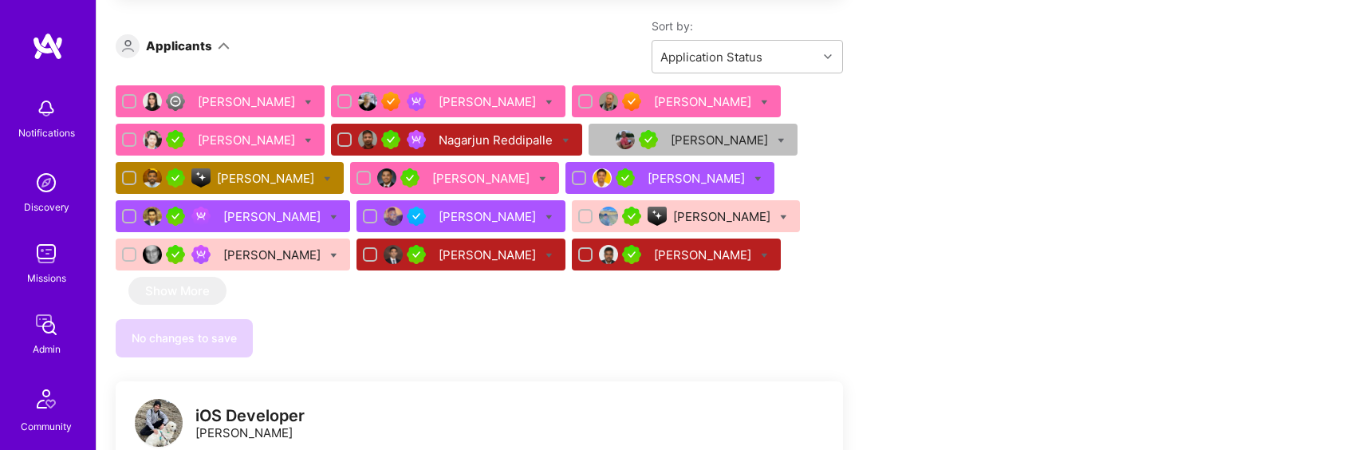
scroll to position [1034, 0]
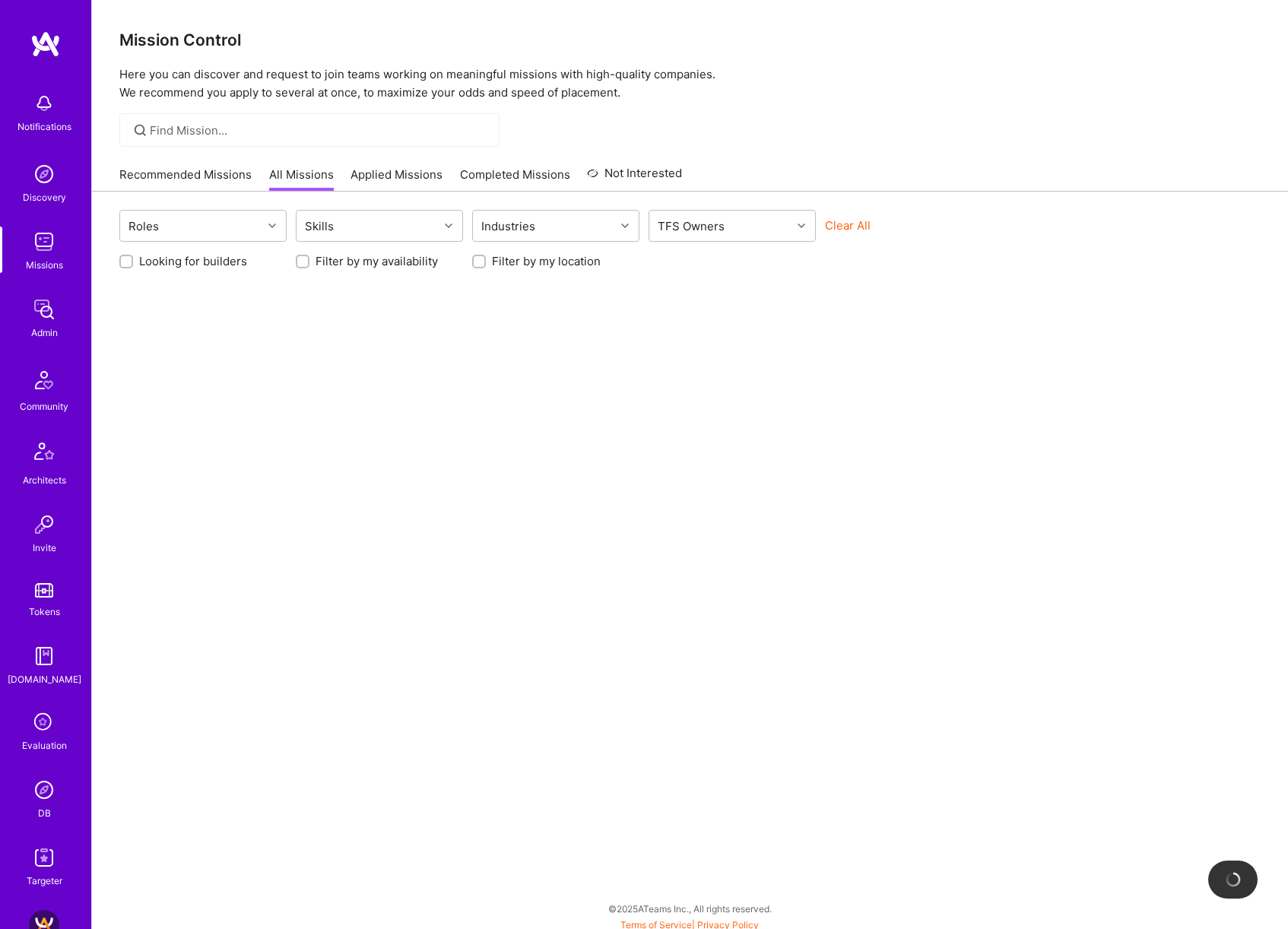
click at [856, 226] on button "Clear All" at bounding box center [848, 225] width 46 height 16
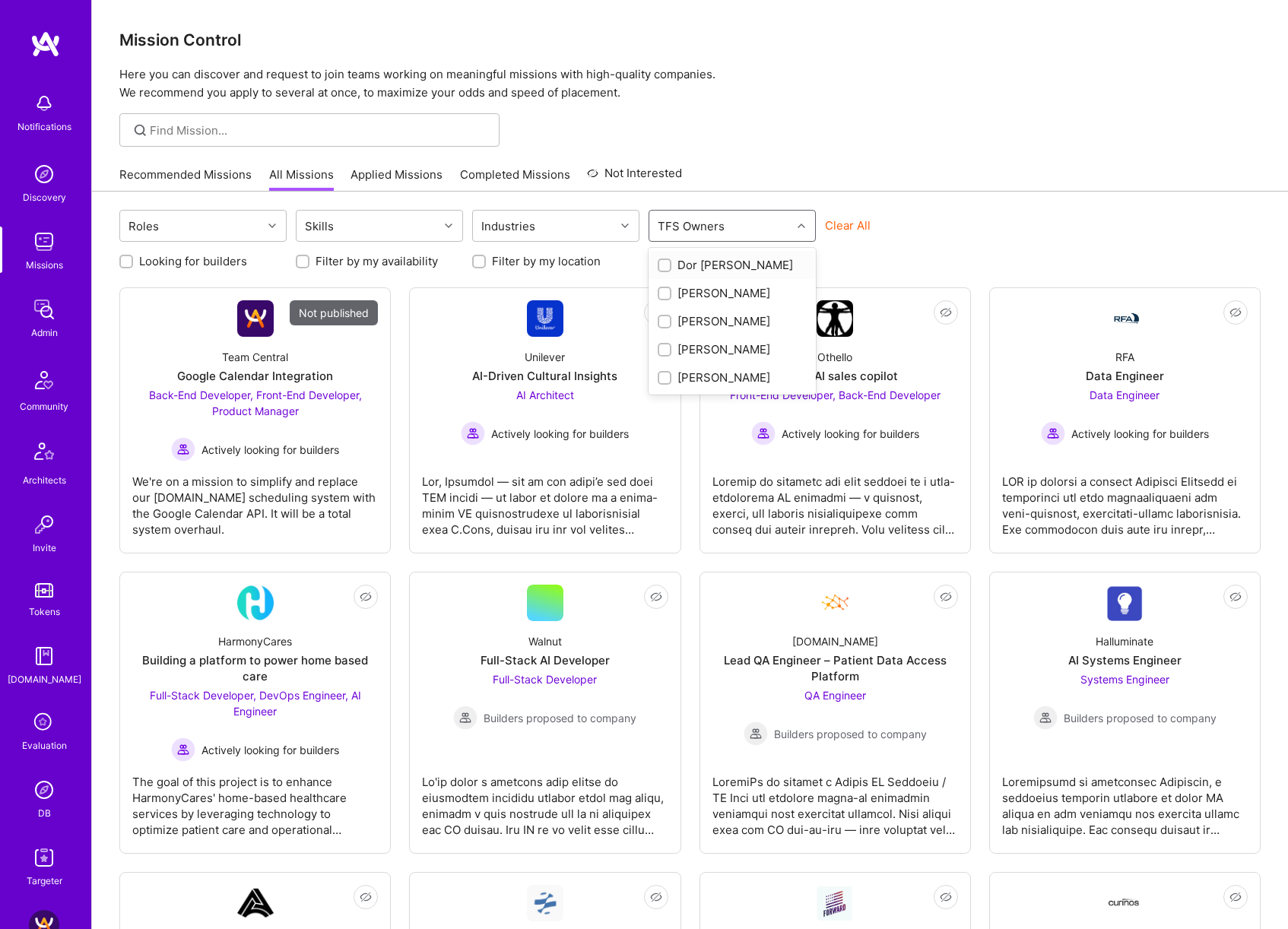
click at [717, 219] on div "TFS Owners" at bounding box center [691, 226] width 74 height 22
click at [720, 260] on div "Dor [PERSON_NAME]" at bounding box center [732, 264] width 149 height 16
checkbox input "true"
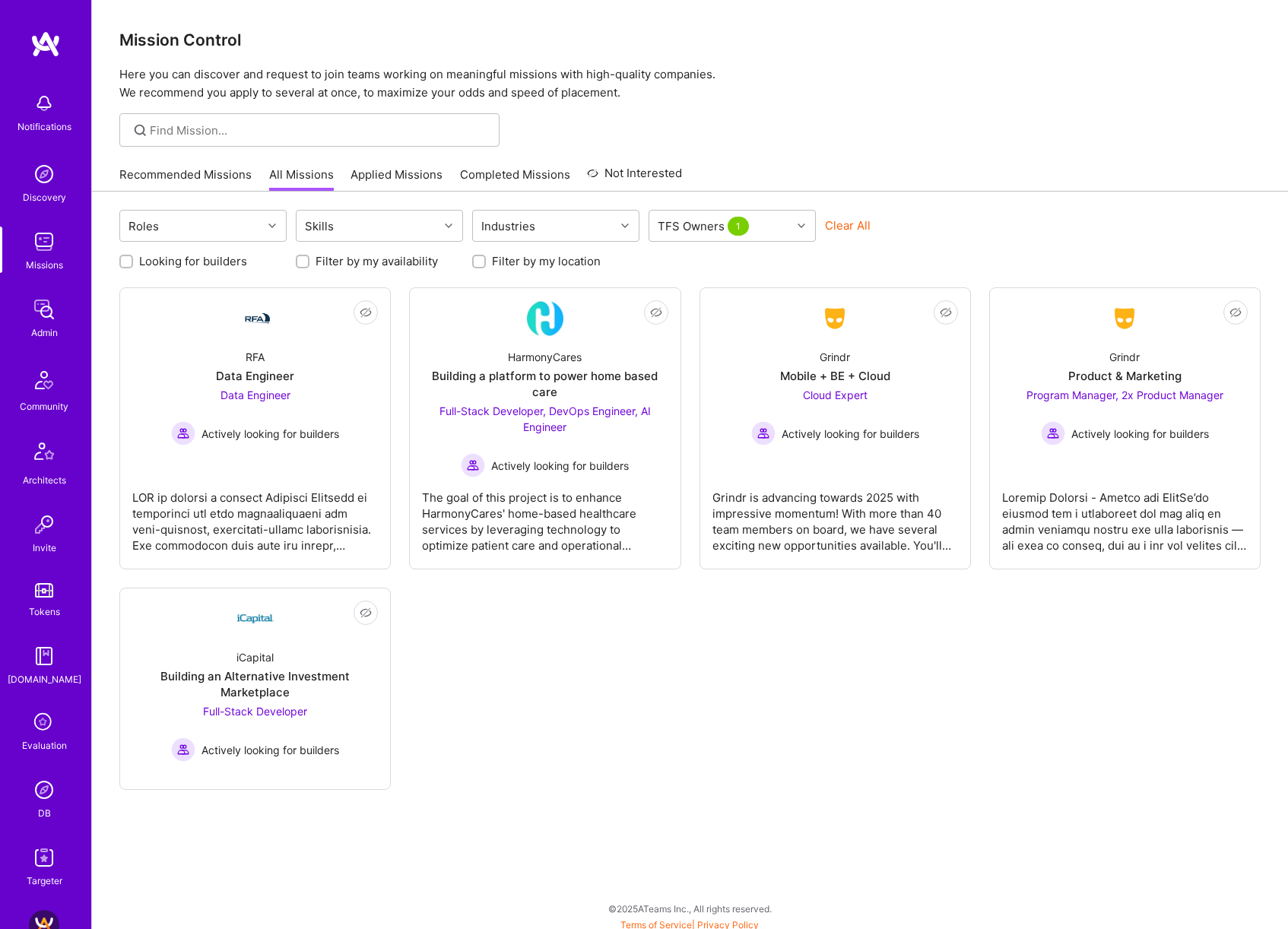
click at [929, 176] on div "Recommended Missions All Missions Applied Missions Completed Missions Not Inter…" at bounding box center [689, 175] width 1141 height 32
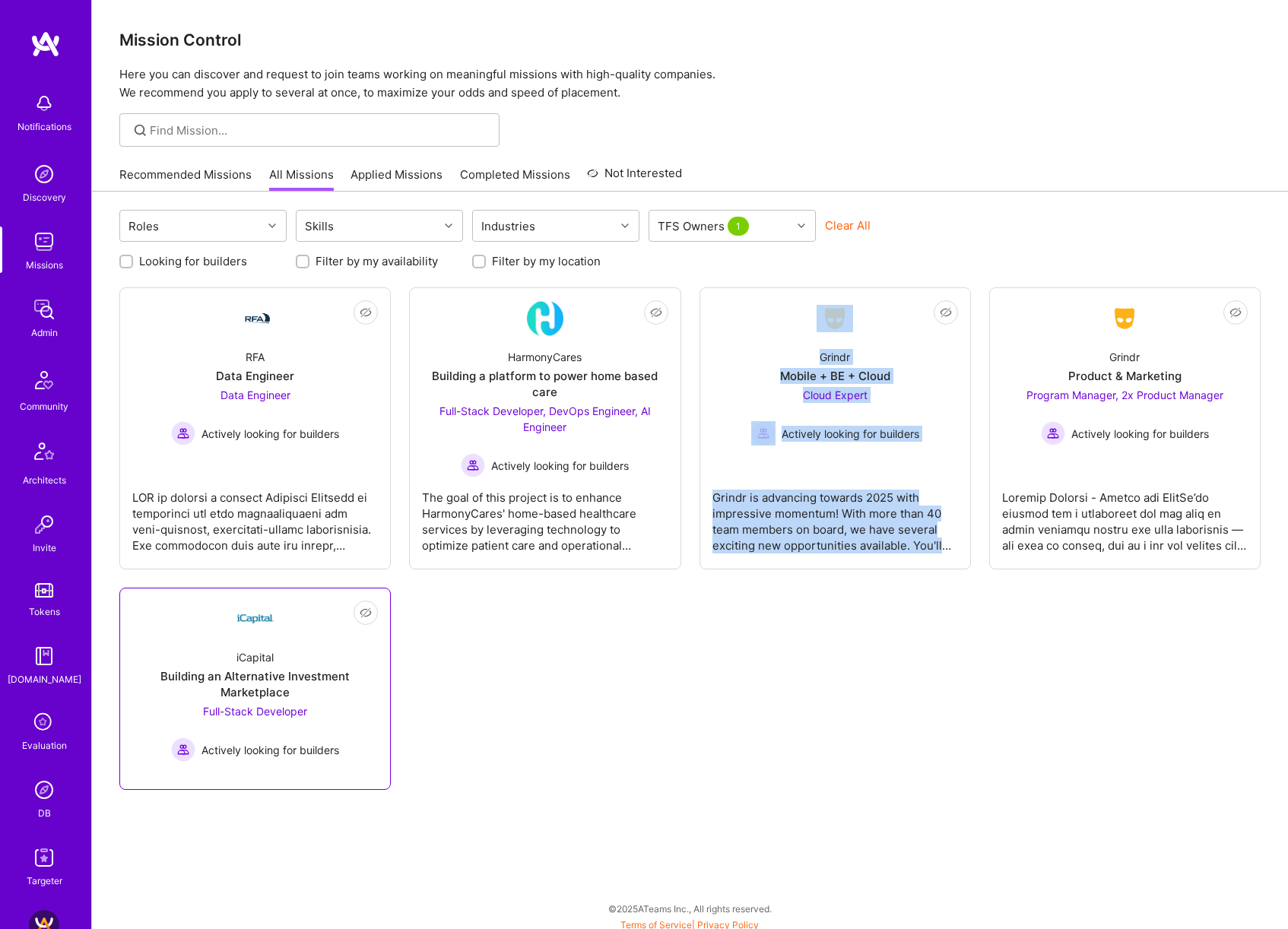
click at [258, 658] on div "iCapital" at bounding box center [255, 657] width 37 height 16
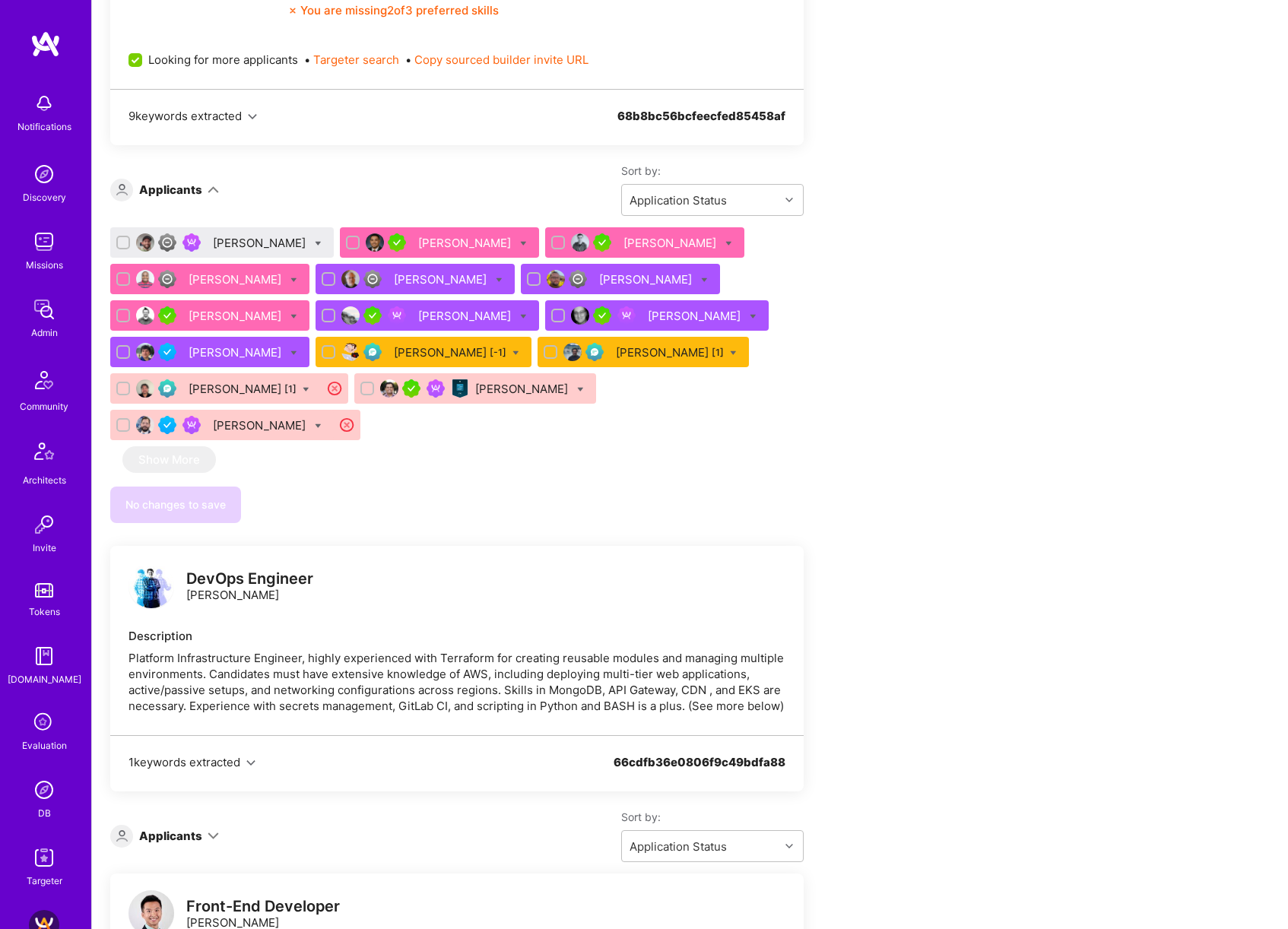
scroll to position [482, 0]
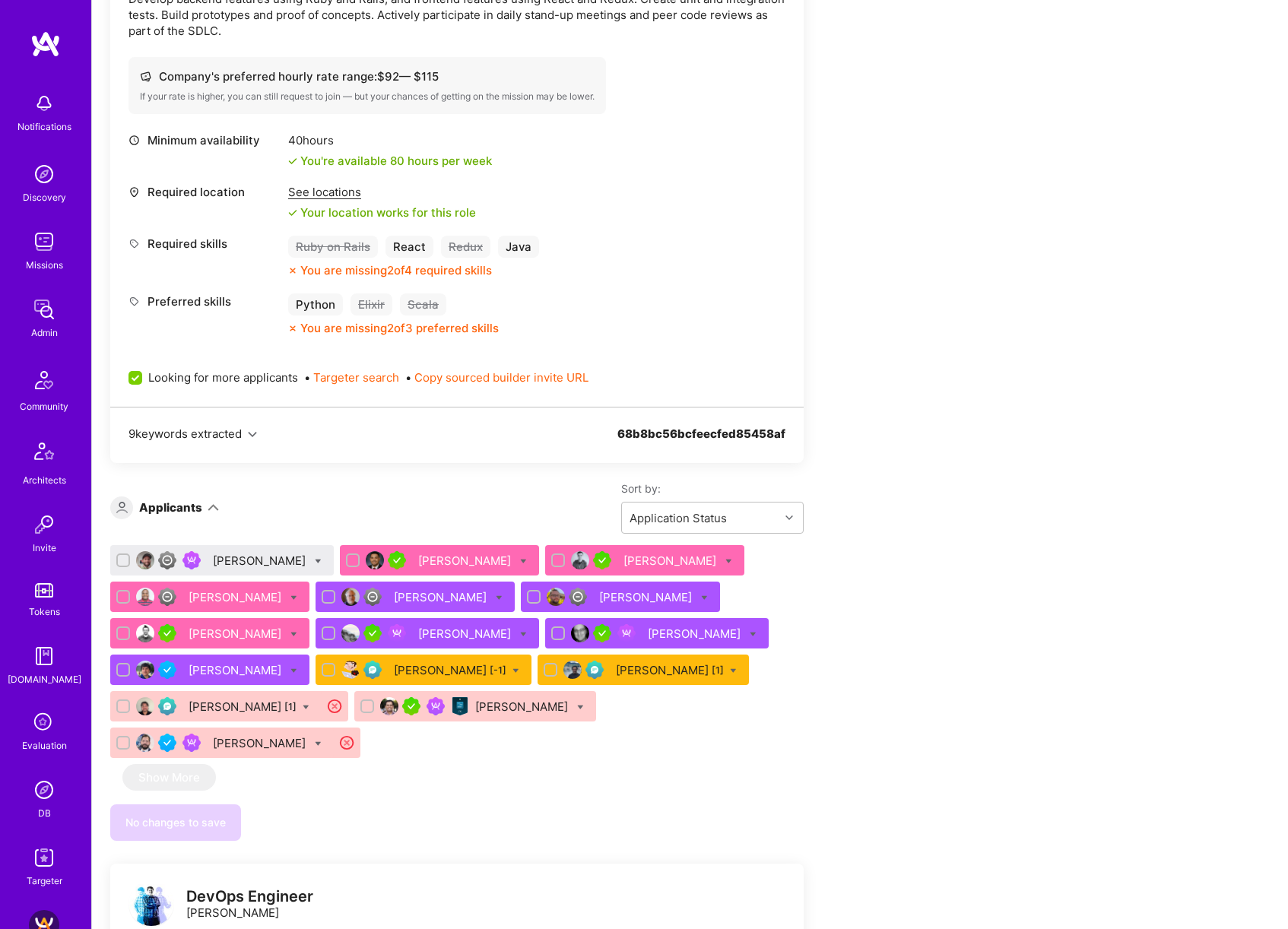
click at [250, 562] on div "[PERSON_NAME]" at bounding box center [260, 561] width 95 height 16
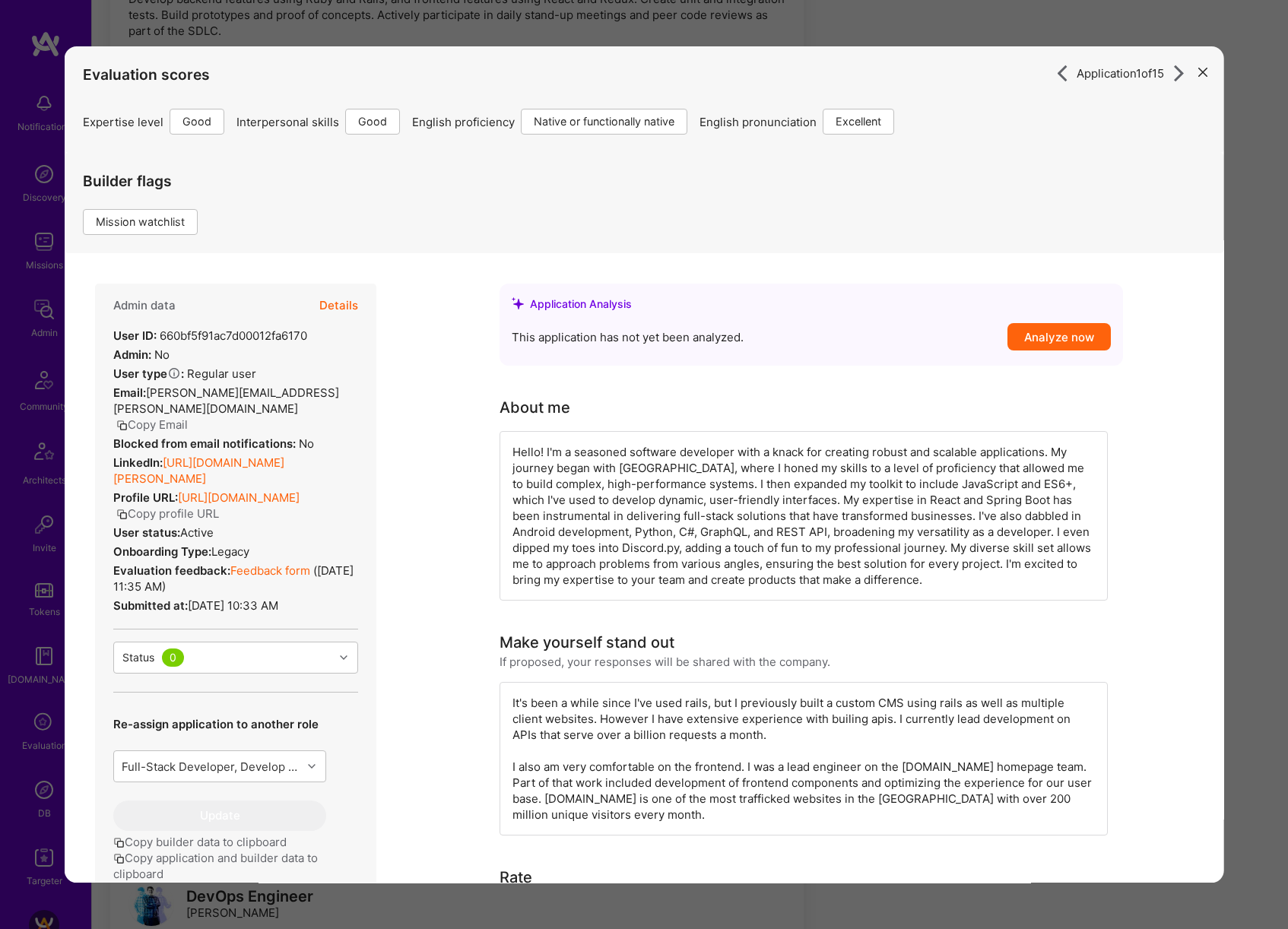
scroll to position [429, 0]
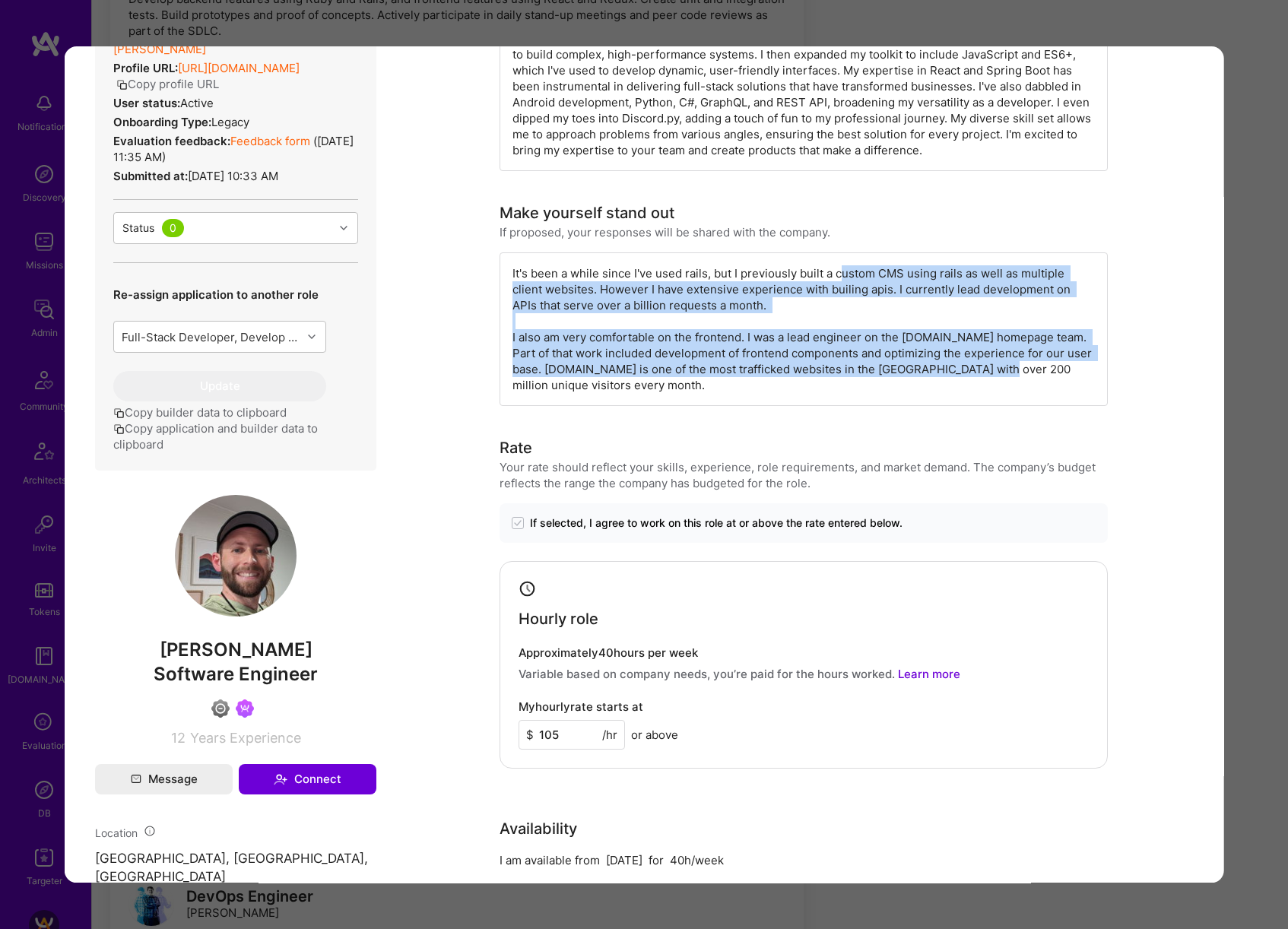
drag, startPoint x: 834, startPoint y: 274, endPoint x: 959, endPoint y: 364, distance: 154.0
click at [959, 364] on div "It's been a while since I've used rails, but I previously built a custom CMS us…" at bounding box center [804, 329] width 608 height 154
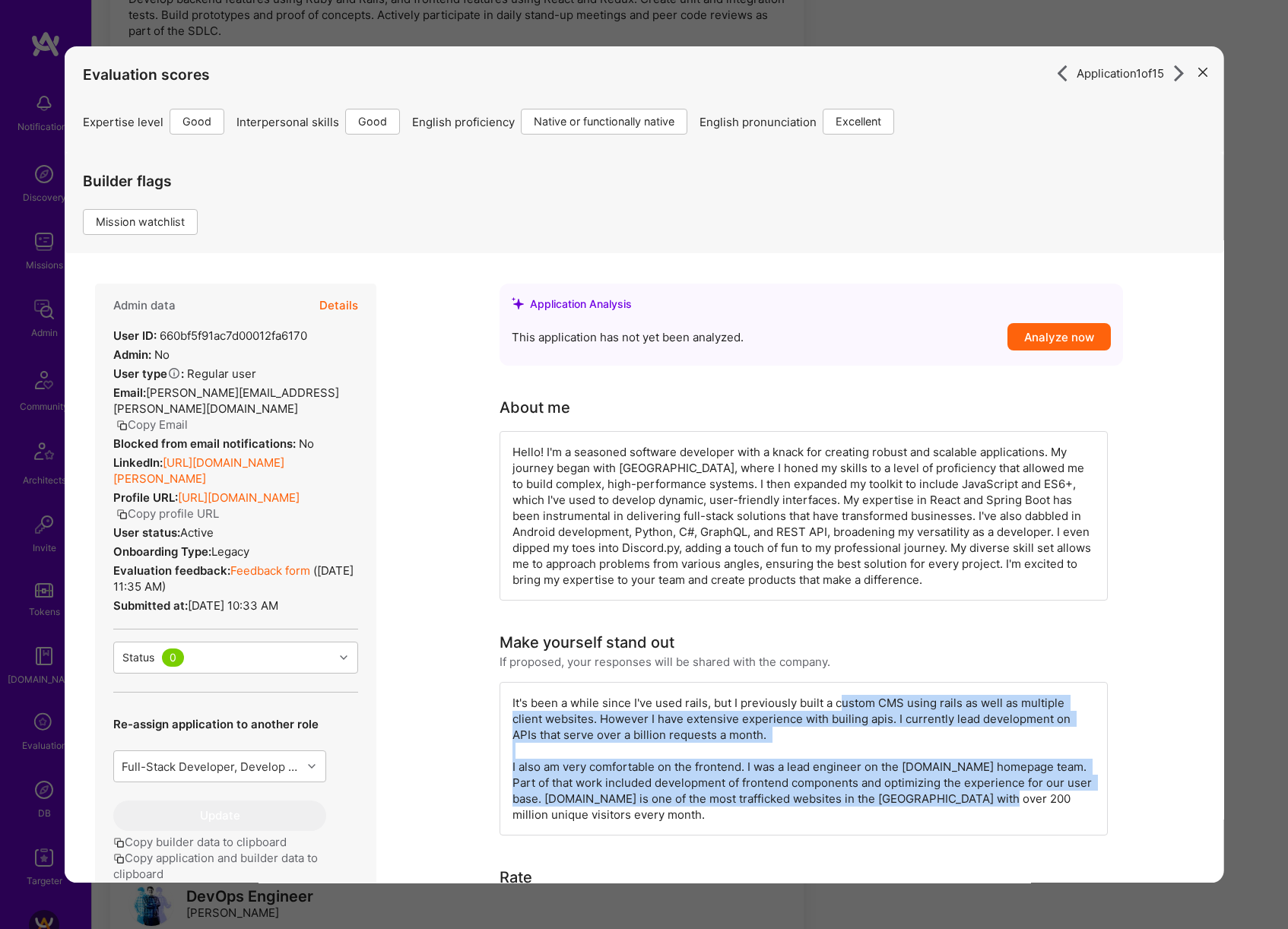
scroll to position [324, 0]
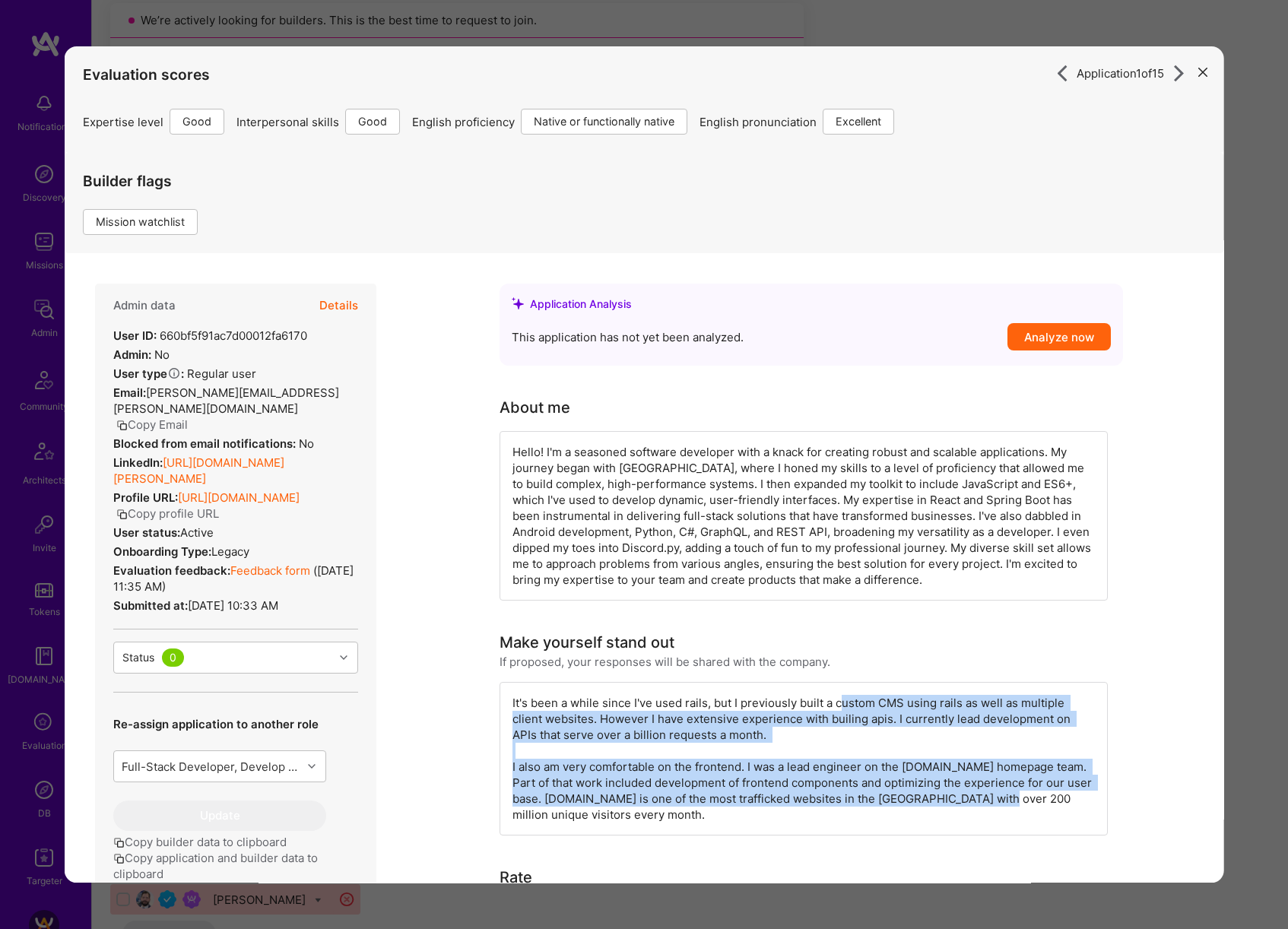
click at [351, 310] on button "Details" at bounding box center [338, 305] width 39 height 44
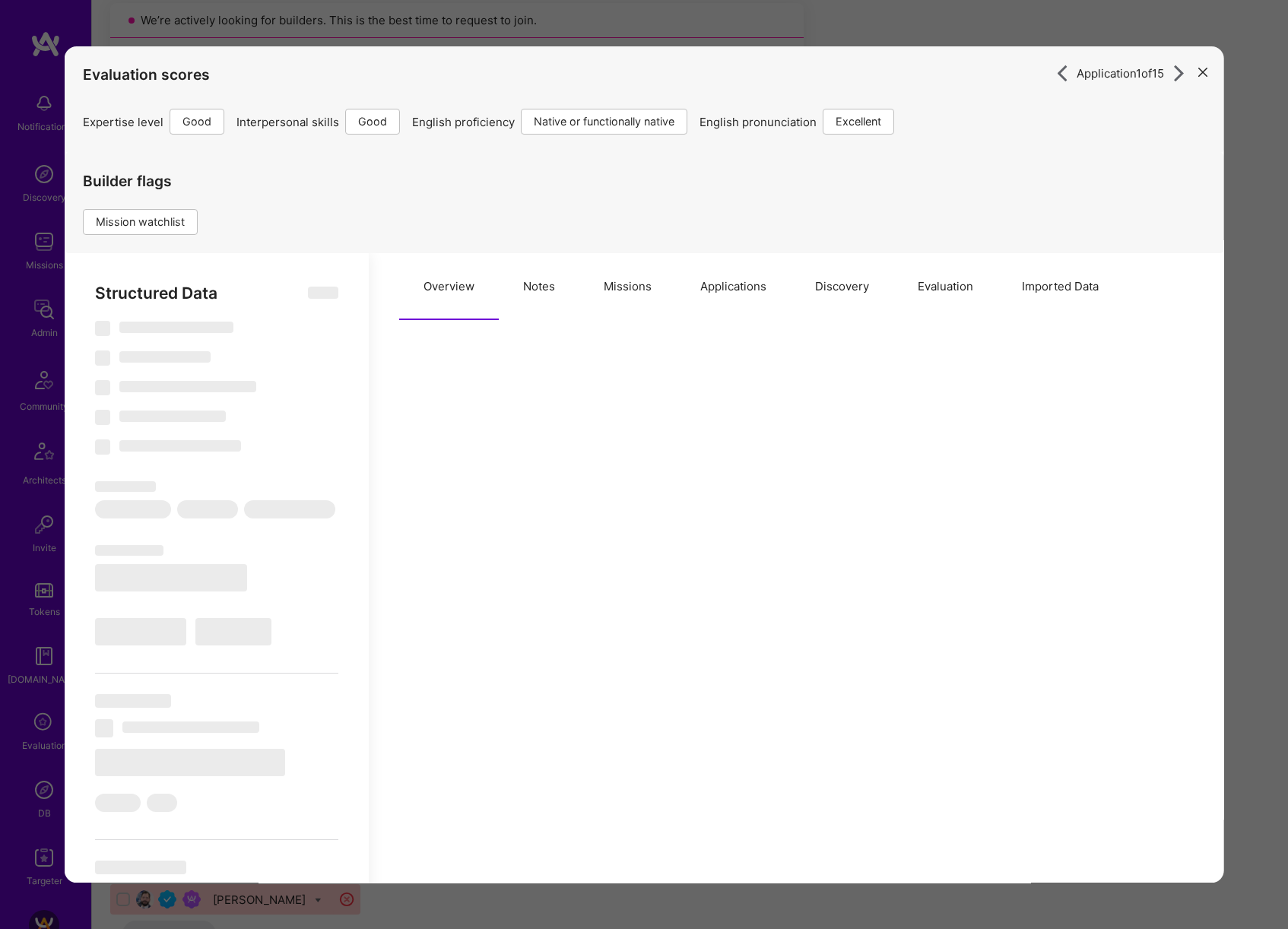
click at [626, 298] on button "Missions" at bounding box center [627, 287] width 96 height 67
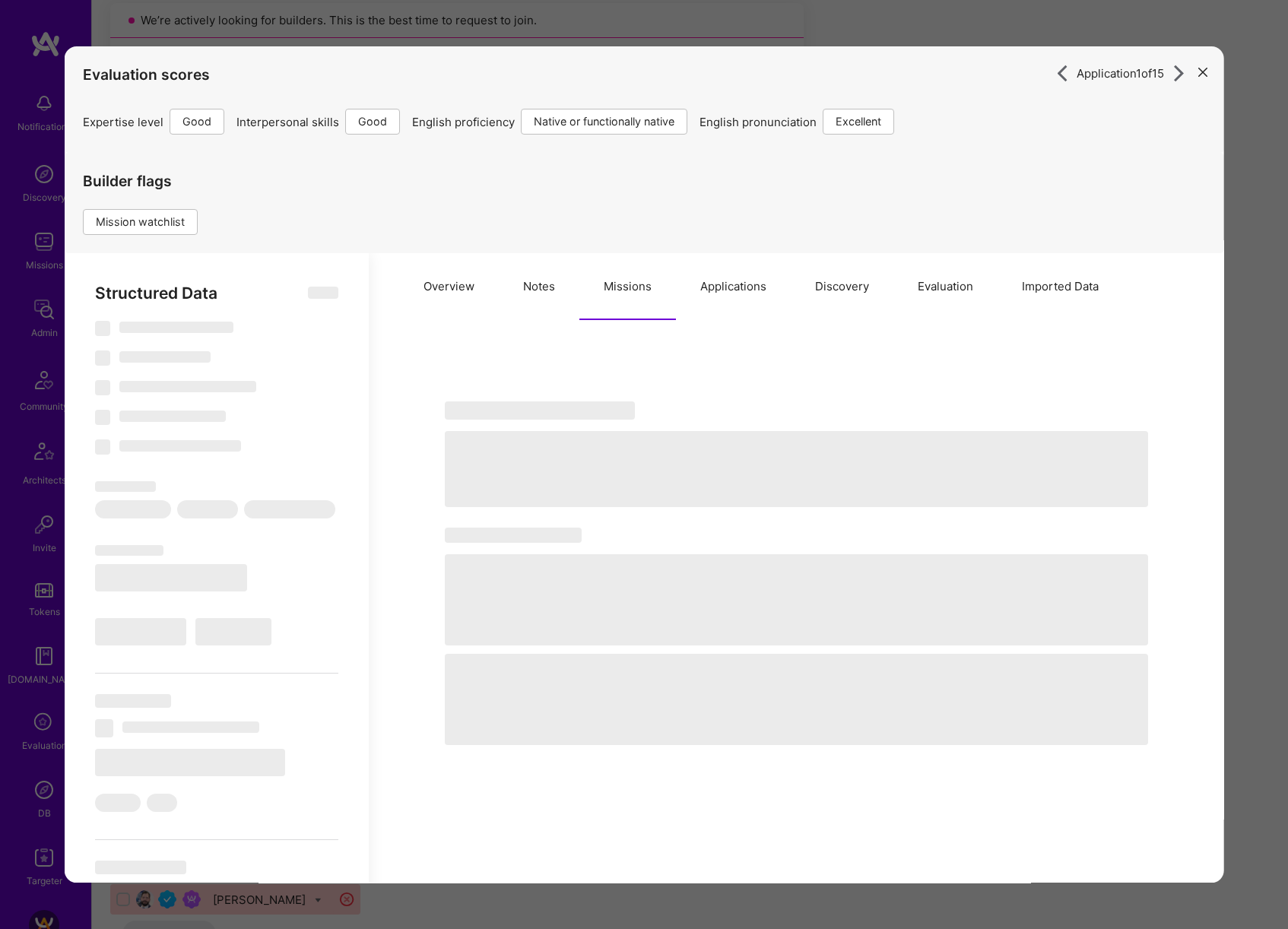
select select "Right Now"
select select "4"
select select "7"
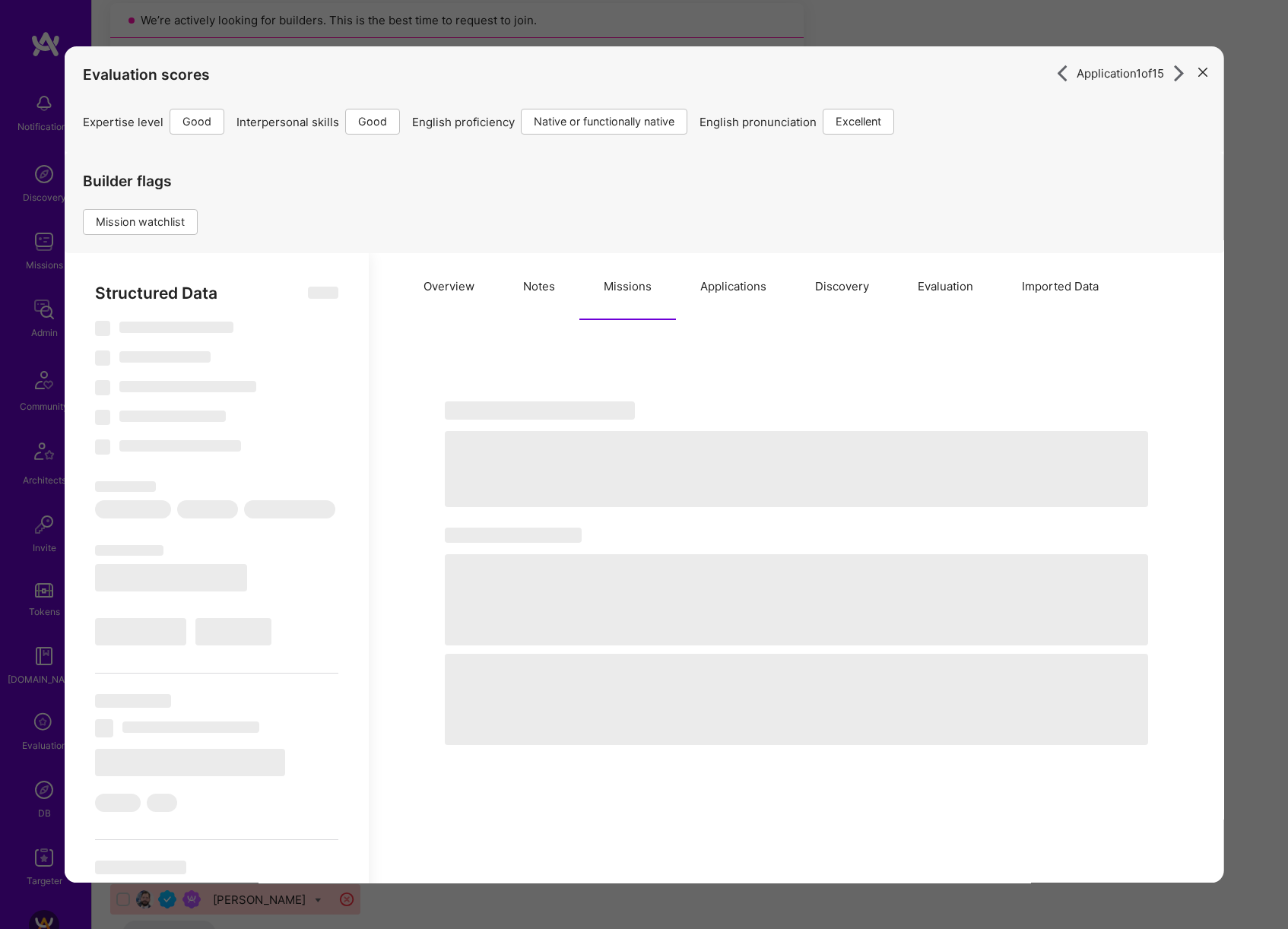
select select "US"
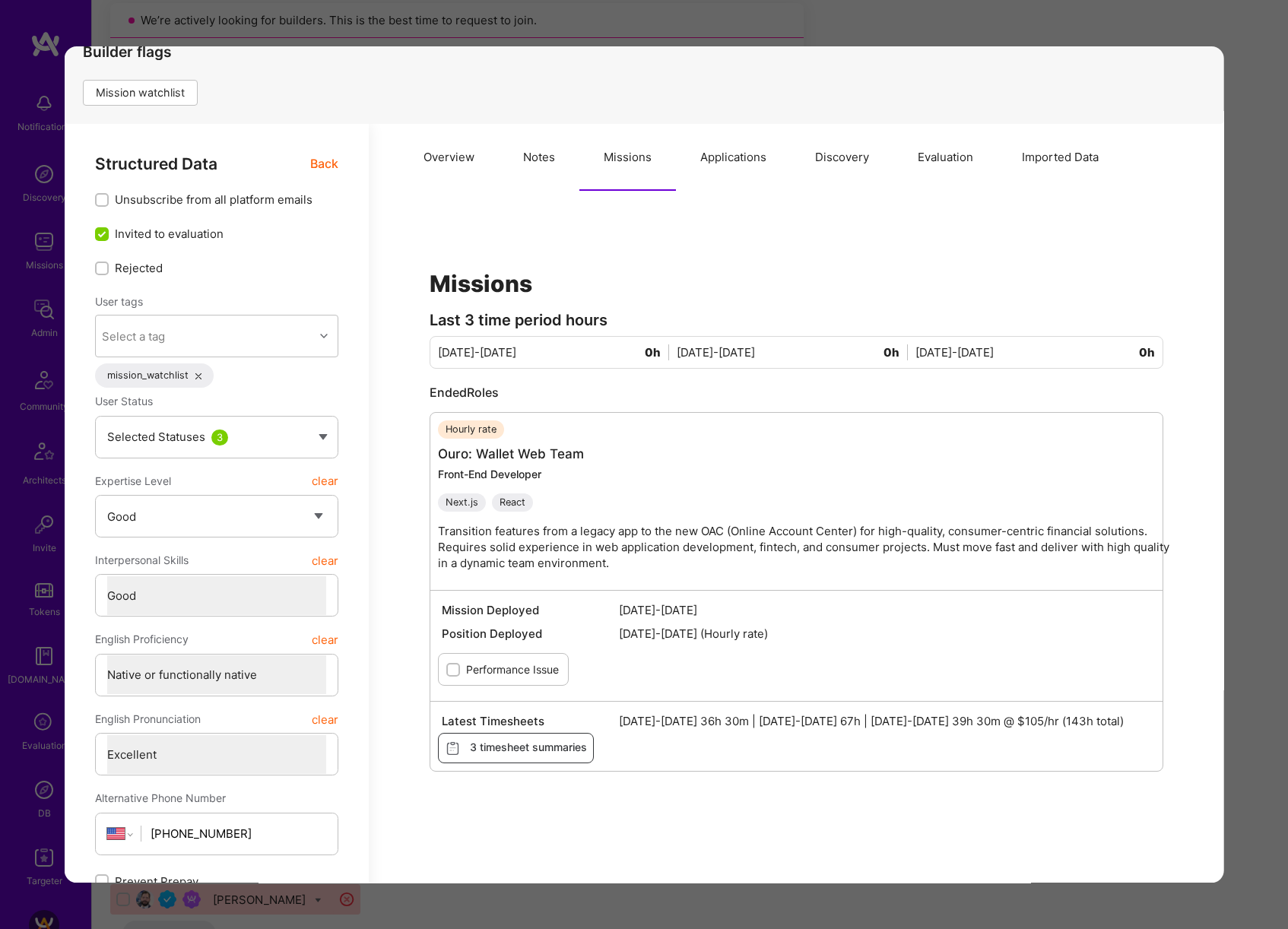
scroll to position [15, 0]
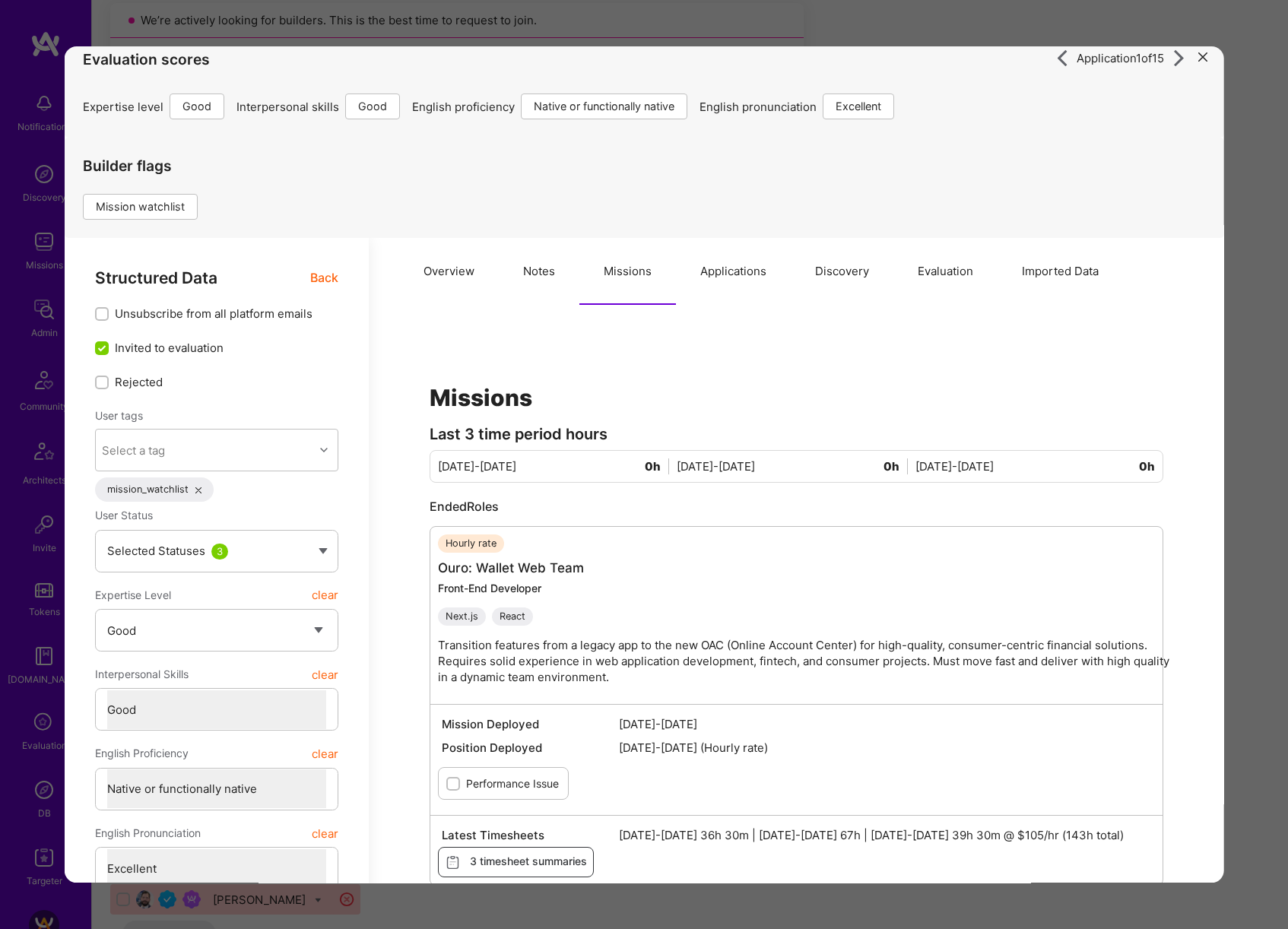
click at [532, 287] on button "Notes" at bounding box center [539, 272] width 81 height 67
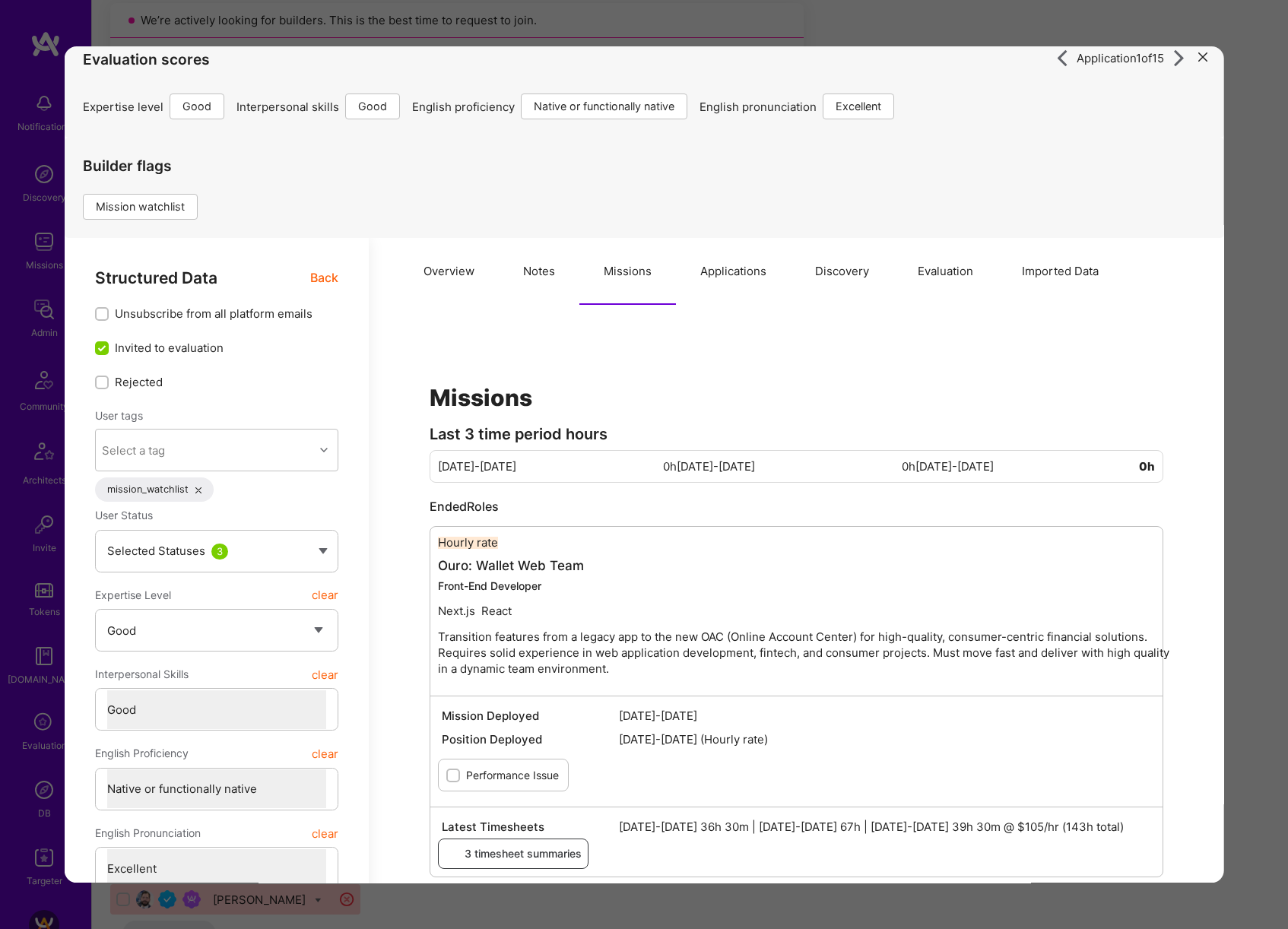
type textarea "x"
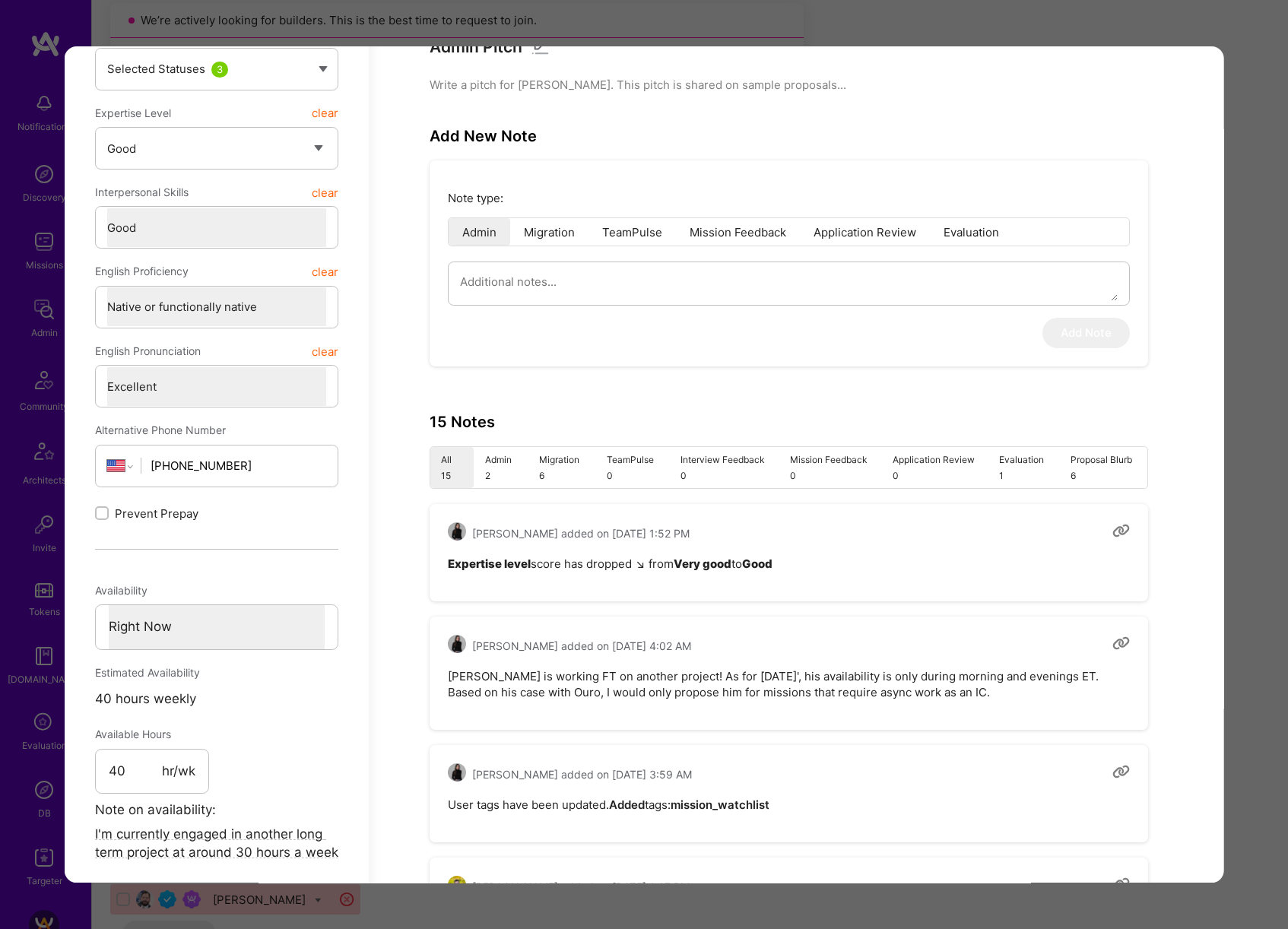
scroll to position [497, 0]
drag, startPoint x: 669, startPoint y: 675, endPoint x: 1003, endPoint y: 681, distance: 334.1
click at [1003, 681] on pre "[PERSON_NAME] is working FT on another project! As for [DATE]', his availabilit…" at bounding box center [788, 685] width 682 height 31
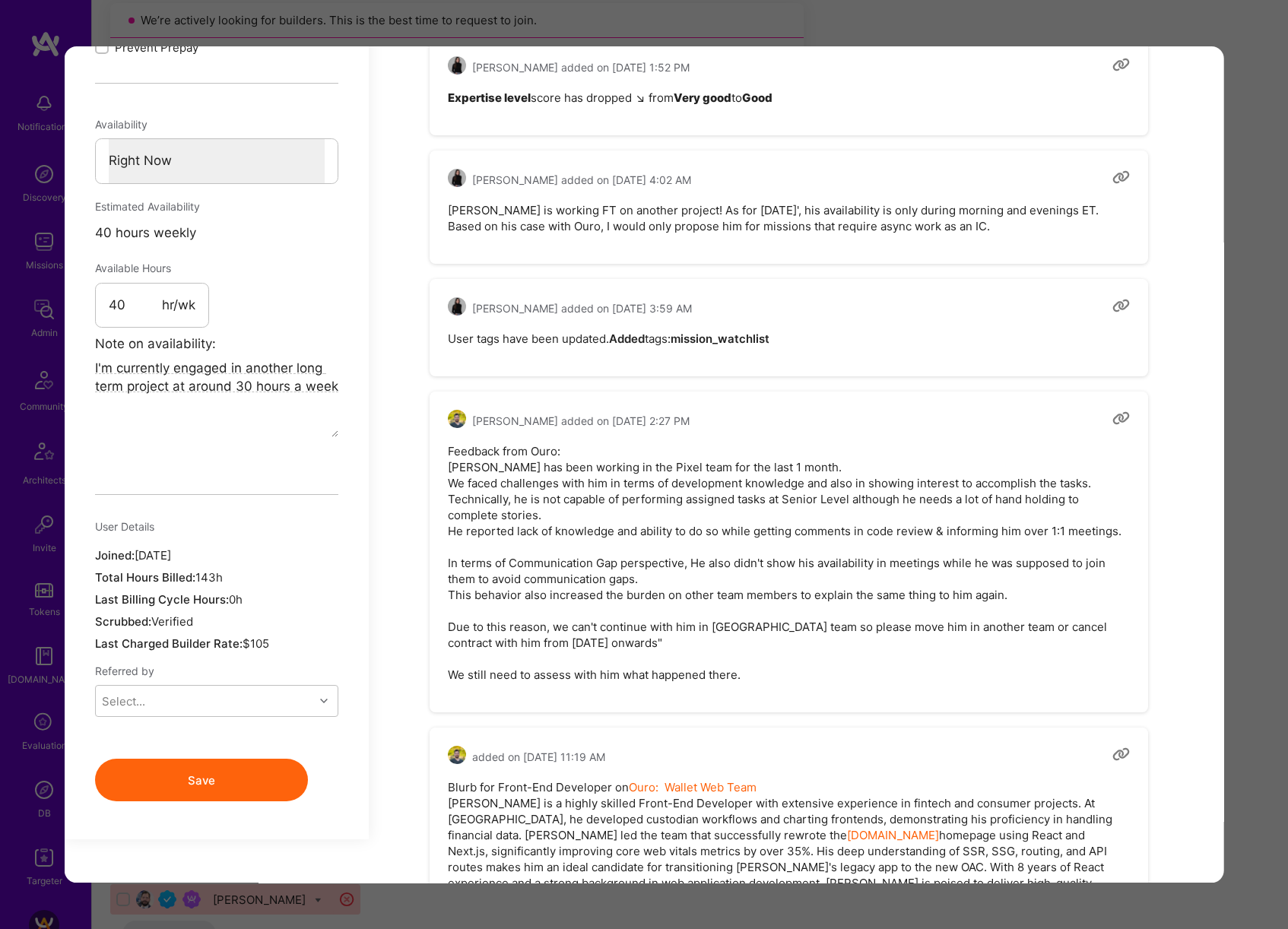
scroll to position [974, 0]
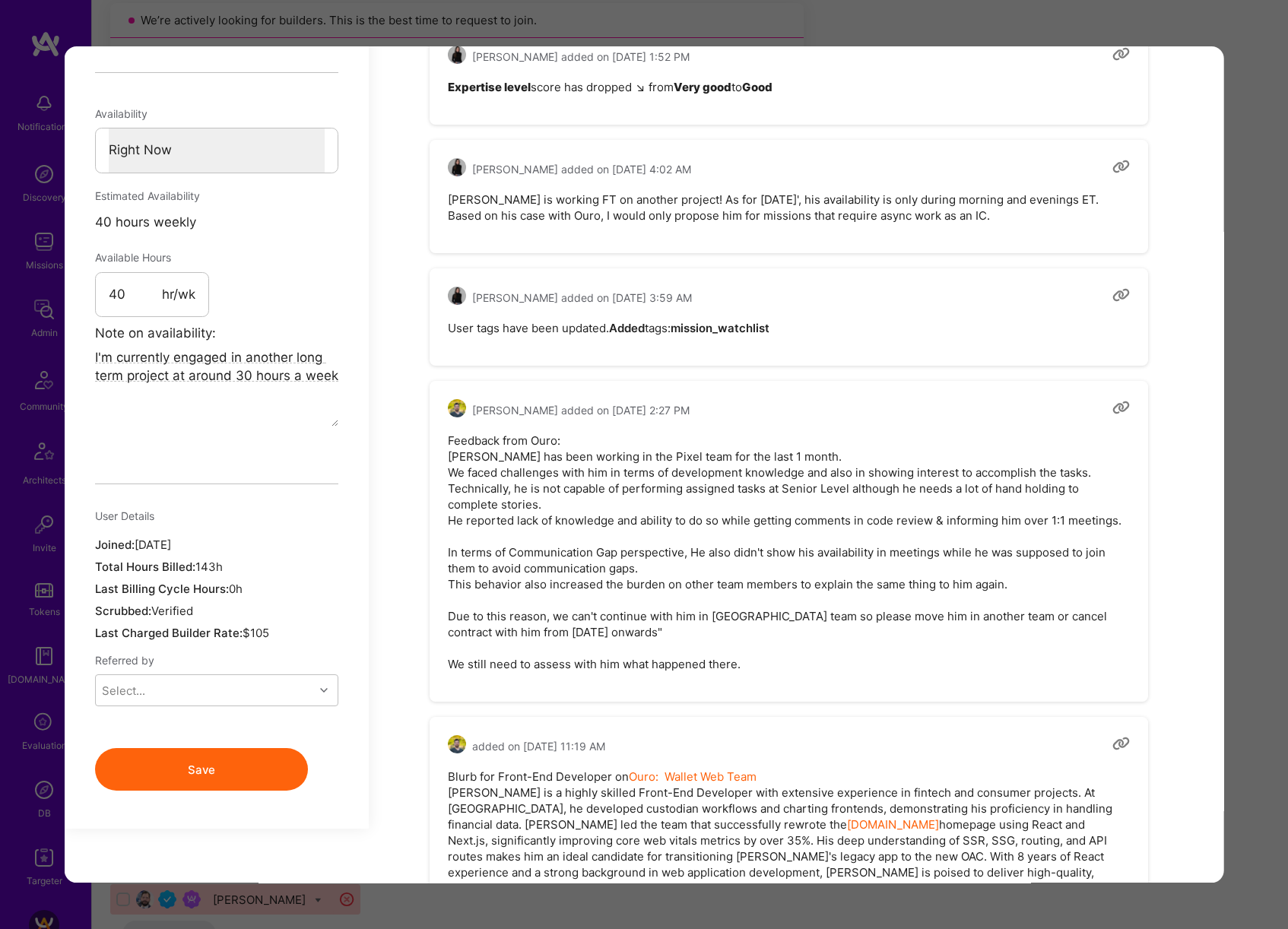
click at [1262, 483] on div "Application 1 of 15 Evaluation scores Expertise level Good Interpersonal skills…" at bounding box center [644, 464] width 1288 height 929
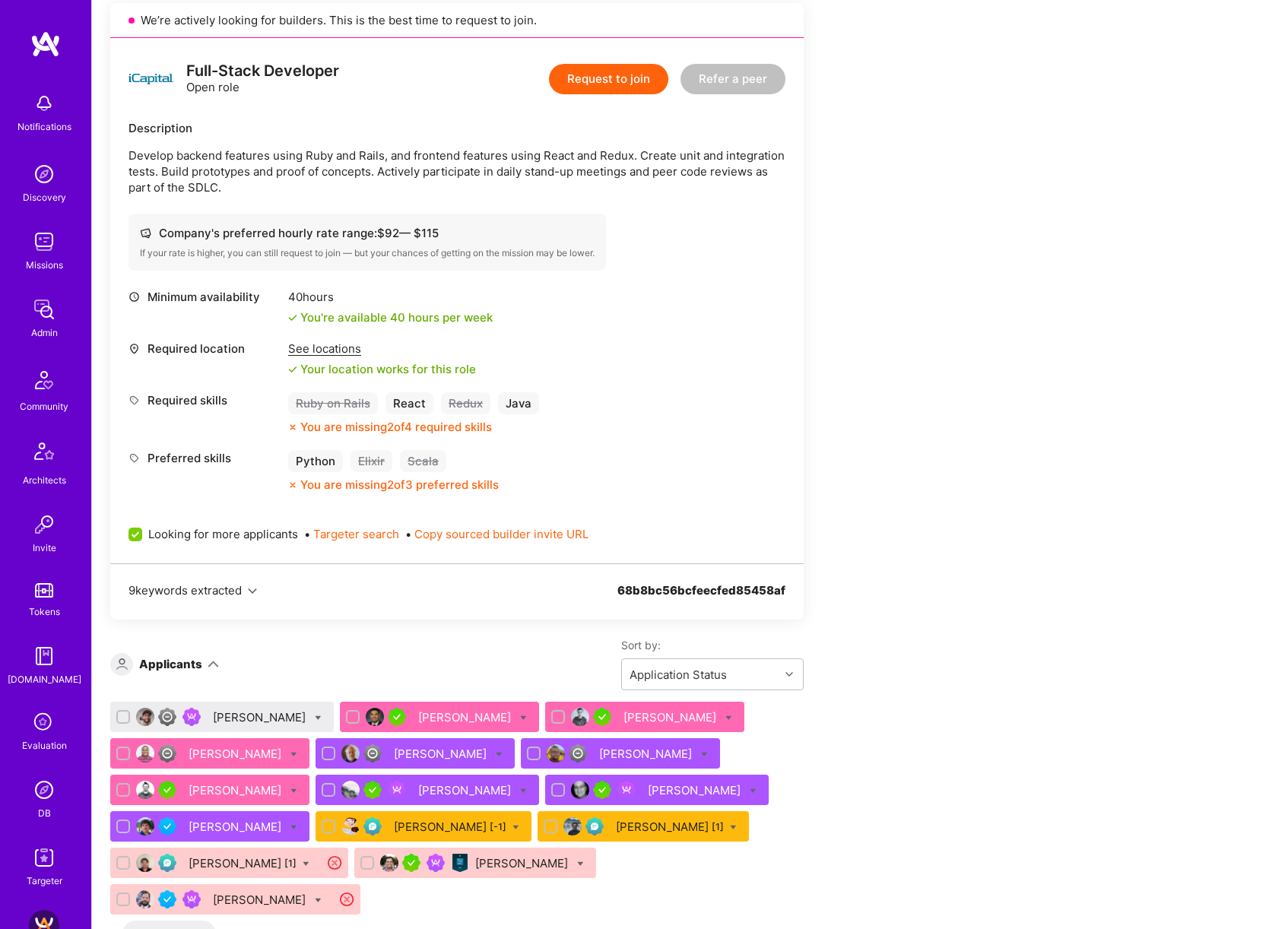
click at [315, 717] on icon at bounding box center [317, 717] width 7 height 7
checkbox input "true"
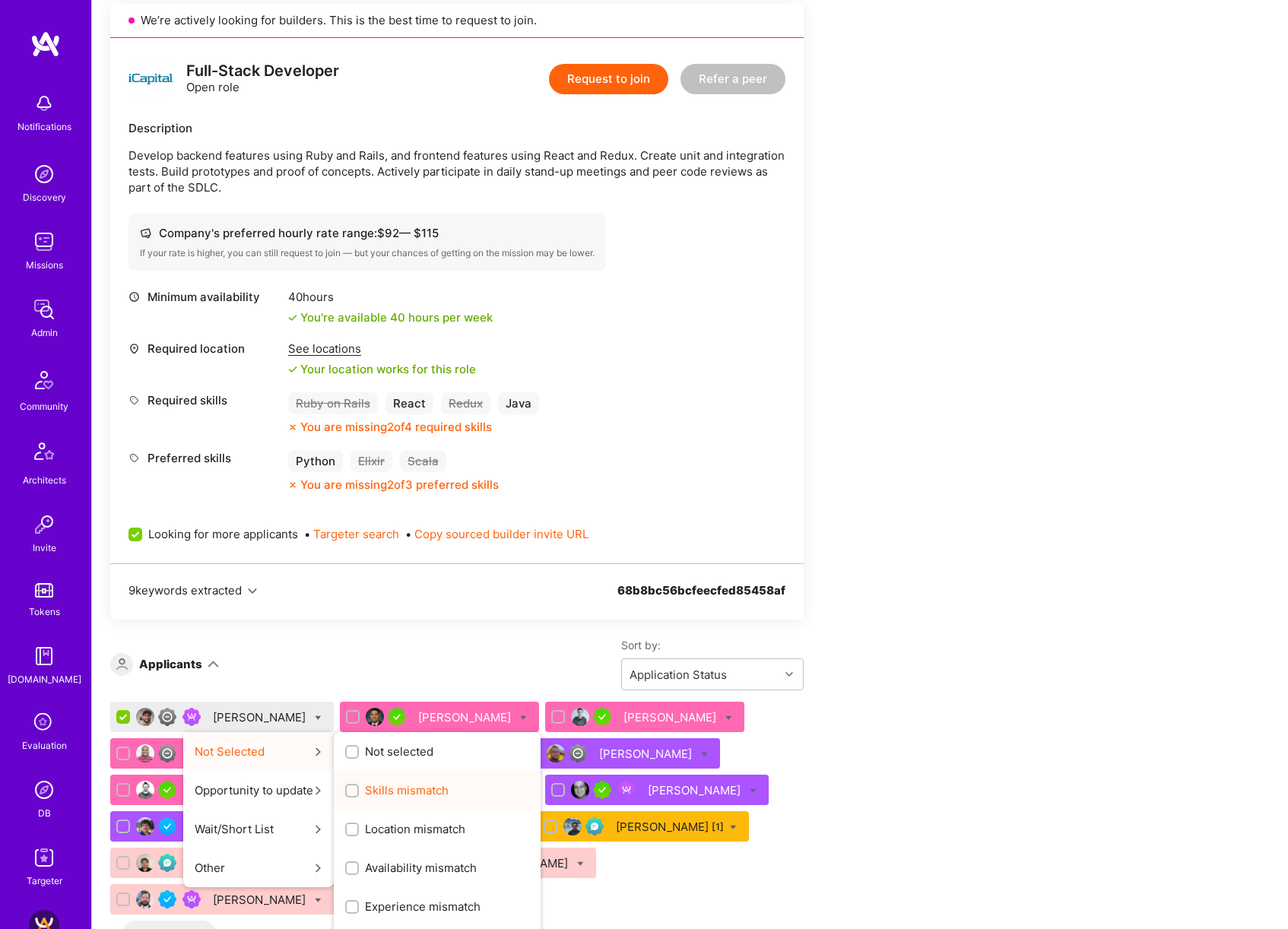
click at [403, 788] on span "Skills mismatch" at bounding box center [407, 790] width 84 height 16
click at [358, 788] on input "Skills mismatch" at bounding box center [353, 791] width 10 height 10
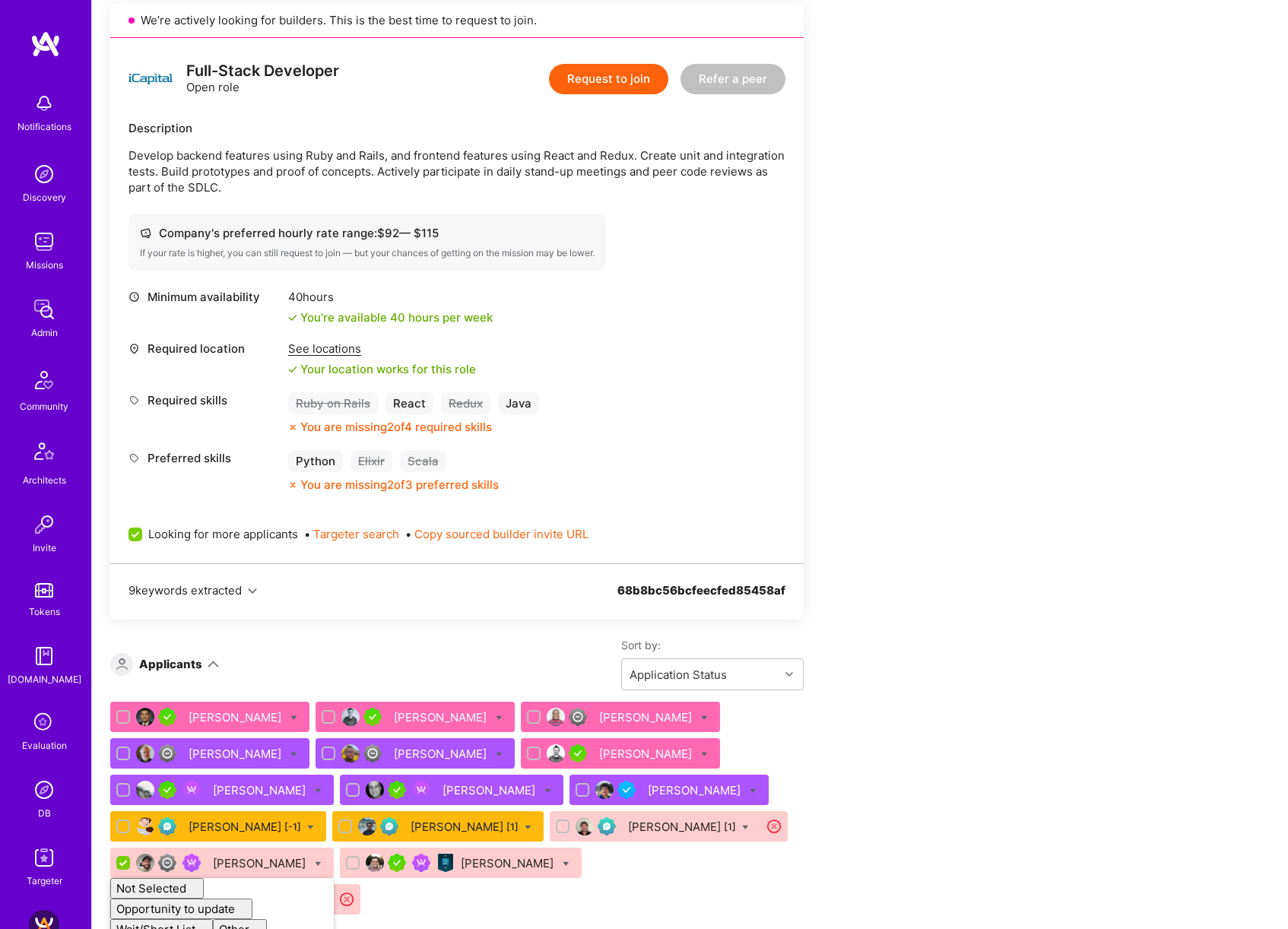
checkbox input "false"
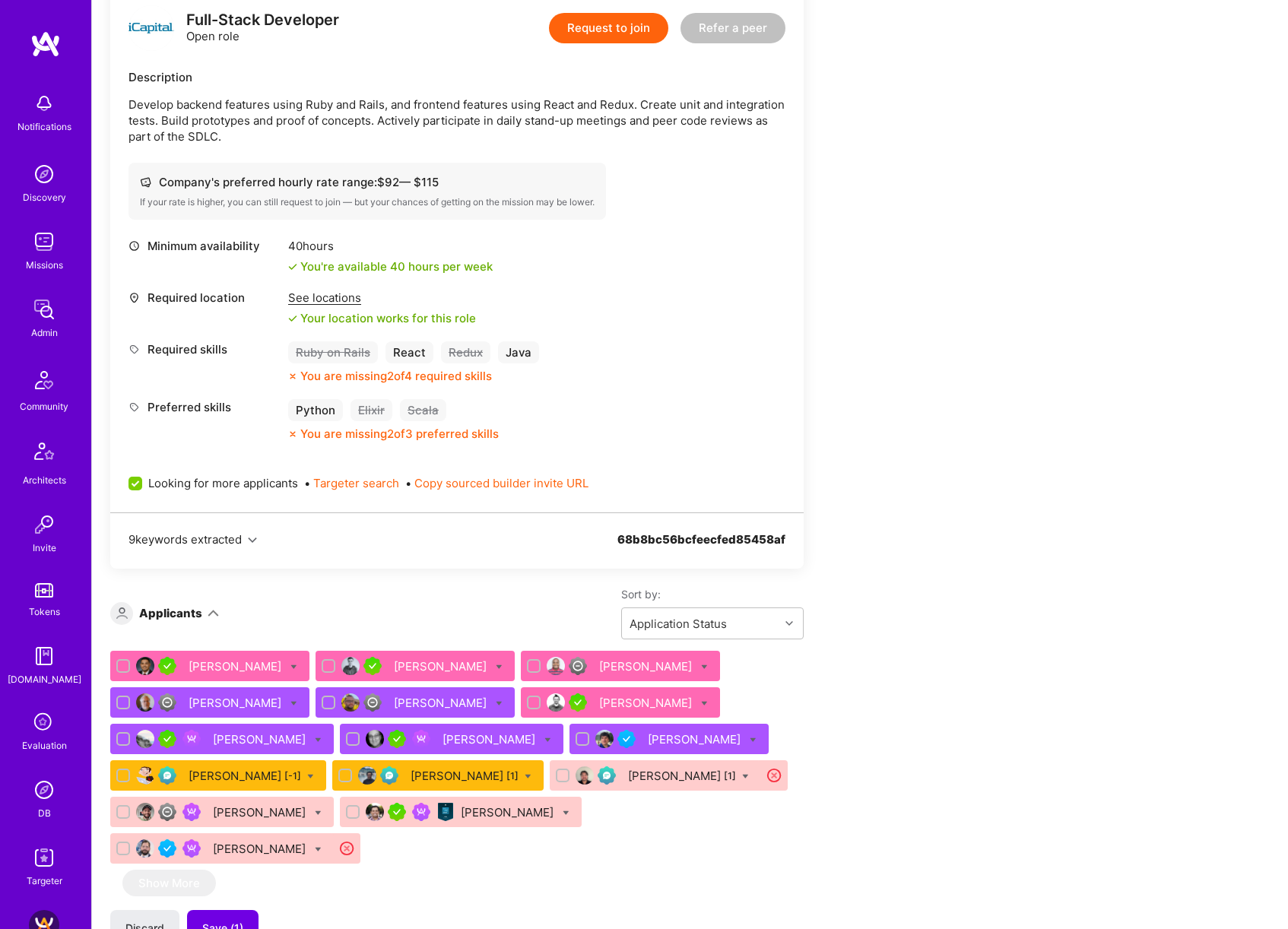
scroll to position [427, 0]
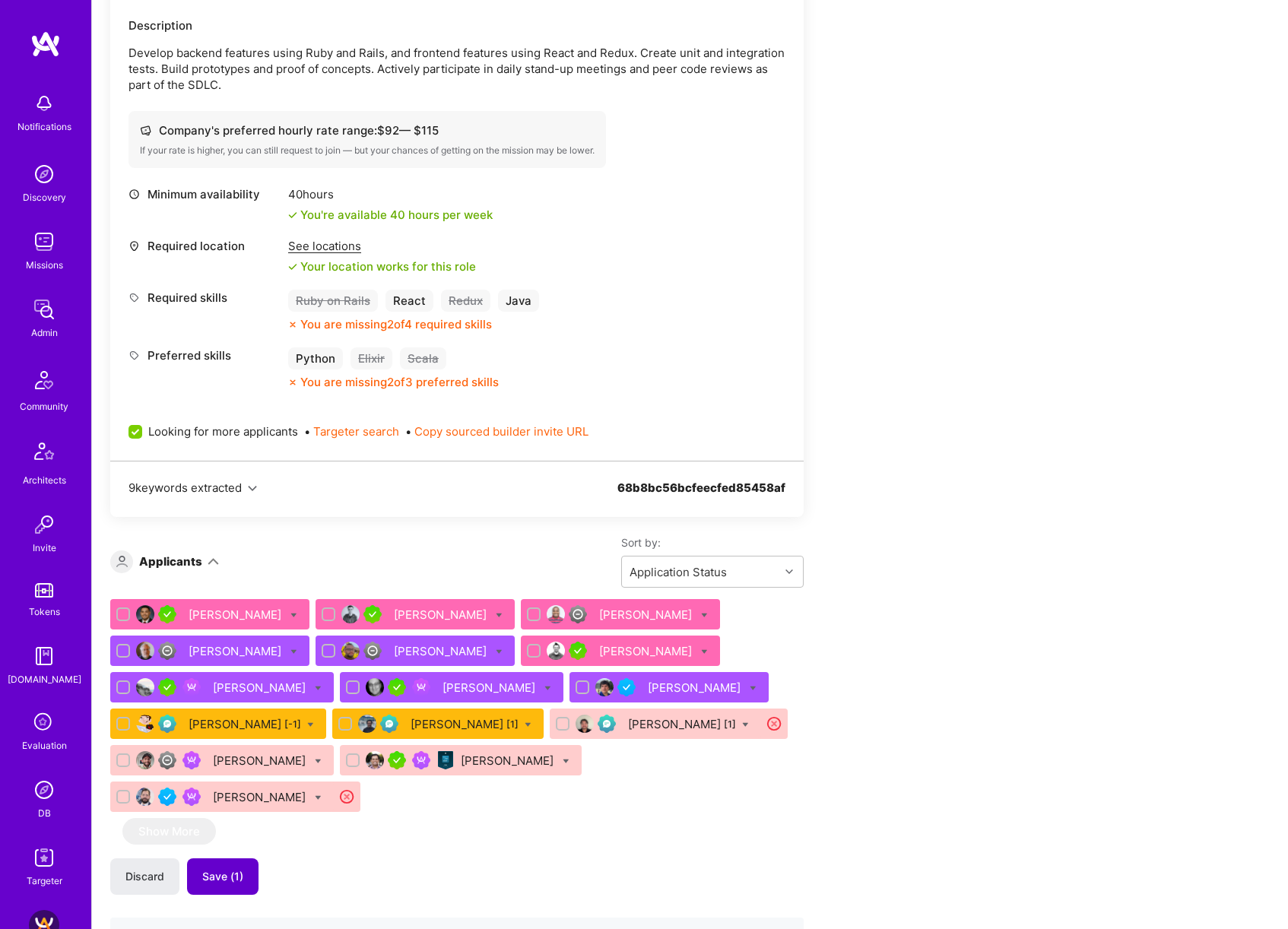
click at [232, 869] on span "Save (1)" at bounding box center [222, 877] width 41 height 15
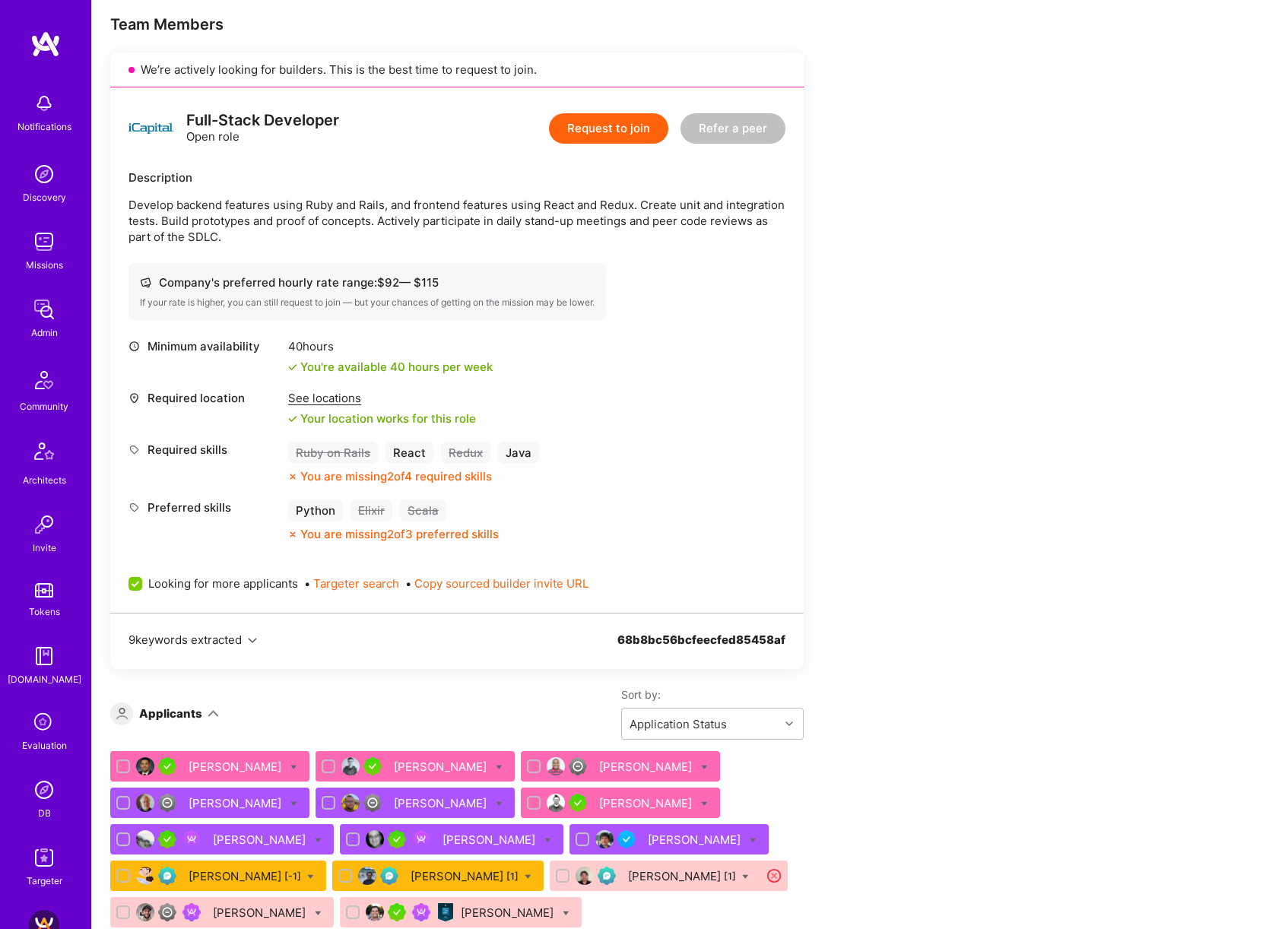
scroll to position [567, 0]
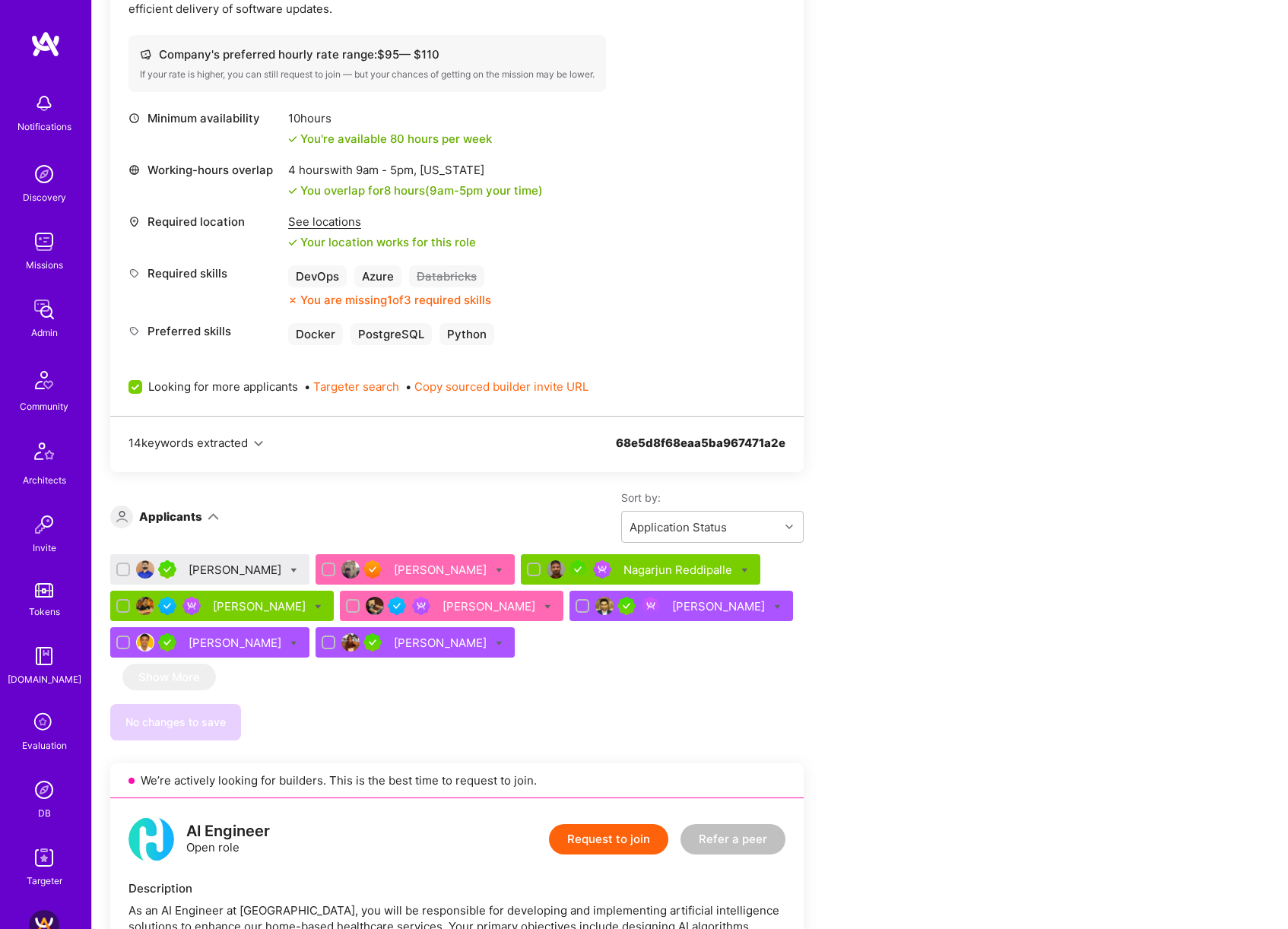
scroll to position [1753, 0]
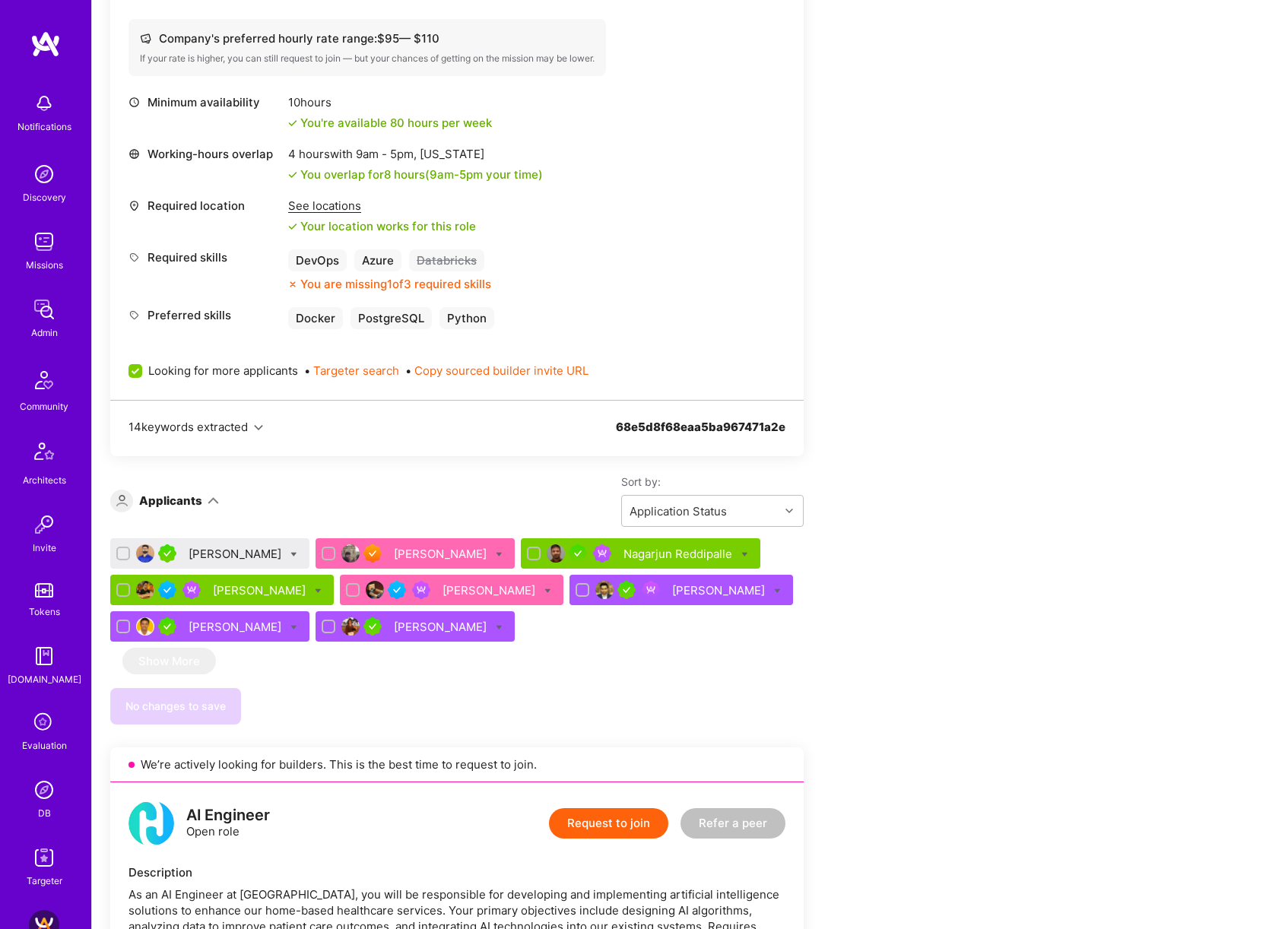
click at [199, 552] on div "[PERSON_NAME]" at bounding box center [236, 553] width 95 height 16
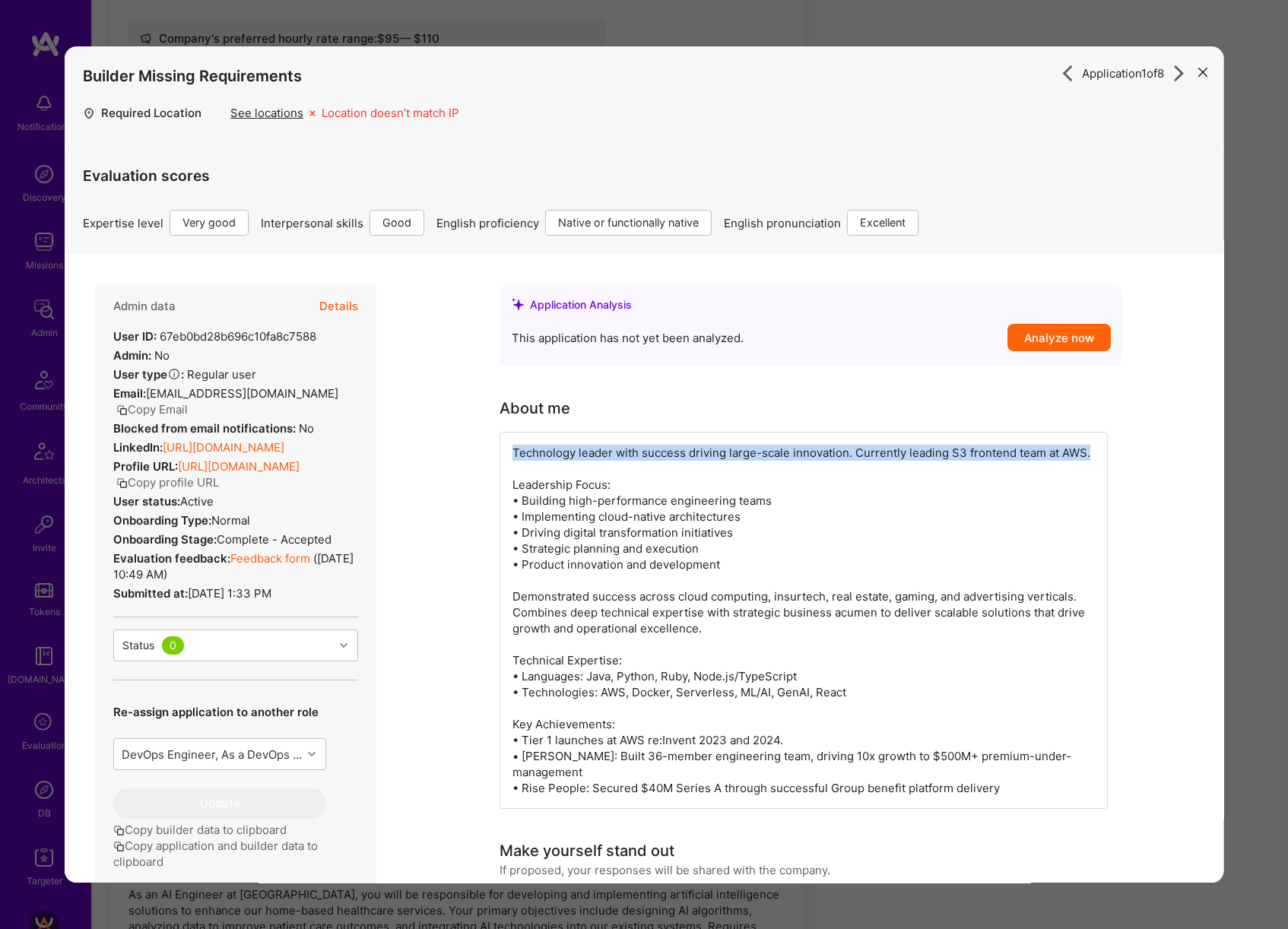
drag, startPoint x: 713, startPoint y: 441, endPoint x: 1081, endPoint y: 458, distance: 368.4
click at [1081, 458] on div "Technology leader with success driving large-scale innovation. Currently leadin…" at bounding box center [804, 620] width 608 height 377
click at [1239, 520] on div "Application 1 of 8 Builder Missing Requirements Required Location See locations…" at bounding box center [644, 464] width 1288 height 929
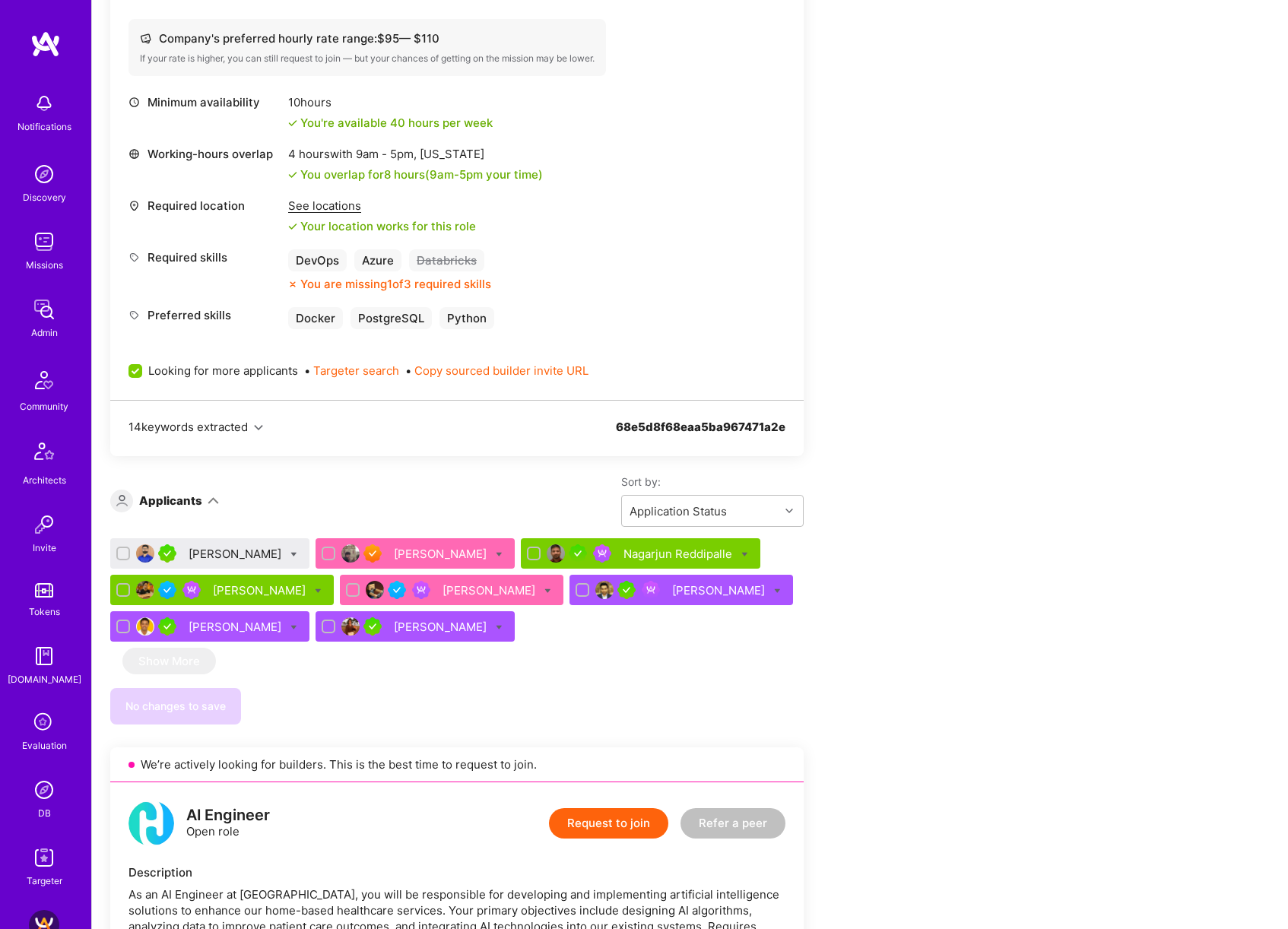
click at [291, 555] on icon at bounding box center [294, 554] width 7 height 7
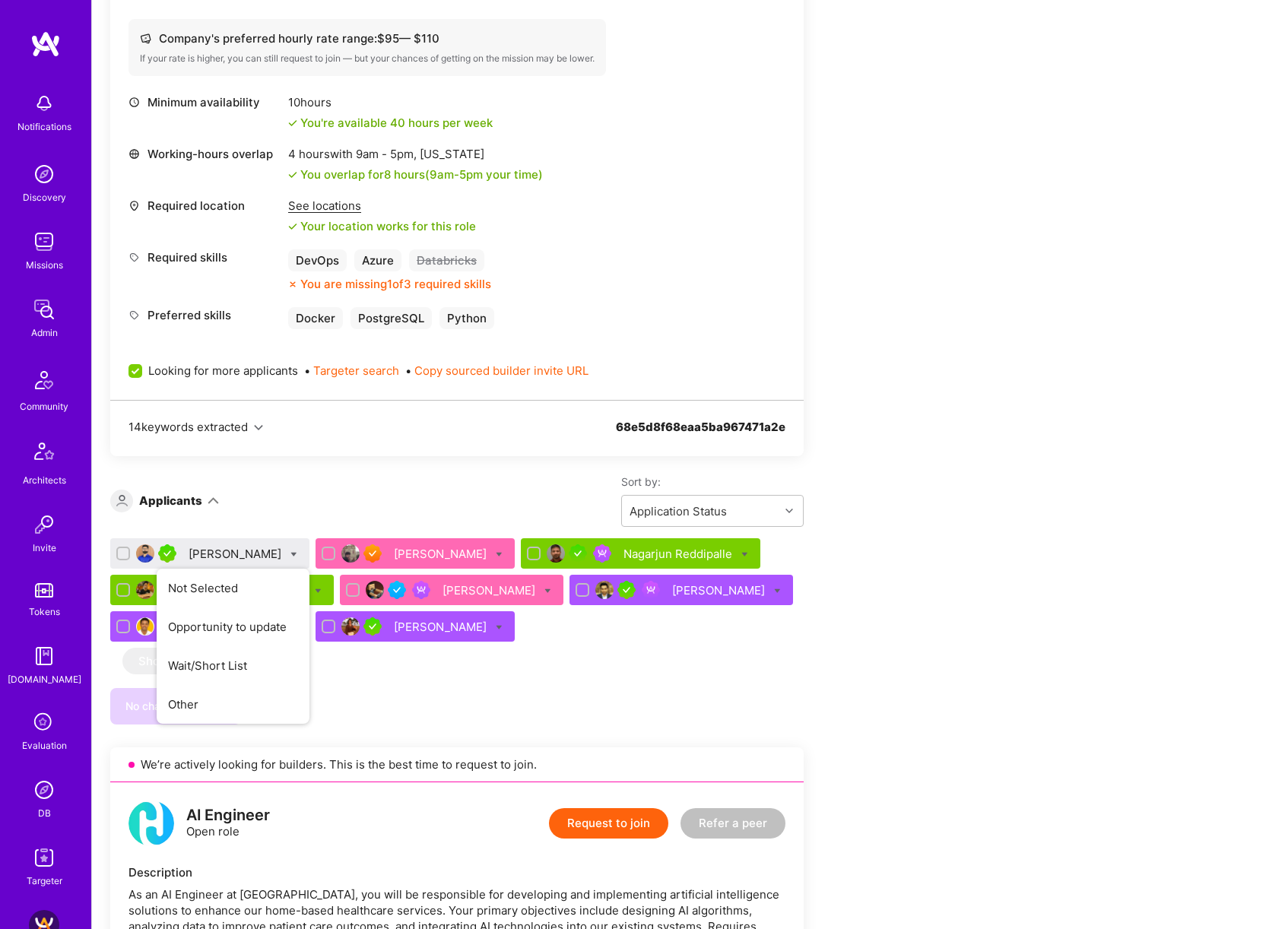
checkbox input "true"
click at [340, 706] on span "Shortlist" at bounding box center [363, 704] width 47 height 16
click at [335, 706] on input "Shortlist" at bounding box center [329, 705] width 10 height 10
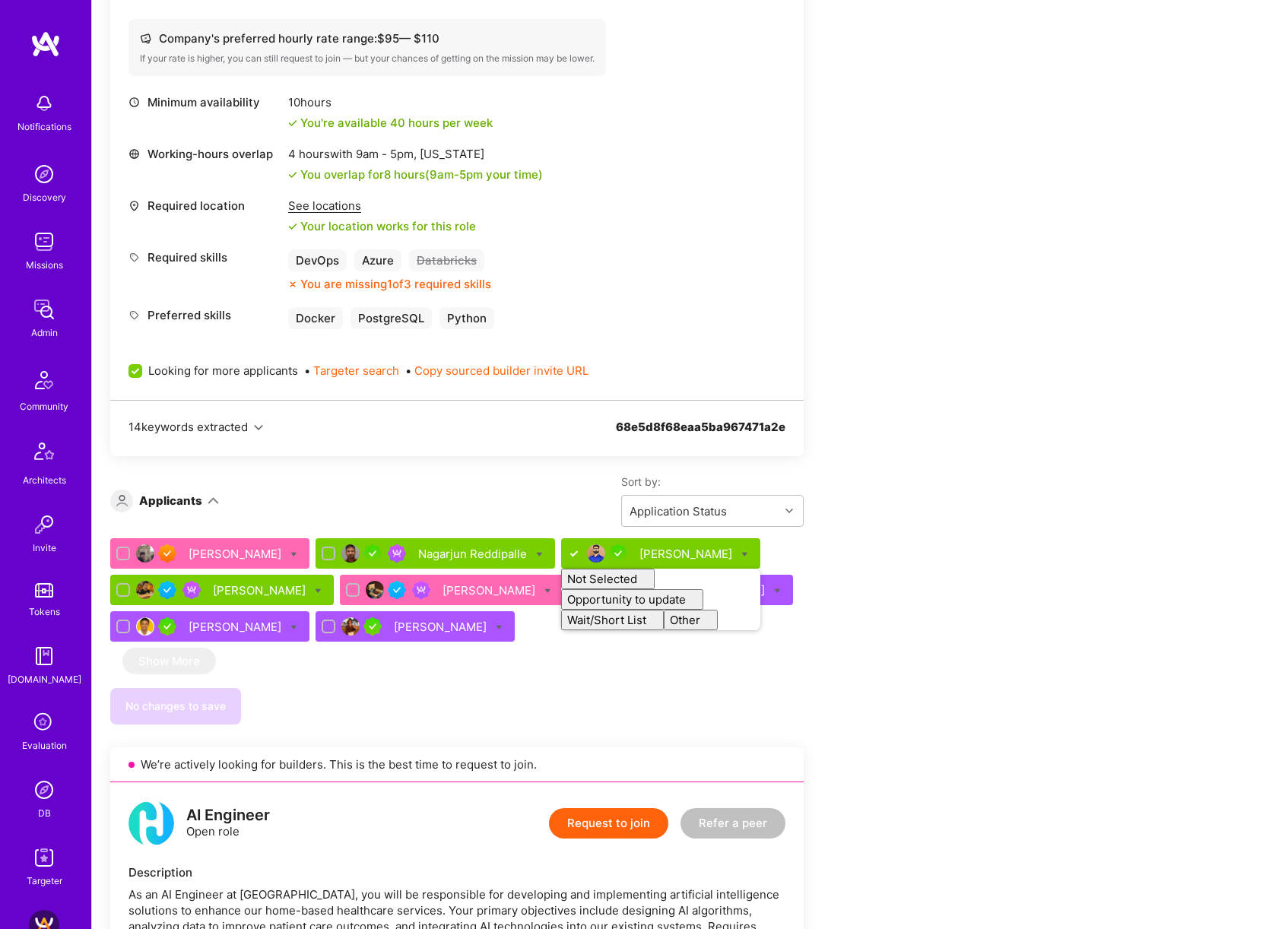
checkbox input "false"
click at [955, 573] on div "Apply for a Mission Role We’re actively looking for builders. This is the best …" at bounding box center [566, 275] width 912 height 3477
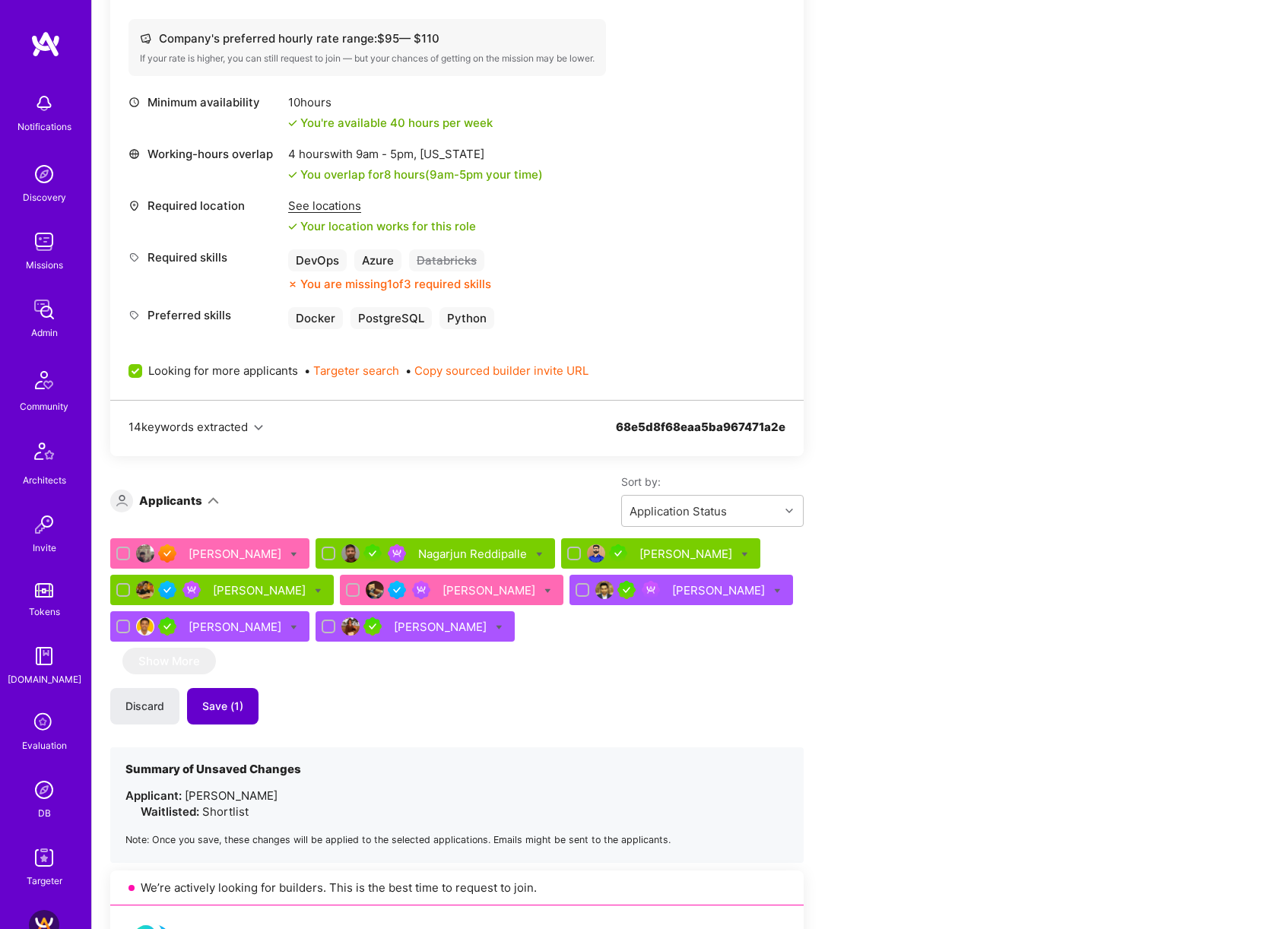
click at [194, 711] on button "Save (1)" at bounding box center [222, 707] width 72 height 36
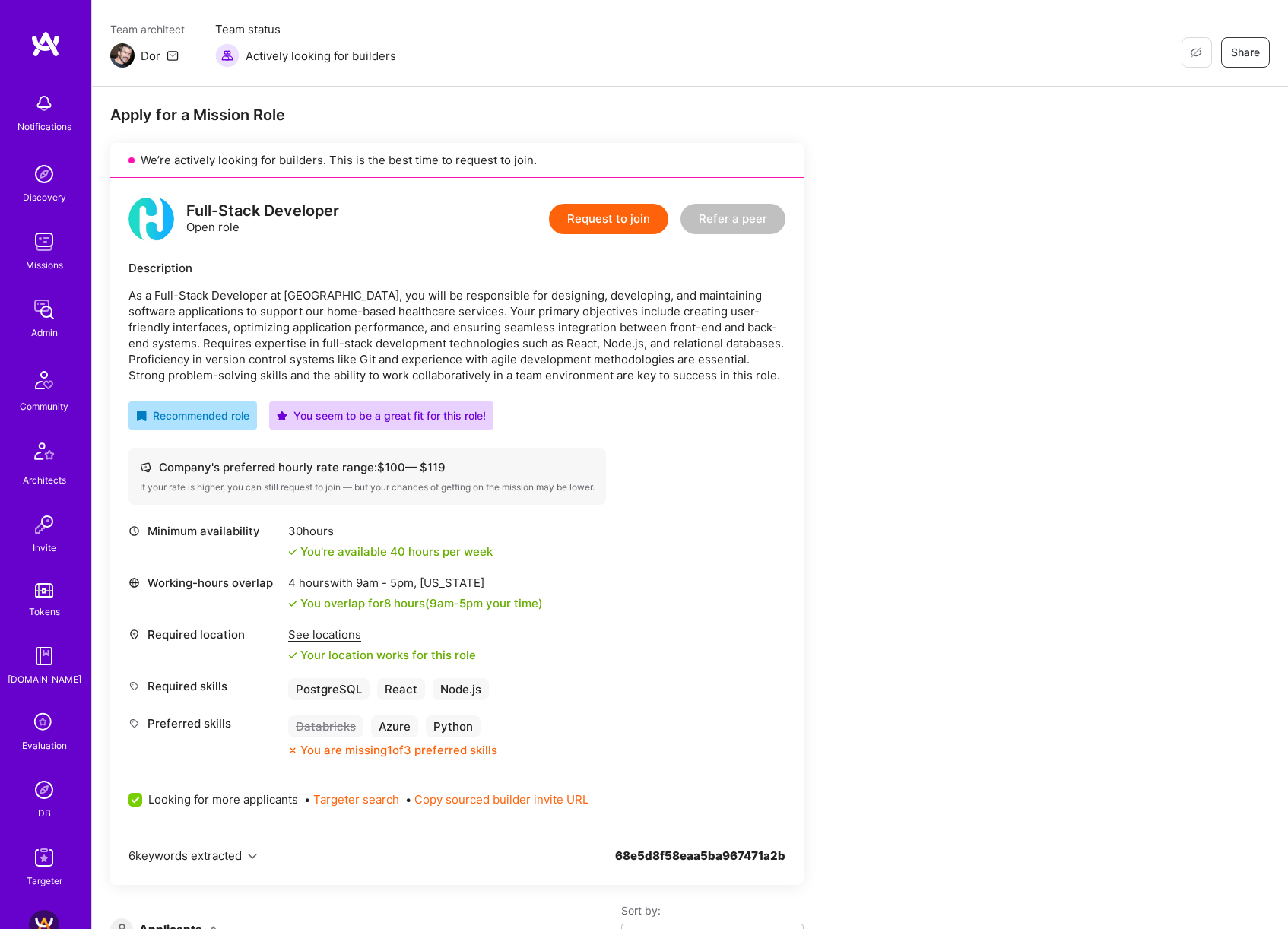
scroll to position [522, 0]
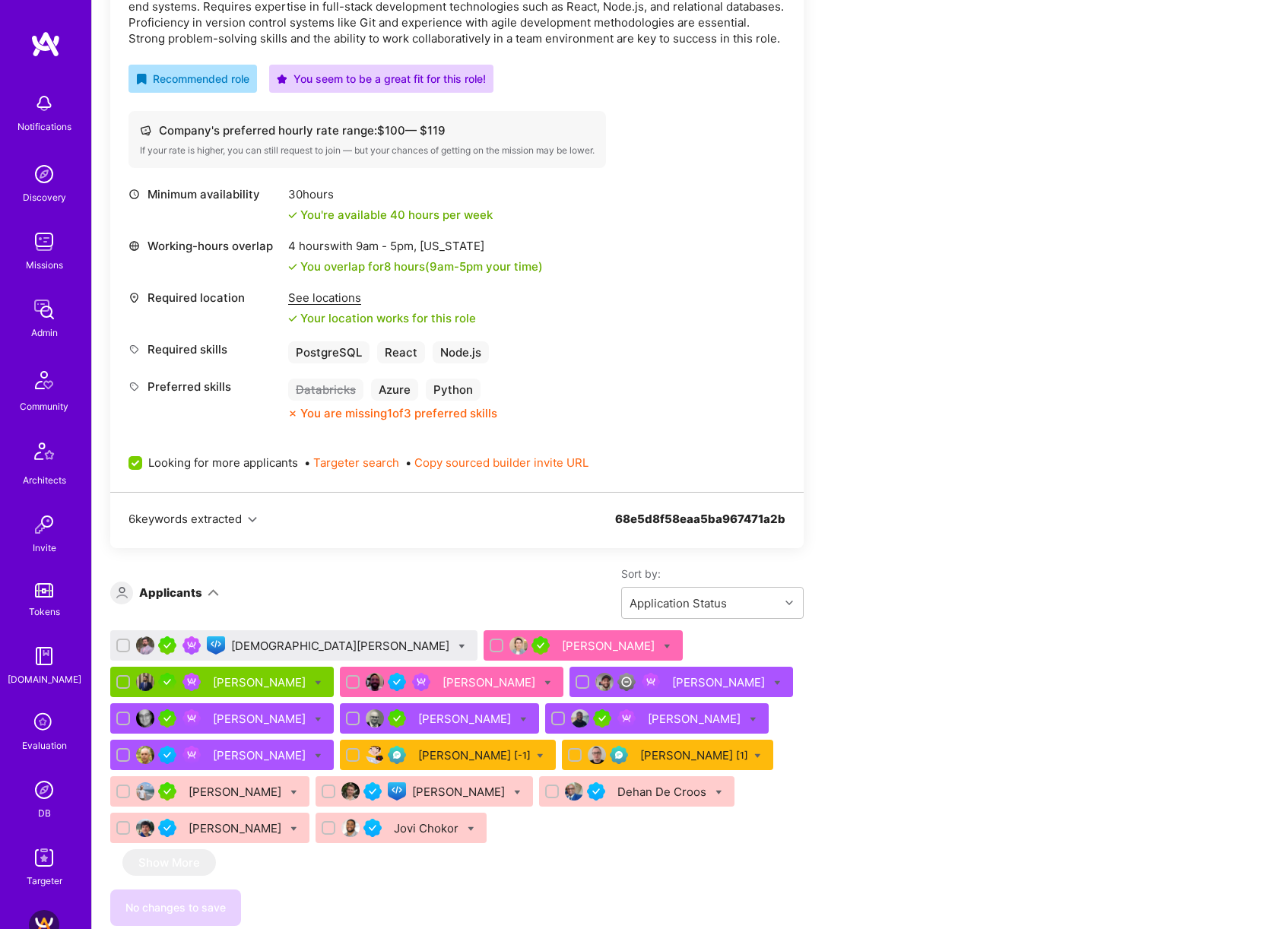
click at [263, 648] on div "[DEMOGRAPHIC_DATA][PERSON_NAME]" at bounding box center [341, 646] width 221 height 16
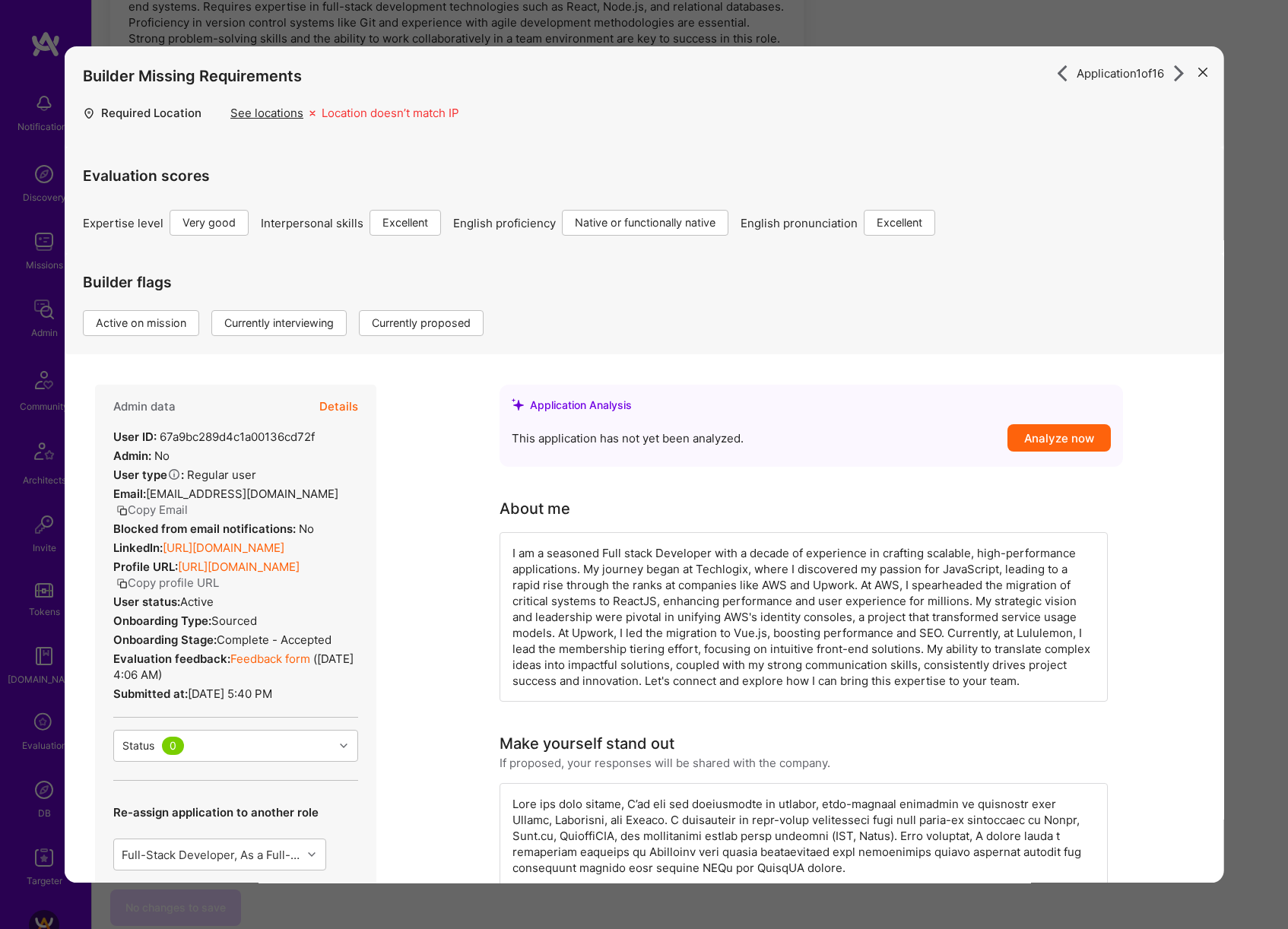
click at [343, 406] on button "Details" at bounding box center [338, 407] width 39 height 44
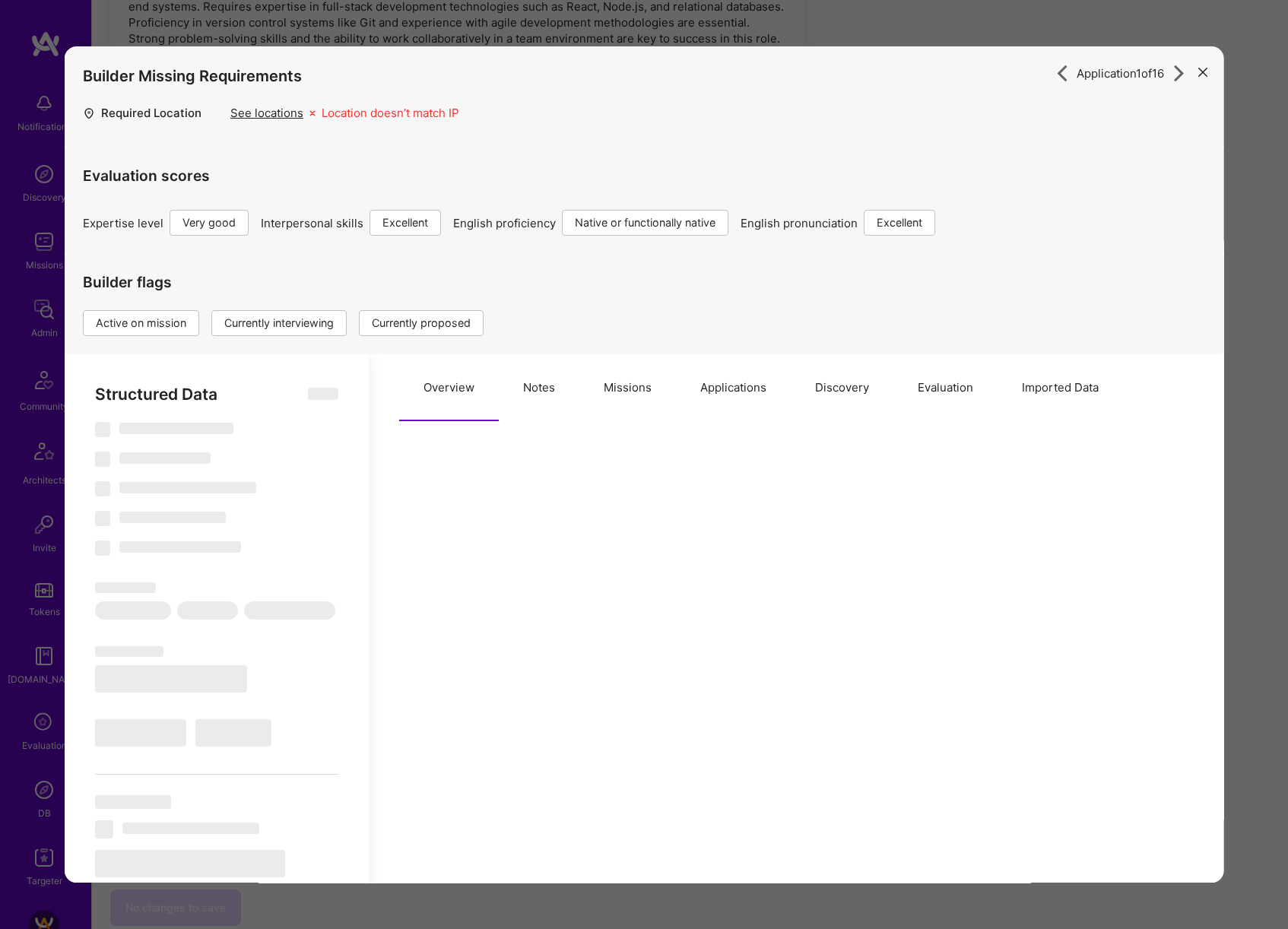
click at [621, 396] on button "Missions" at bounding box center [627, 388] width 96 height 67
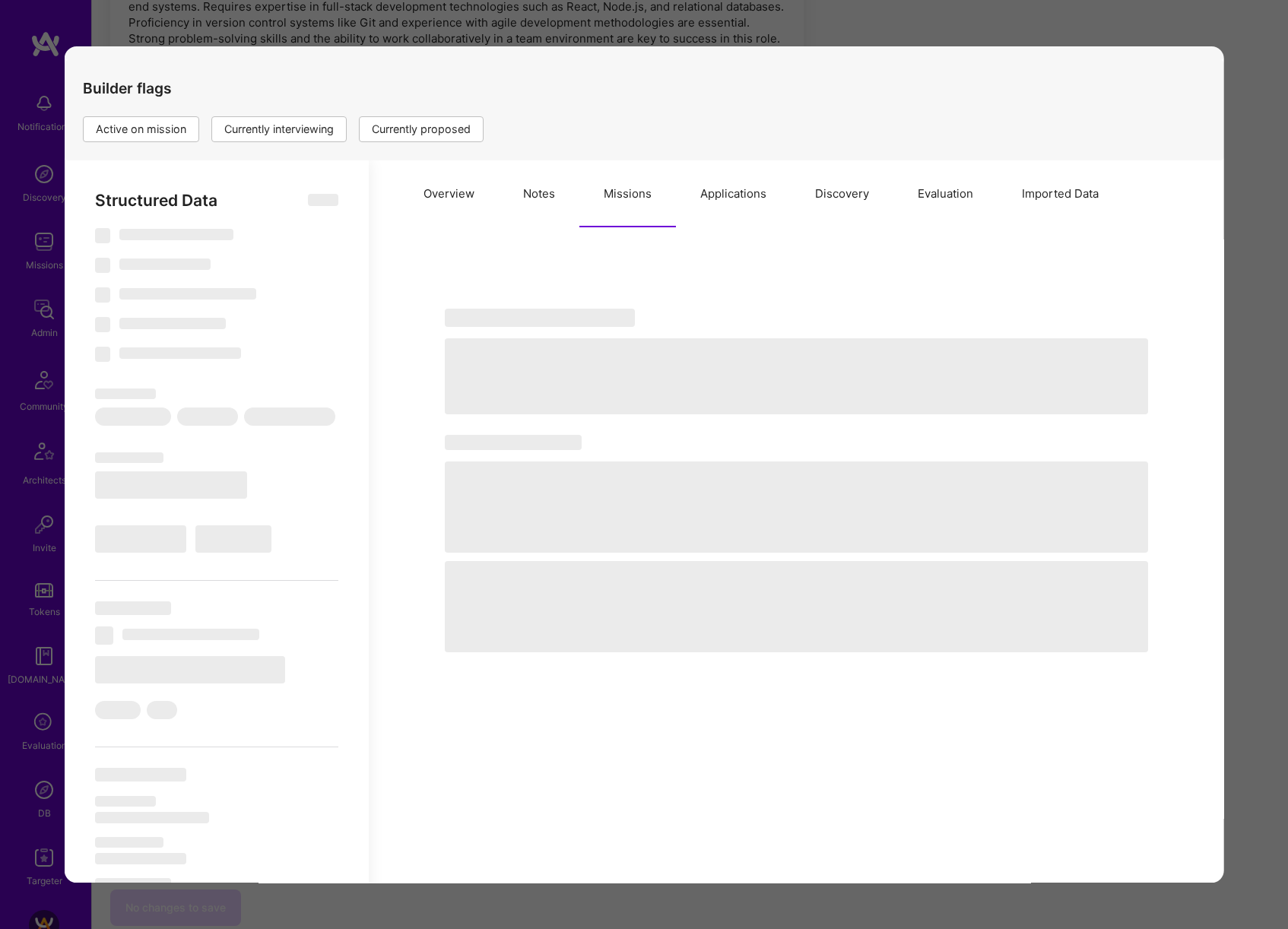
scroll to position [204, 0]
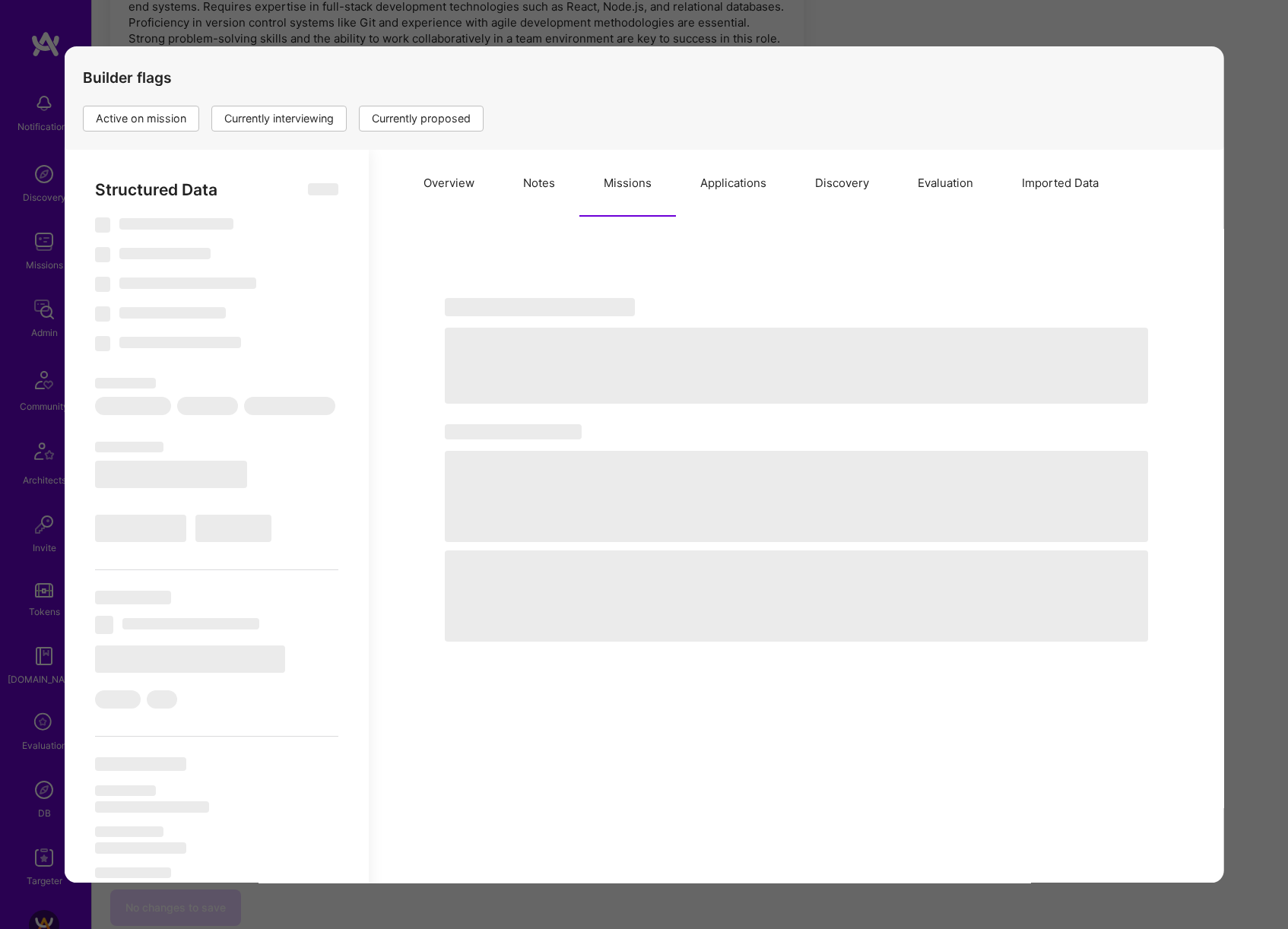
select select "Right Now"
select select "5"
select select "7"
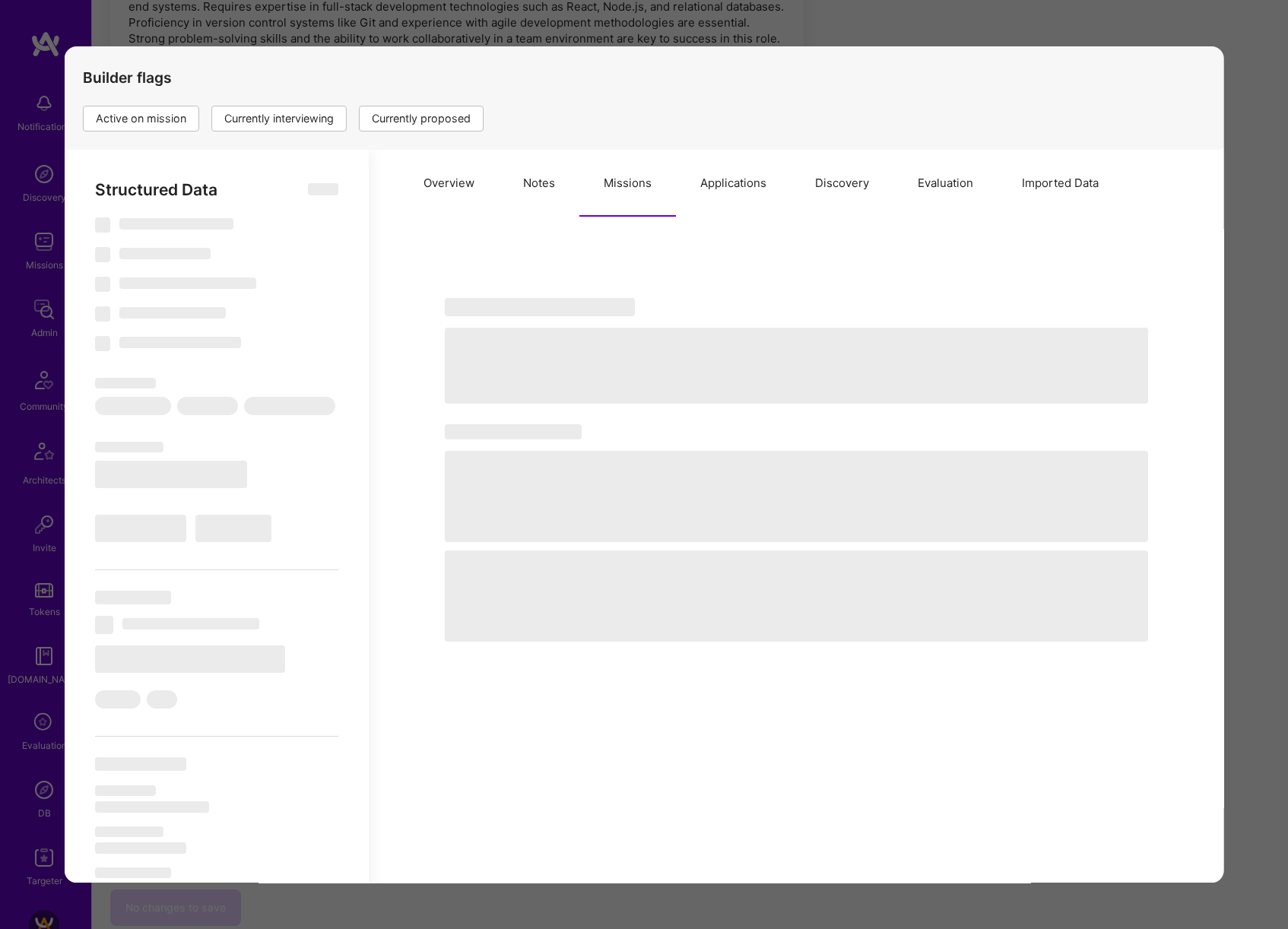
select select "CA"
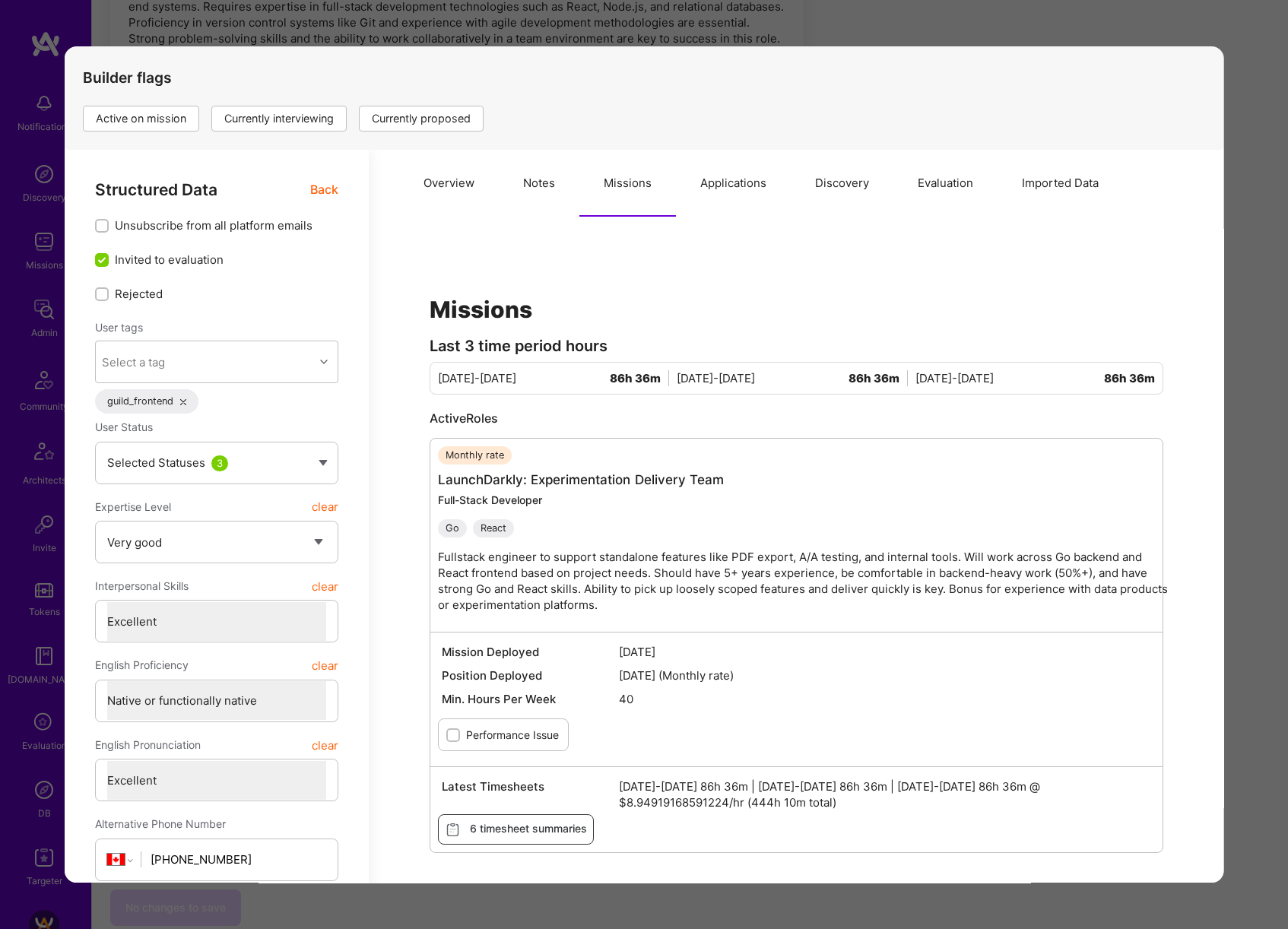
click at [1238, 507] on div "Application 1 of 16 Builder Missing Requirements Required Location See location…" at bounding box center [644, 464] width 1288 height 929
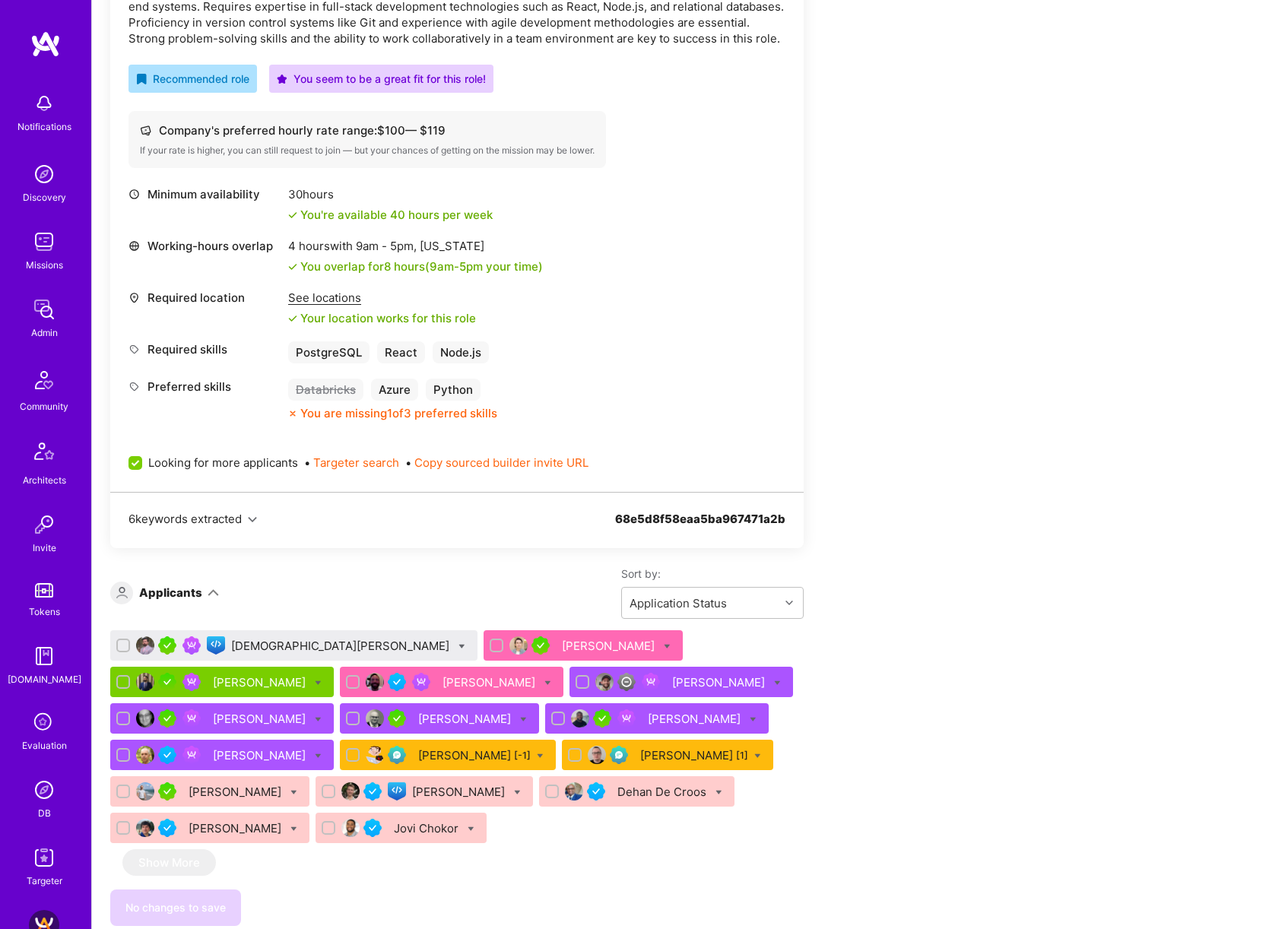
click at [459, 644] on icon at bounding box center [461, 647] width 7 height 7
checkbox input "true"
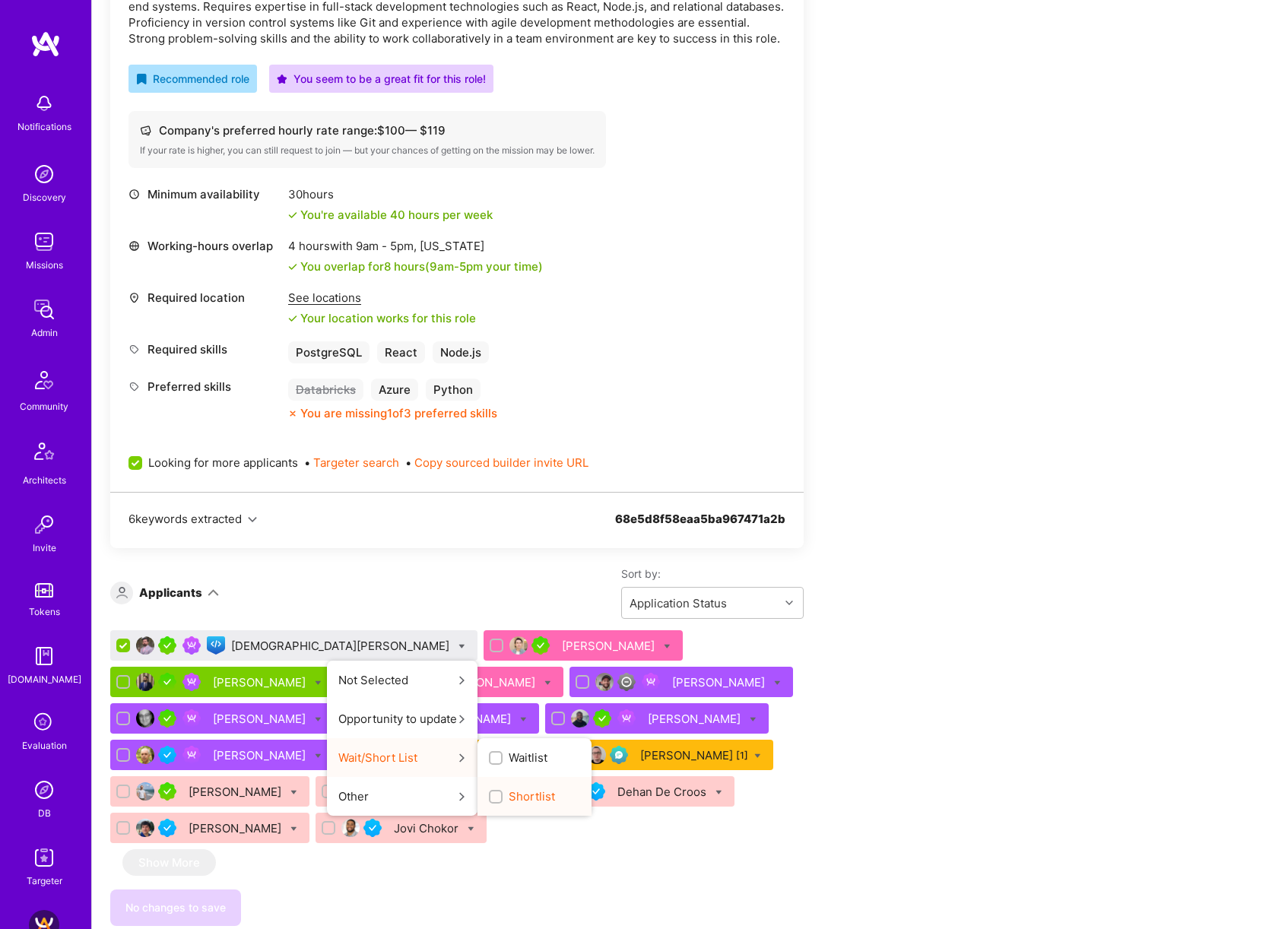
click at [508, 797] on span "Shortlist" at bounding box center [531, 796] width 47 height 16
click at [492, 797] on input "Shortlist" at bounding box center [497, 797] width 10 height 10
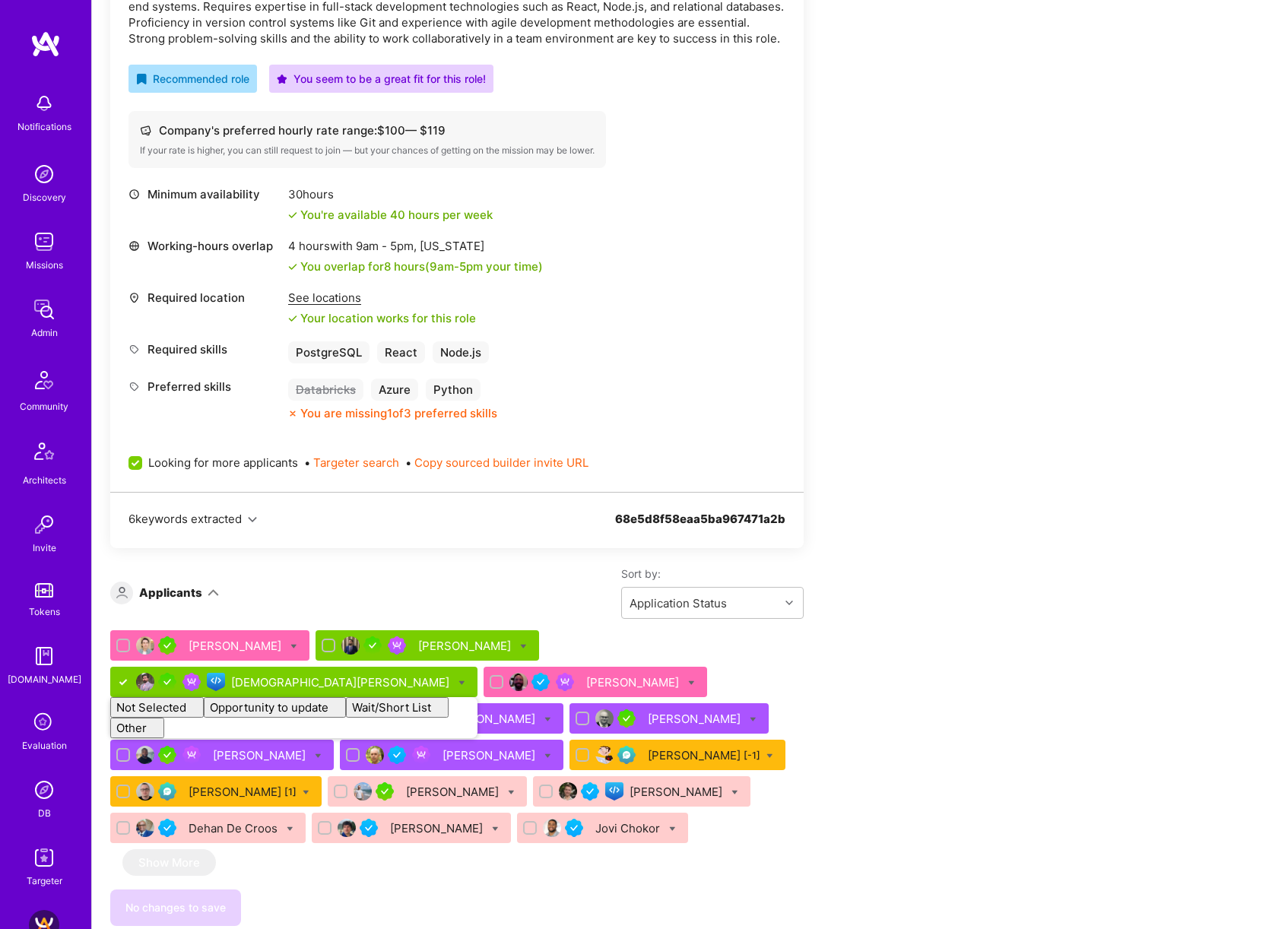
checkbox input "false"
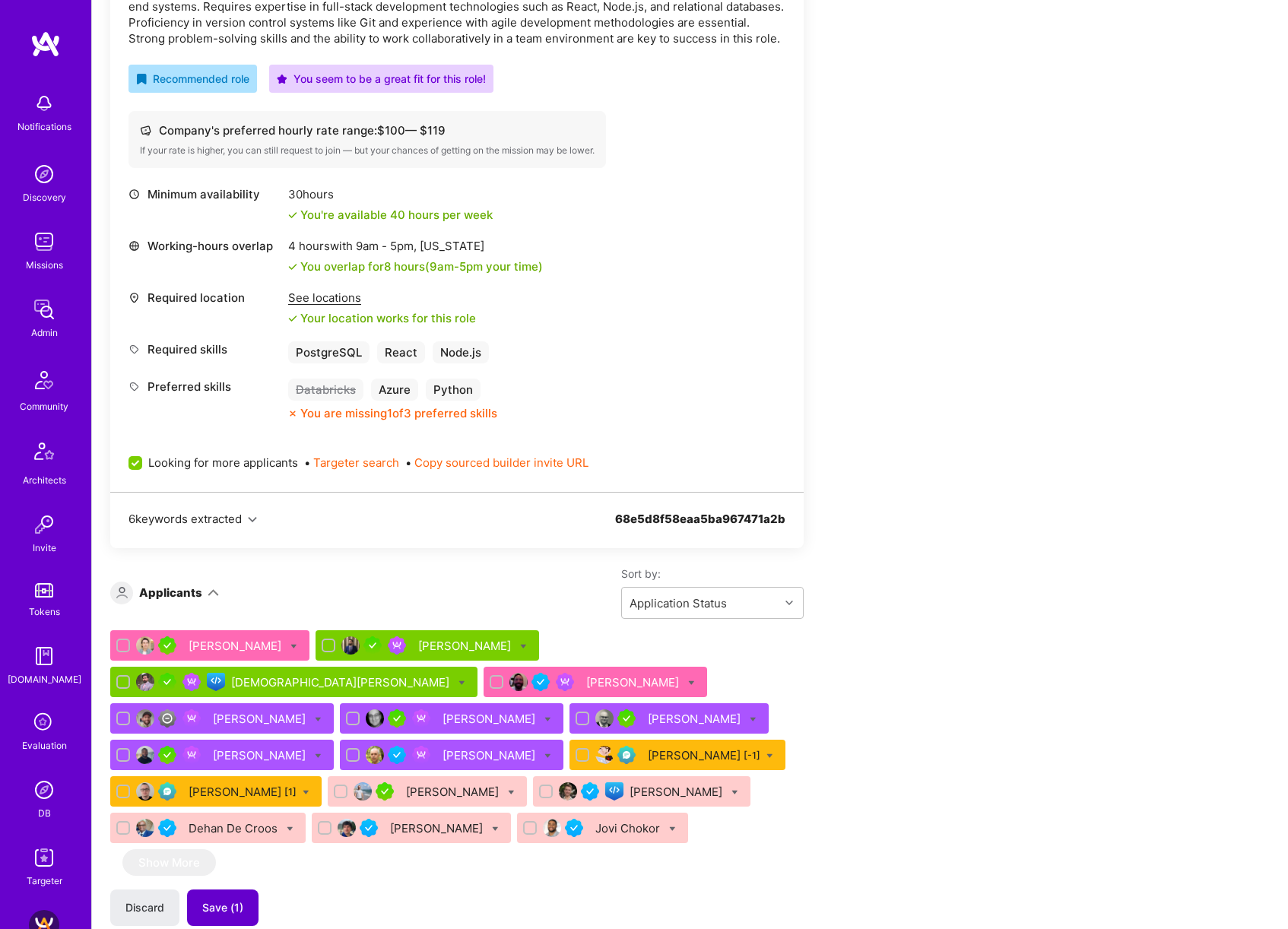
click at [235, 902] on span "Save (1)" at bounding box center [222, 908] width 41 height 15
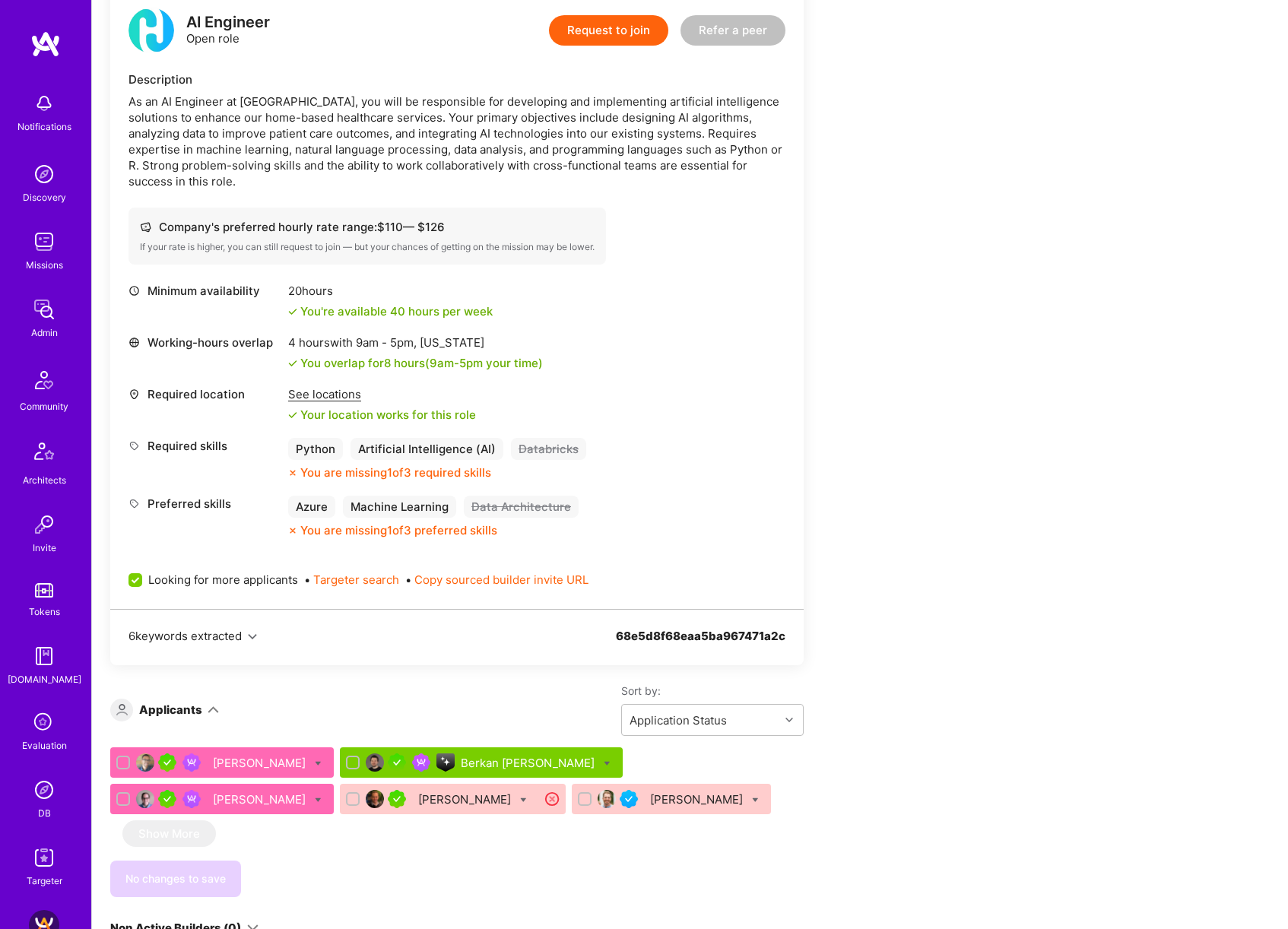
scroll to position [2604, 0]
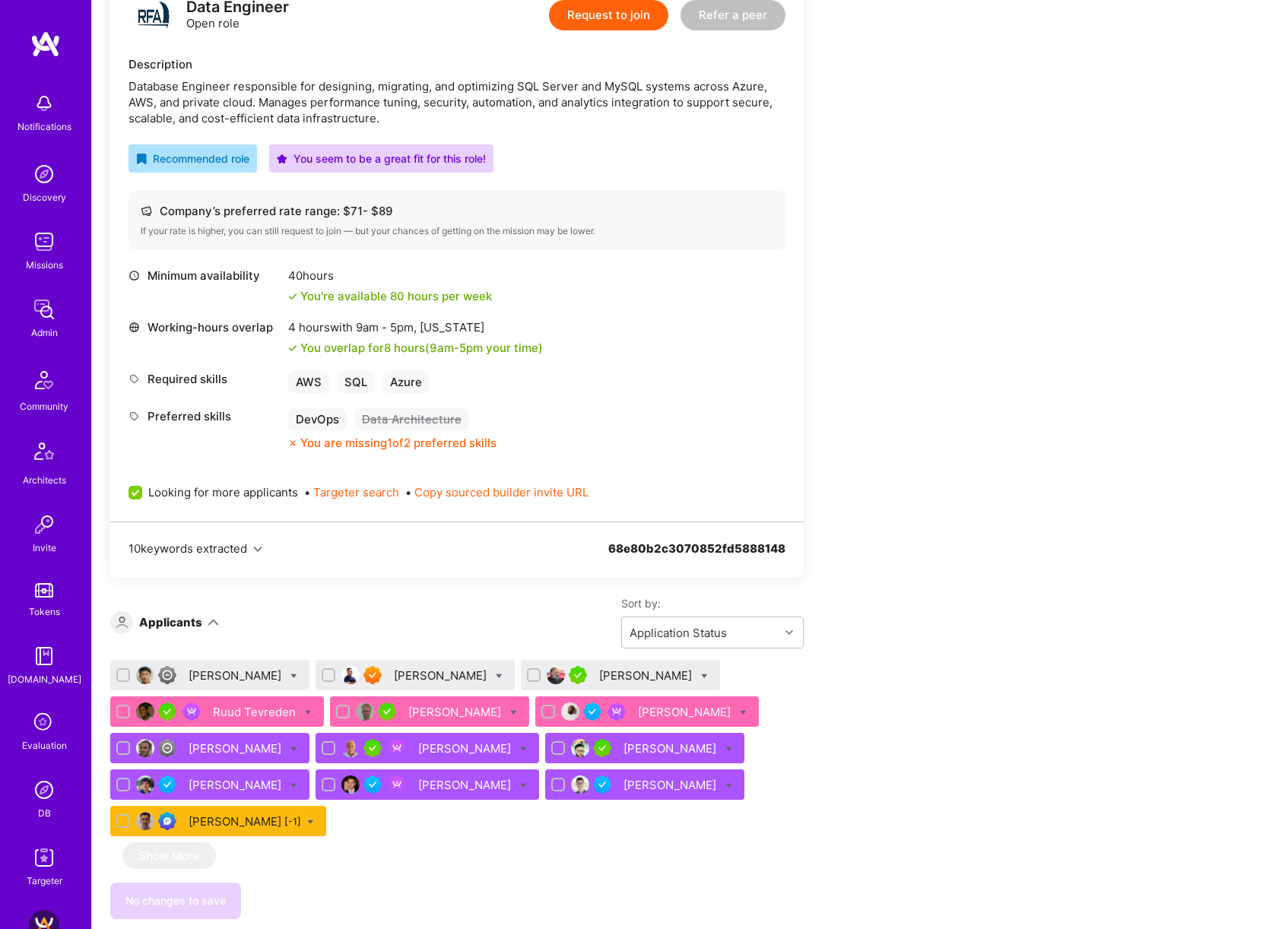
scroll to position [389, 0]
click at [427, 673] on div "[PERSON_NAME]" at bounding box center [441, 674] width 95 height 16
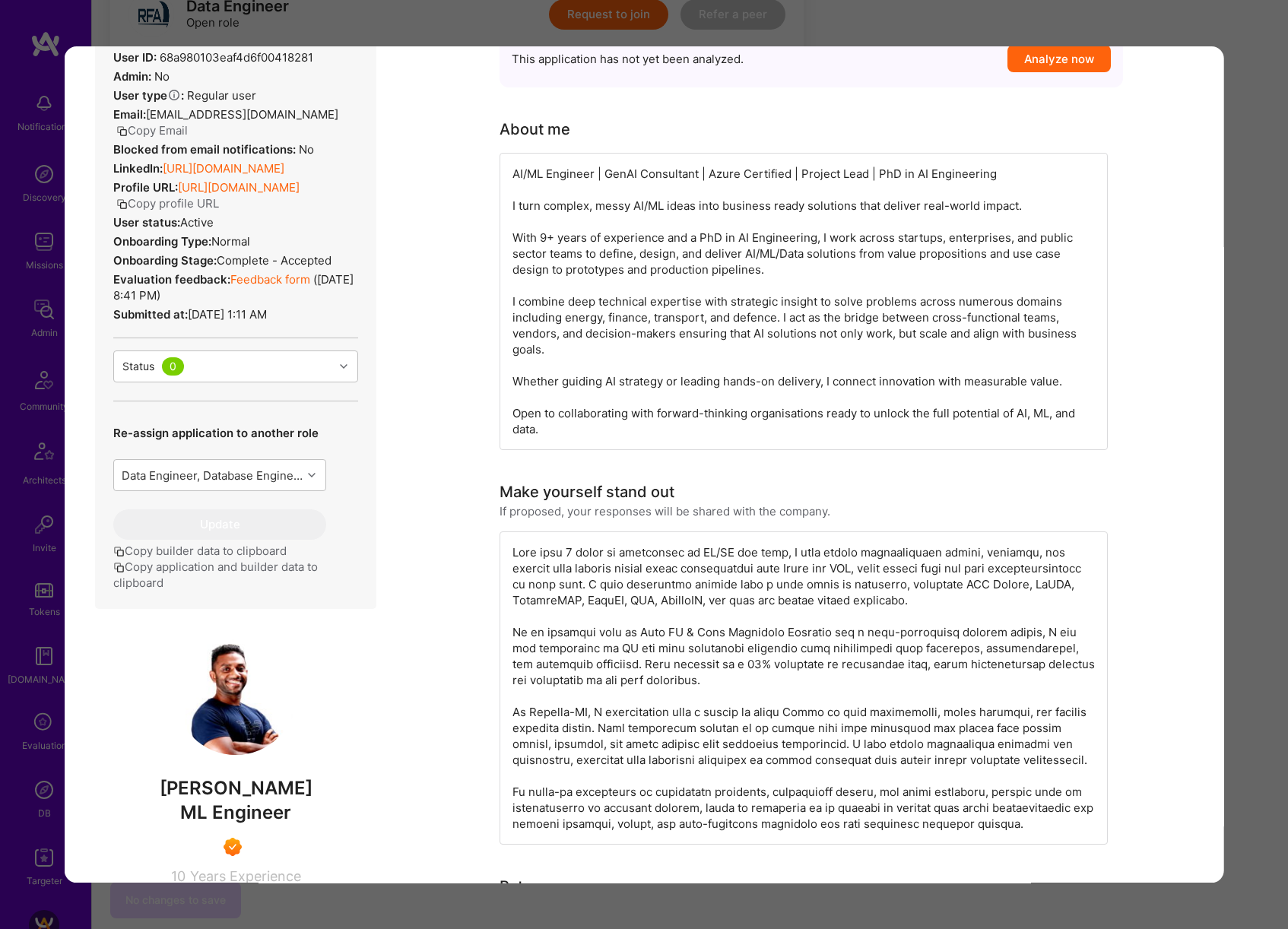
scroll to position [381, 0]
click at [1244, 327] on div "Application 2 of 13 Builder Missing Requirements Required Location See location…" at bounding box center [644, 464] width 1288 height 929
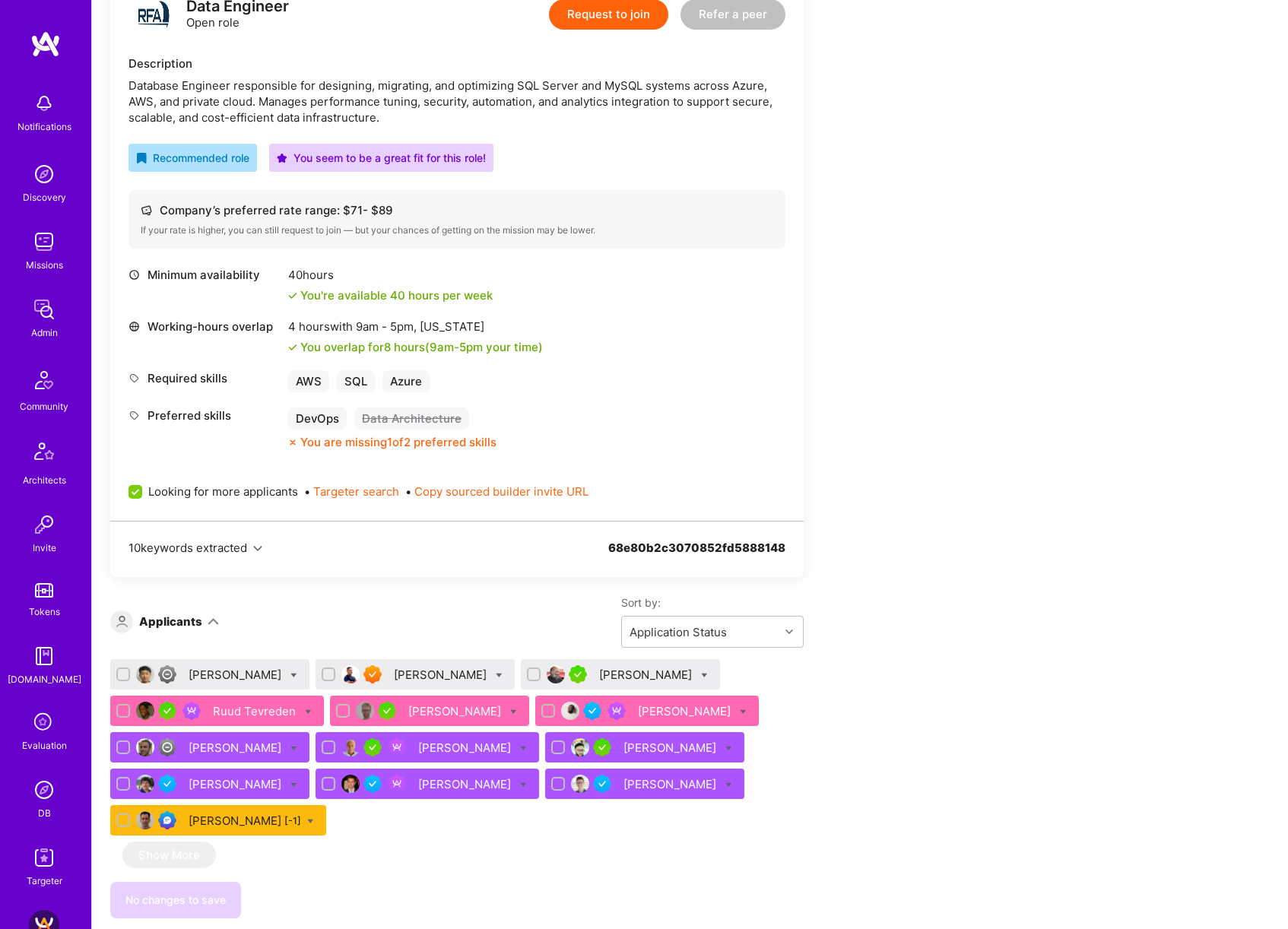
click at [613, 674] on div "Gurpreet Singh" at bounding box center [646, 674] width 95 height 16
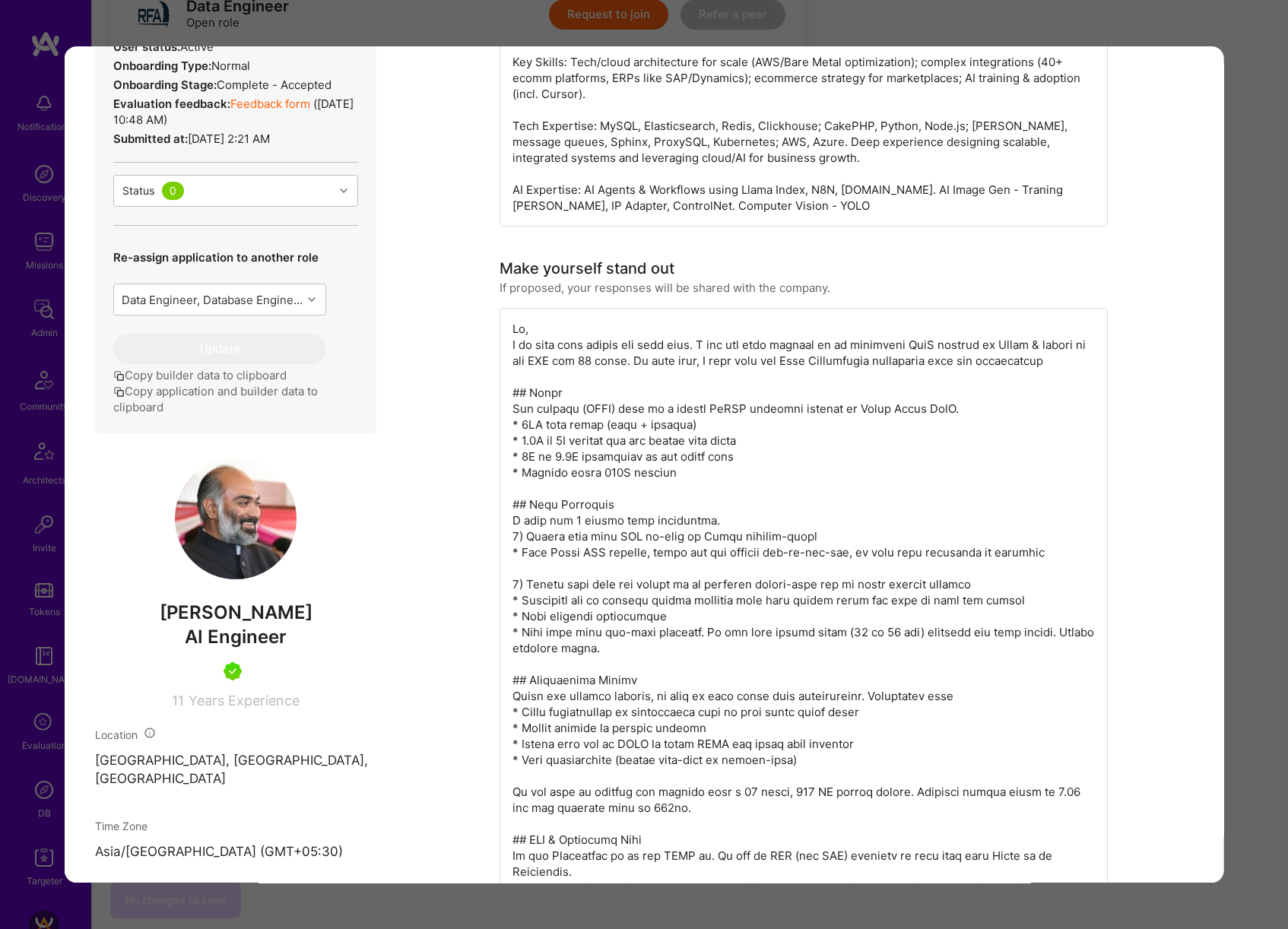
scroll to position [510, 0]
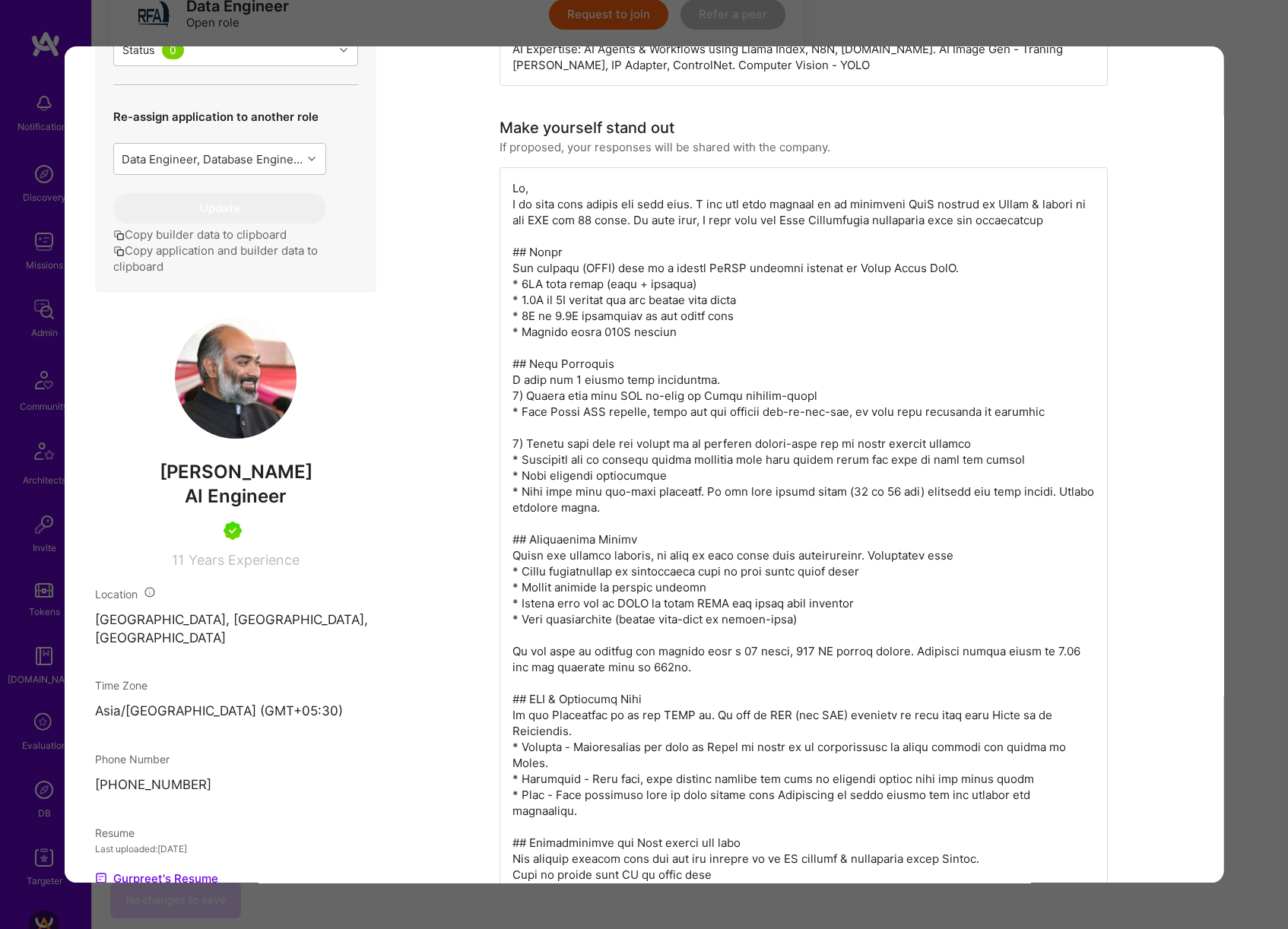
click at [1250, 487] on div "Application 3 of 13 Evaluation scores Expertise level Very good Interpersonal s…" at bounding box center [644, 464] width 1288 height 929
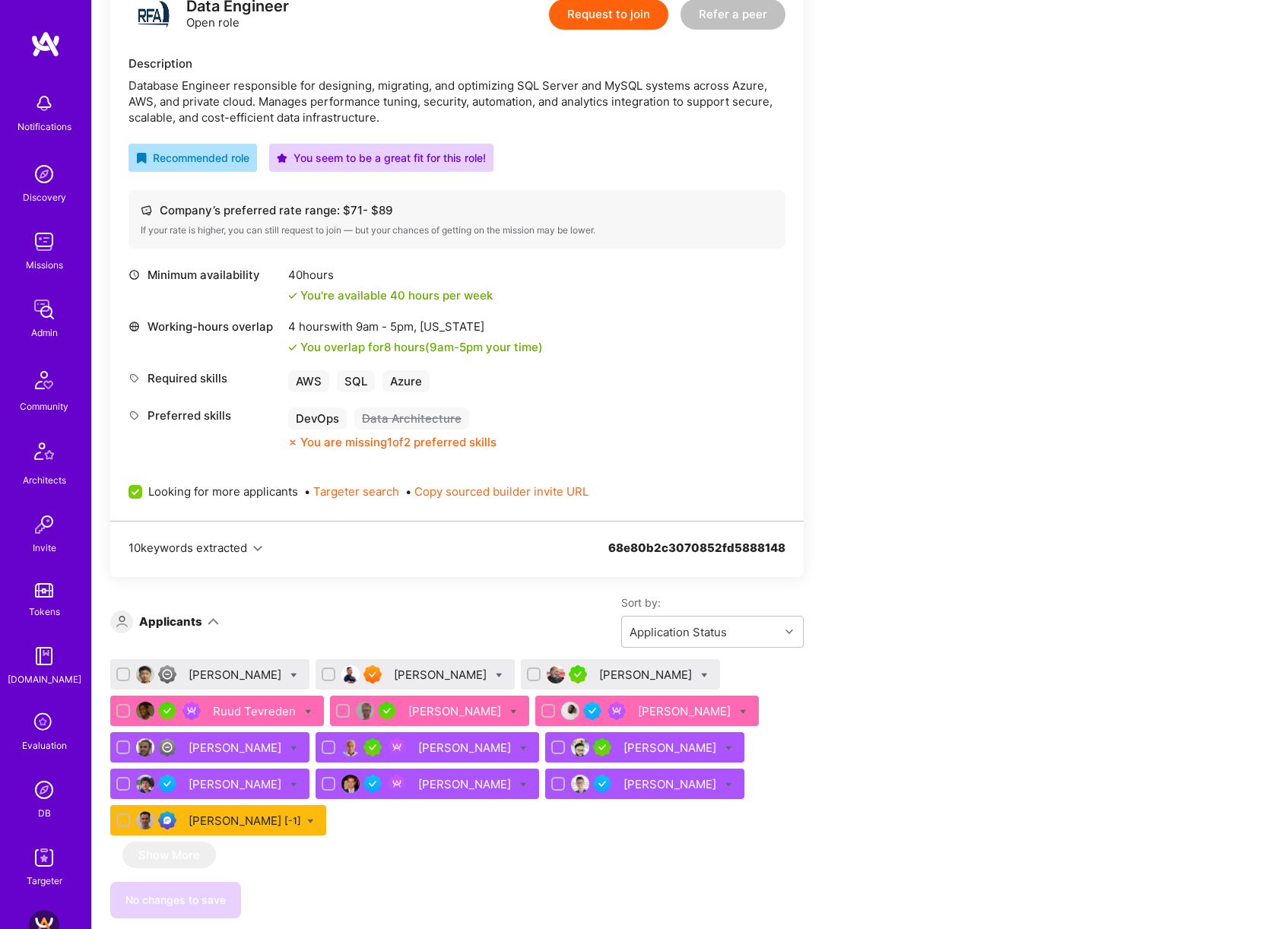
click at [222, 683] on div "Michael Han" at bounding box center [210, 674] width 199 height 31
click at [219, 680] on div "Michael Han" at bounding box center [236, 674] width 95 height 16
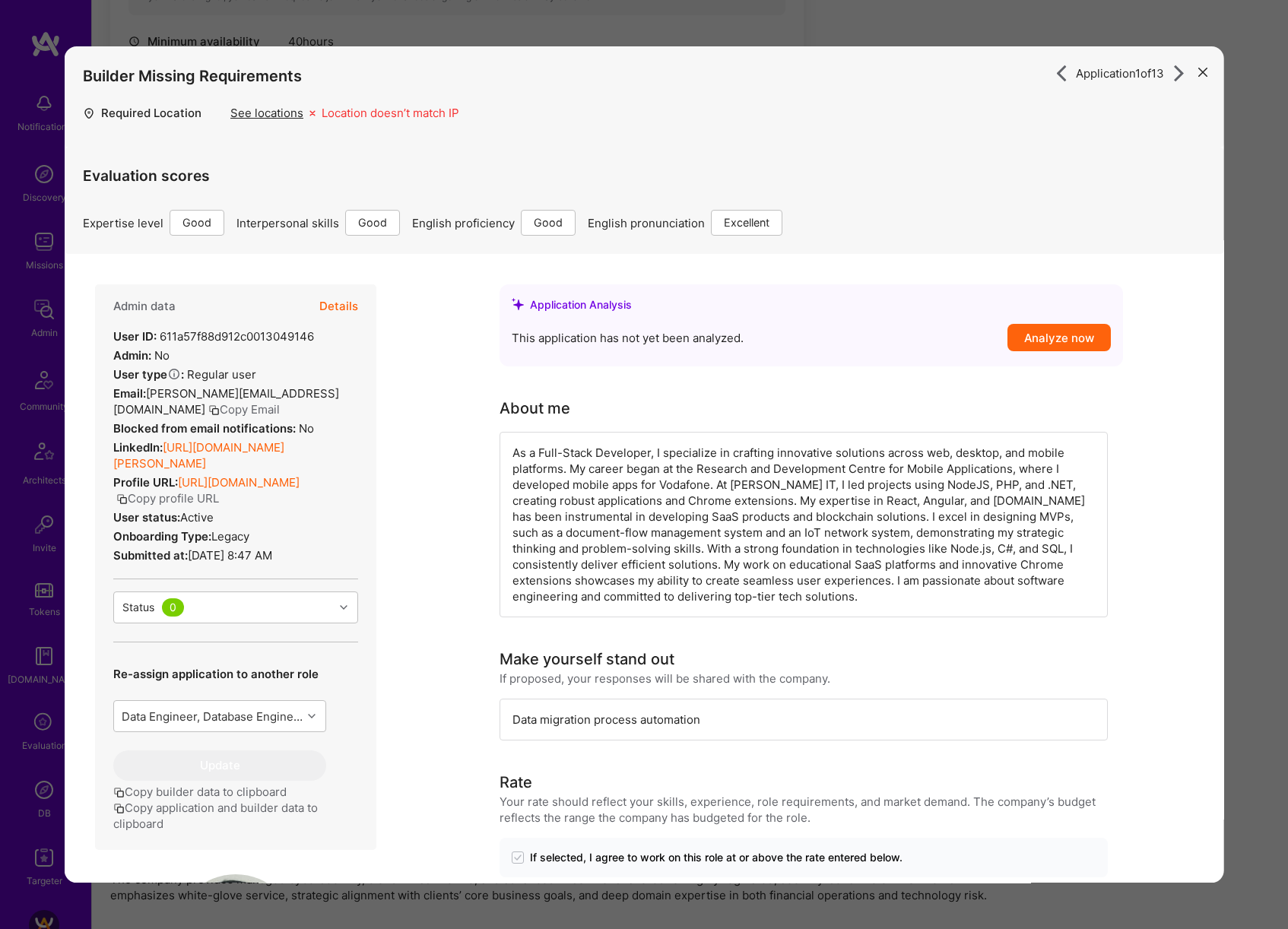
scroll to position [10, 0]
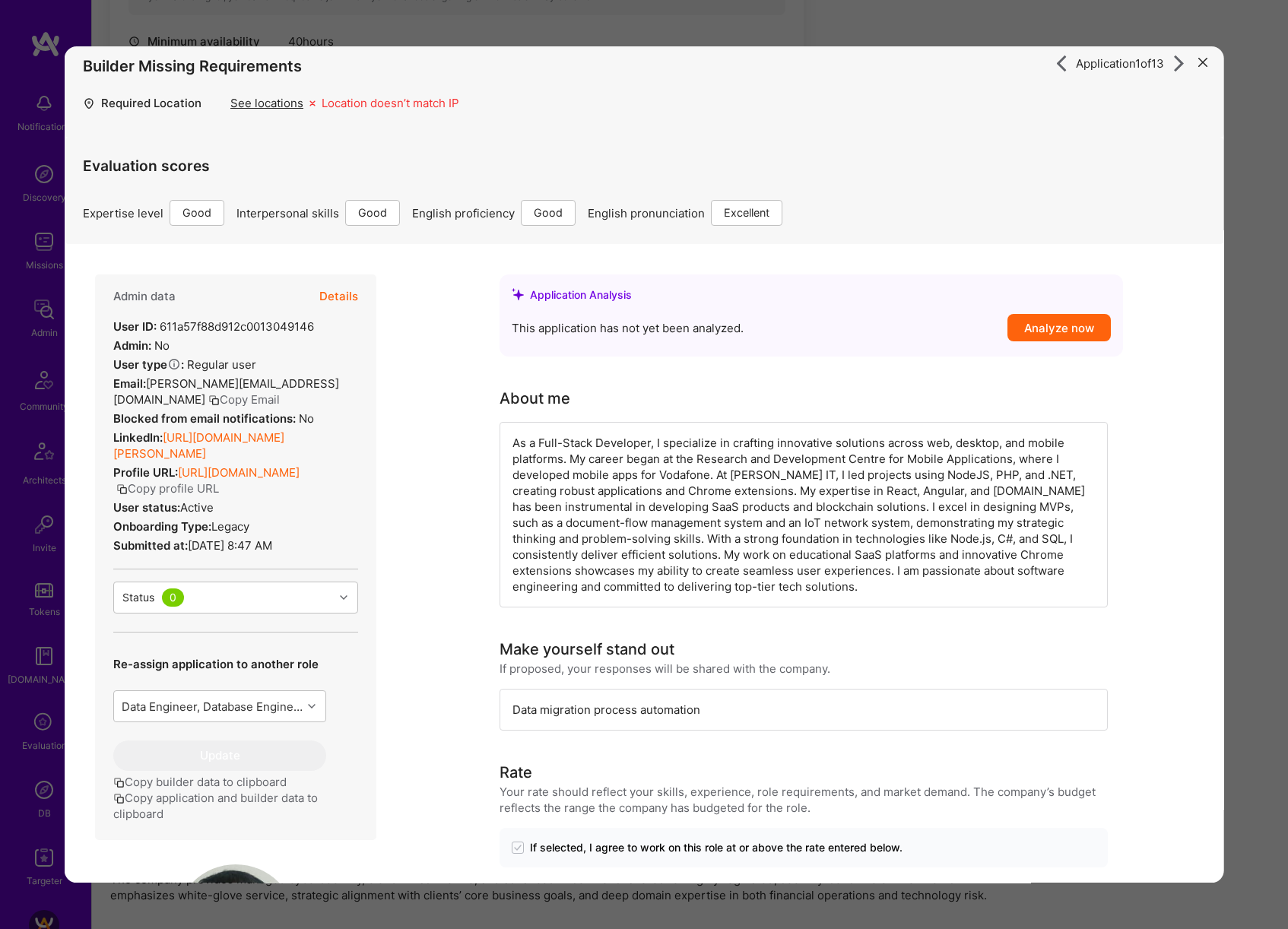
drag, startPoint x: 1257, startPoint y: 444, endPoint x: 1208, endPoint y: 454, distance: 50.0
click at [1257, 444] on div "Application 1 of 13 Builder Missing Requirements Required Location See location…" at bounding box center [644, 464] width 1288 height 929
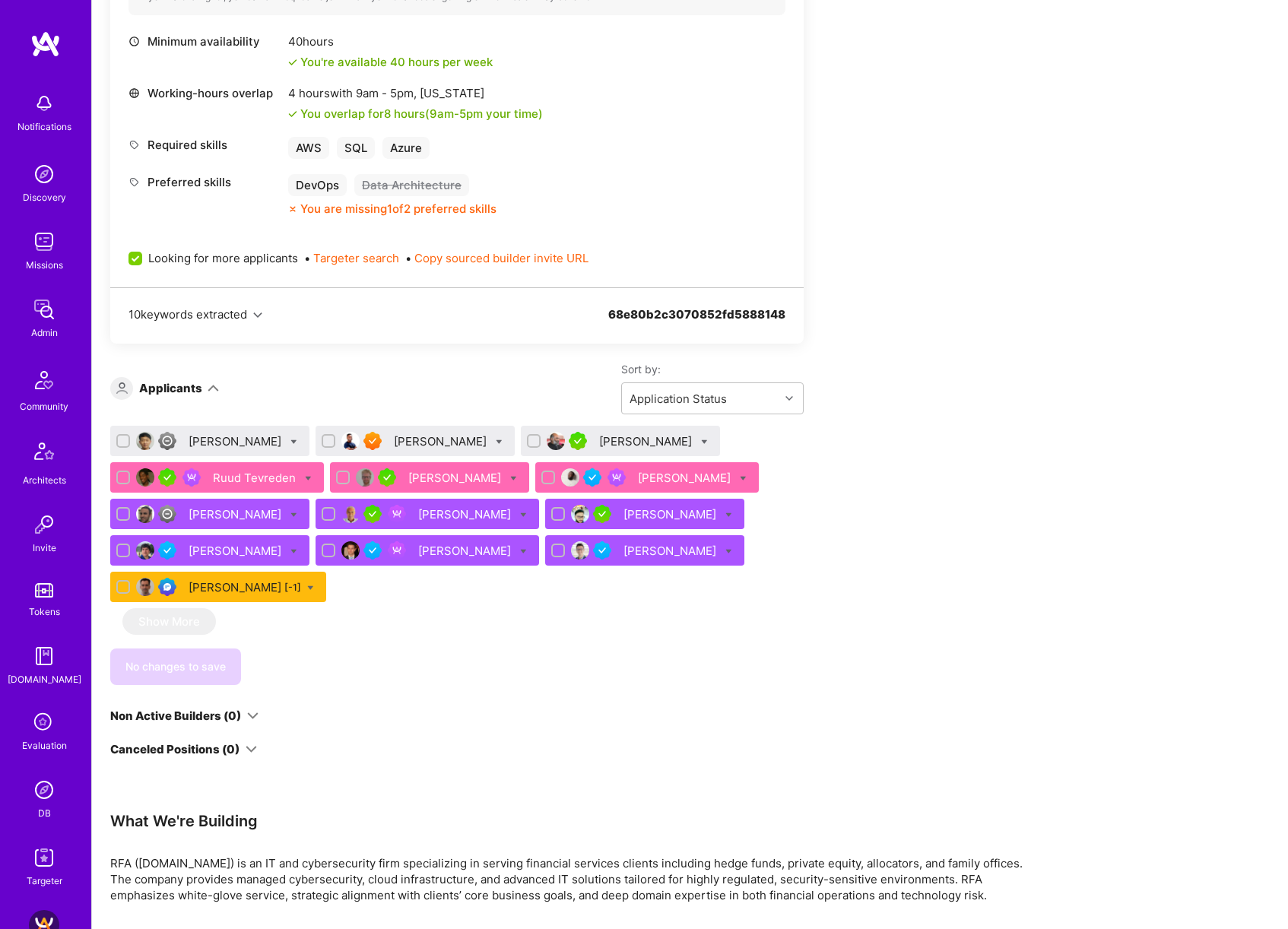
click at [126, 441] on input "checkbox" at bounding box center [124, 442] width 10 height 10
checkbox input "true"
click at [530, 440] on input "checkbox" at bounding box center [535, 442] width 10 height 10
checkbox input "true"
click at [291, 441] on icon at bounding box center [294, 442] width 7 height 7
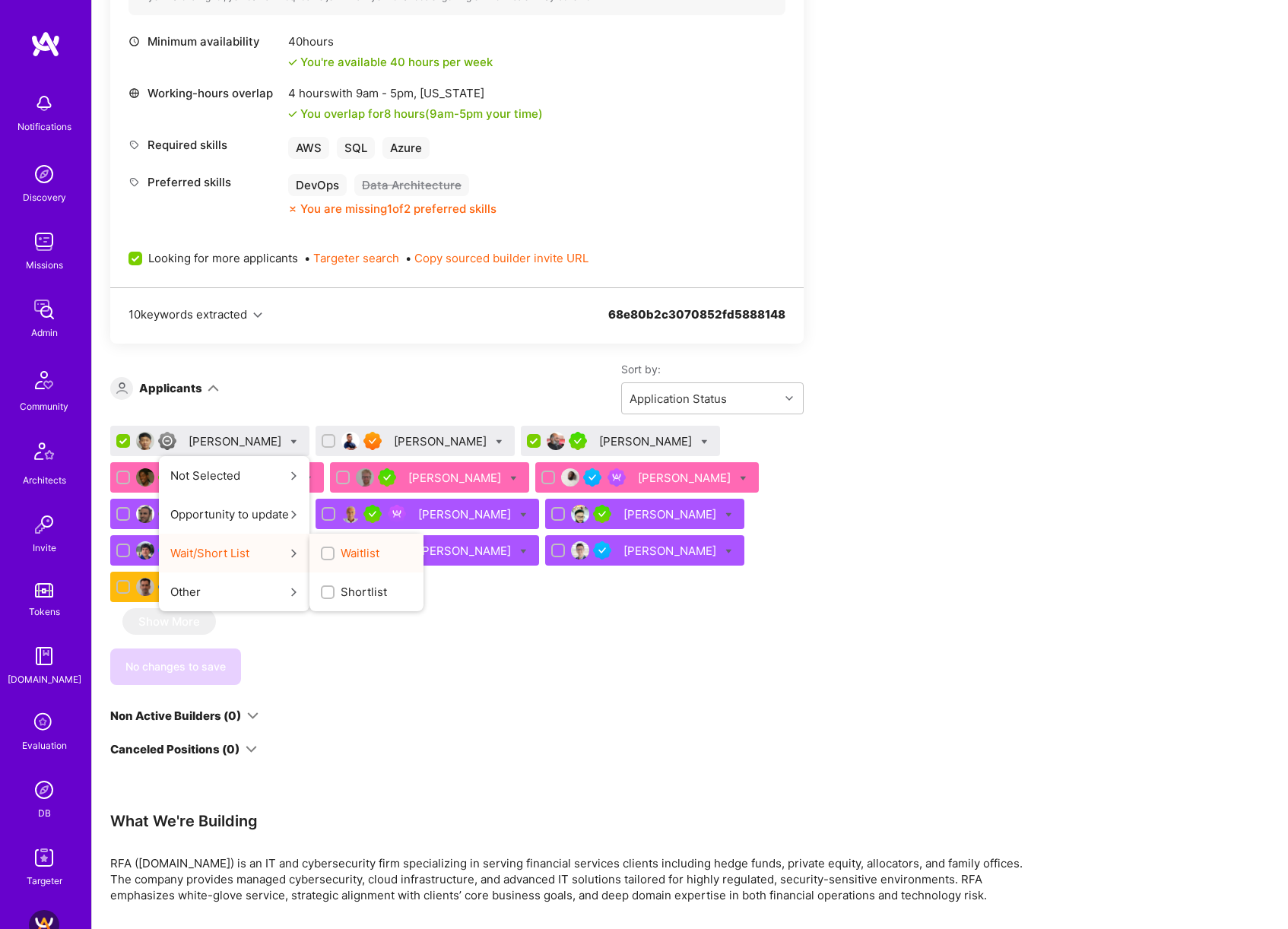
click at [320, 550] on div "button" at bounding box center [327, 553] width 13 height 13
click at [324, 550] on input "Waitlist" at bounding box center [329, 554] width 10 height 10
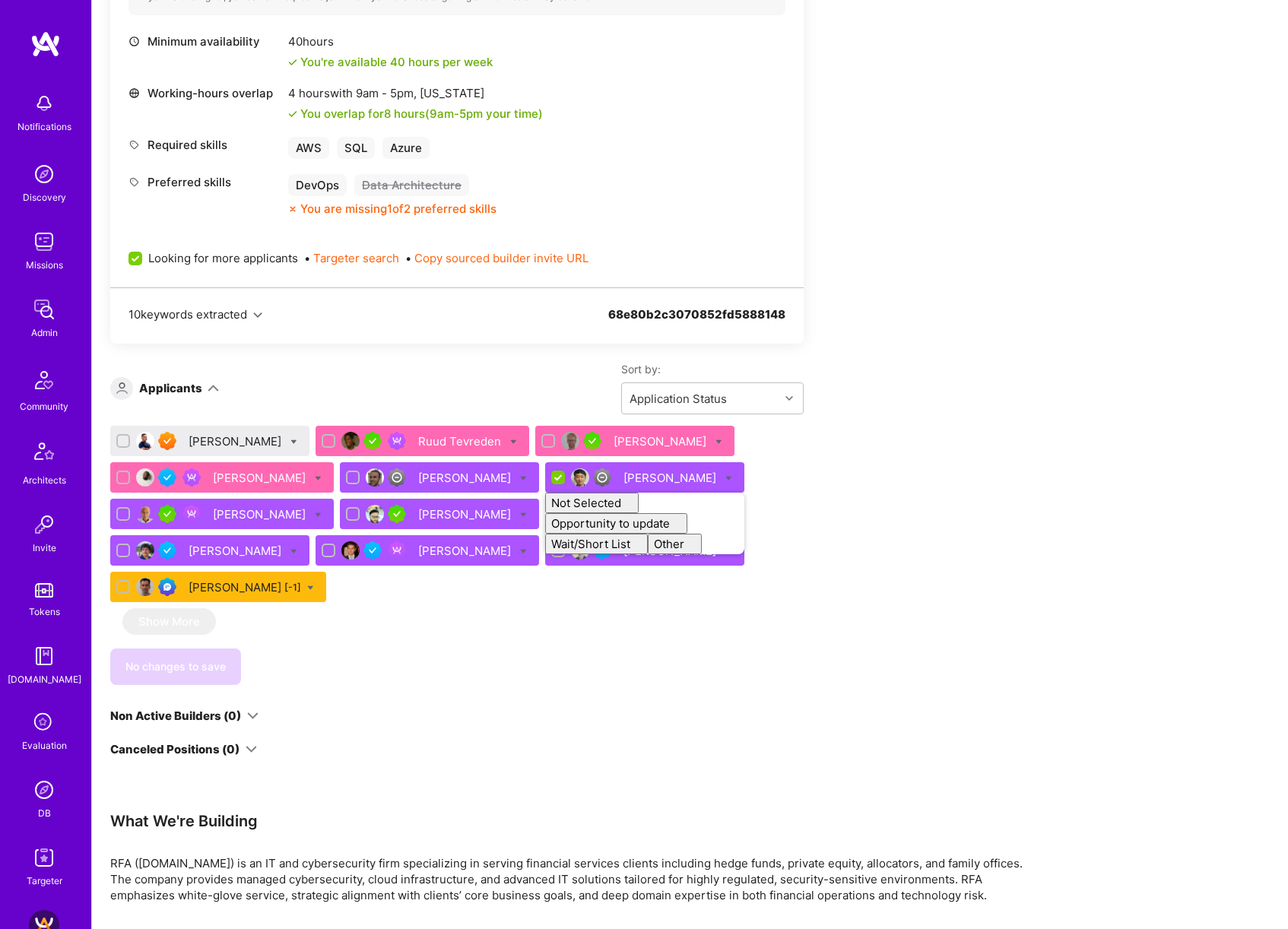
checkbox input "false"
click at [948, 448] on div "Apply for a Mission Role We’re actively looking for builders. This is the best …" at bounding box center [566, 654] width 912 height 1975
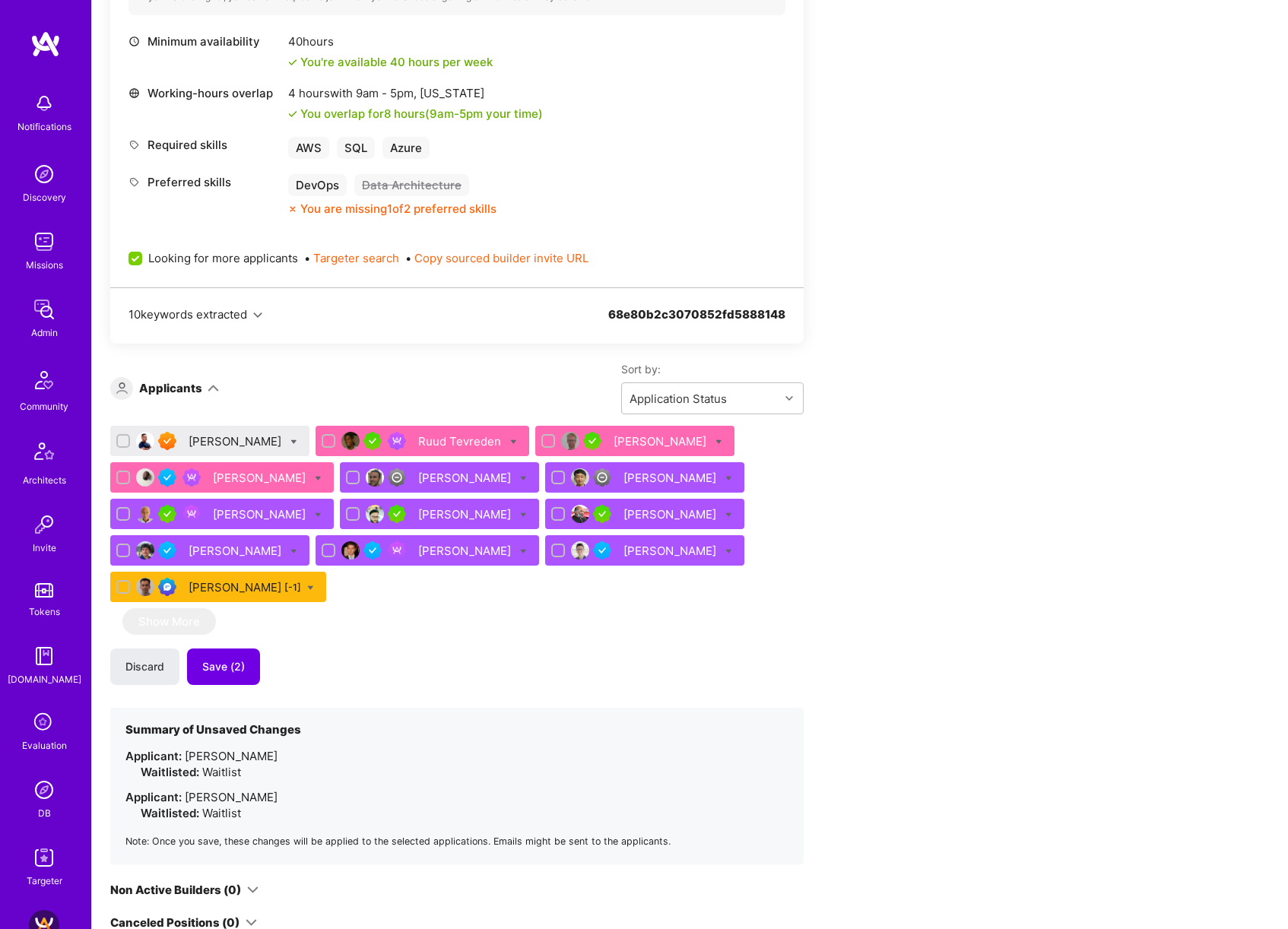
click at [297, 441] on icon at bounding box center [294, 442] width 7 height 7
checkbox input "true"
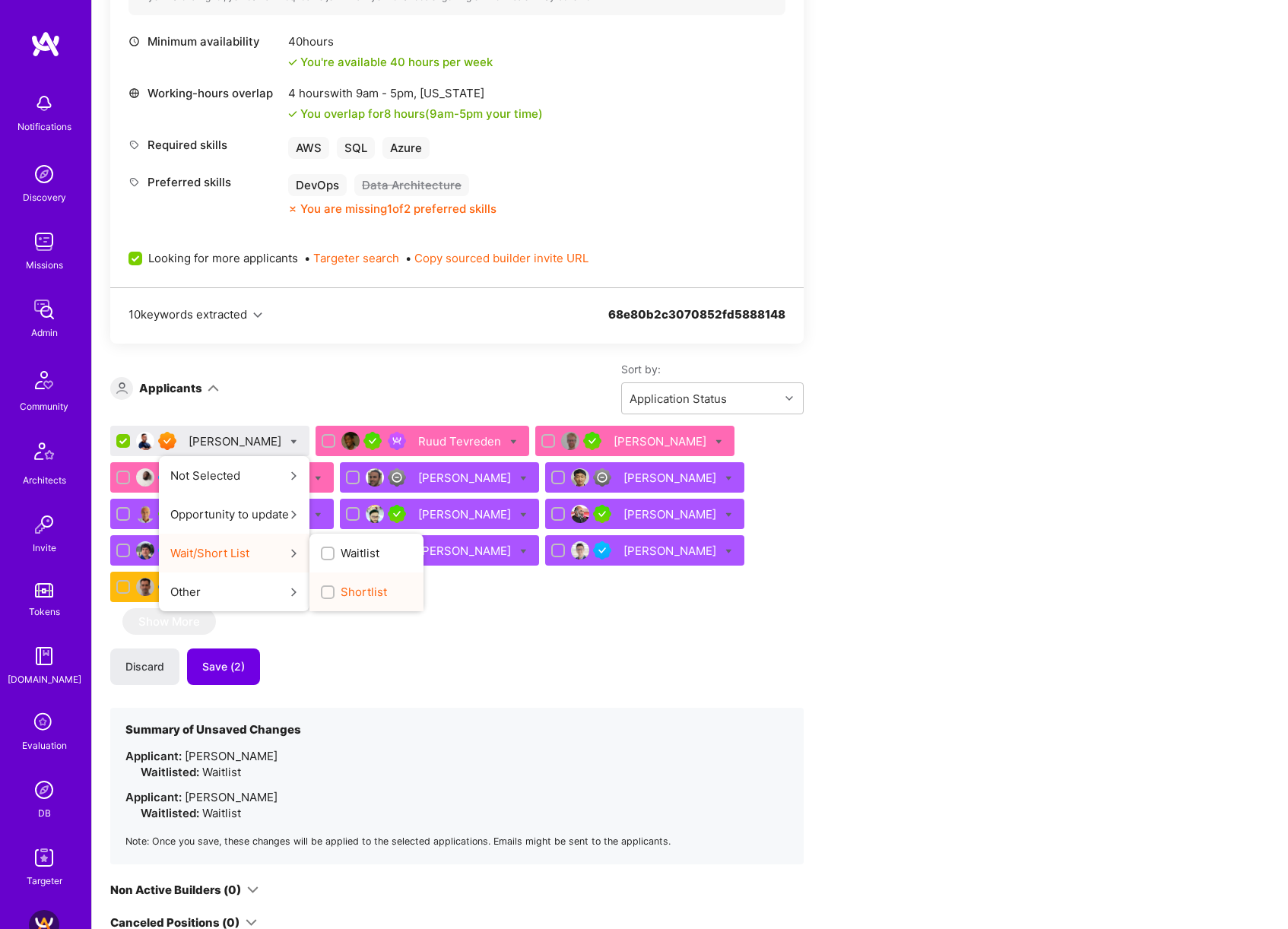
drag, startPoint x: 373, startPoint y: 591, endPoint x: 384, endPoint y: 589, distance: 11.2
click at [373, 591] on span "Shortlist" at bounding box center [363, 591] width 47 height 16
click at [335, 591] on input "Shortlist" at bounding box center [329, 592] width 10 height 10
checkbox input "true"
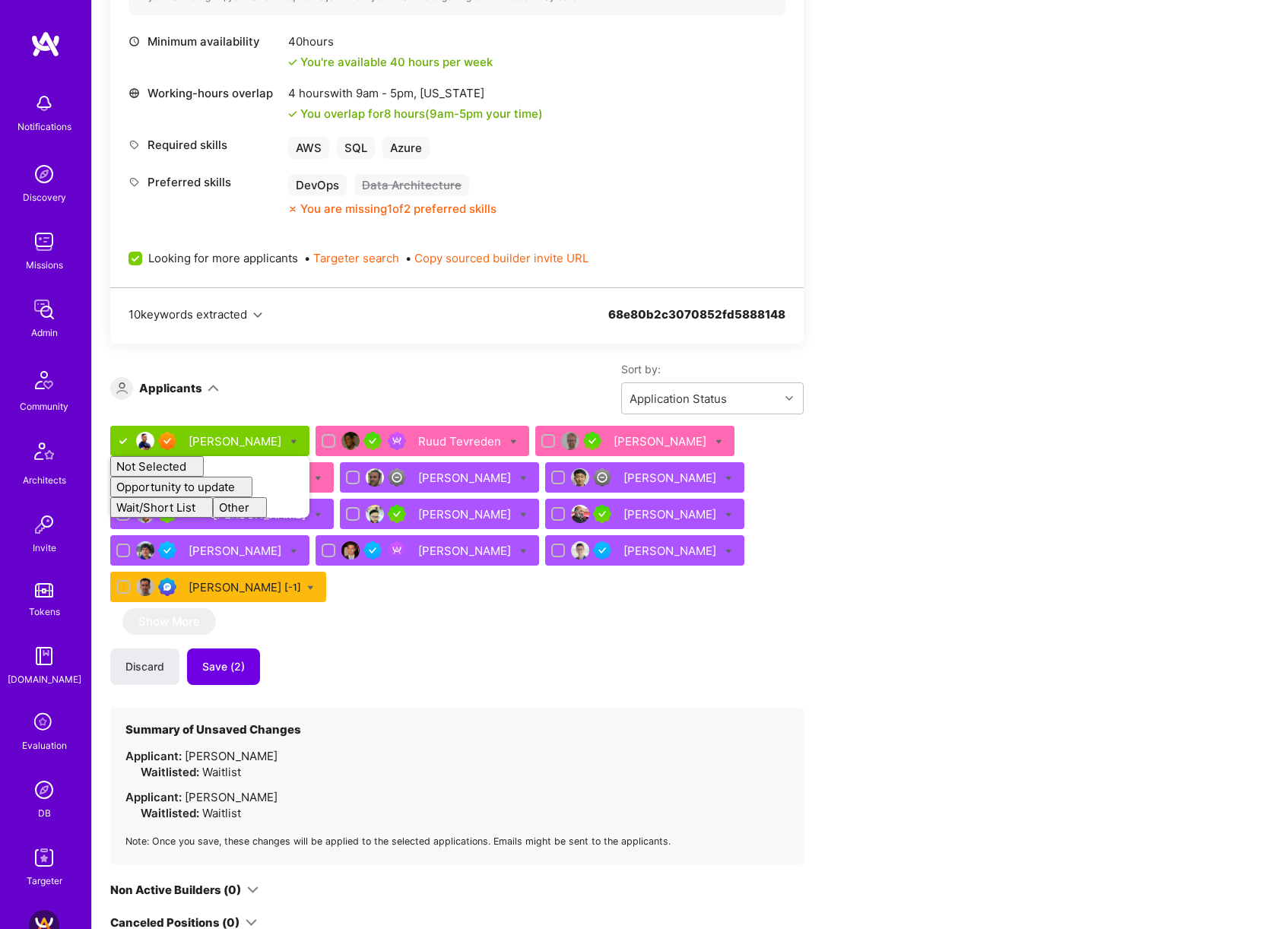
checkbox input "false"
click at [1026, 429] on div "Apply for a Mission Role We’re actively looking for builders. This is the best …" at bounding box center [689, 751] width 1196 height 2204
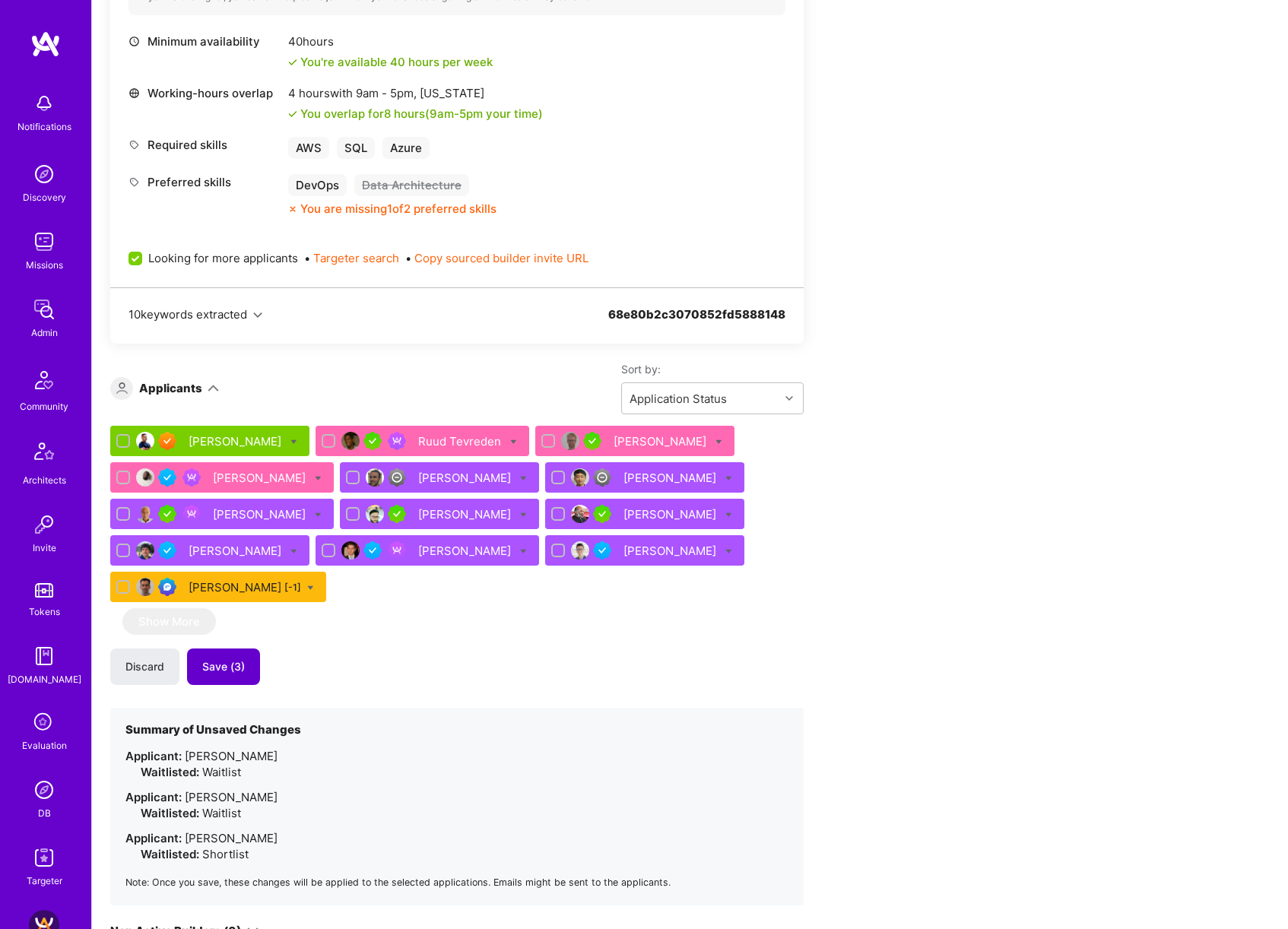
click at [239, 665] on span "Save (3)" at bounding box center [223, 667] width 43 height 15
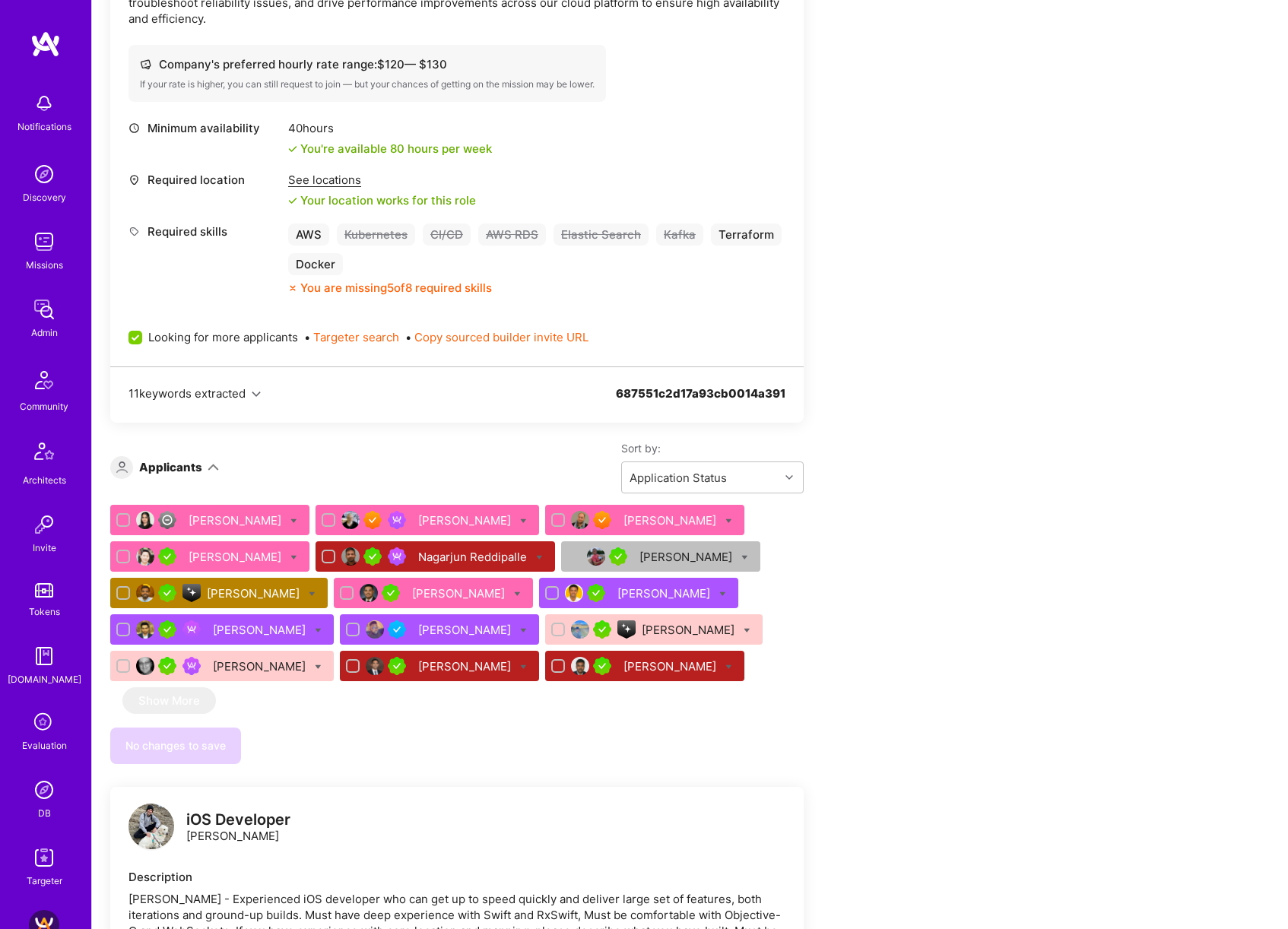
scroll to position [520, 0]
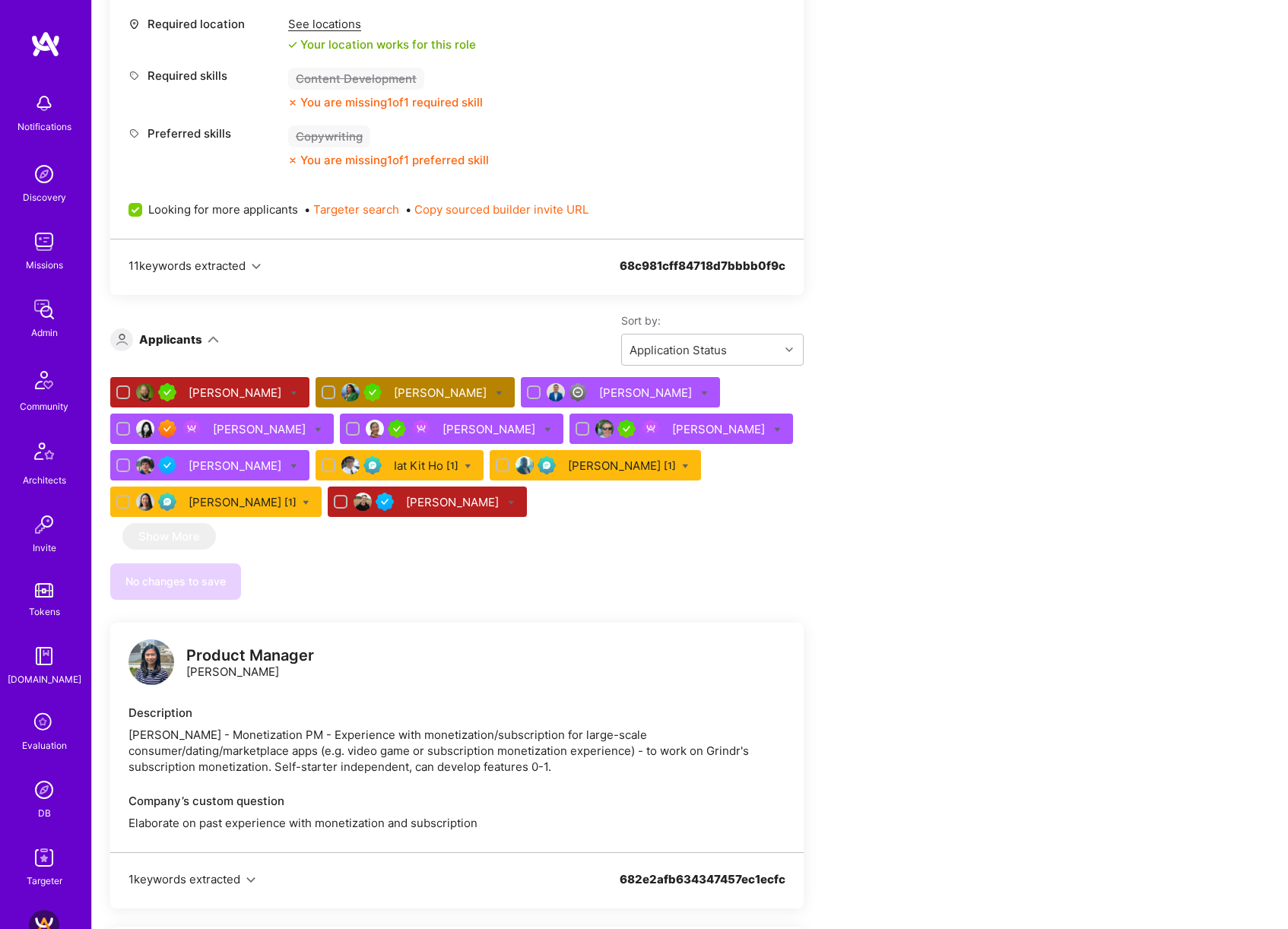
scroll to position [2726, 0]
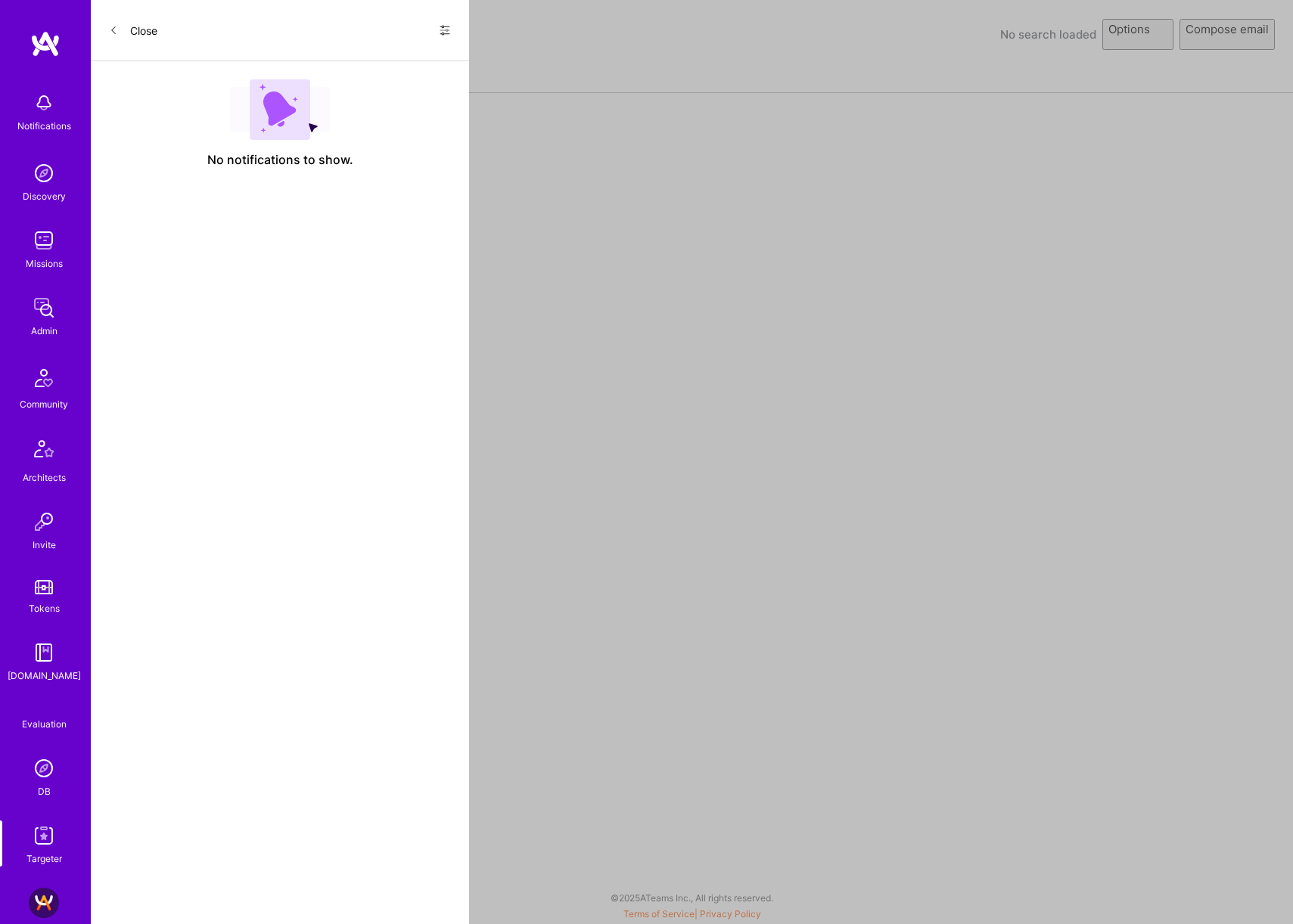
select select "rich-reachout"
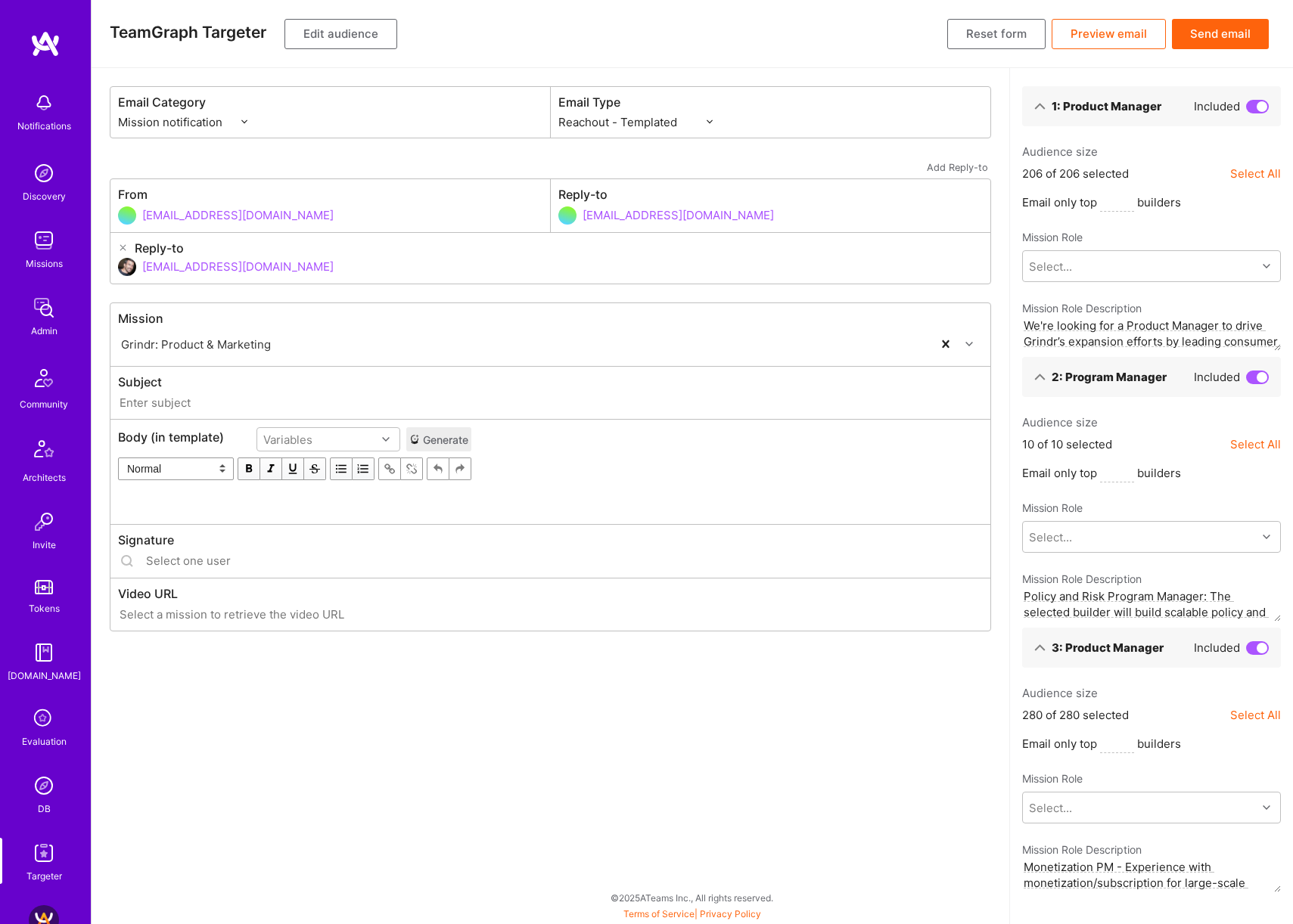
type input "[DOMAIN_NAME] // Grindr: Product & Marketing"
type input "[EMAIL_ADDRESS][DOMAIN_NAME]"
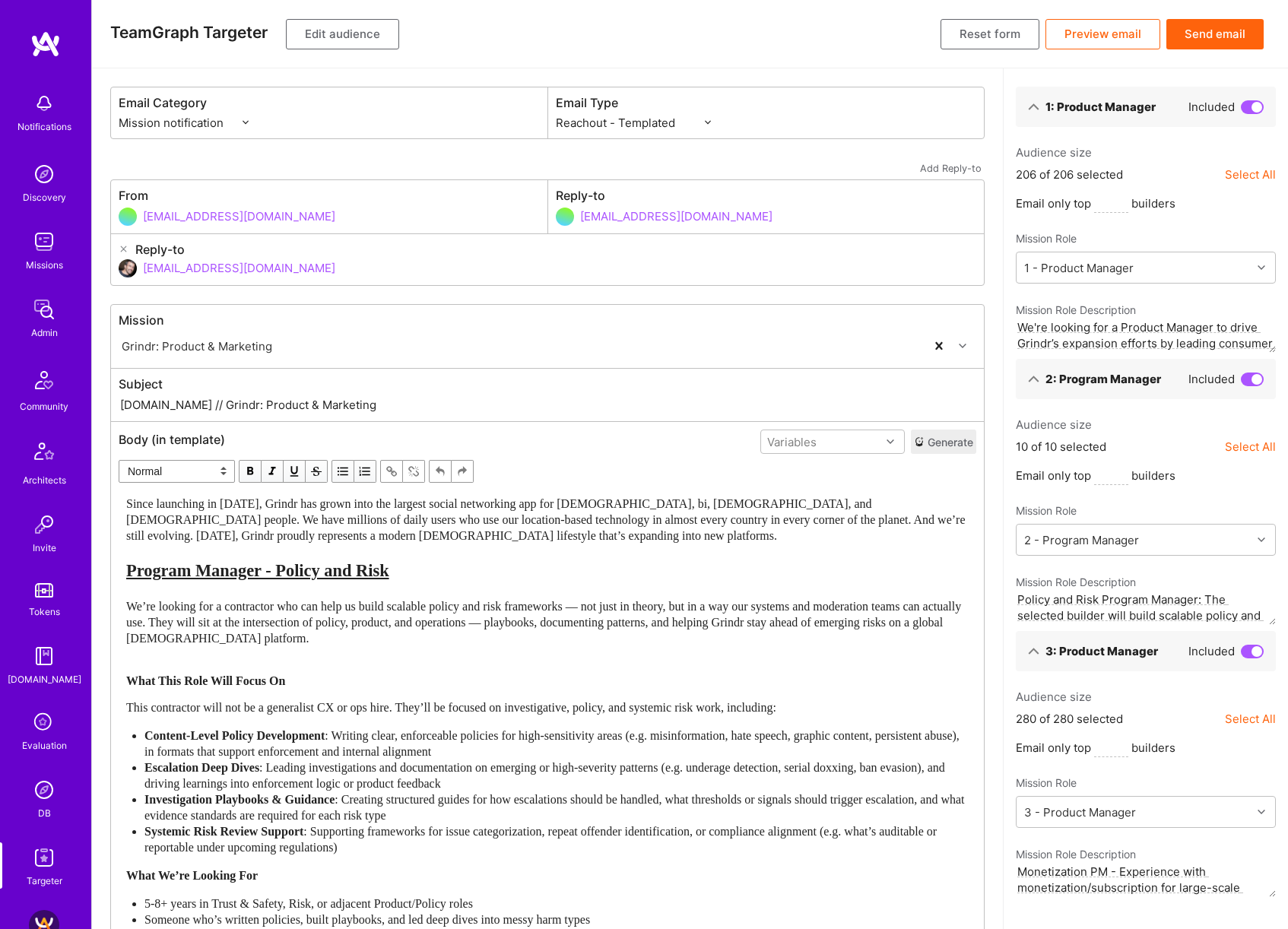
click at [351, 38] on button "Edit audience" at bounding box center [342, 34] width 113 height 31
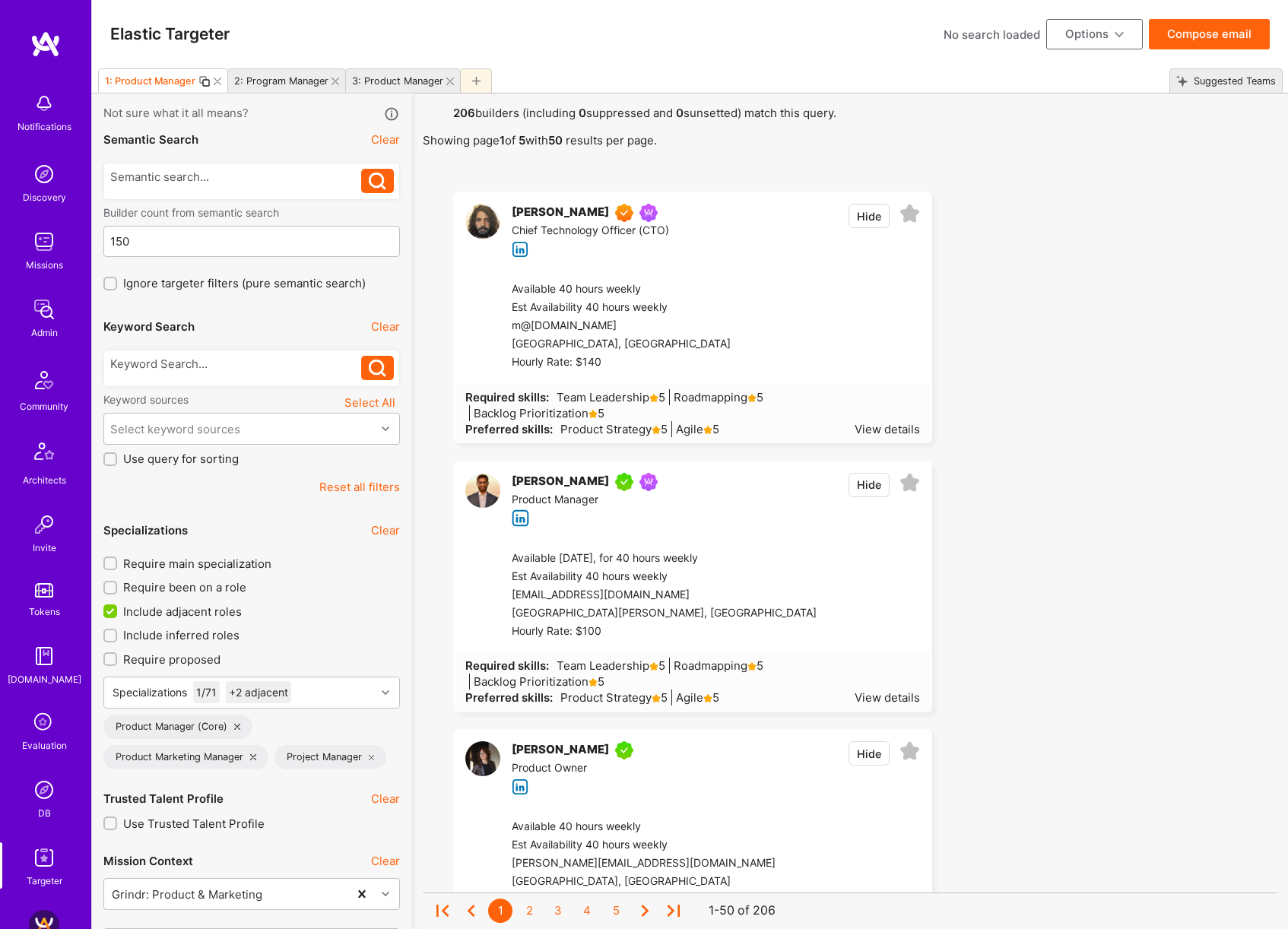
click at [217, 79] on icon at bounding box center [217, 81] width 8 height 8
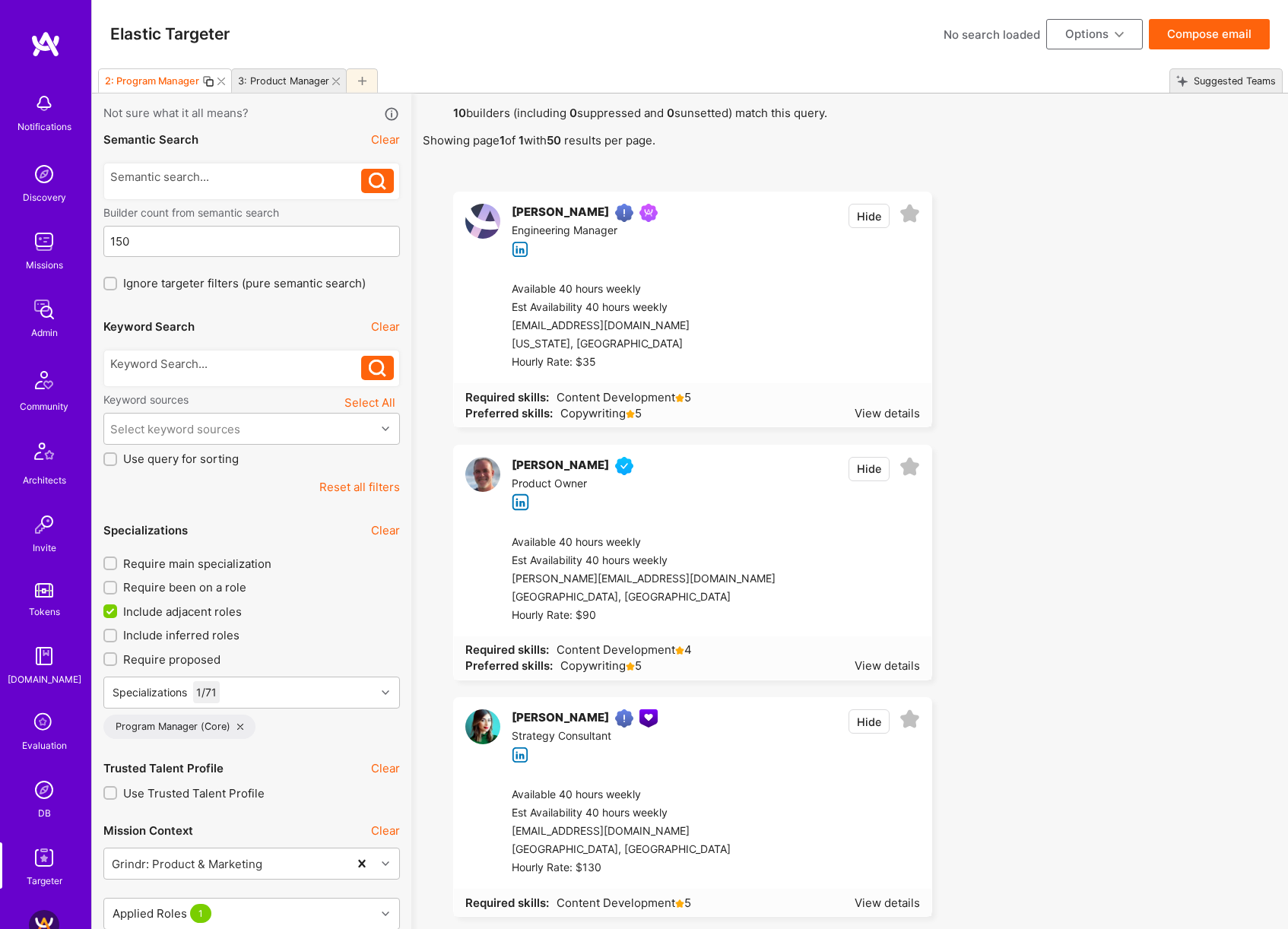
click at [221, 82] on icon at bounding box center [221, 81] width 8 height 8
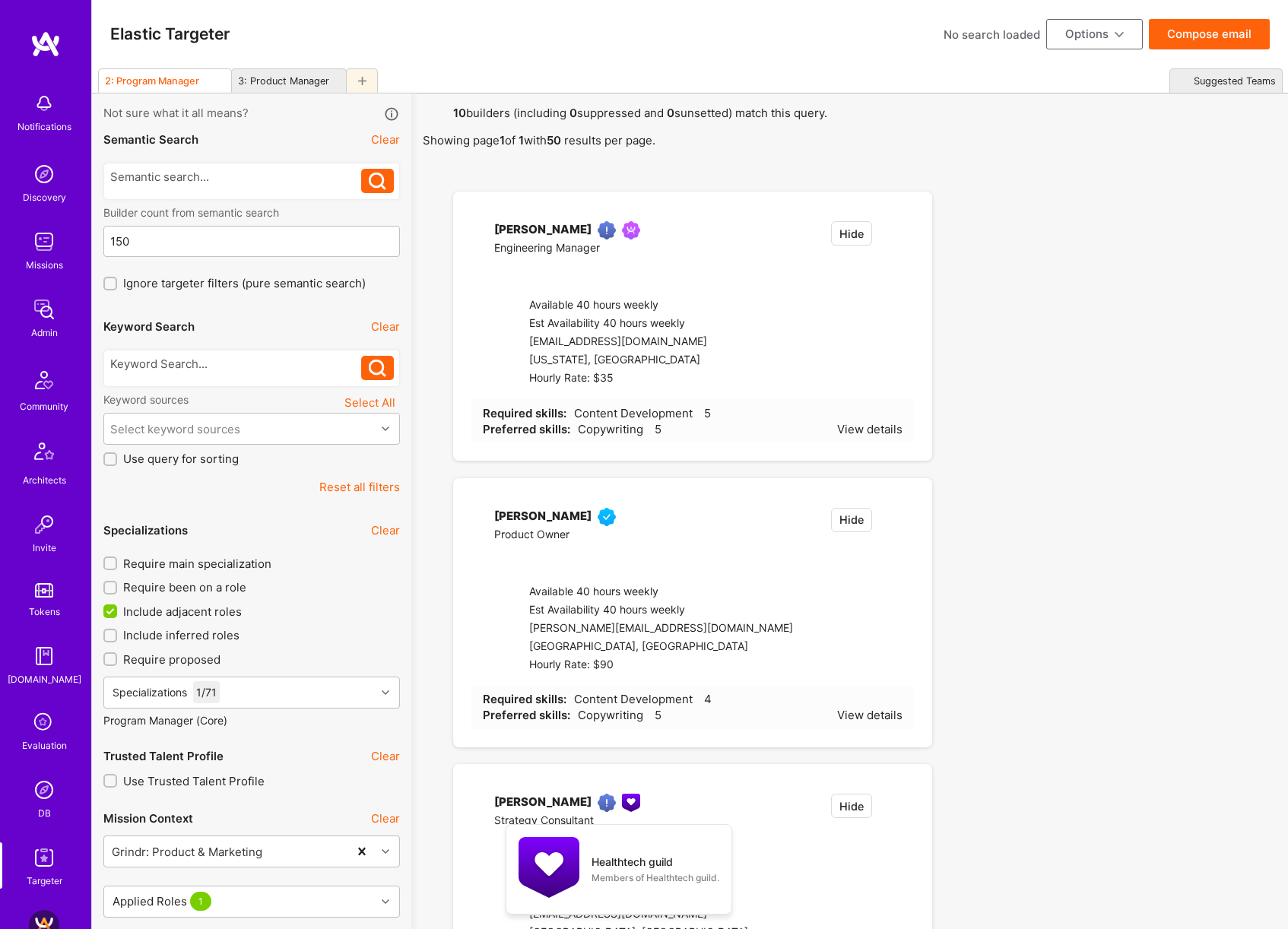
type input "3"
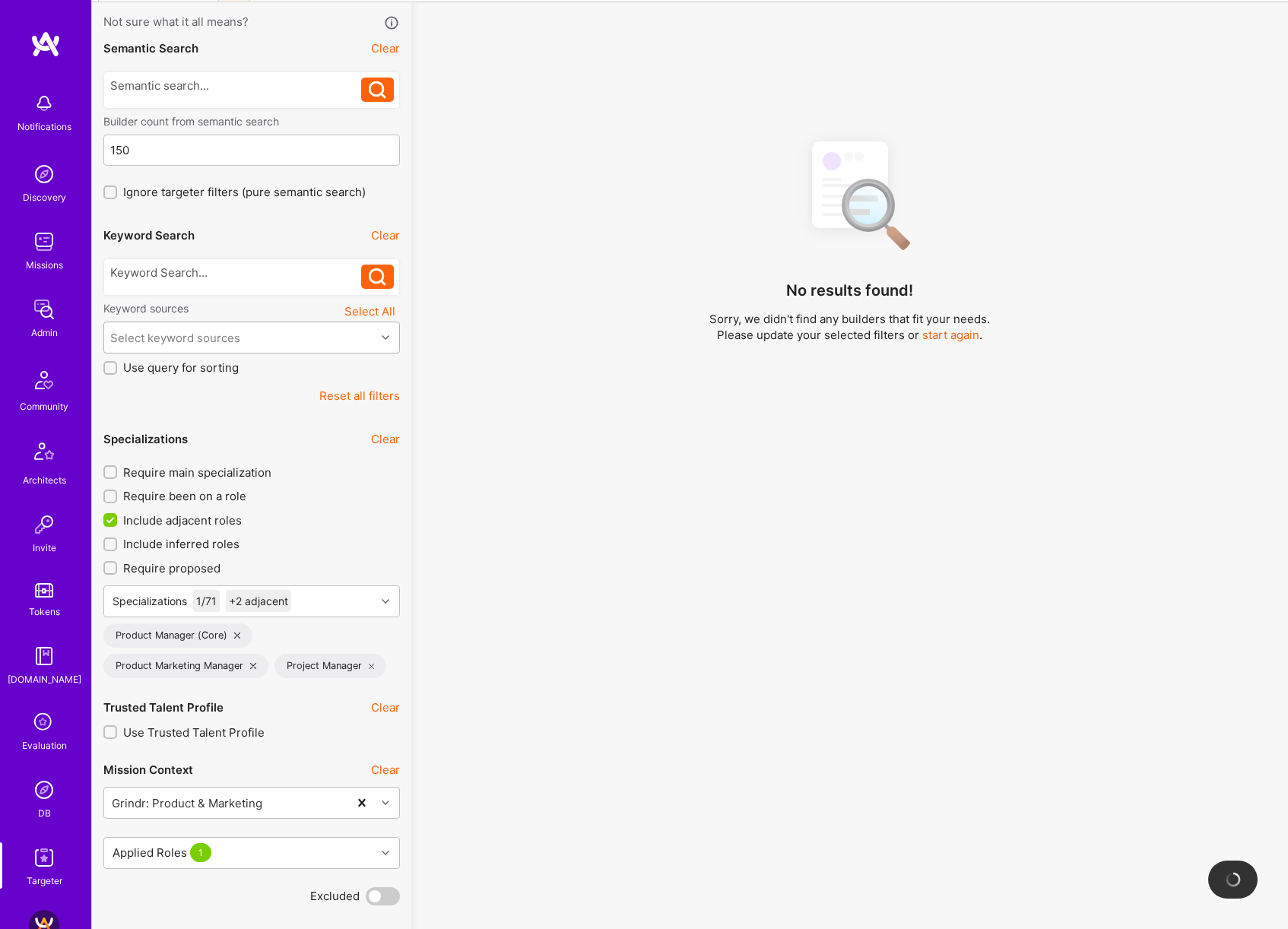
scroll to position [122, 0]
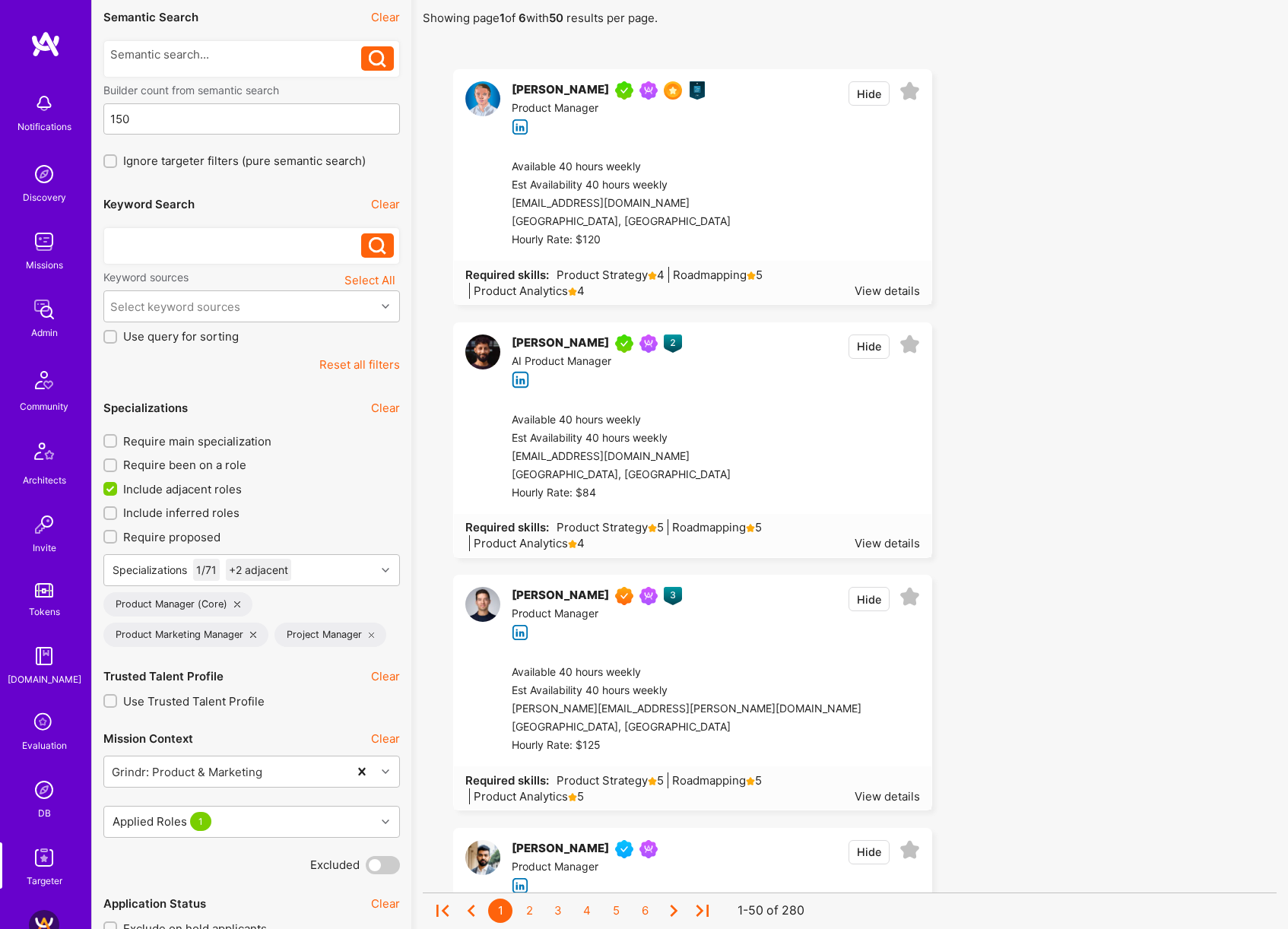
click at [290, 238] on div at bounding box center [236, 241] width 252 height 16
click at [379, 247] on icon at bounding box center [378, 246] width 17 height 17
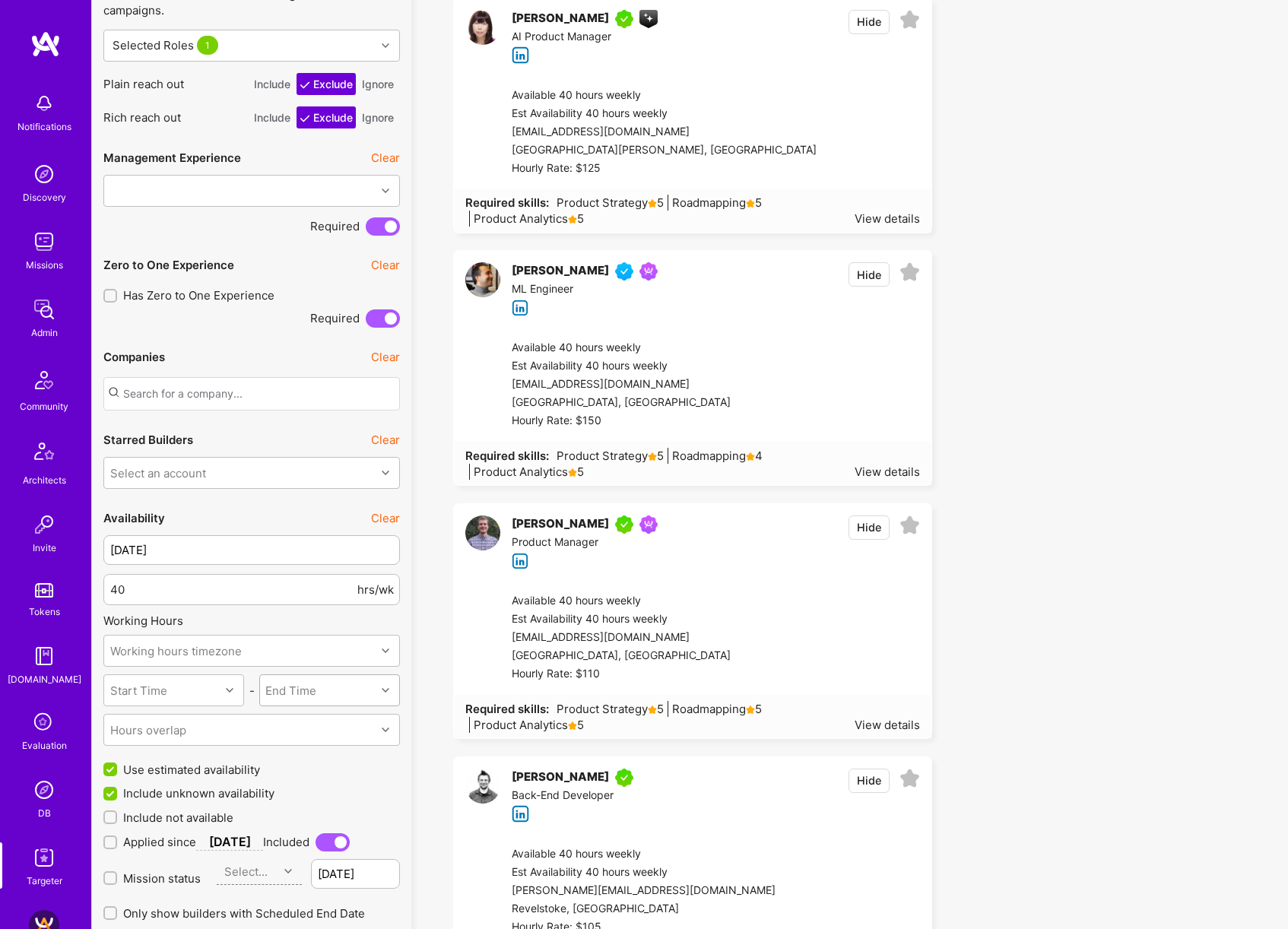
scroll to position [1264, 0]
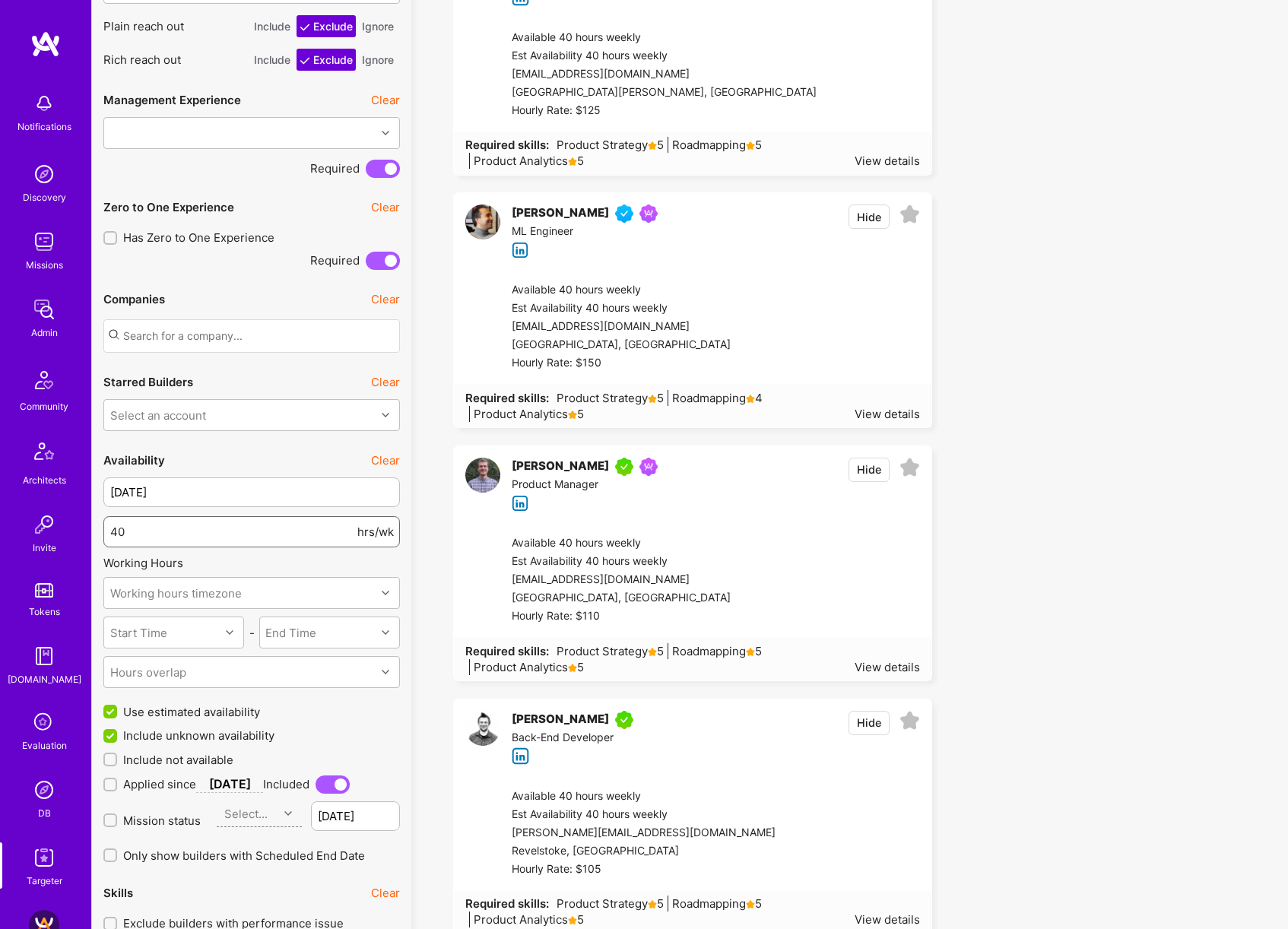
click at [327, 532] on input "40" at bounding box center [233, 531] width 244 height 39
click at [383, 460] on button "Clear" at bounding box center [385, 460] width 29 height 16
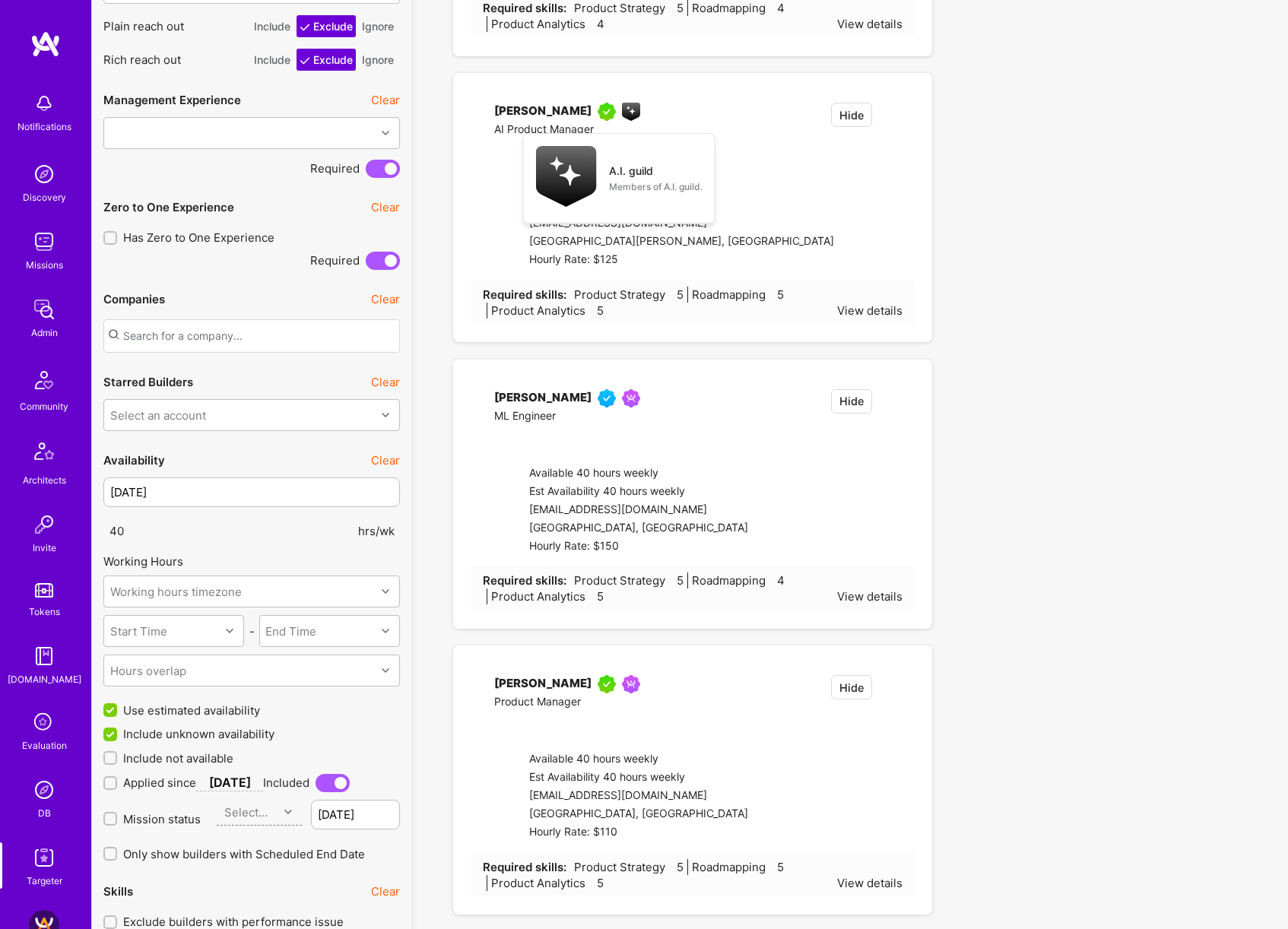
type input "[DATE]"
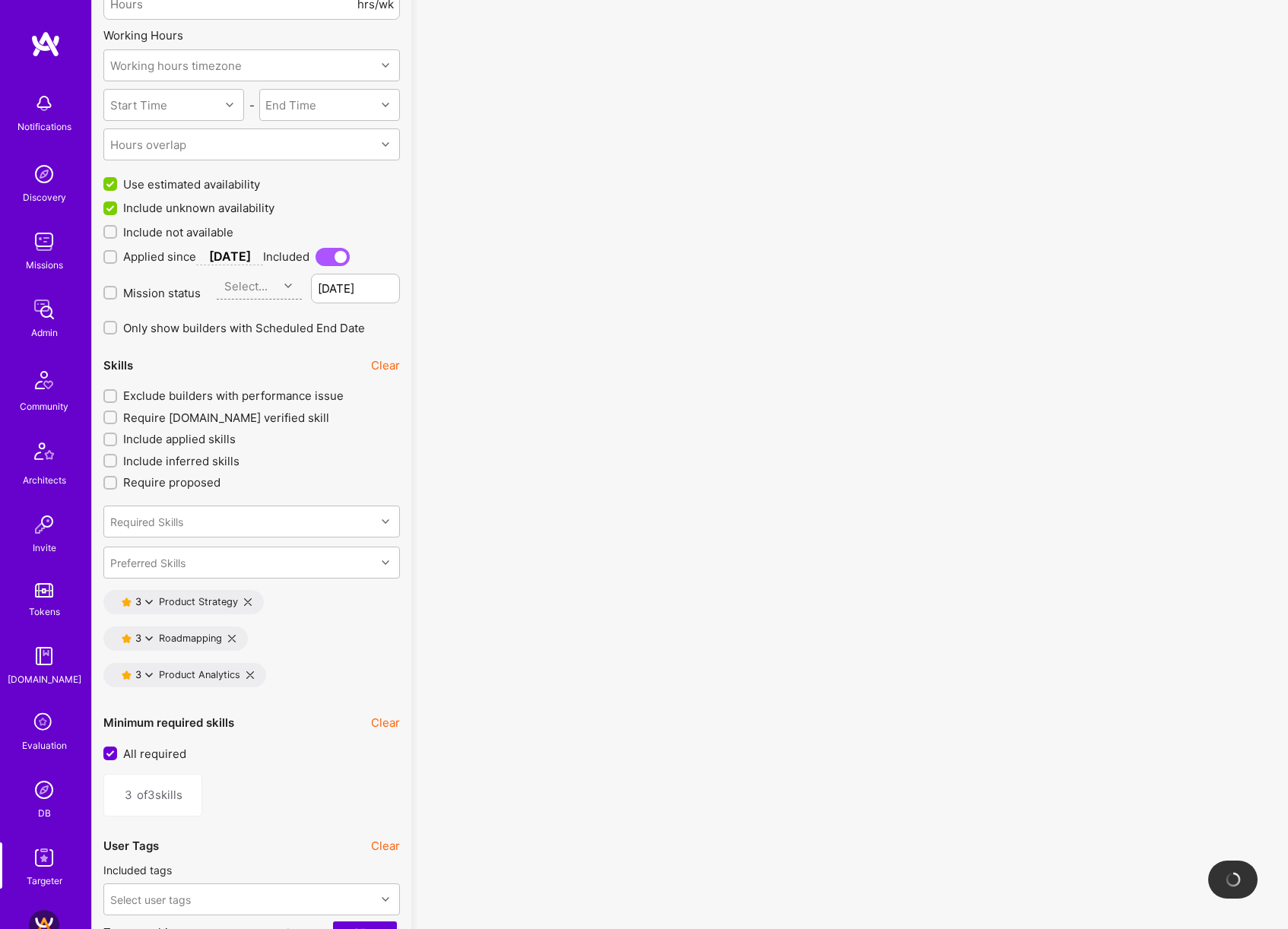
scroll to position [1803, 0]
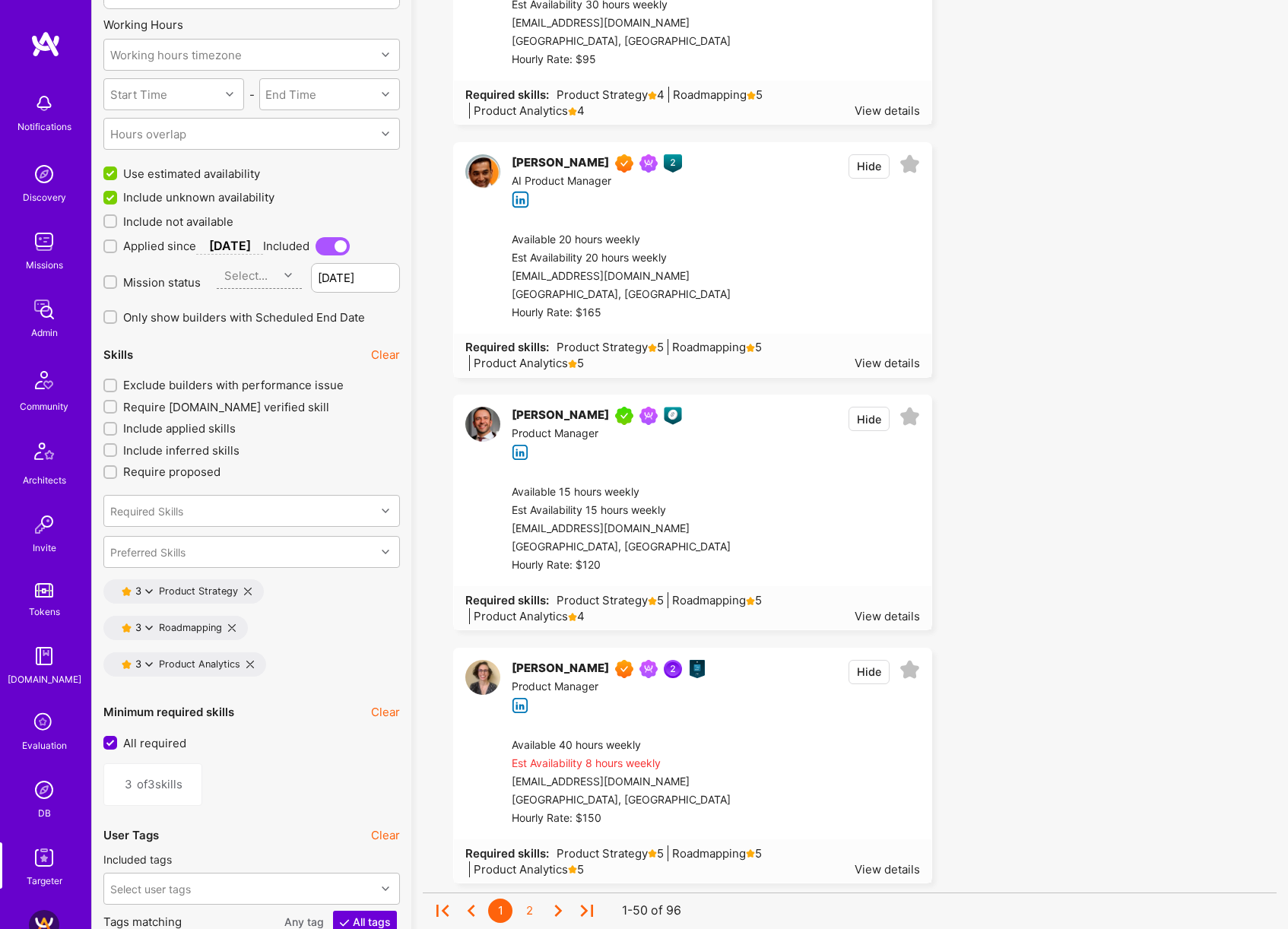
click at [384, 354] on button "Clear" at bounding box center [385, 355] width 29 height 16
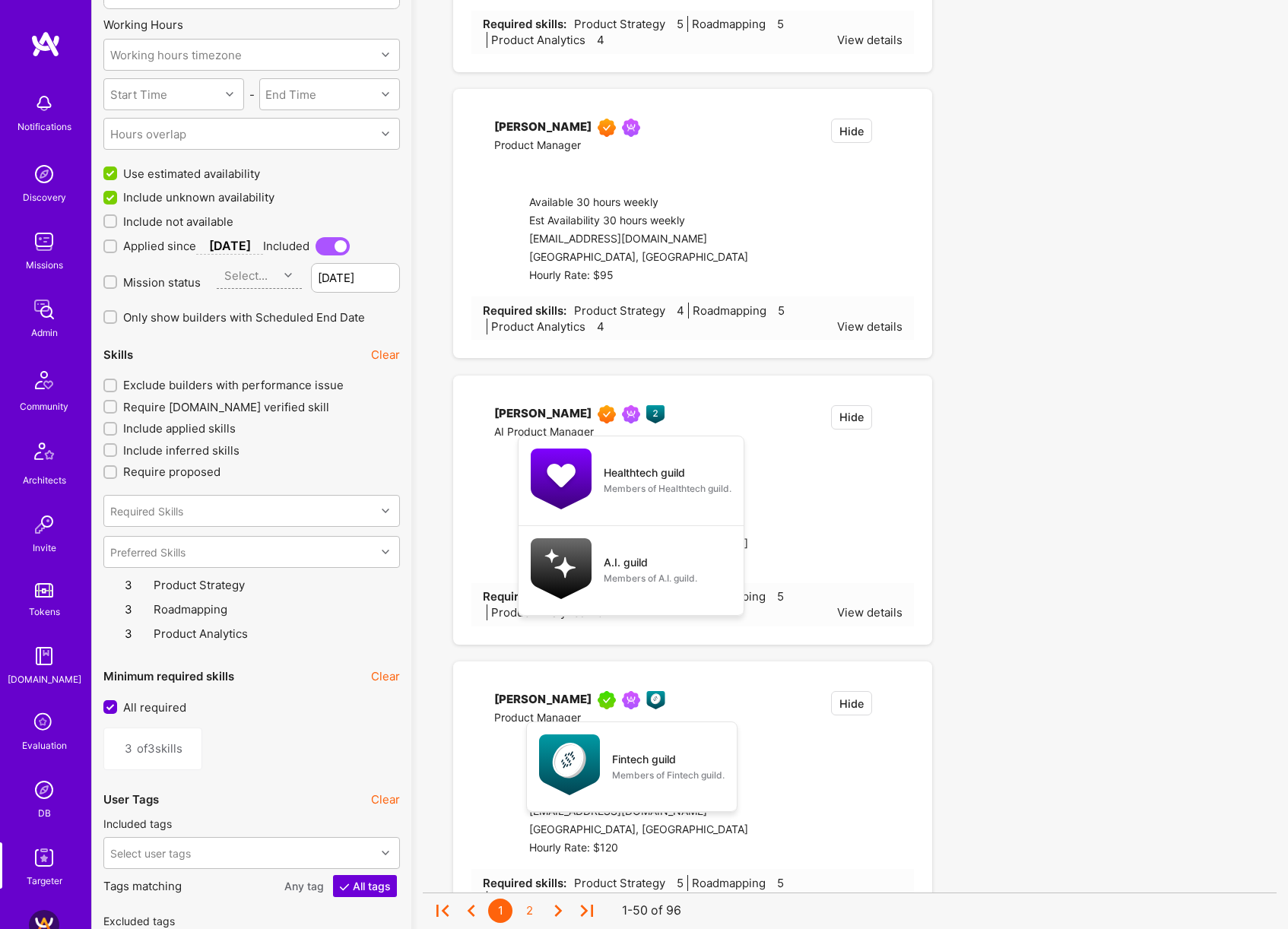
type input "0"
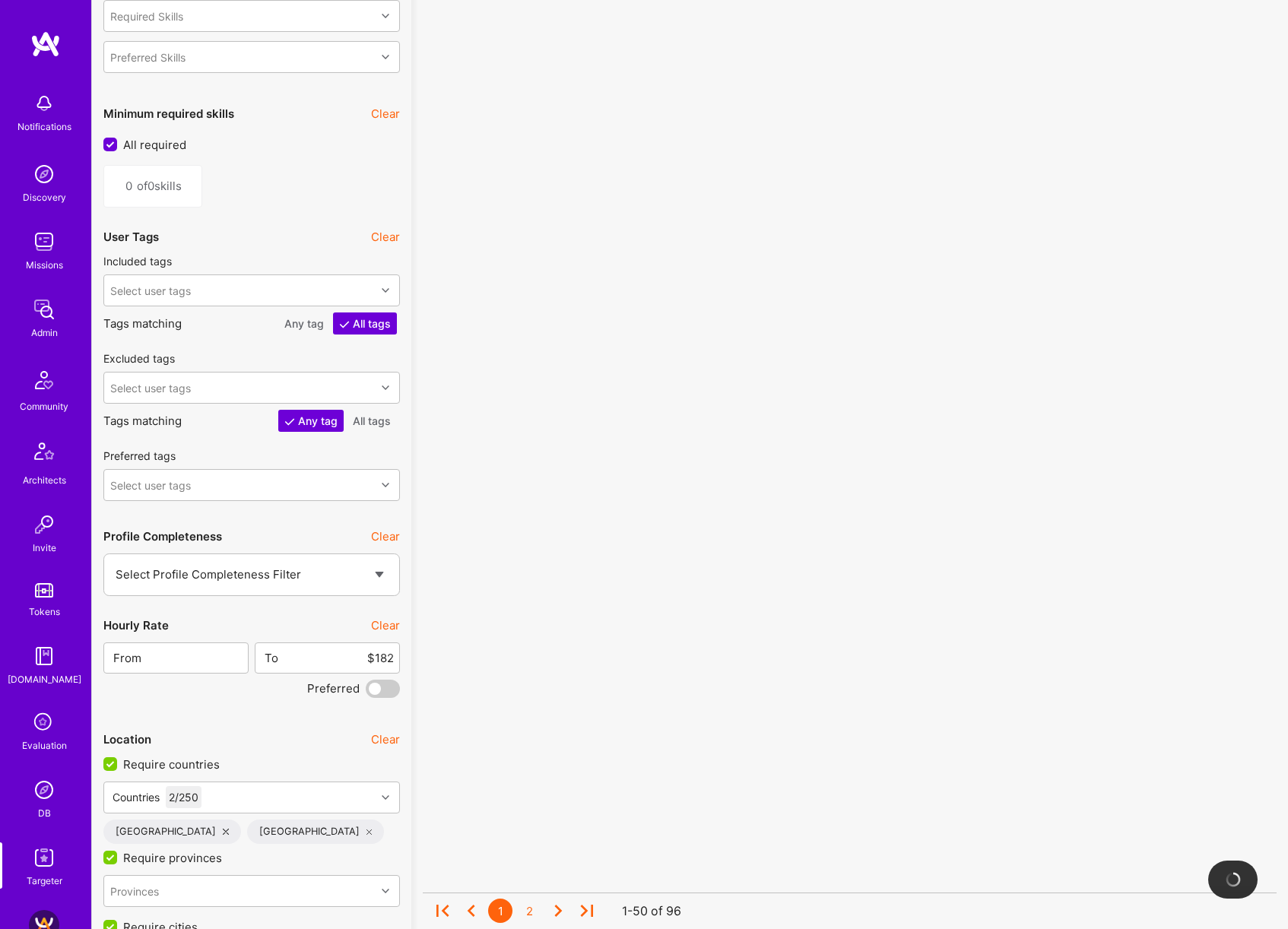
scroll to position [2313, 0]
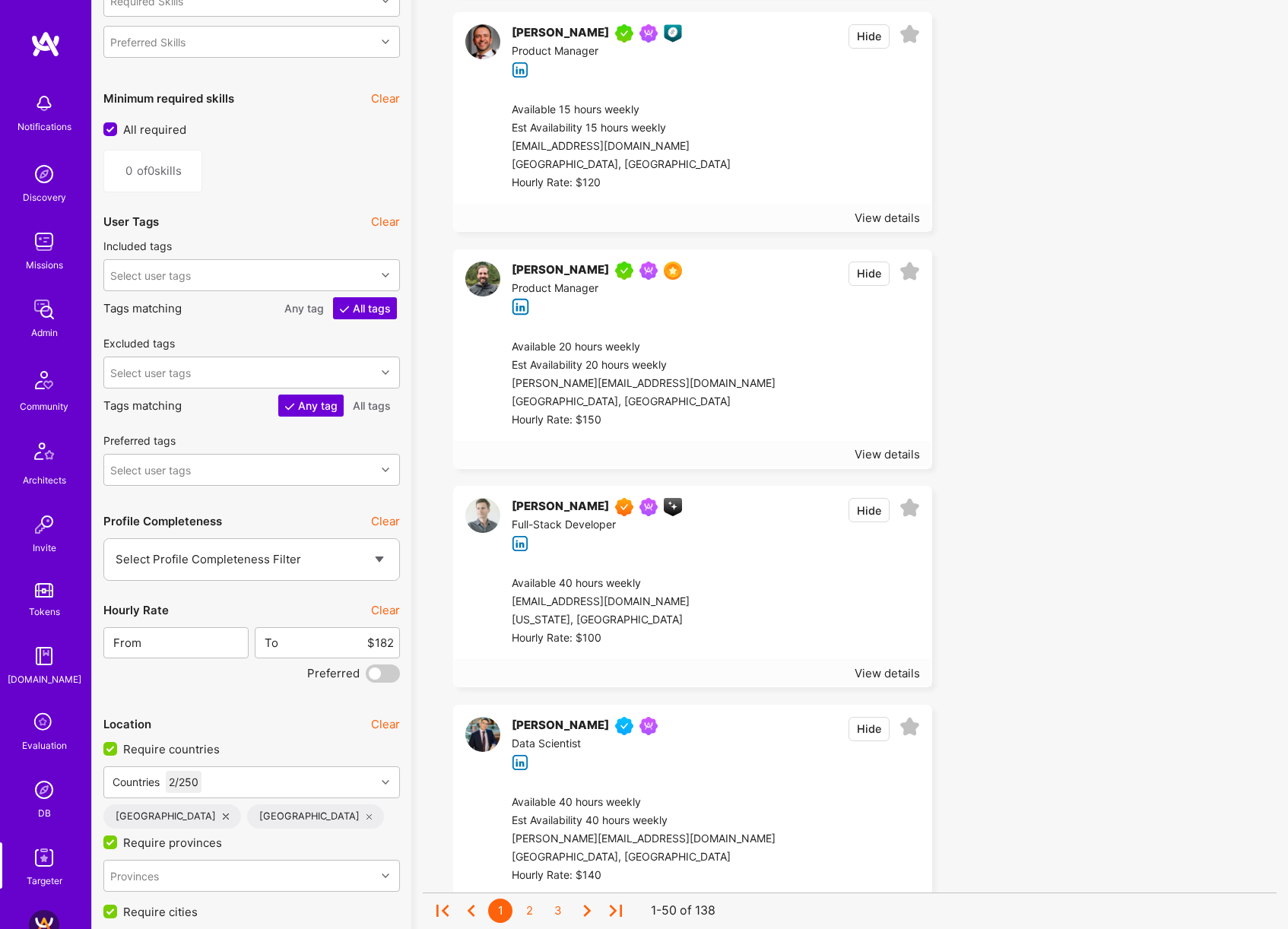
click at [387, 612] on button "Clear" at bounding box center [385, 609] width 29 height 16
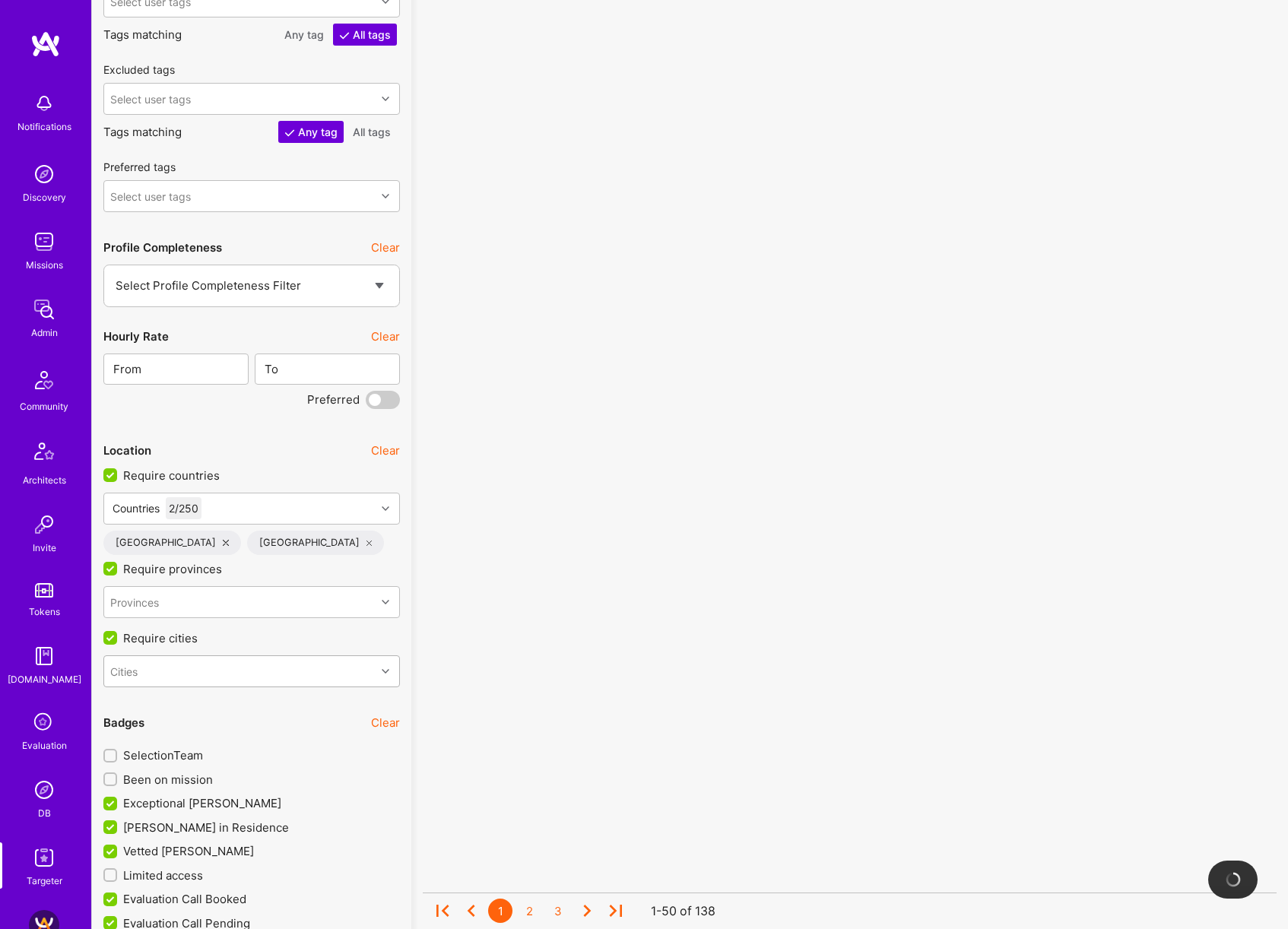
scroll to position [2771, 0]
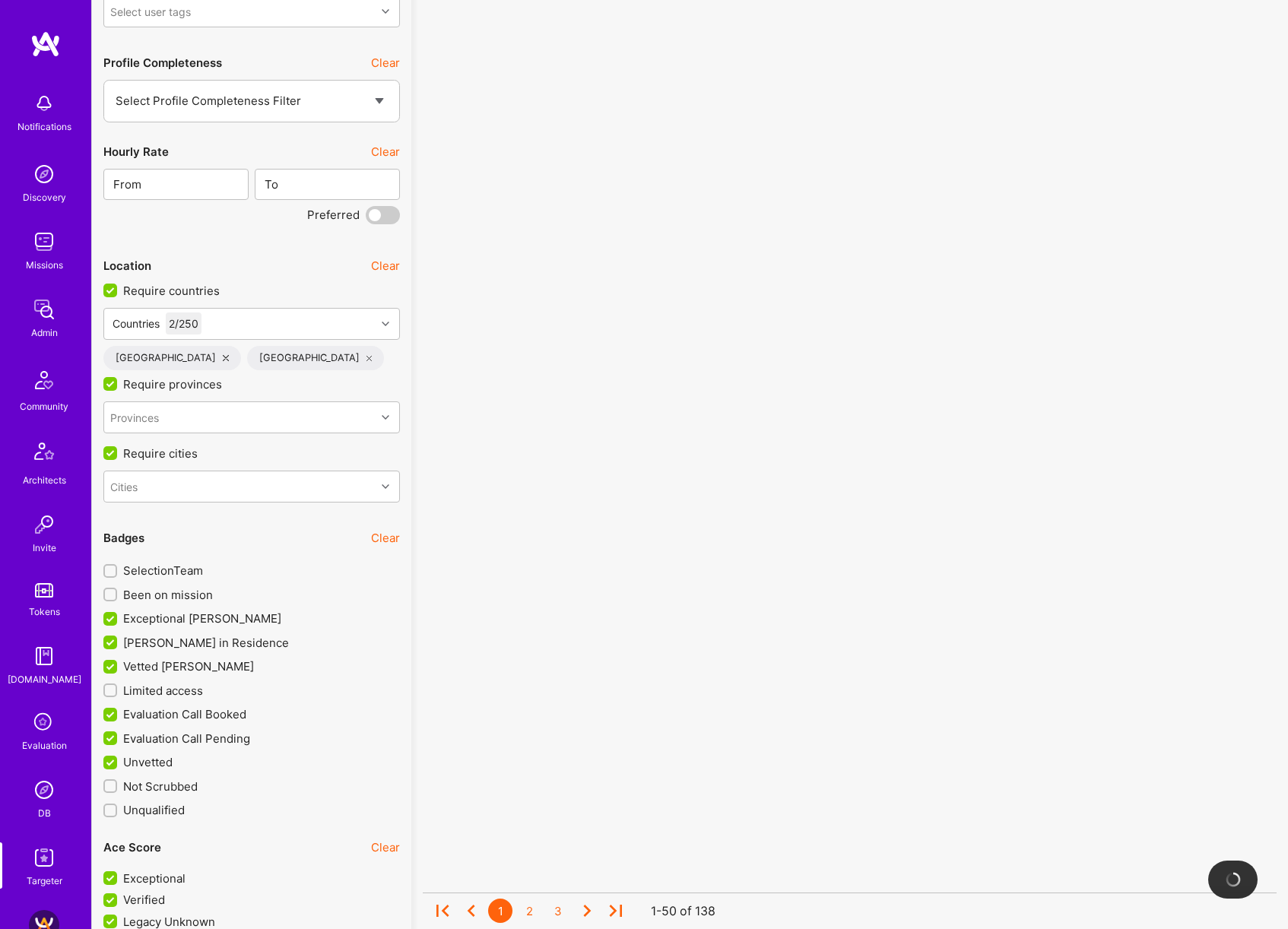
click at [188, 594] on span "Been on mission" at bounding box center [168, 595] width 90 height 16
click at [117, 594] on input "Been on mission" at bounding box center [112, 595] width 10 height 10
checkbox input "true"
click at [183, 571] on span "SelectionTeam" at bounding box center [163, 570] width 80 height 16
click at [117, 571] on input "SelectionTeam" at bounding box center [112, 571] width 10 height 10
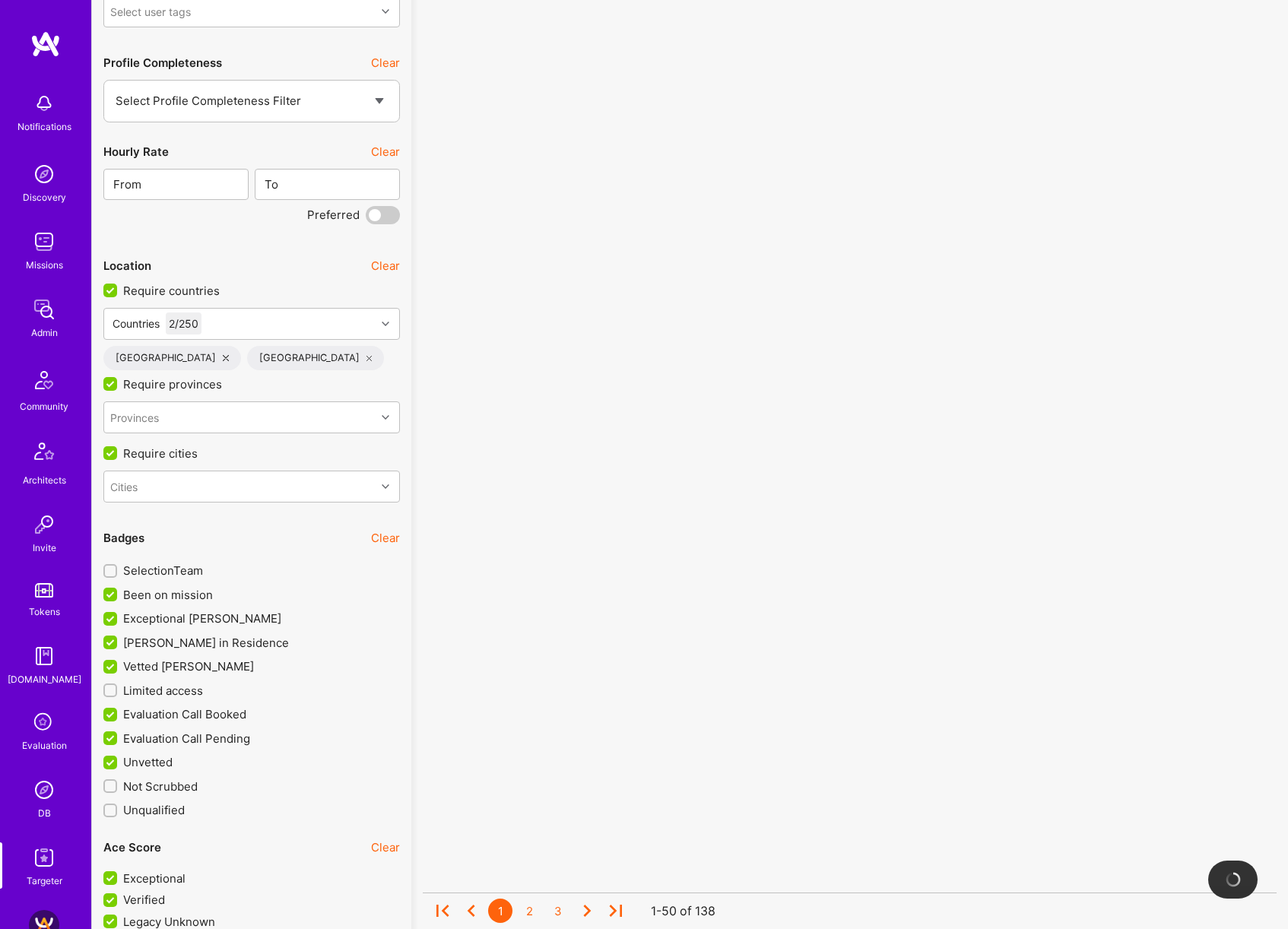
checkbox input "true"
click at [178, 691] on span "Limited access" at bounding box center [163, 691] width 80 height 16
click at [117, 691] on input "Limited access" at bounding box center [112, 691] width 10 height 10
checkbox input "true"
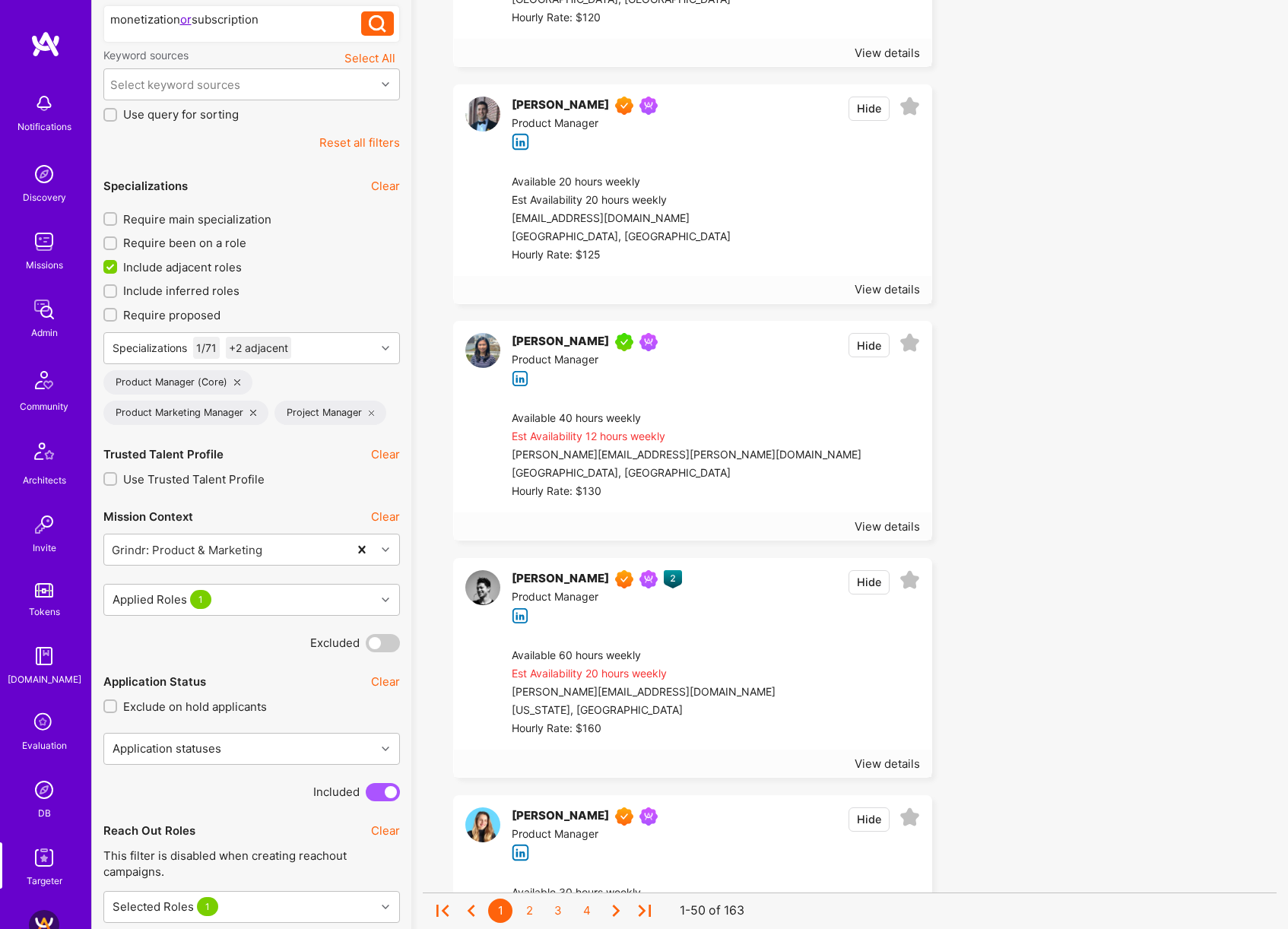
scroll to position [329, 0]
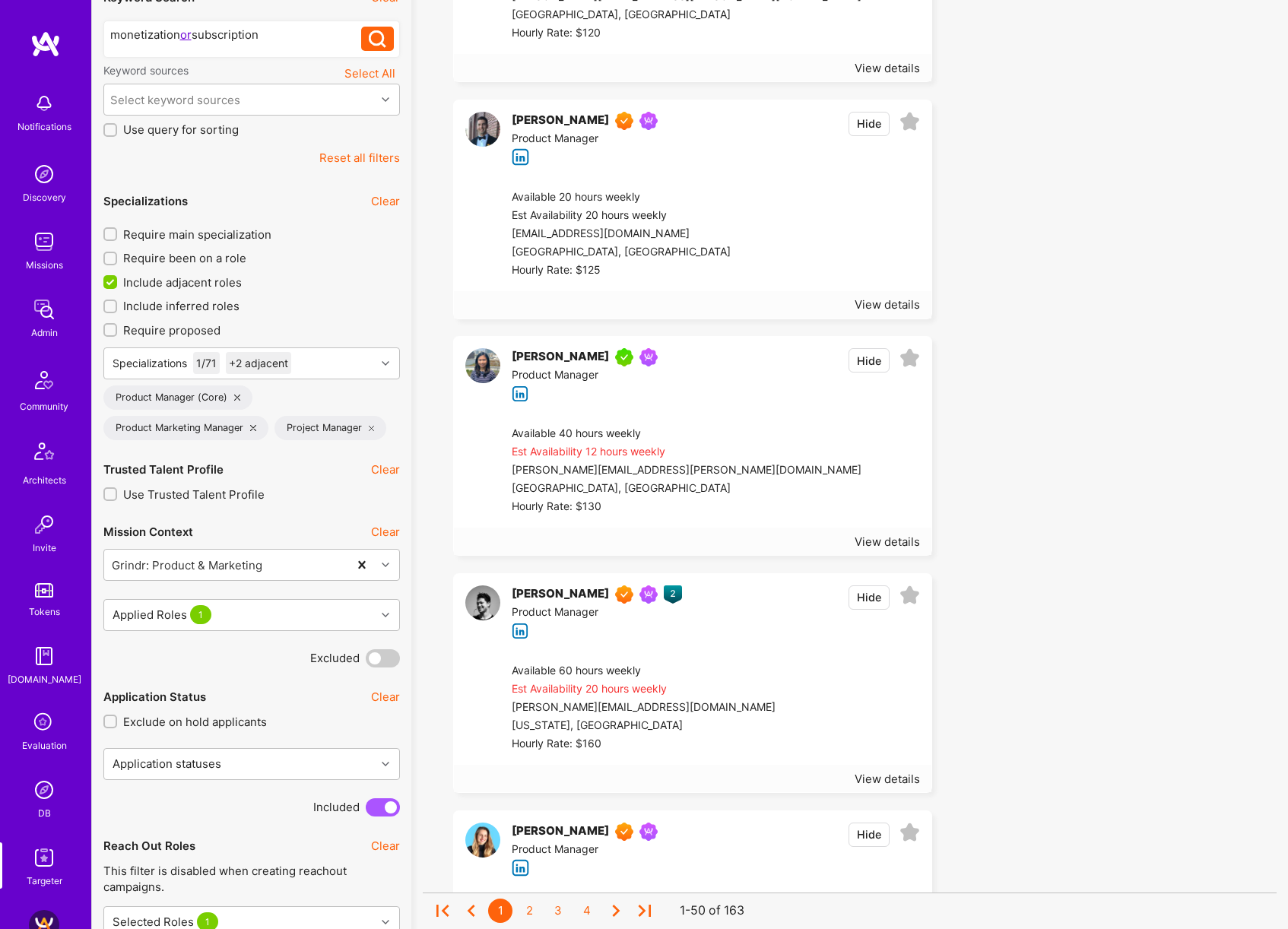
click at [226, 280] on span "Include adjacent roles" at bounding box center [182, 282] width 118 height 16
click at [118, 280] on input "Include adjacent roles" at bounding box center [112, 282] width 13 height 13
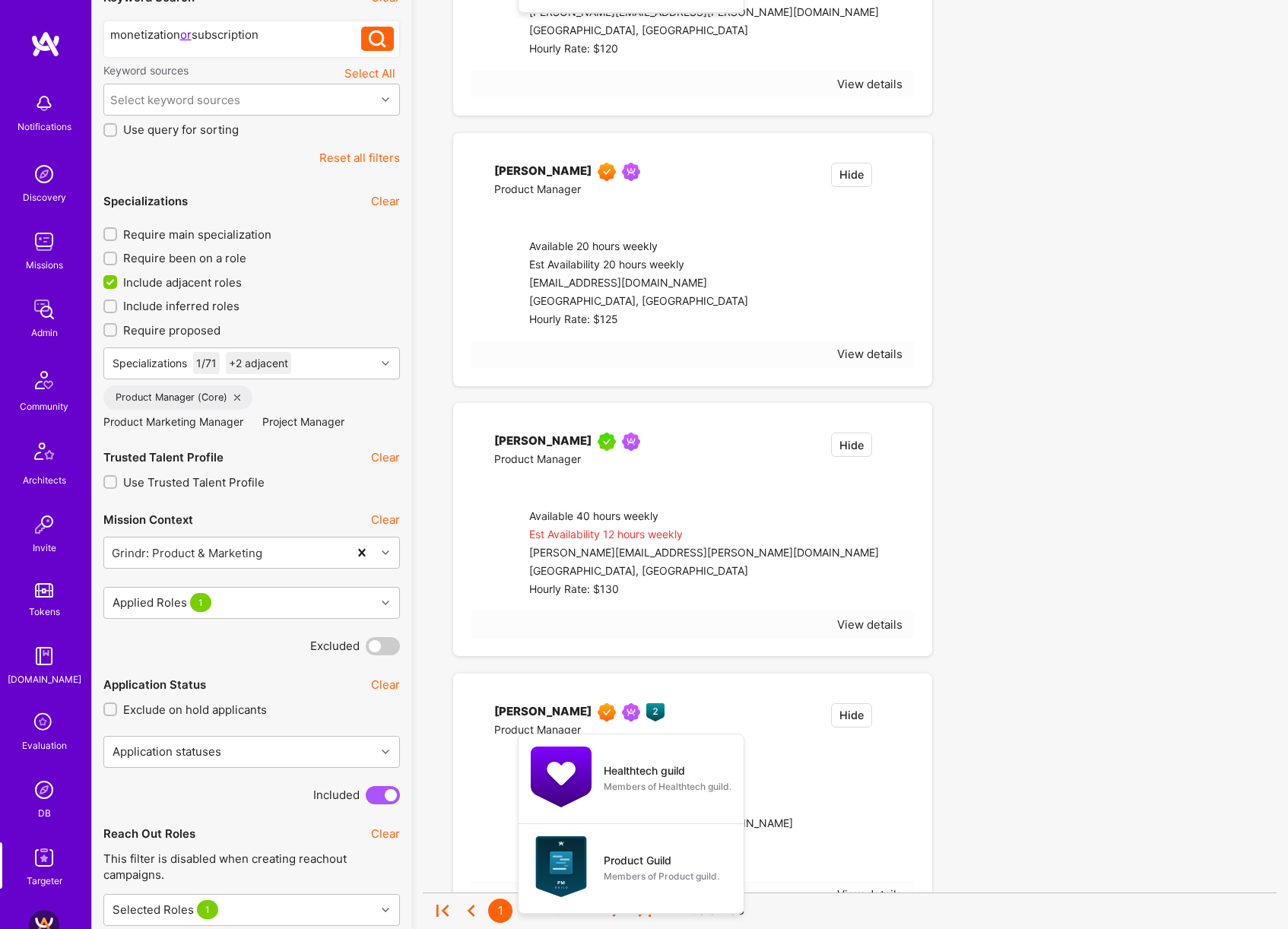
checkbox input "false"
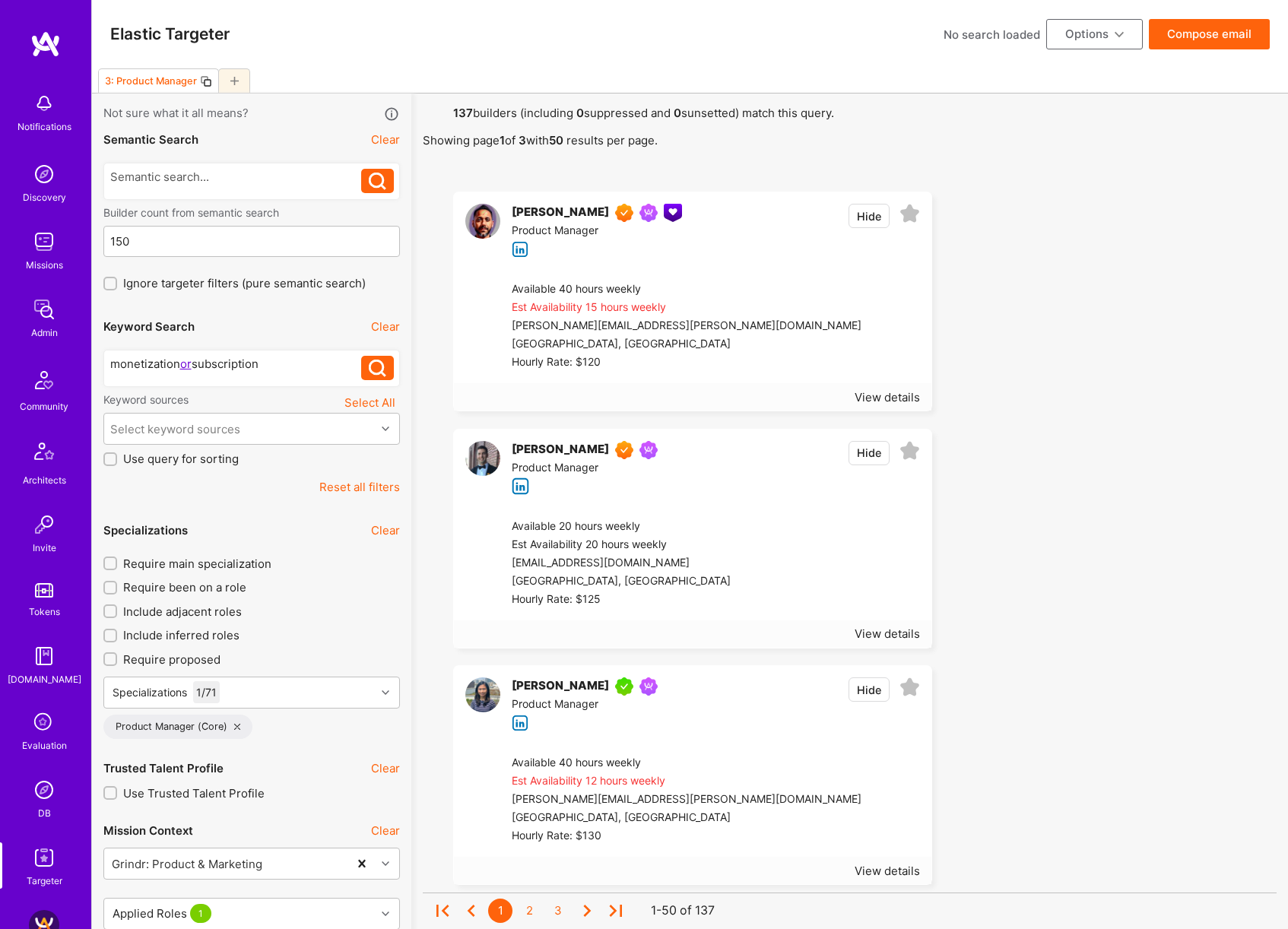
click at [1230, 34] on button "Compose email" at bounding box center [1209, 34] width 121 height 31
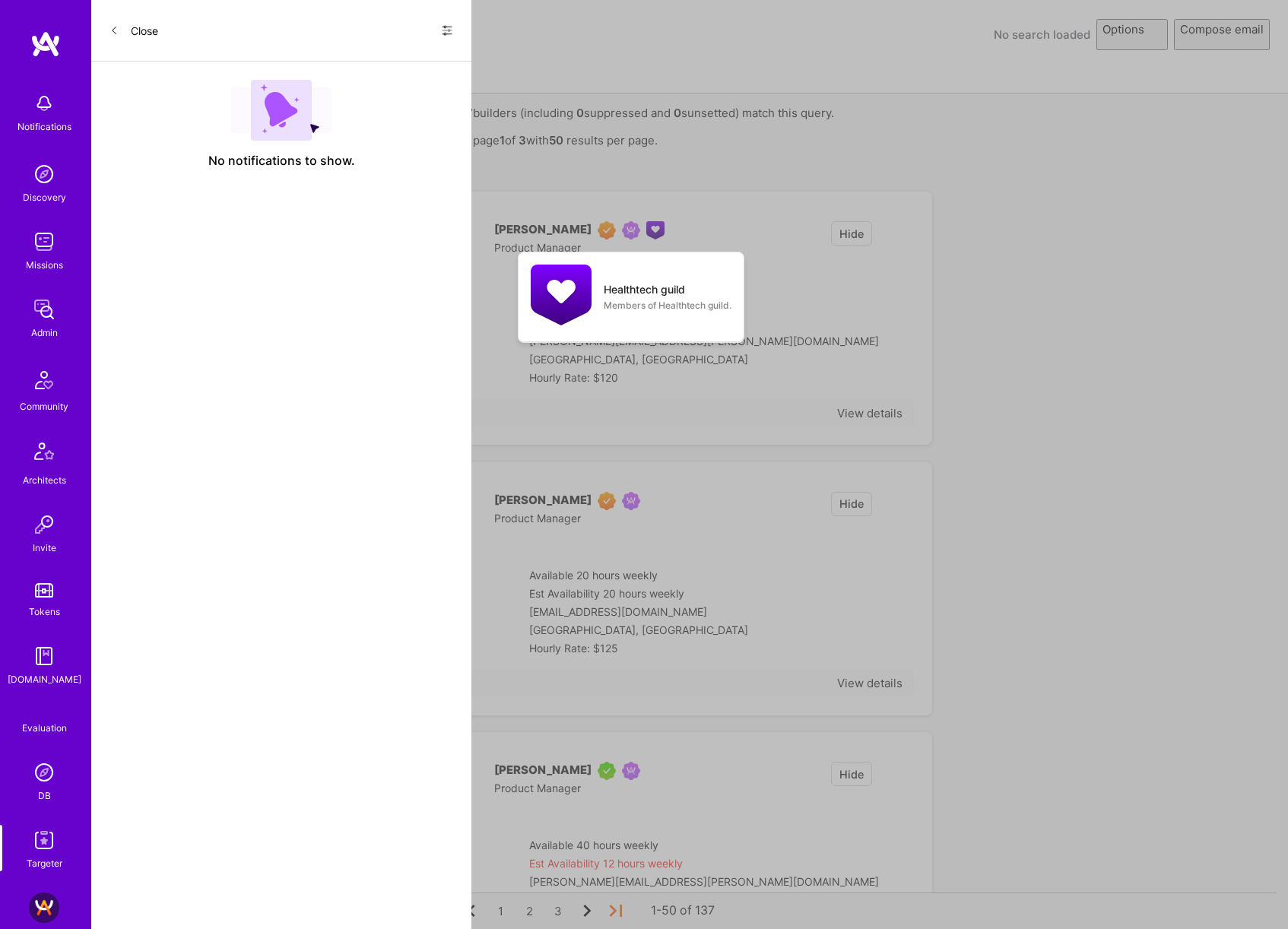
select select "rich-reachout"
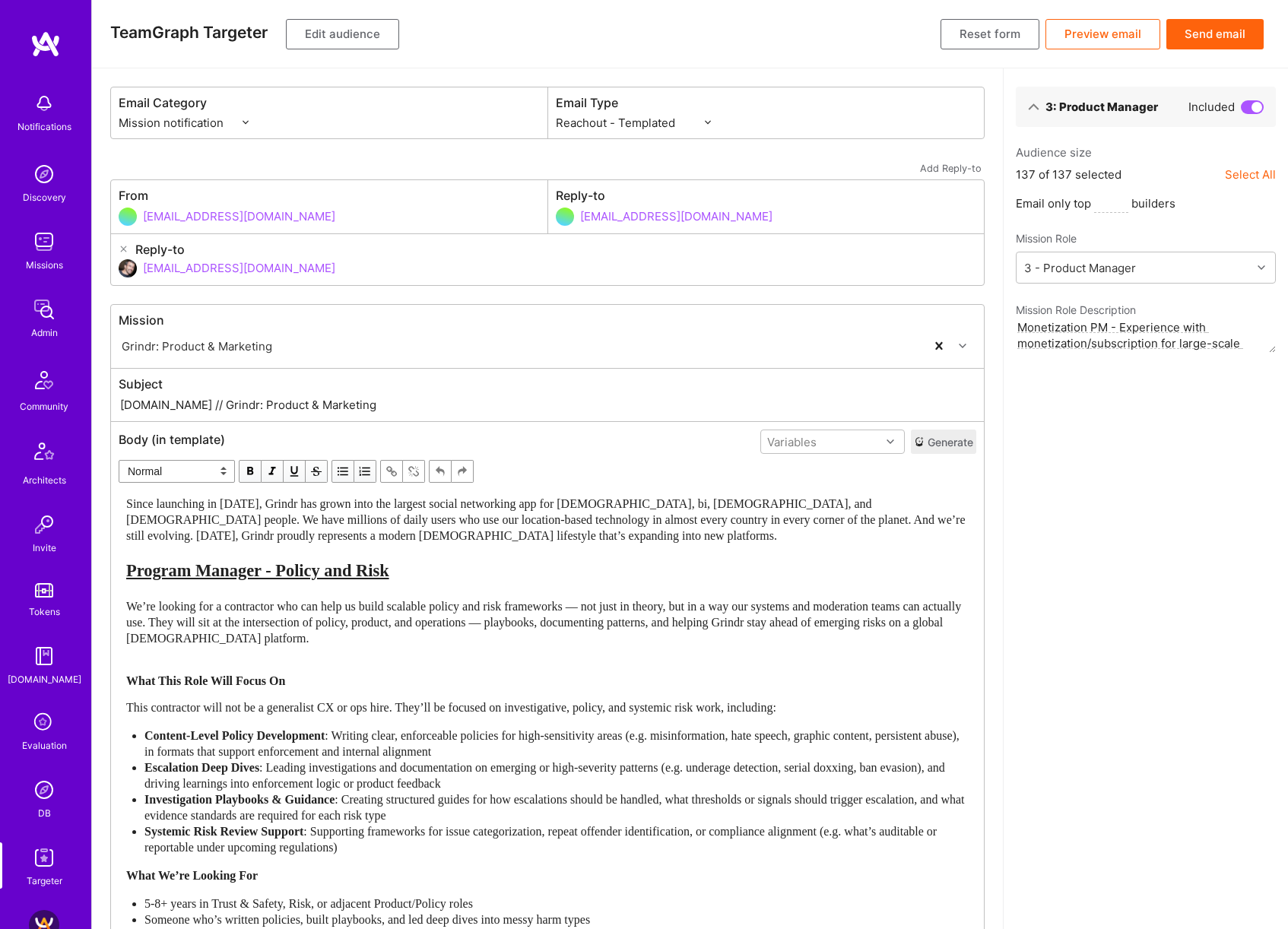
click at [347, 396] on input "[DOMAIN_NAME] // Grindr: Product & Marketing" at bounding box center [546, 404] width 857 height 17
paste input "Looking for a Monetization PM"
type input "[DOMAIN_NAME] // Looking for a Monetization PM"
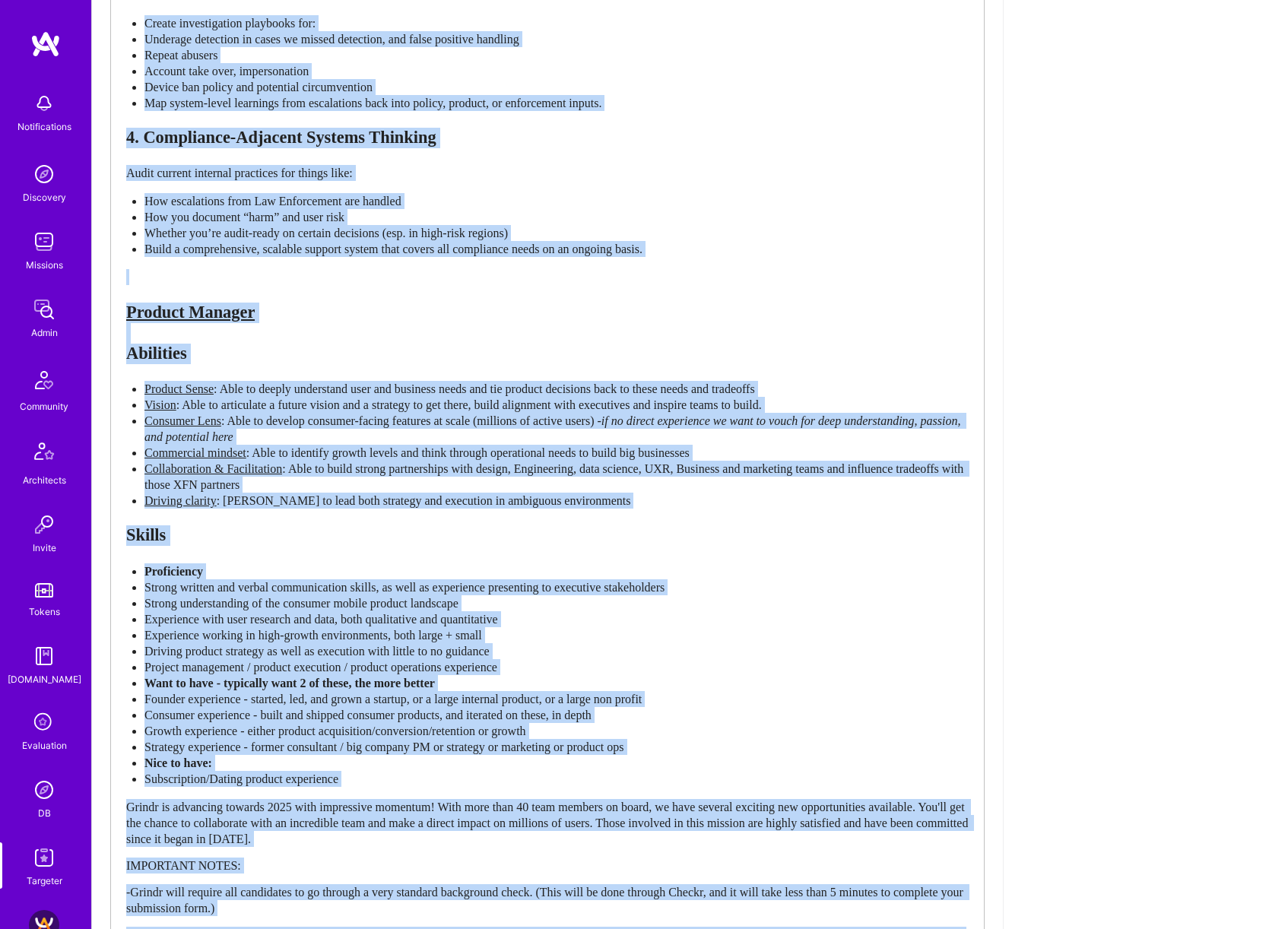
scroll to position [1705, 0]
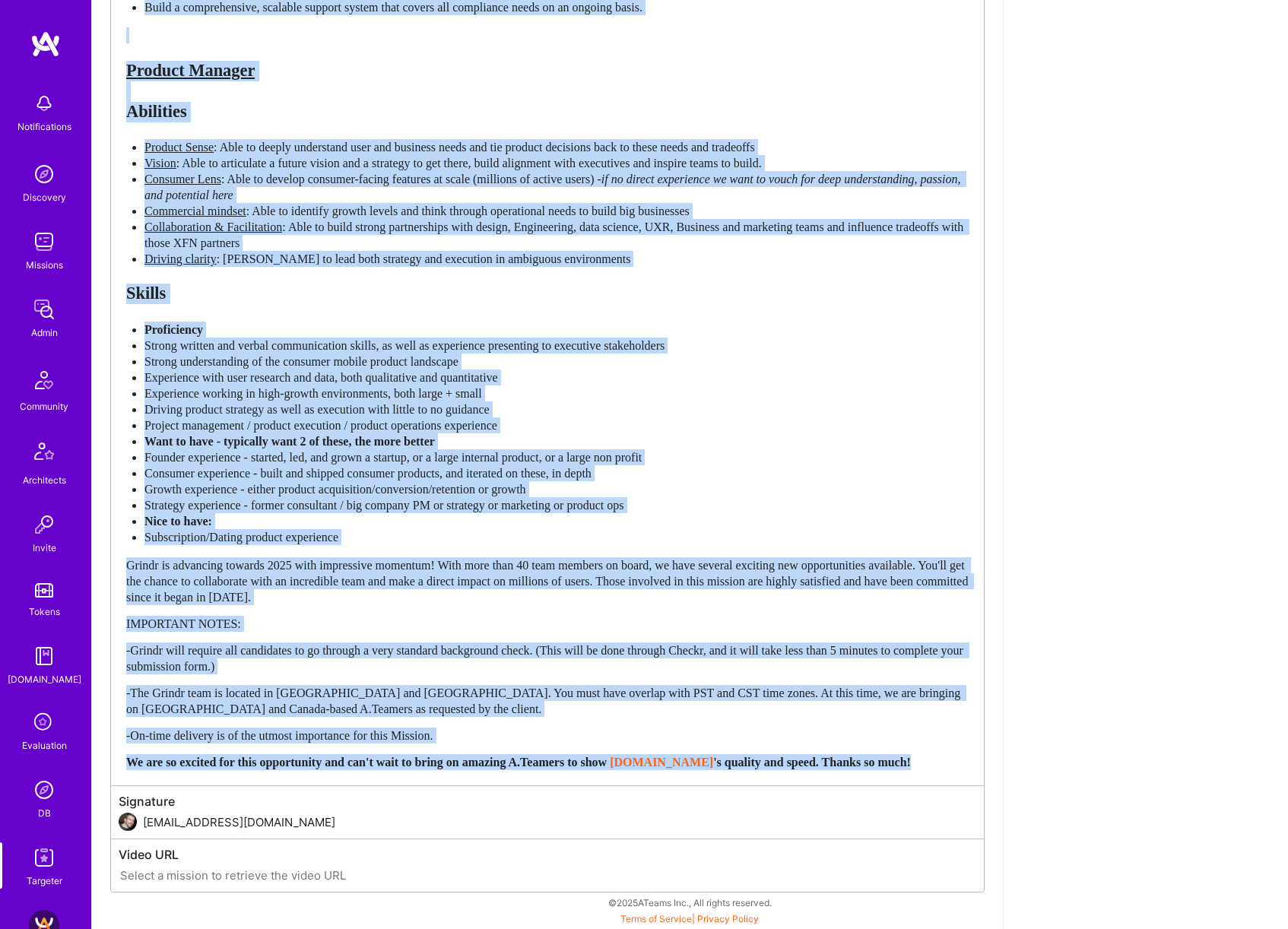
drag, startPoint x: 467, startPoint y: 537, endPoint x: 589, endPoint y: 1003, distance: 481.7
click at [540, 768] on div "We are so excited for this opportunity and can't wait to bring on amazing A.Tea…" at bounding box center [546, 762] width 842 height 16
drag, startPoint x: 542, startPoint y: 772, endPoint x: 143, endPoint y: 46, distance: 828.4
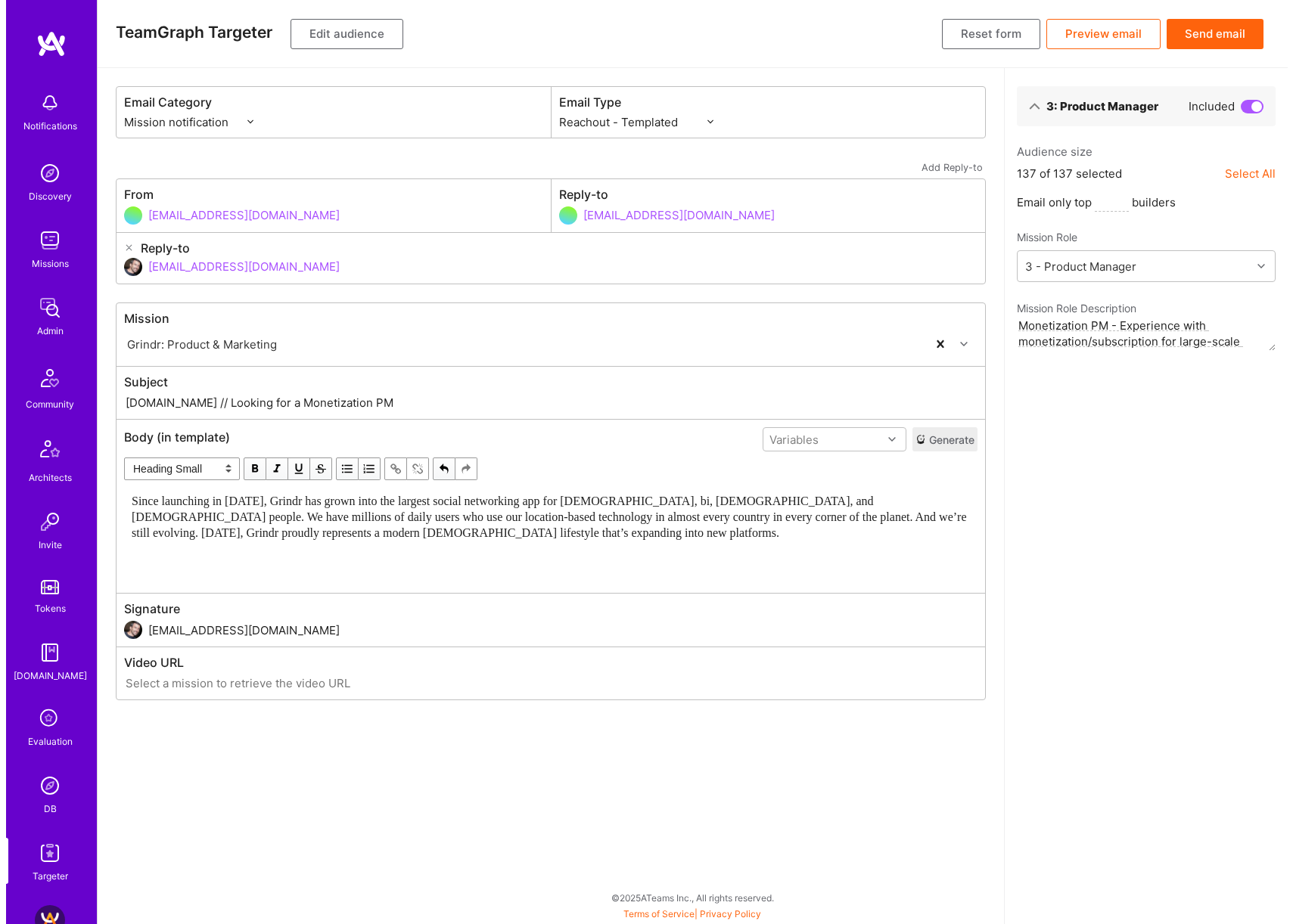
scroll to position [0, 0]
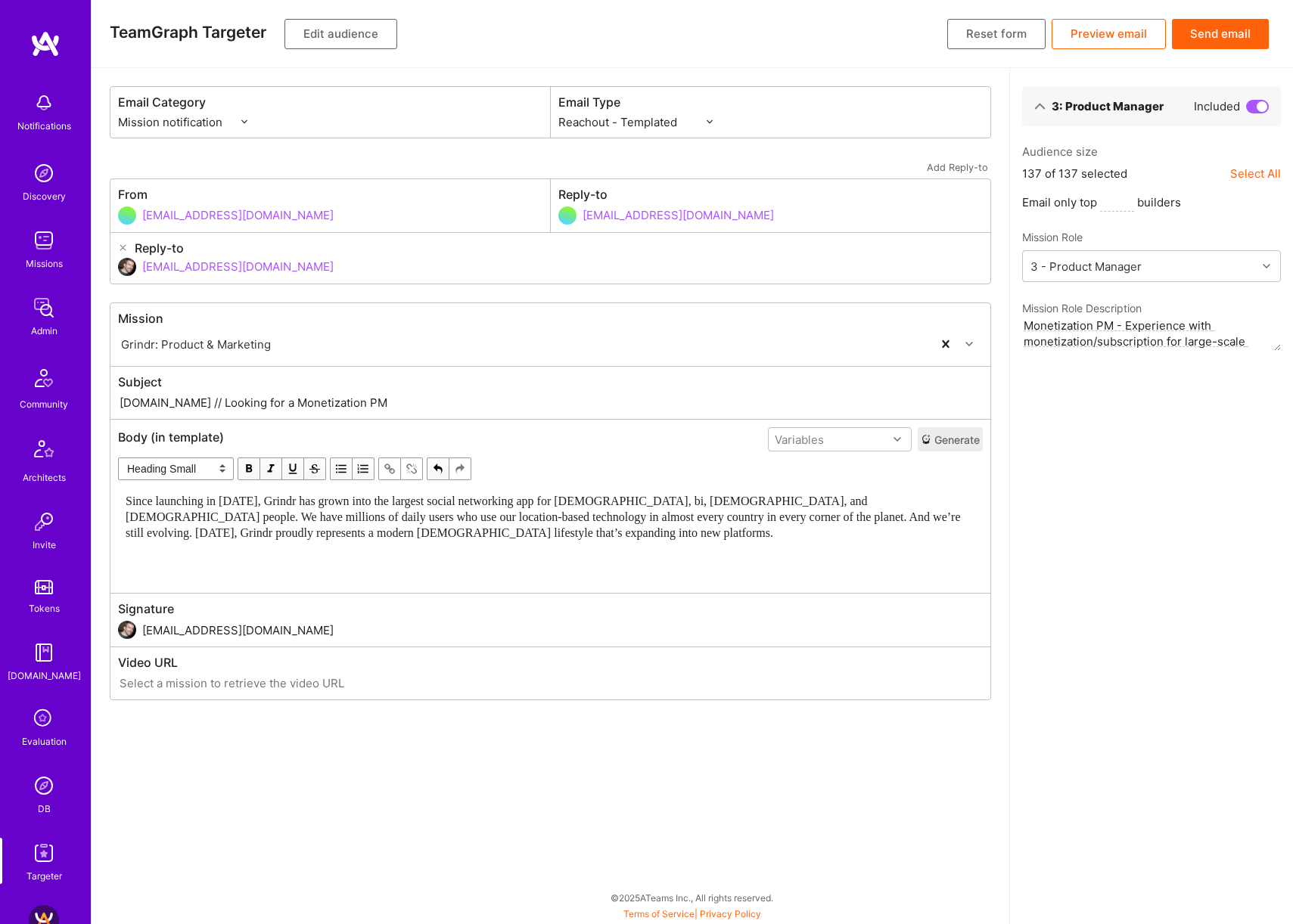
select select "unstyled"
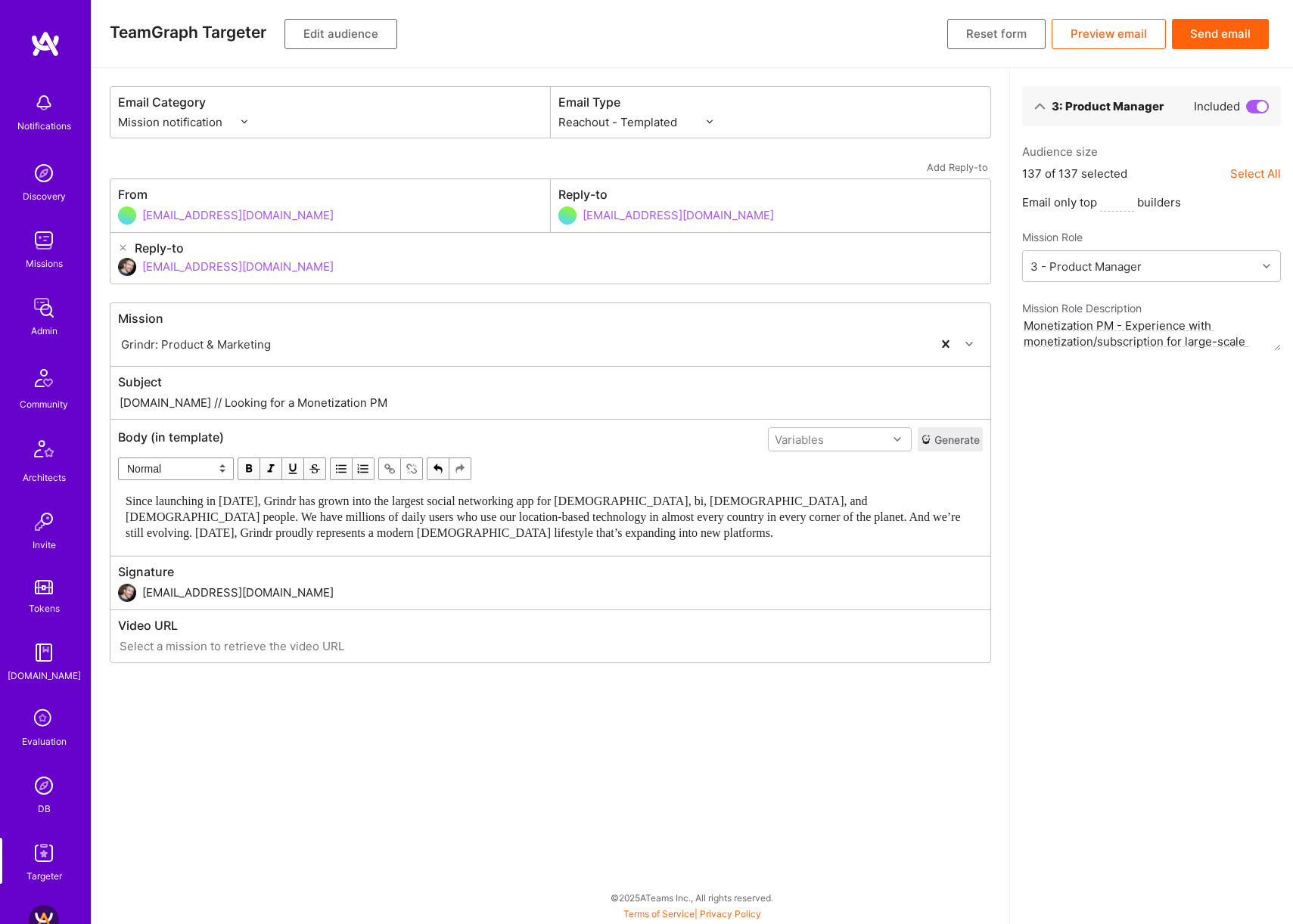
click at [674, 130] on div "Email Type Custom - Templated Custom - Plain Reachout - Templated Reachout - Te…" at bounding box center [769, 112] width 439 height 50
click at [677, 122] on select "Custom - Templated Custom - Plain Reachout - Templated Reachout - Templated (v2…" at bounding box center [635, 121] width 155 height 16
select select "rich-reachout-v2"
click at [558, 114] on select "Custom - Templated Custom - Plain Reachout - Templated Reachout - Templated (v2…" at bounding box center [635, 121] width 155 height 16
click at [368, 397] on input "[DOMAIN_NAME] // Looking for a Monetization PM" at bounding box center [549, 402] width 864 height 17
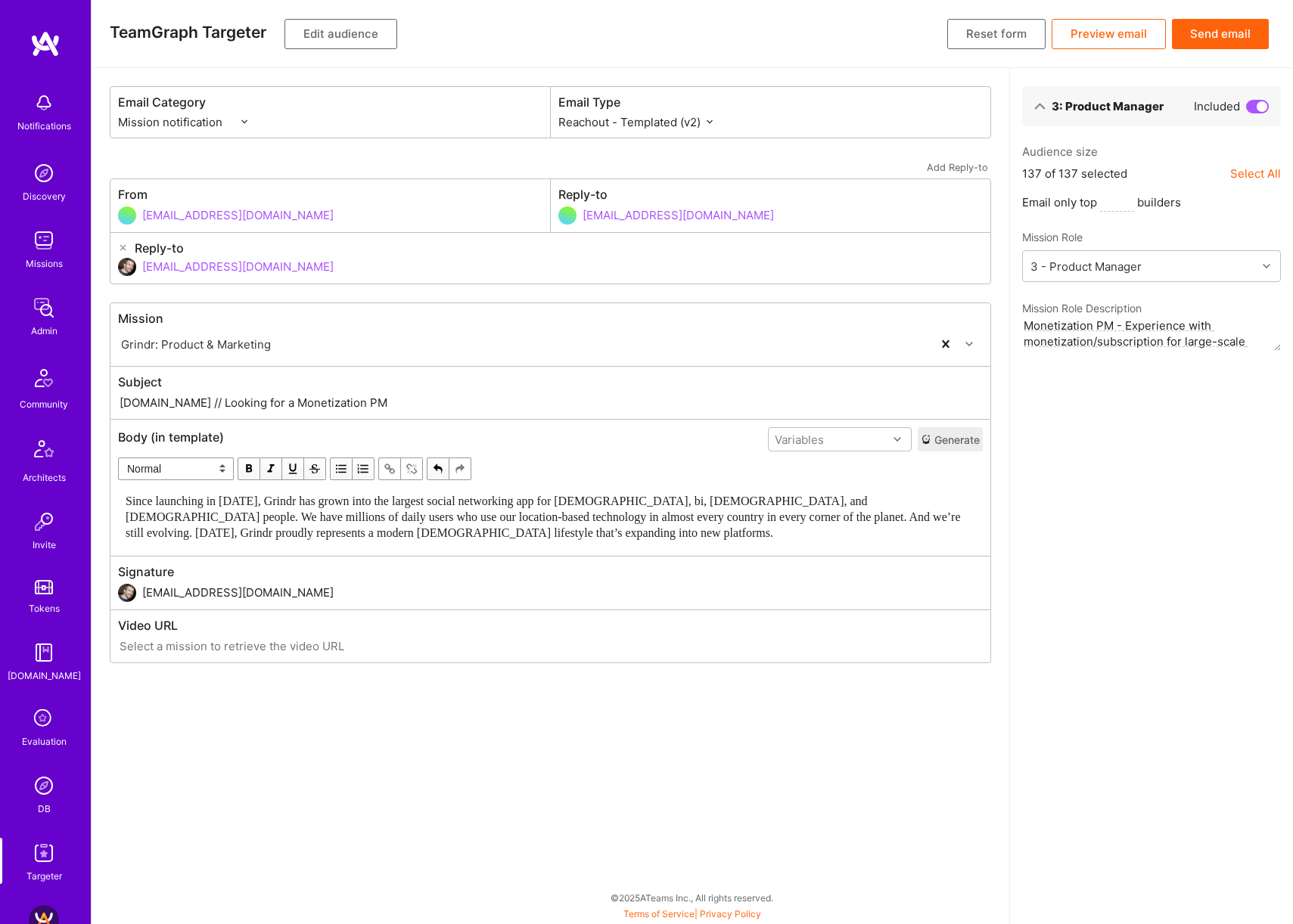
type input "[DOMAIN_NAME] // Looking for a Monetization PM"
click at [425, 528] on div "Since launching in [DATE], Grindr has grown into the largest social networking …" at bounding box center [549, 517] width 849 height 47
click at [314, 399] on input "[DOMAIN_NAME] // Looking for a Monetization PM" at bounding box center [549, 402] width 864 height 17
drag, startPoint x: 330, startPoint y: 404, endPoint x: 383, endPoint y: 382, distance: 57.4
click at [330, 404] on input "[DOMAIN_NAME] // Looking for a Monetization PM" at bounding box center [549, 402] width 864 height 17
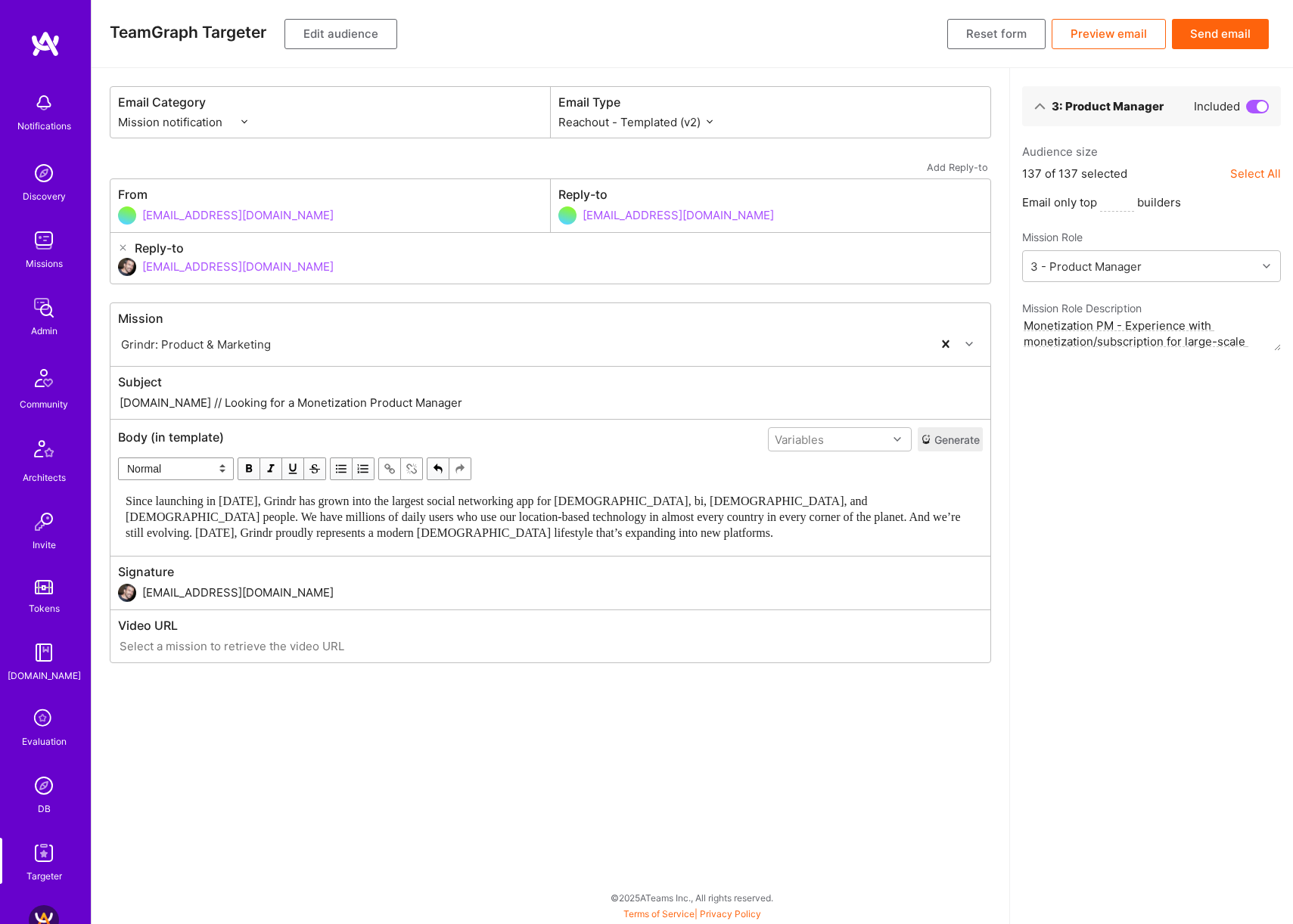
click at [316, 405] on input "[DOMAIN_NAME] // Looking for a Monetization Product Manager" at bounding box center [549, 402] width 864 height 17
click at [321, 406] on input "[DOMAIN_NAME] // Looking for a Monetization/subscription Product Manager" at bounding box center [549, 402] width 864 height 17
click at [553, 394] on input "[DOMAIN_NAME] // Looking for a Monetization/Subscription Product Manager" at bounding box center [549, 402] width 864 height 17
click at [612, 404] on input "[DOMAIN_NAME] // Looking for a Monetization/Subscription Product Manager" at bounding box center [549, 402] width 864 height 17
type input "[DOMAIN_NAME] // Looking for a Monetization/Subscription Product Manager"
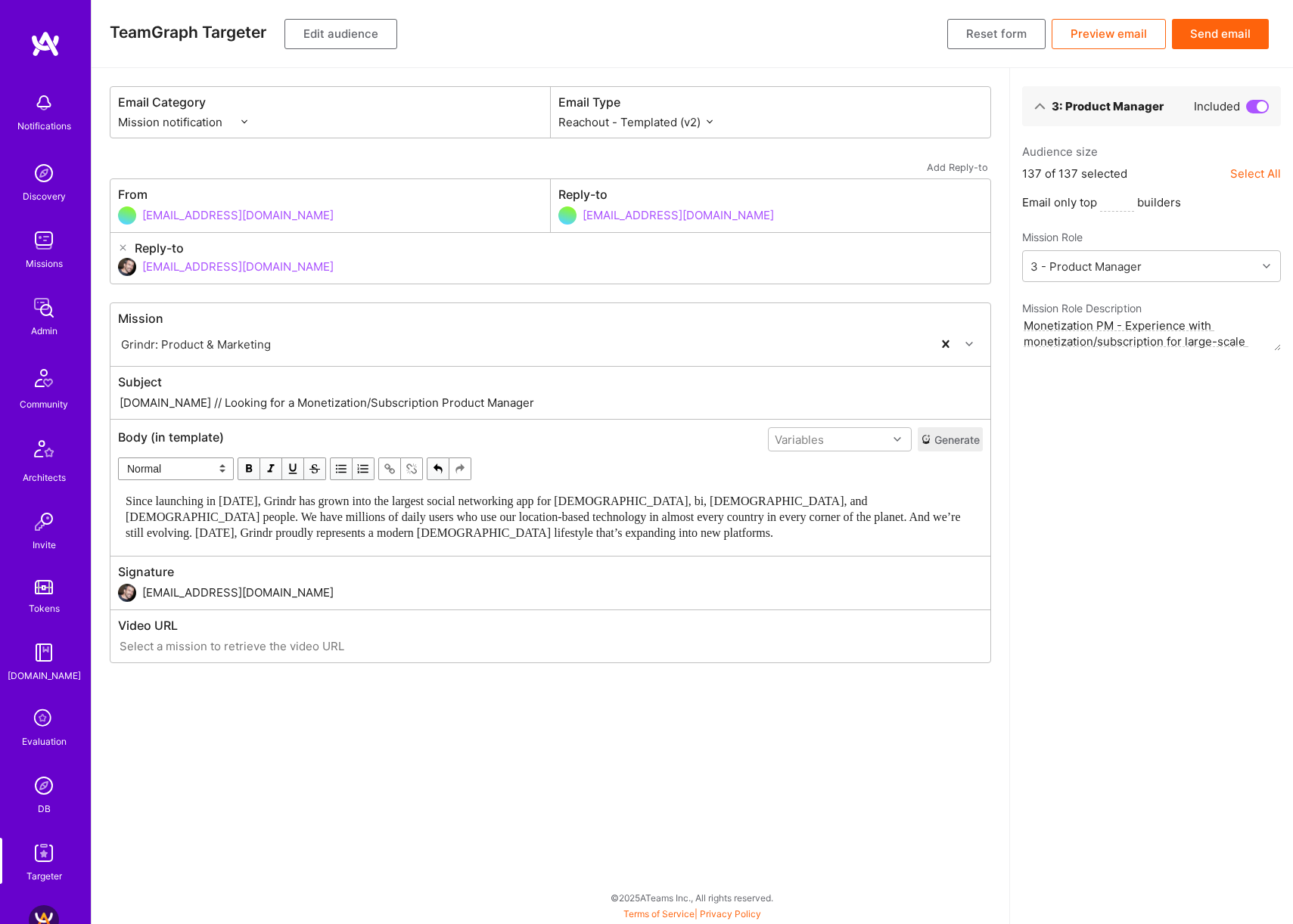
click at [1225, 38] on button "Send email" at bounding box center [1220, 34] width 97 height 30
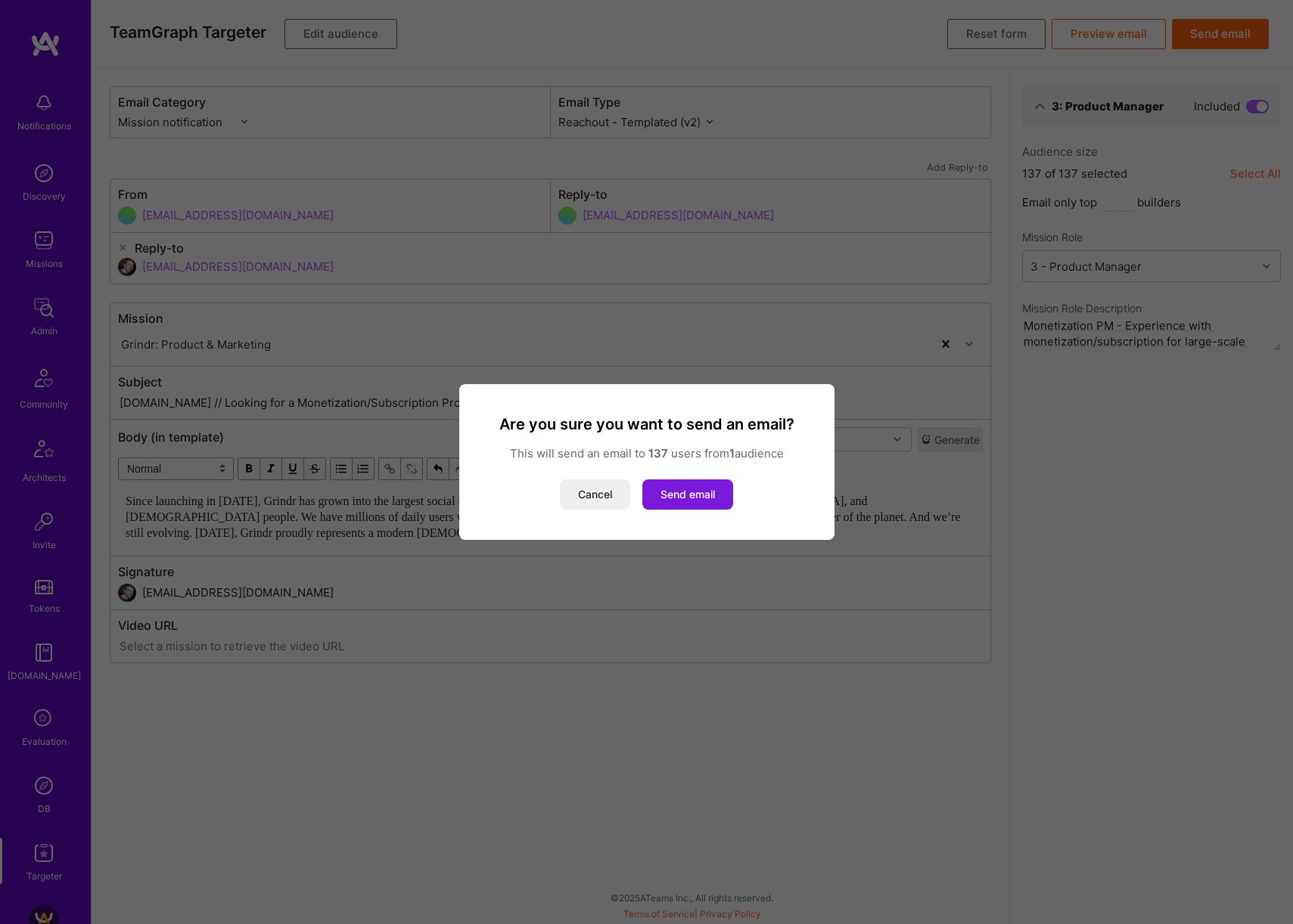
click at [692, 496] on button "Send email" at bounding box center [688, 495] width 91 height 30
